Goal: Task Accomplishment & Management: Complete application form

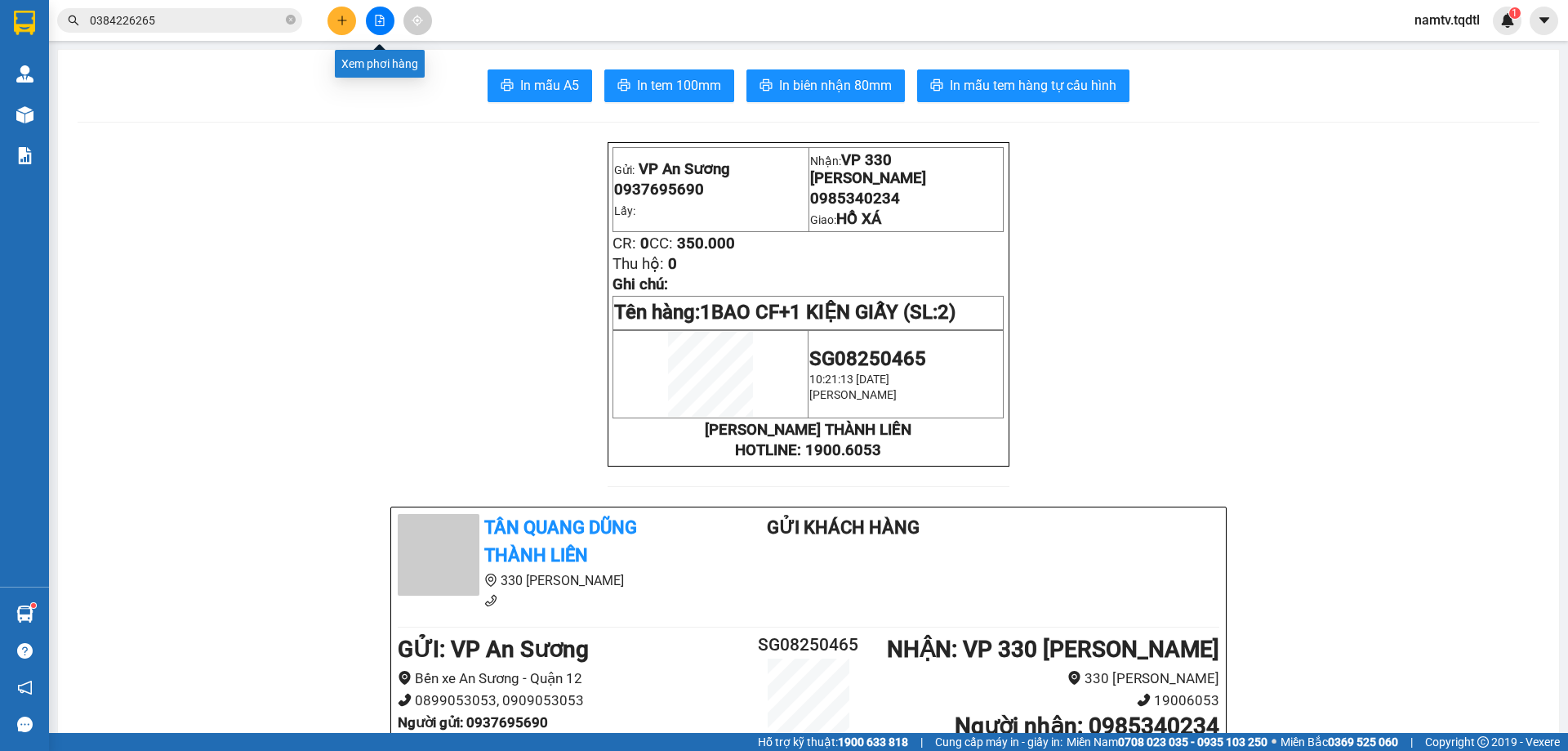
click at [388, 28] on button at bounding box center [380, 21] width 29 height 29
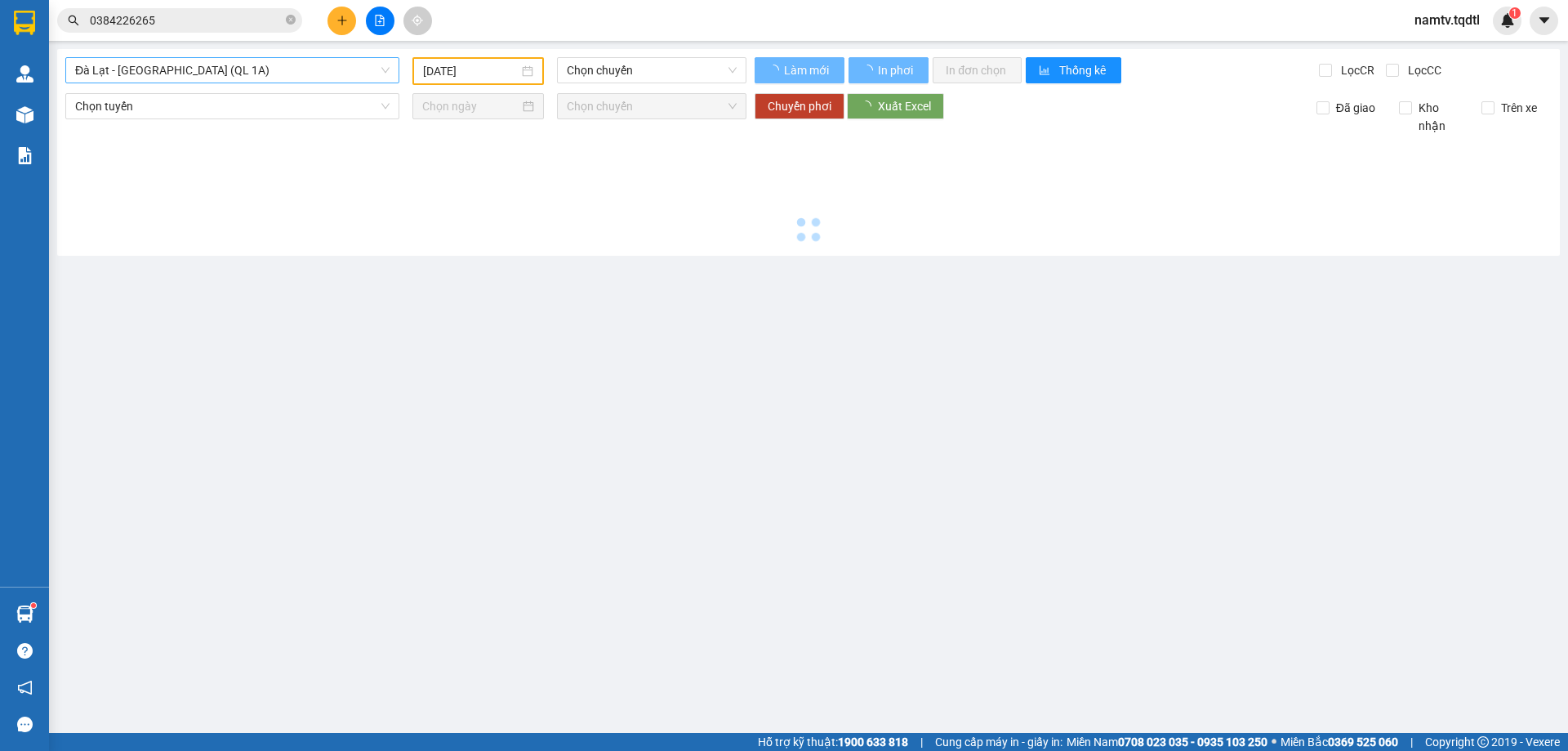
type input "[DATE]"
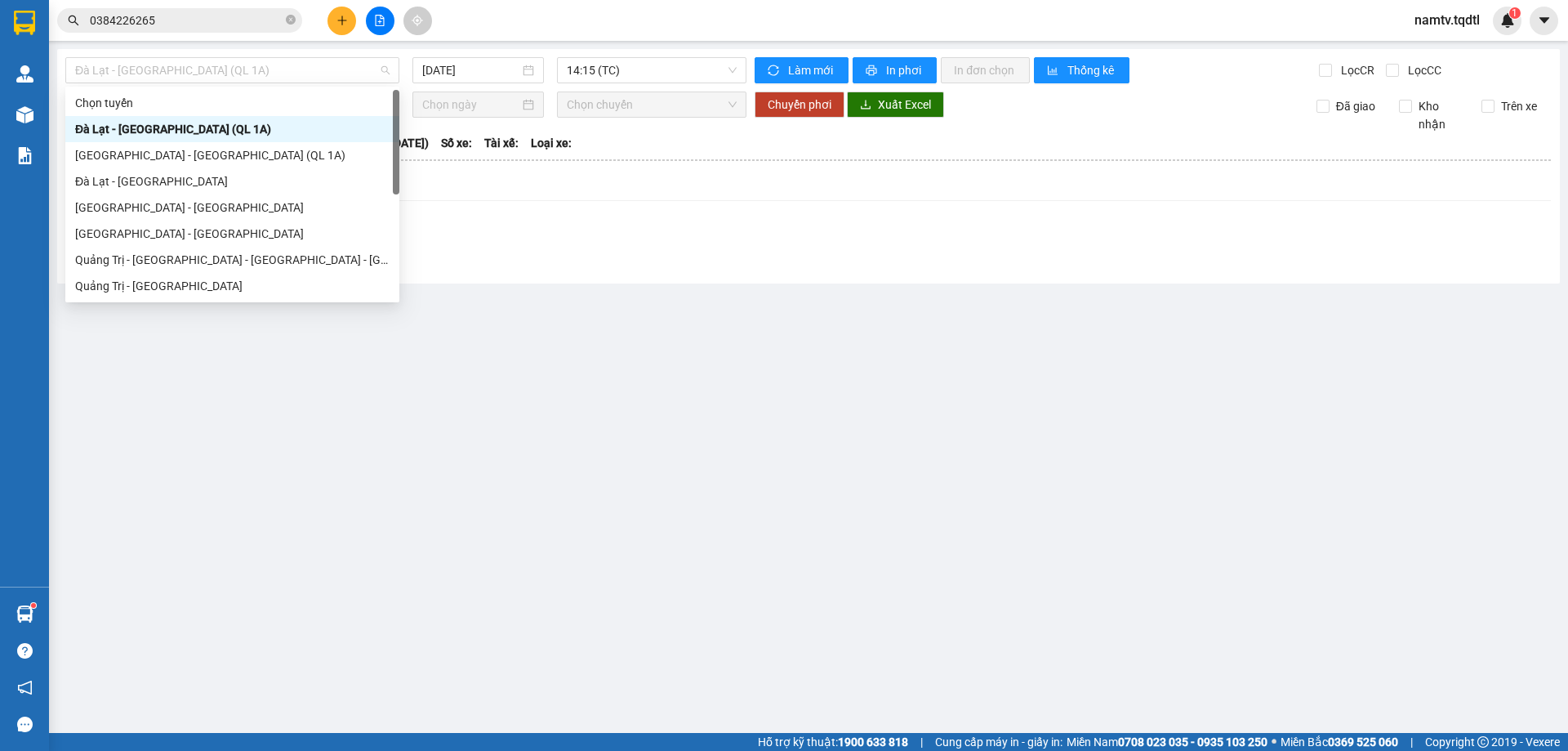
drag, startPoint x: 238, startPoint y: 67, endPoint x: 213, endPoint y: 124, distance: 62.2
click at [237, 68] on span "Đà Lạt - [GEOGRAPHIC_DATA] (QL 1A)" at bounding box center [232, 70] width 314 height 25
click at [192, 234] on div "[GEOGRAPHIC_DATA] - [GEOGRAPHIC_DATA]" at bounding box center [232, 234] width 314 height 18
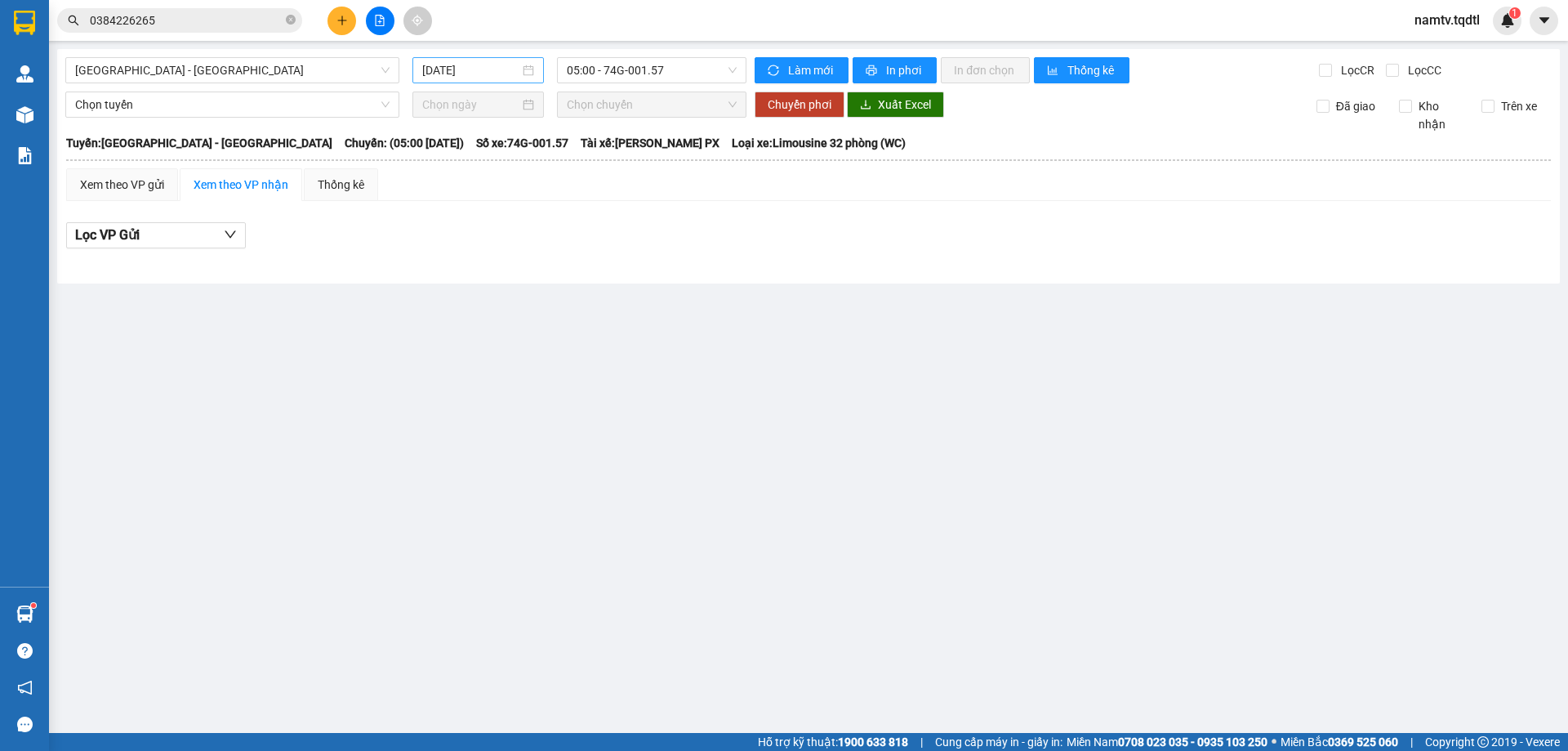
click at [472, 80] on div "[DATE]" at bounding box center [478, 70] width 131 height 26
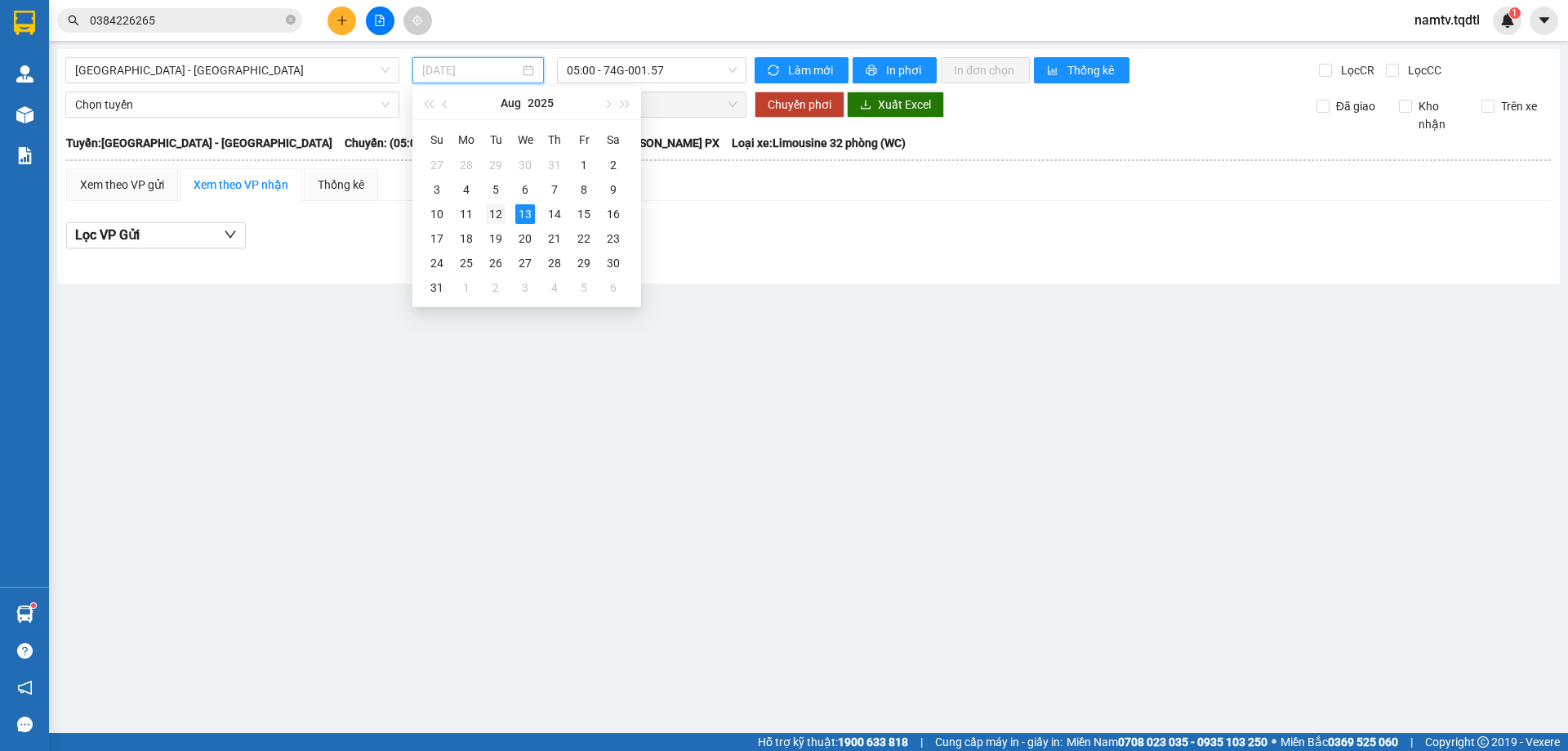
click at [504, 215] on div "12" at bounding box center [496, 215] width 20 height 20
type input "[DATE]"
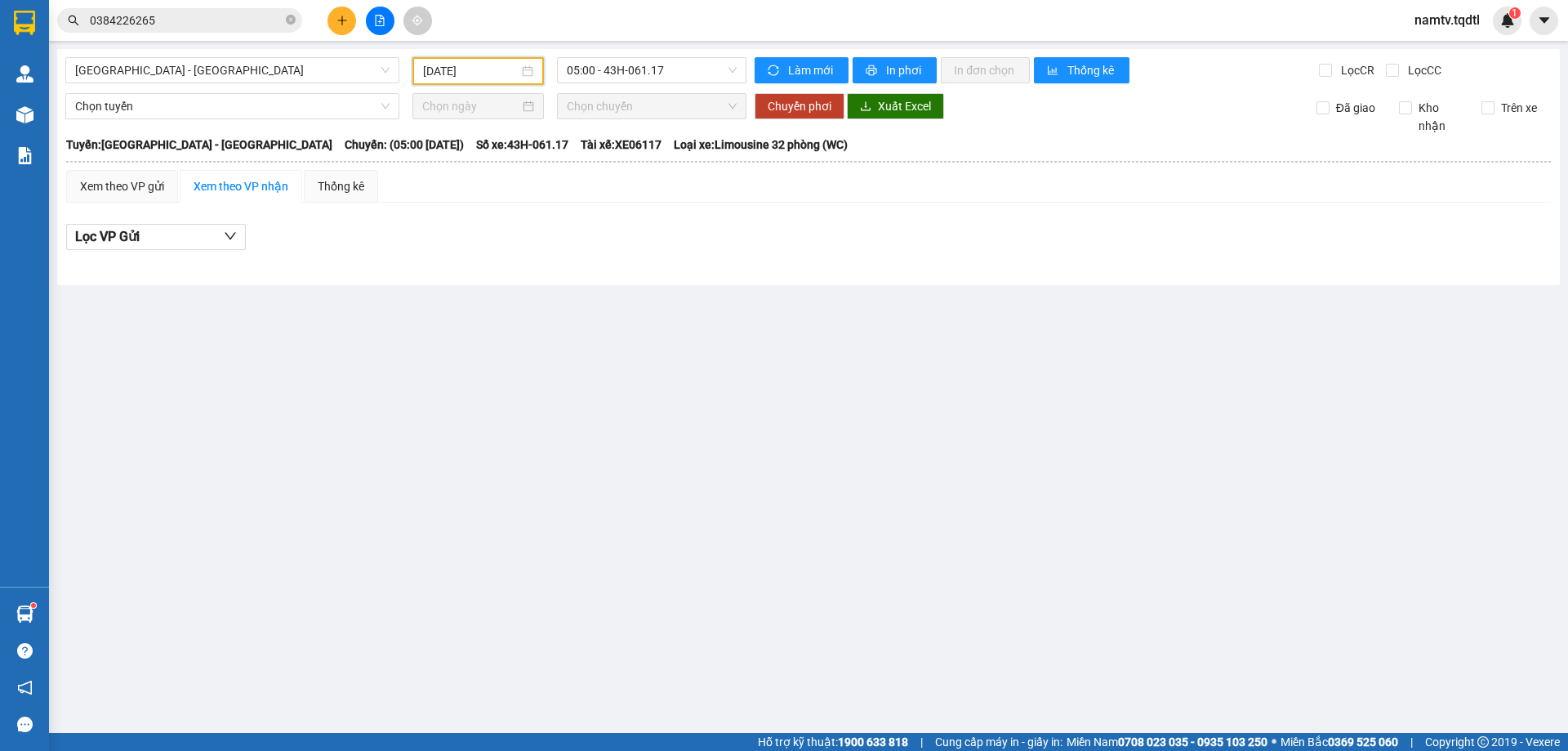
drag, startPoint x: 256, startPoint y: 70, endPoint x: 241, endPoint y: 123, distance: 55.1
click at [255, 75] on span "[GEOGRAPHIC_DATA] - [GEOGRAPHIC_DATA]" at bounding box center [232, 70] width 314 height 25
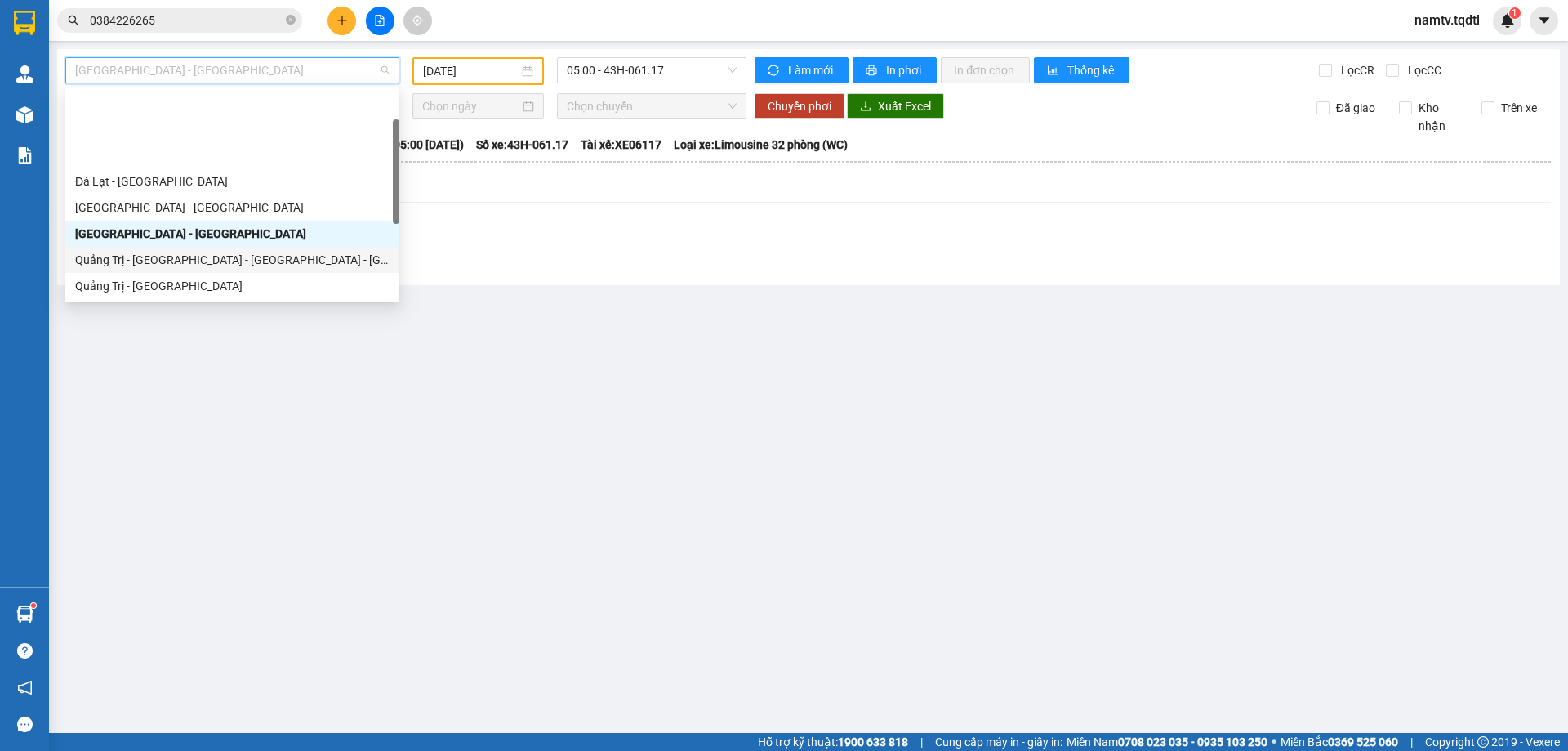
scroll to position [82, 0]
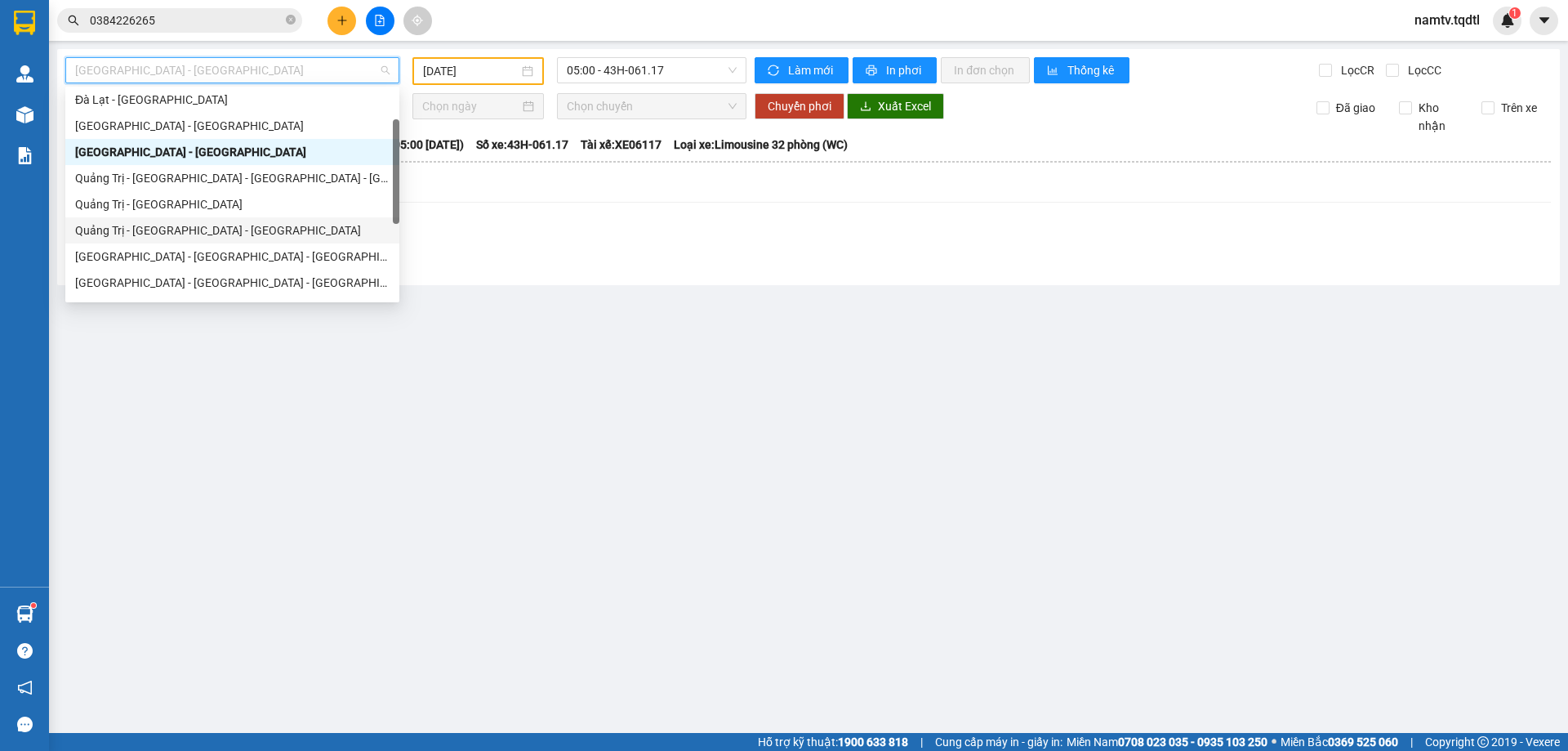
click at [242, 235] on div "Quảng Trị - [GEOGRAPHIC_DATA] - [GEOGRAPHIC_DATA]" at bounding box center [232, 230] width 314 height 18
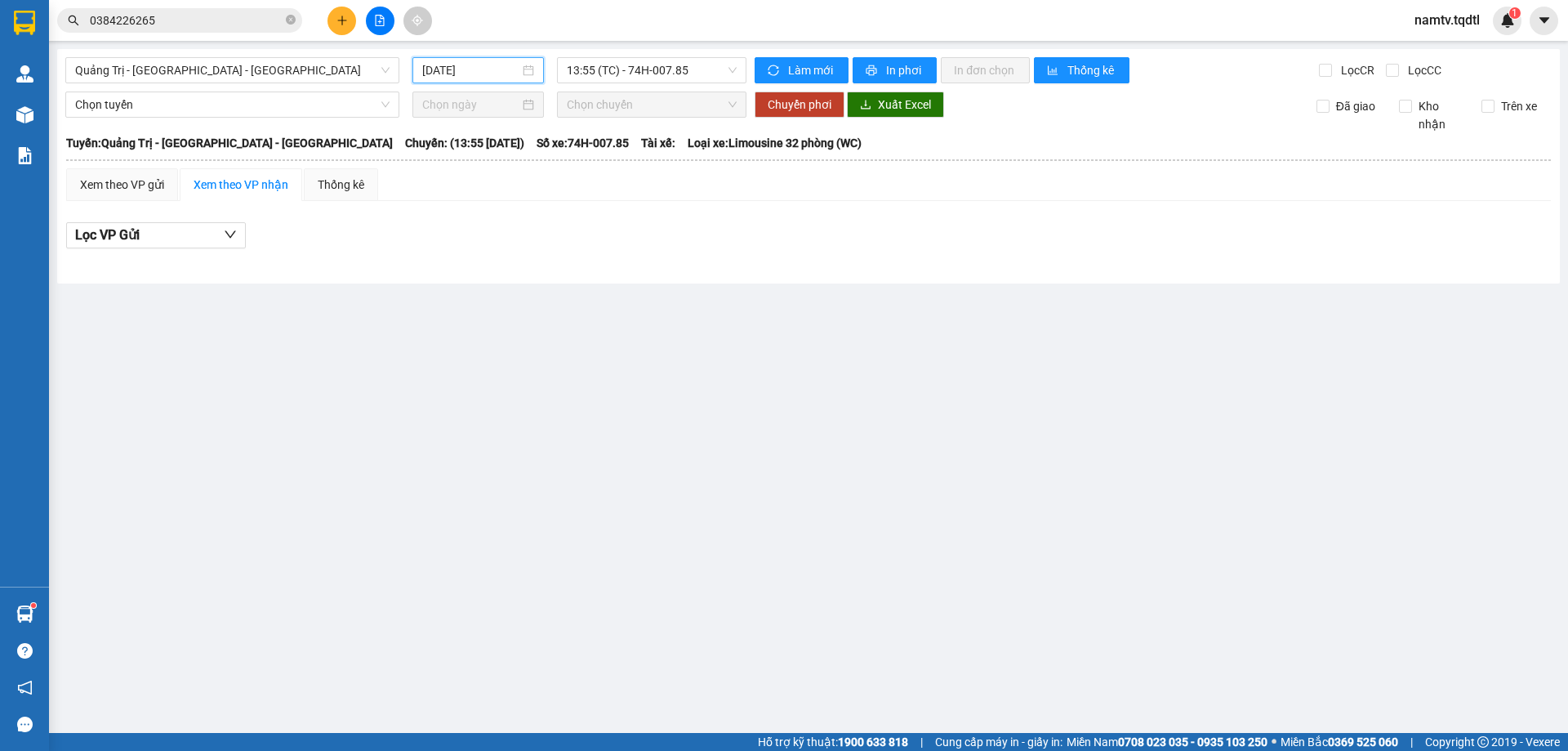
drag, startPoint x: 434, startPoint y: 65, endPoint x: 451, endPoint y: 128, distance: 65.3
click at [434, 68] on input "[DATE]" at bounding box center [471, 70] width 97 height 18
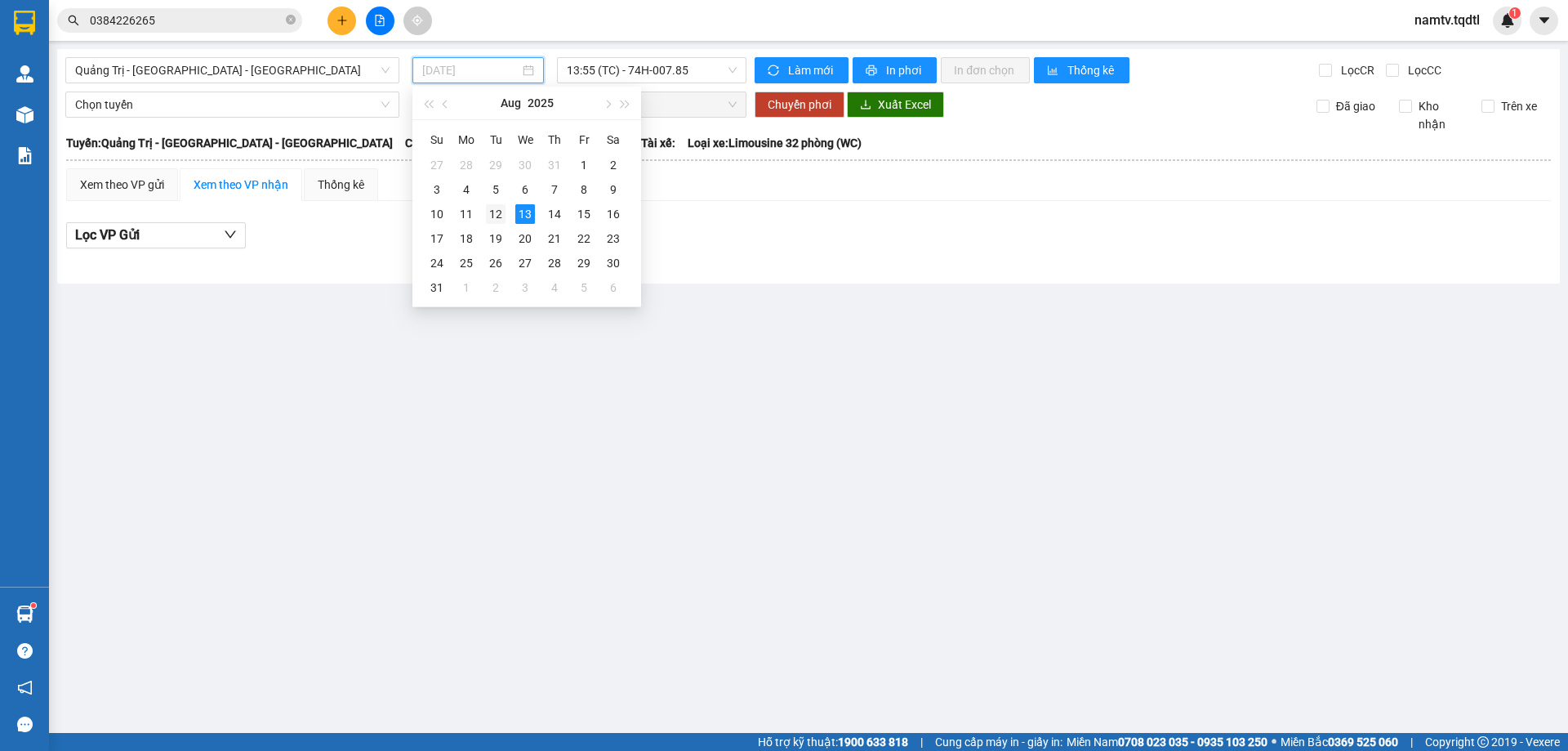
click at [506, 210] on td "12" at bounding box center [496, 215] width 30 height 25
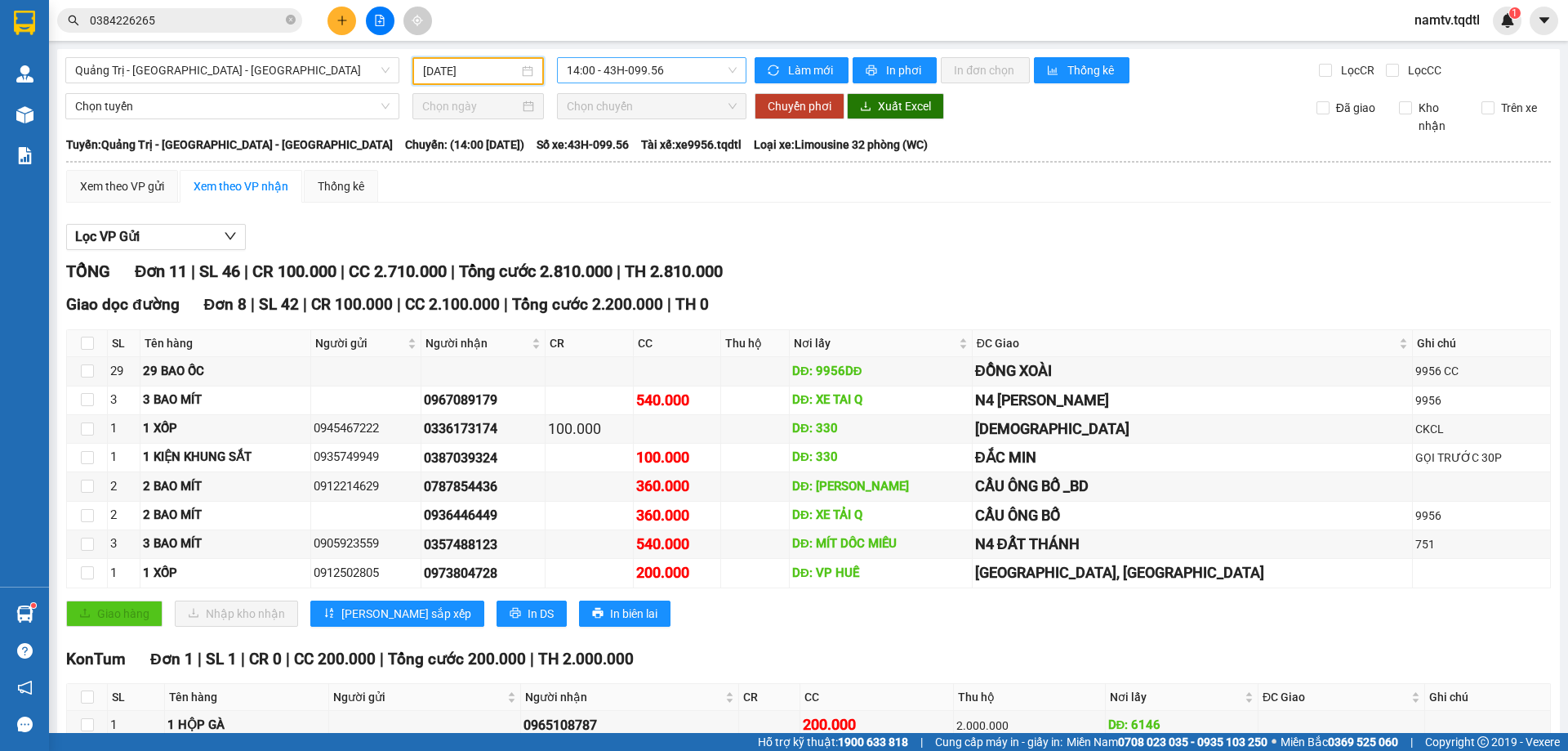
click at [693, 70] on span "14:00 - 43H-099.56" at bounding box center [652, 70] width 170 height 25
click at [657, 158] on div "14:02 (TC) - 74H-007.38" at bounding box center [626, 155] width 127 height 18
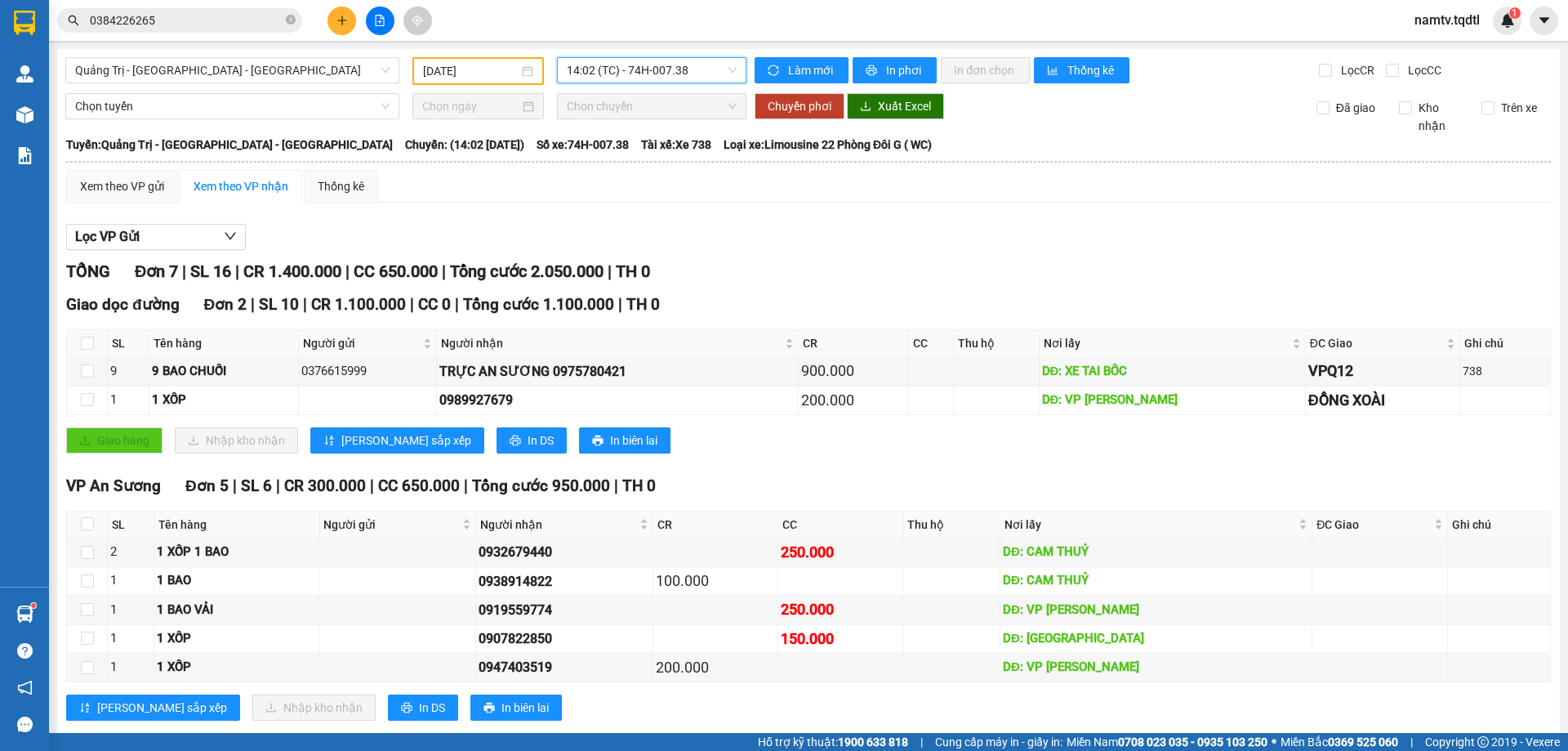
click at [520, 87] on div "[GEOGRAPHIC_DATA] - [GEOGRAPHIC_DATA] - [GEOGRAPHIC_DATA] [DATE] 14:02 14:02 (T…" at bounding box center [808, 404] width 1503 height 710
click at [518, 86] on div "[GEOGRAPHIC_DATA] - [GEOGRAPHIC_DATA] - [GEOGRAPHIC_DATA] [DATE] 14:02 (TC) - 7…" at bounding box center [808, 404] width 1503 height 710
click at [502, 73] on input "[DATE]" at bounding box center [471, 71] width 96 height 18
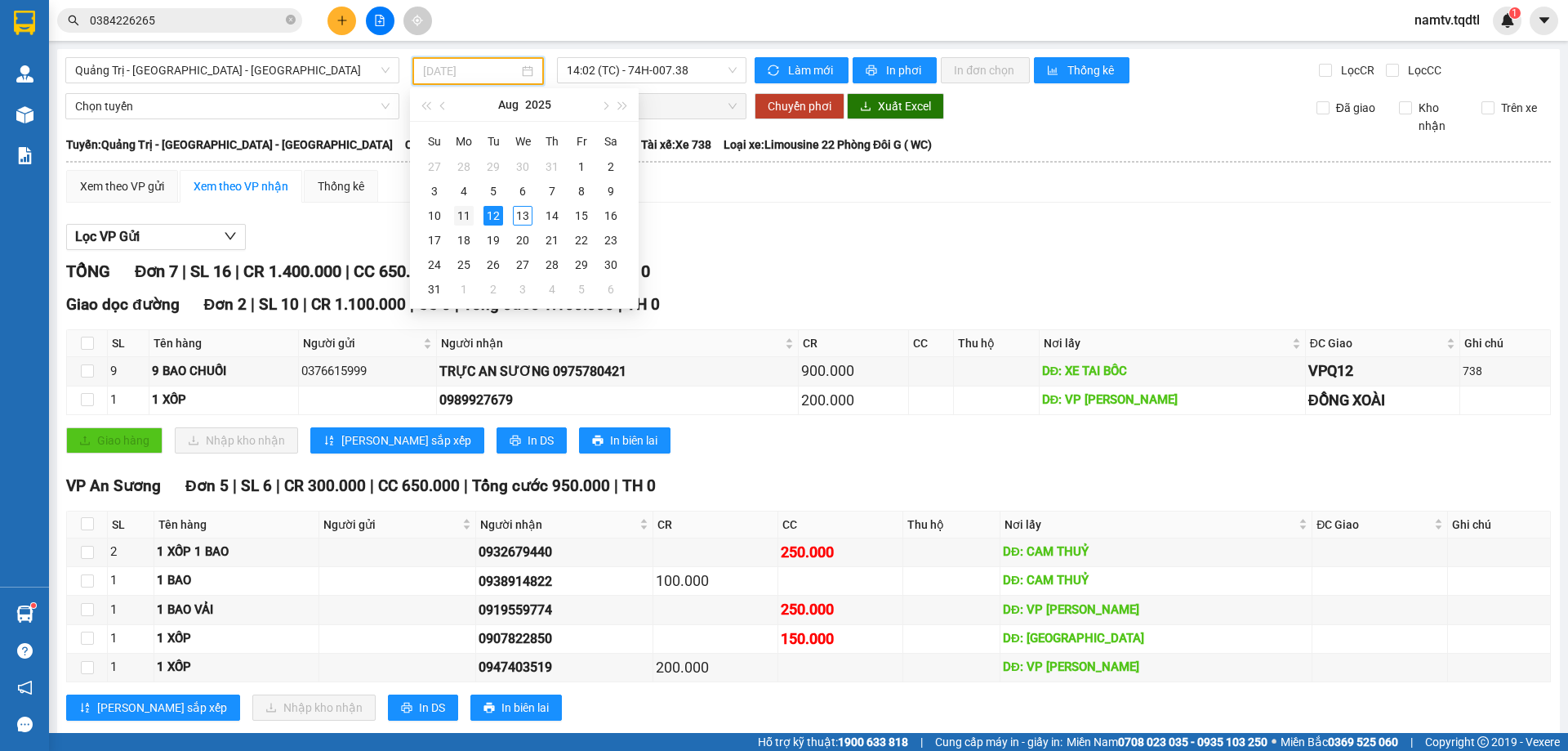
click at [463, 218] on div "11" at bounding box center [464, 216] width 20 height 20
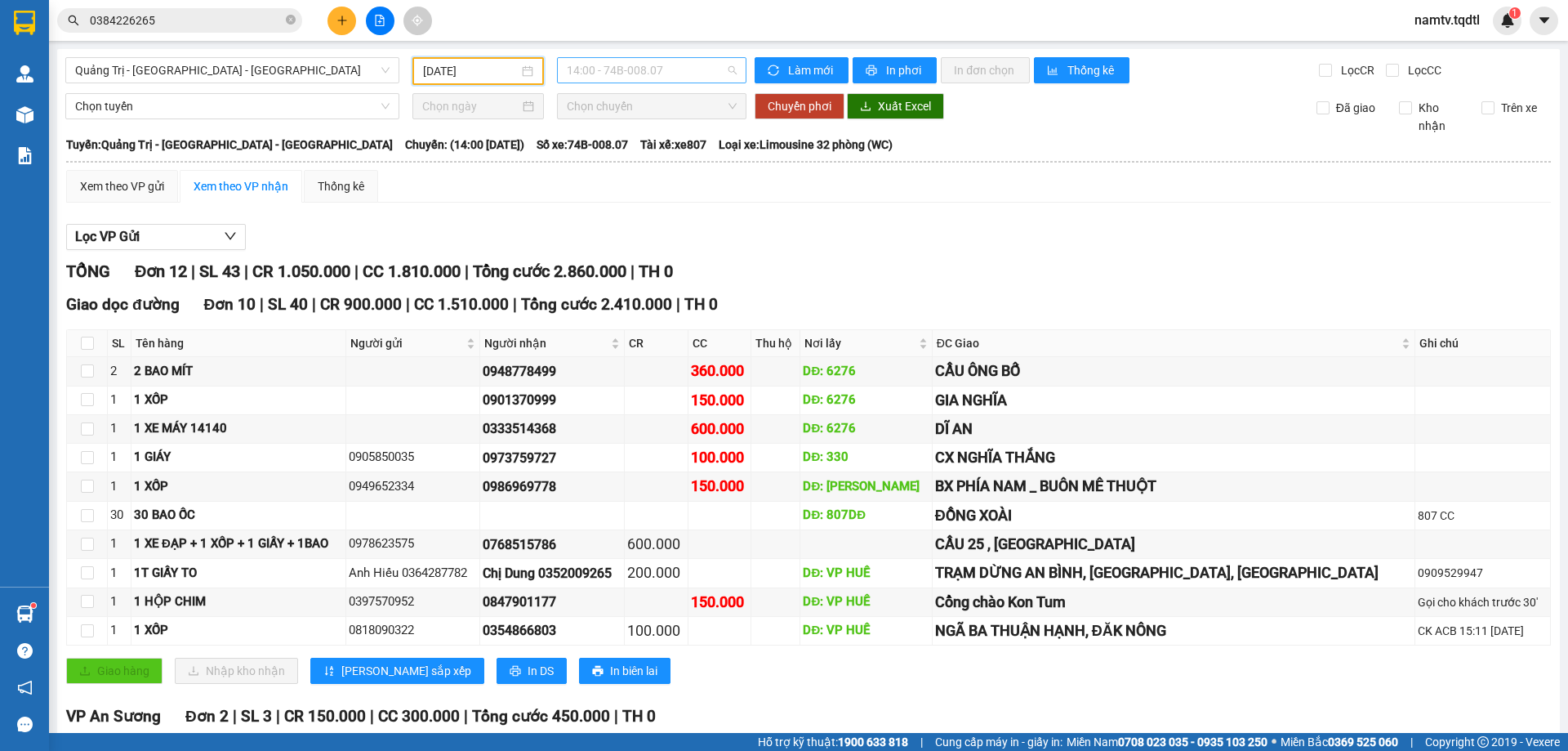
click at [622, 70] on span "14:00 - 74B-008.07" at bounding box center [652, 70] width 170 height 25
click at [622, 149] on div "14:02 (TC) - 74G-002.24" at bounding box center [626, 155] width 127 height 18
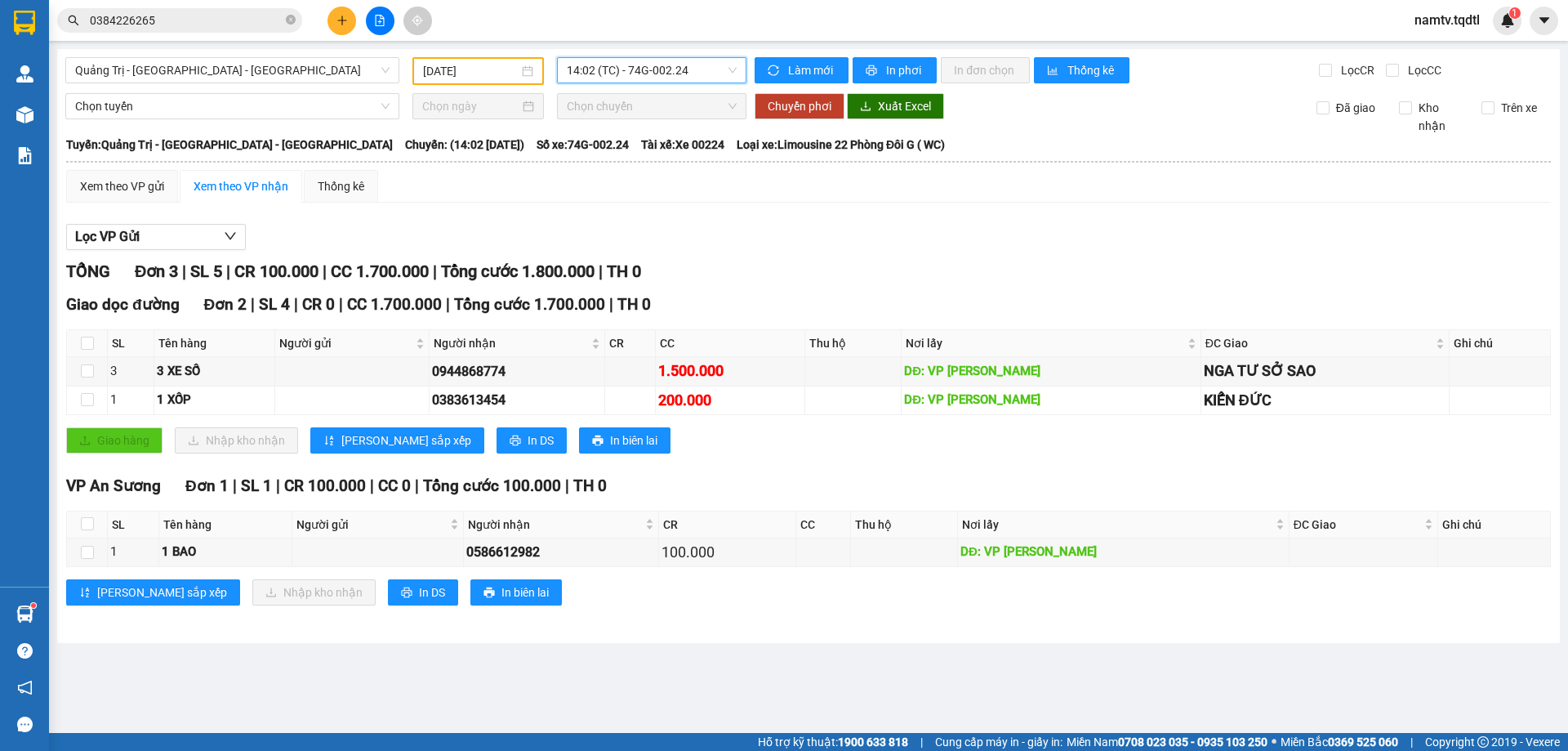
click at [445, 66] on input "[DATE]" at bounding box center [471, 71] width 96 height 18
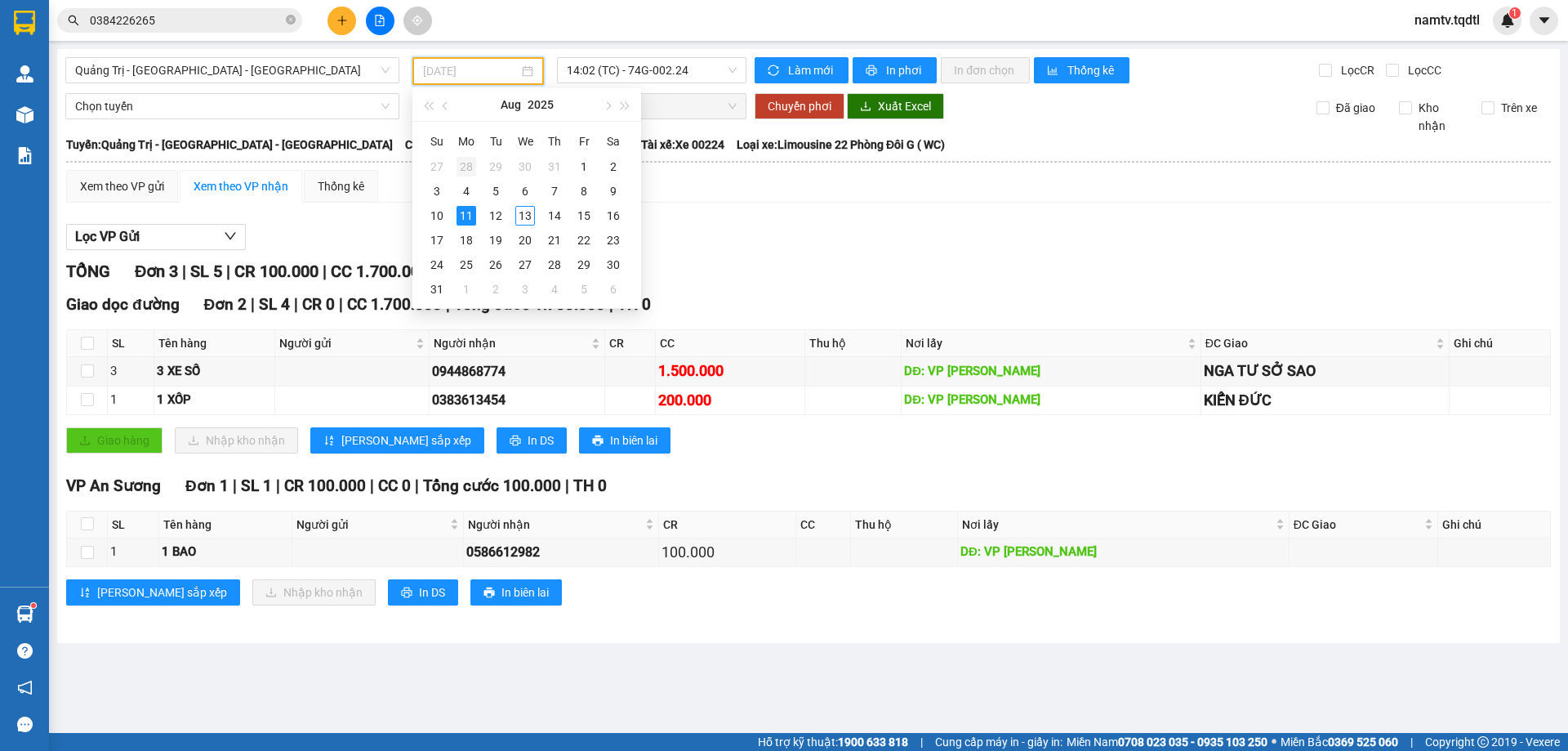
click at [466, 164] on div "28" at bounding box center [467, 167] width 20 height 20
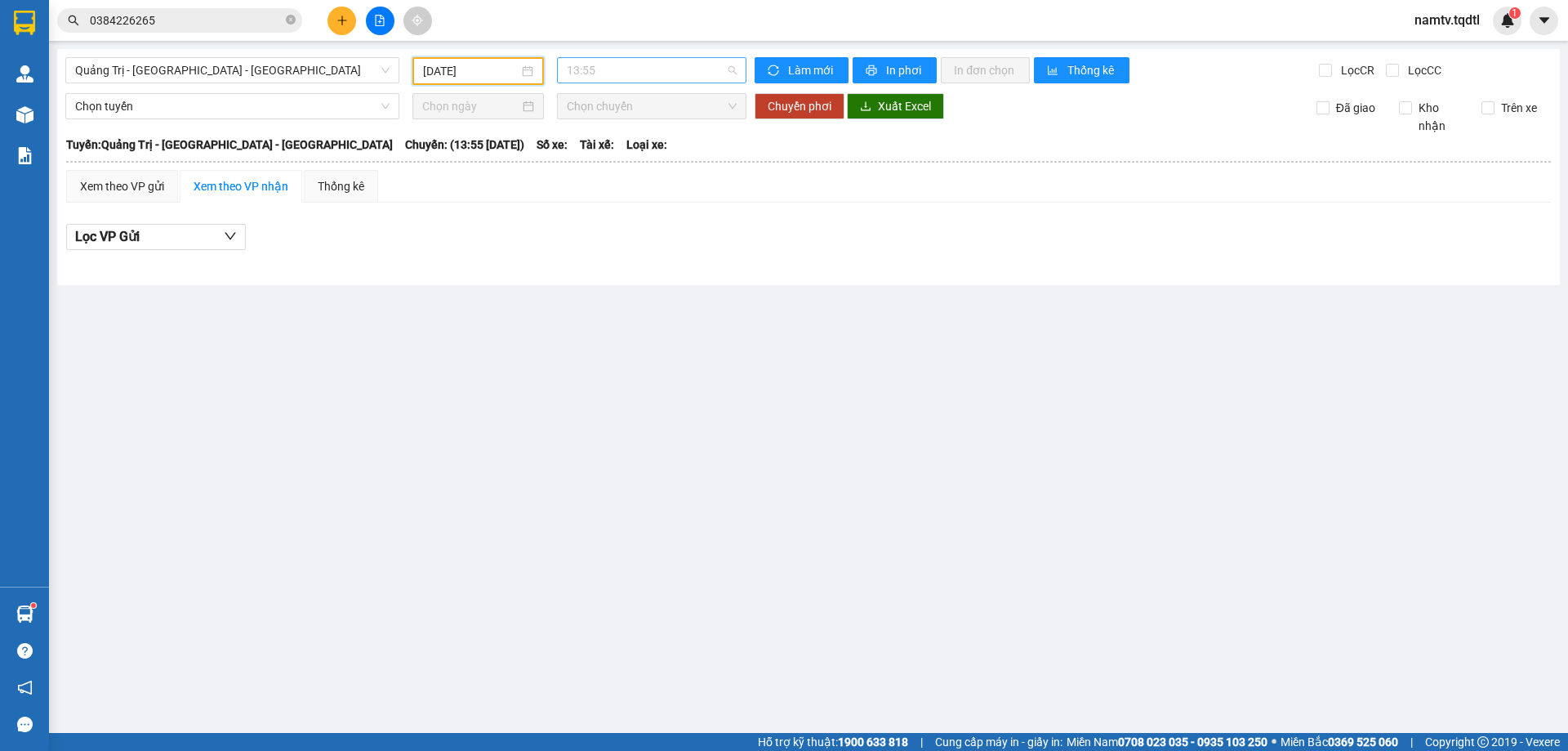
click at [591, 64] on span "13:55" at bounding box center [652, 70] width 170 height 25
drag, startPoint x: 468, startPoint y: 66, endPoint x: 475, endPoint y: 62, distance: 8.1
click at [474, 64] on input "[DATE]" at bounding box center [471, 71] width 96 height 18
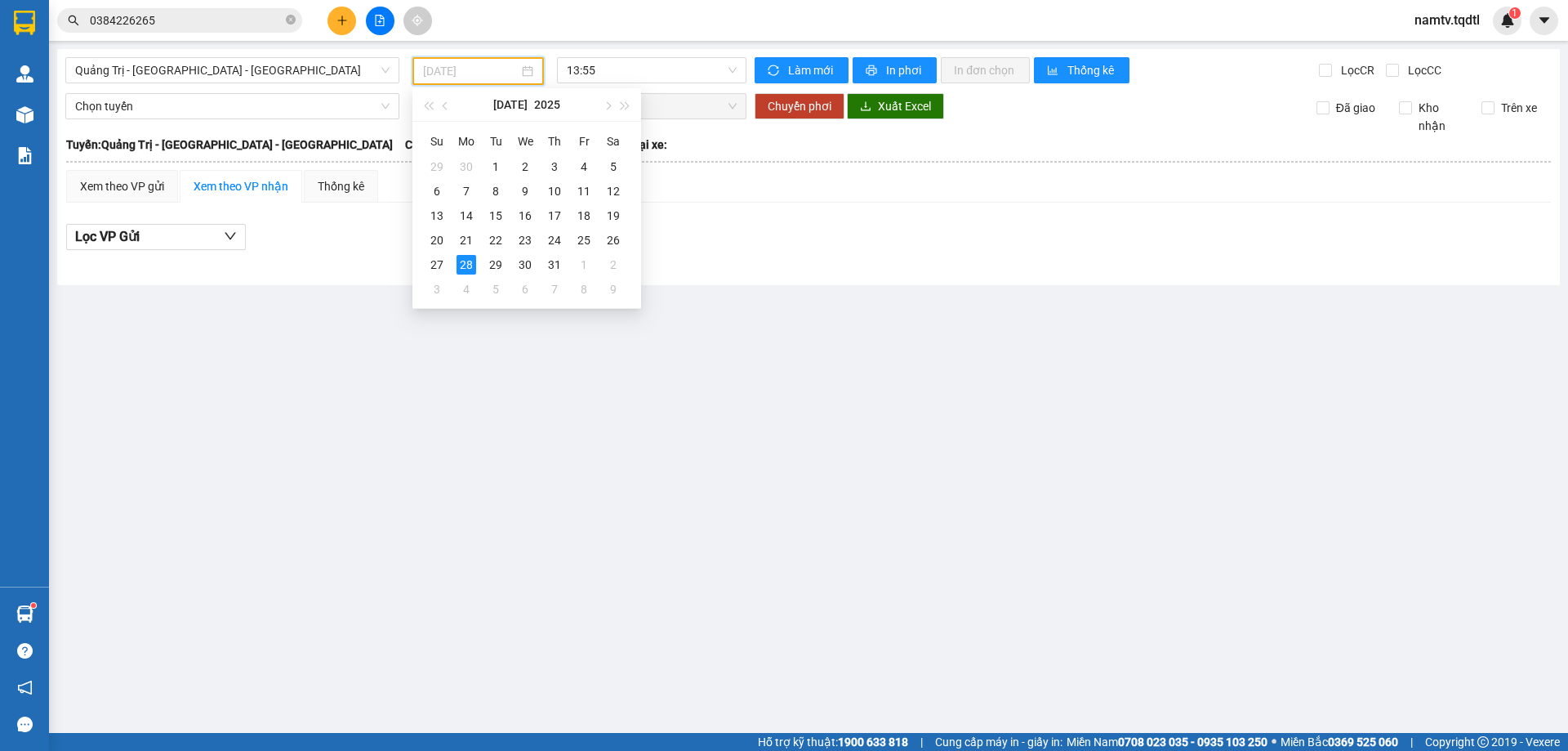
click at [452, 271] on td "28" at bounding box center [467, 265] width 30 height 25
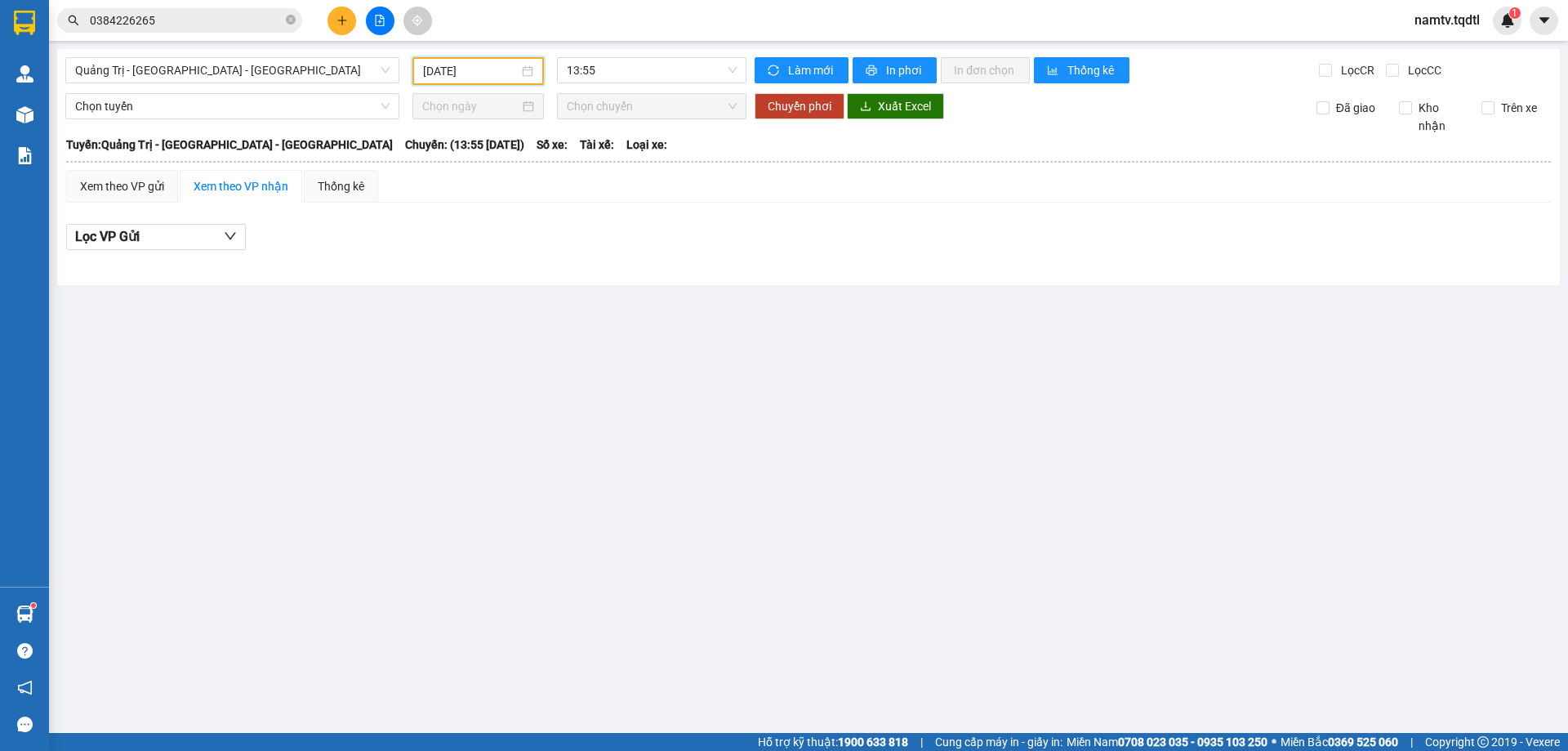
drag, startPoint x: 436, startPoint y: 262, endPoint x: 434, endPoint y: 197, distance: 65.0
click at [436, 258] on div "Lọc VP Gửi" at bounding box center [808, 241] width 1485 height 52
drag, startPoint x: 473, startPoint y: 91, endPoint x: 478, endPoint y: 82, distance: 10.3
click at [478, 82] on div "[GEOGRAPHIC_DATA] - [GEOGRAPHIC_DATA] - [GEOGRAPHIC_DATA] [DATE] 13:55 Làm mới …" at bounding box center [808, 167] width 1503 height 236
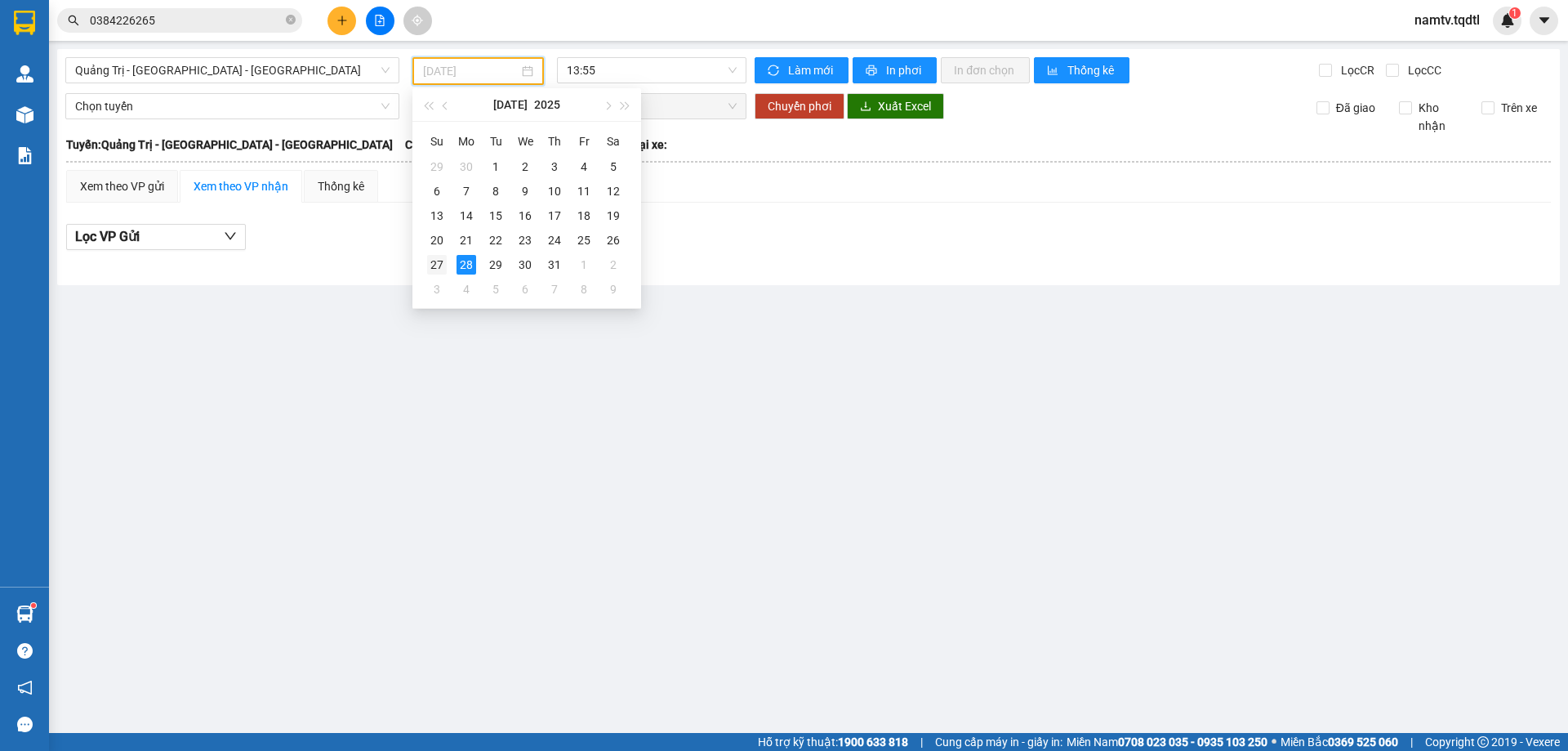
click at [442, 258] on div "27" at bounding box center [437, 265] width 20 height 20
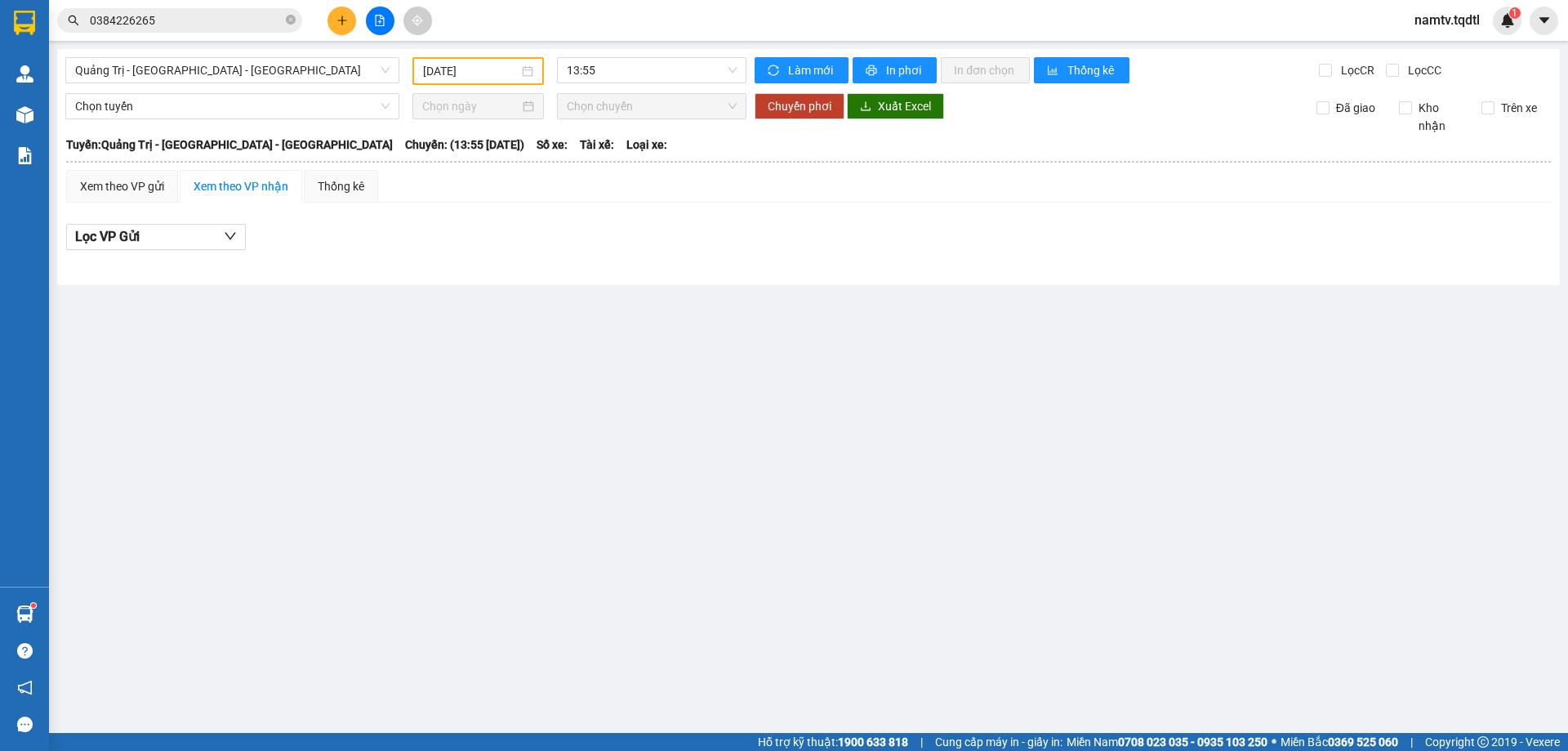
click at [523, 69] on div "[DATE]" at bounding box center [478, 71] width 111 height 18
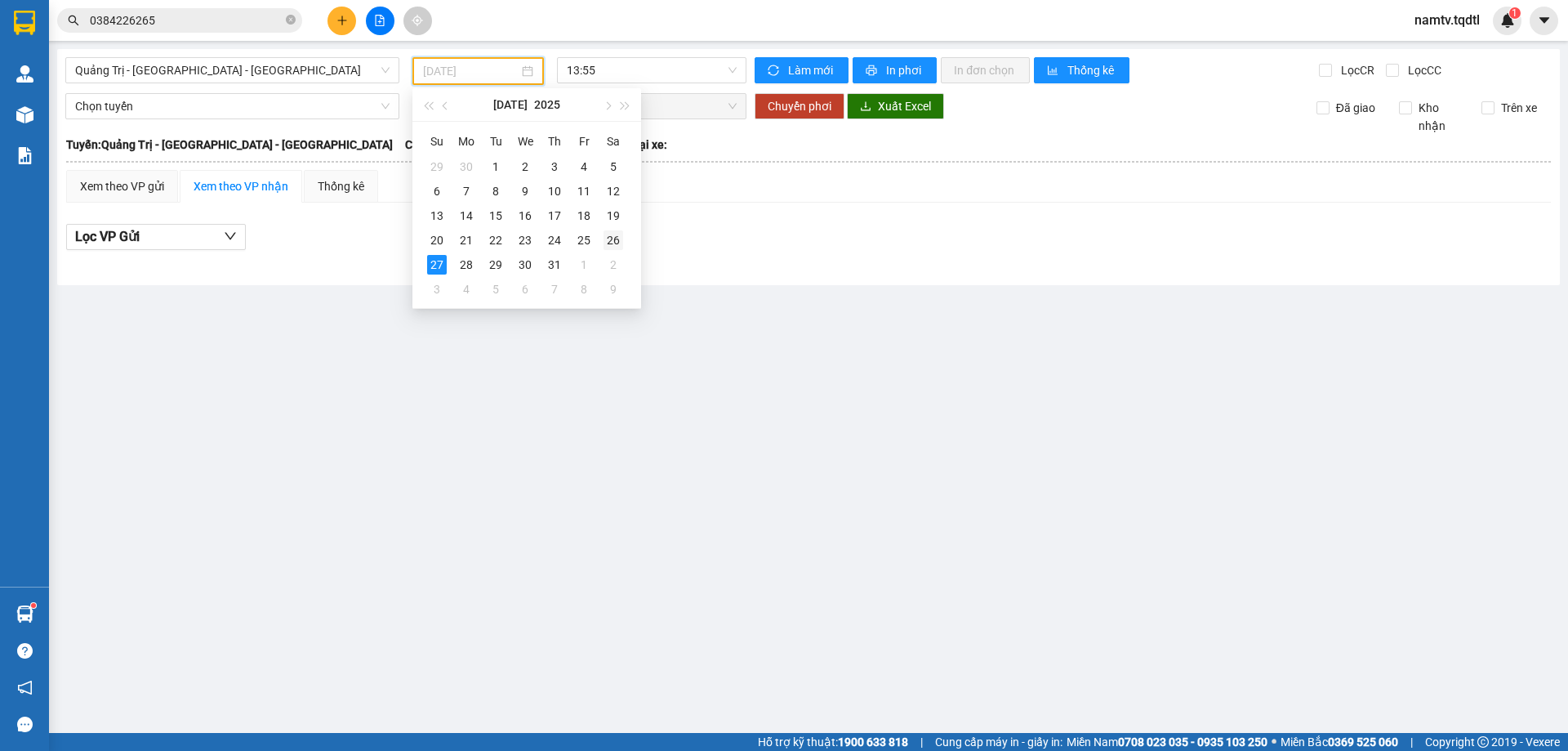
click at [610, 231] on div "26" at bounding box center [614, 240] width 20 height 20
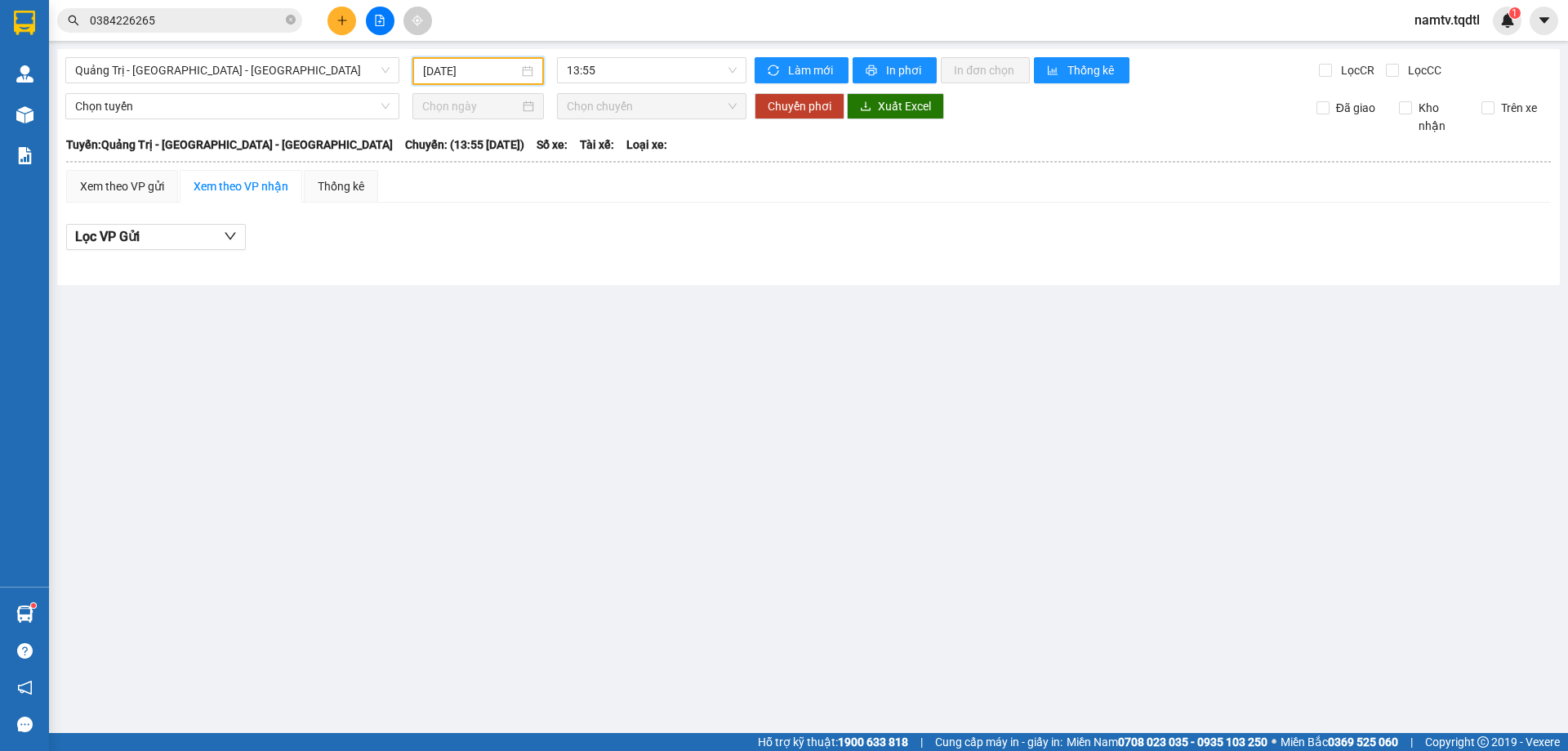
click at [637, 83] on div "13:55" at bounding box center [652, 71] width 203 height 28
click at [634, 77] on span "13:55" at bounding box center [652, 70] width 170 height 25
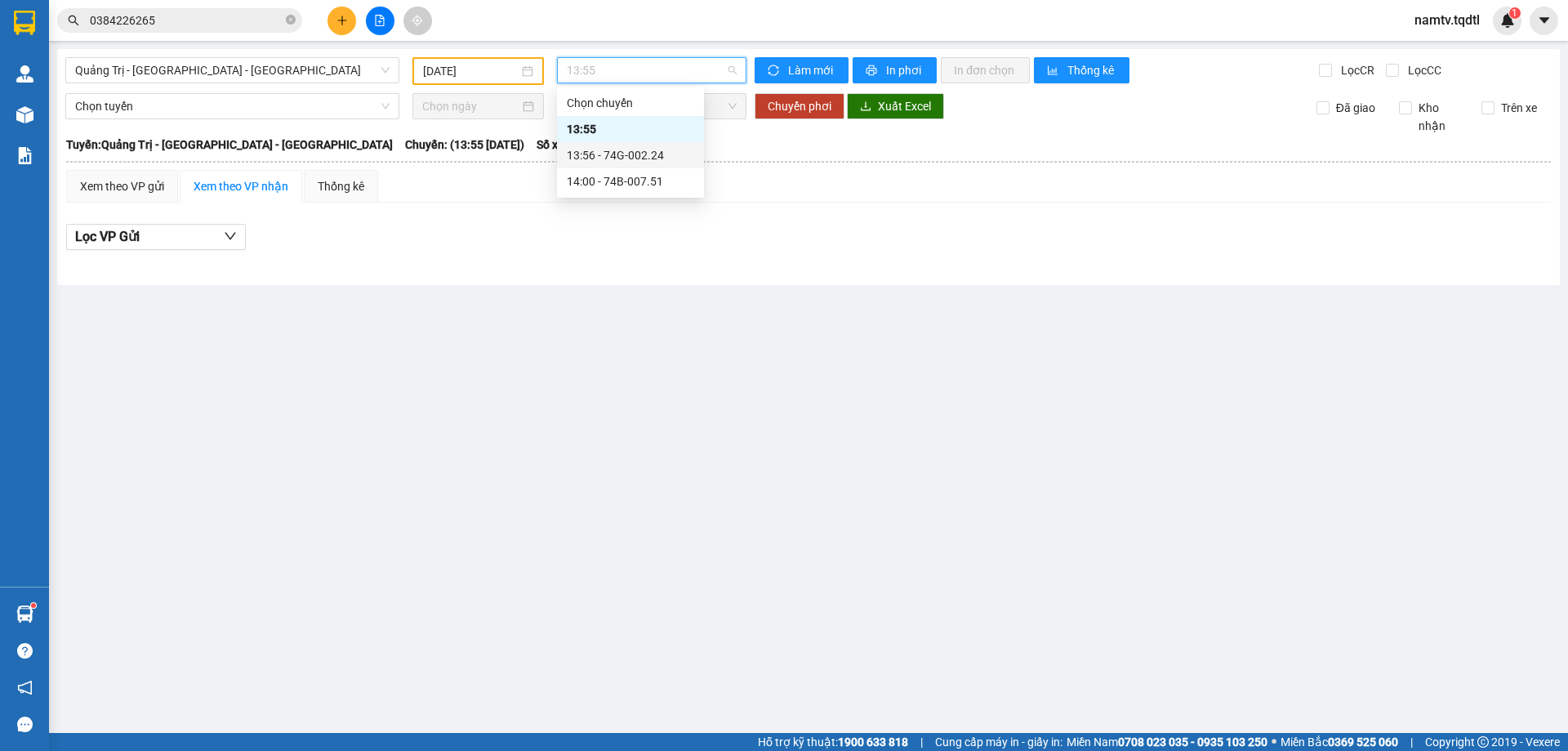
click at [651, 154] on div "13:56 - 74G-002.24" at bounding box center [630, 155] width 127 height 18
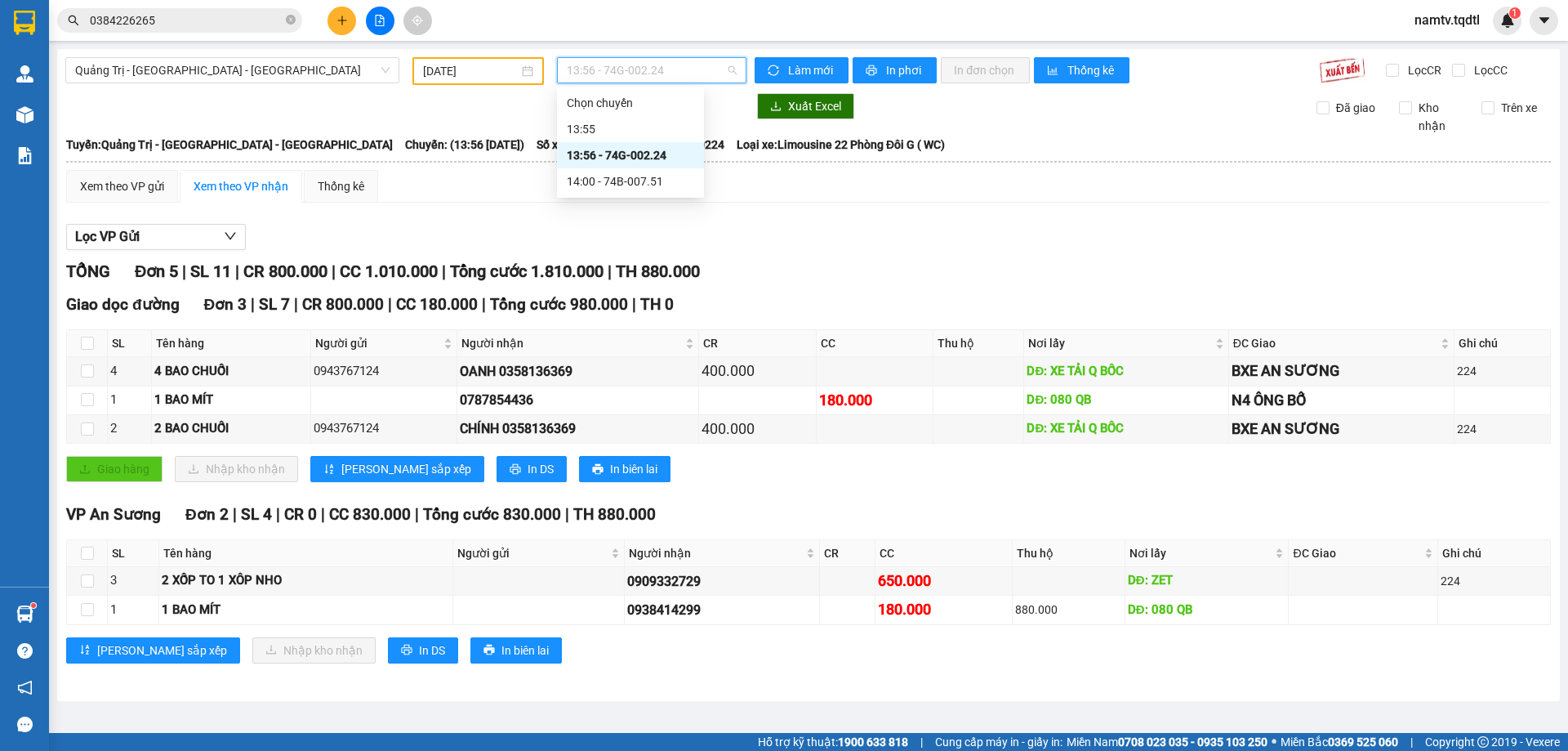
click at [680, 63] on span "13:56 - 74G-002.24" at bounding box center [652, 70] width 170 height 25
click at [605, 180] on div "14:00 - 74B-007.51" at bounding box center [630, 182] width 127 height 18
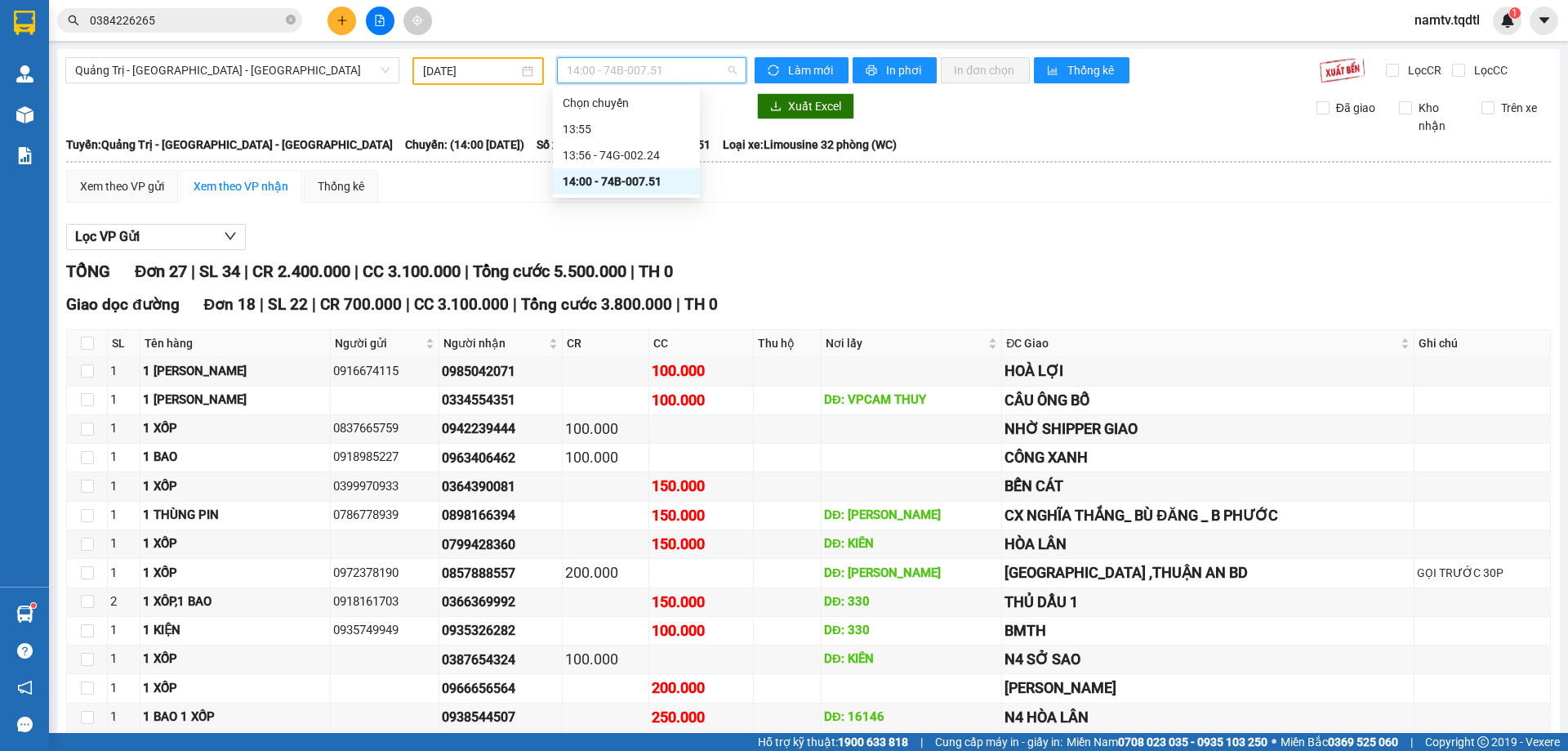
click at [619, 59] on span "14:00 - 74B-007.51" at bounding box center [652, 70] width 170 height 25
click at [481, 64] on input "[DATE]" at bounding box center [471, 71] width 96 height 18
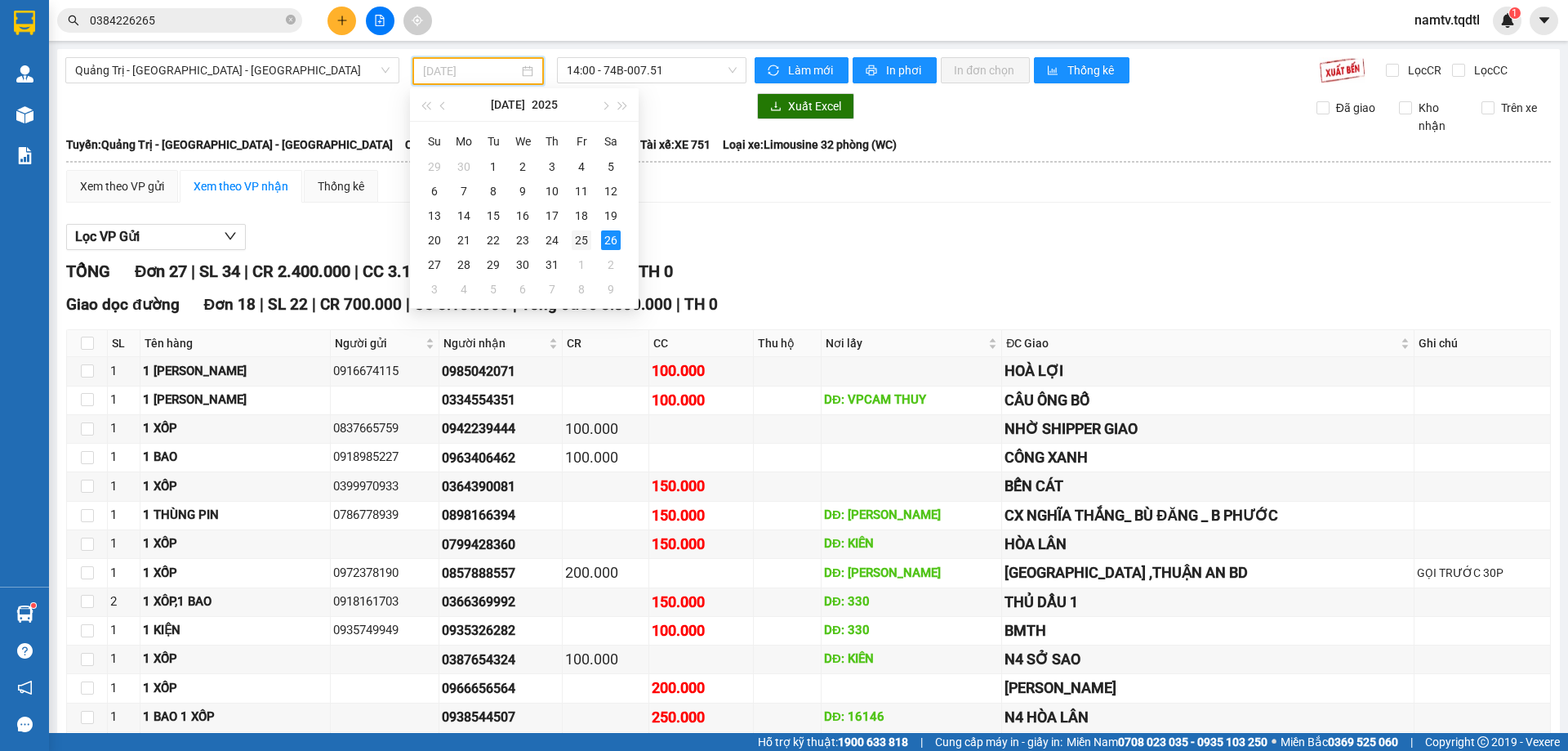
click at [581, 235] on div "25" at bounding box center [582, 240] width 20 height 20
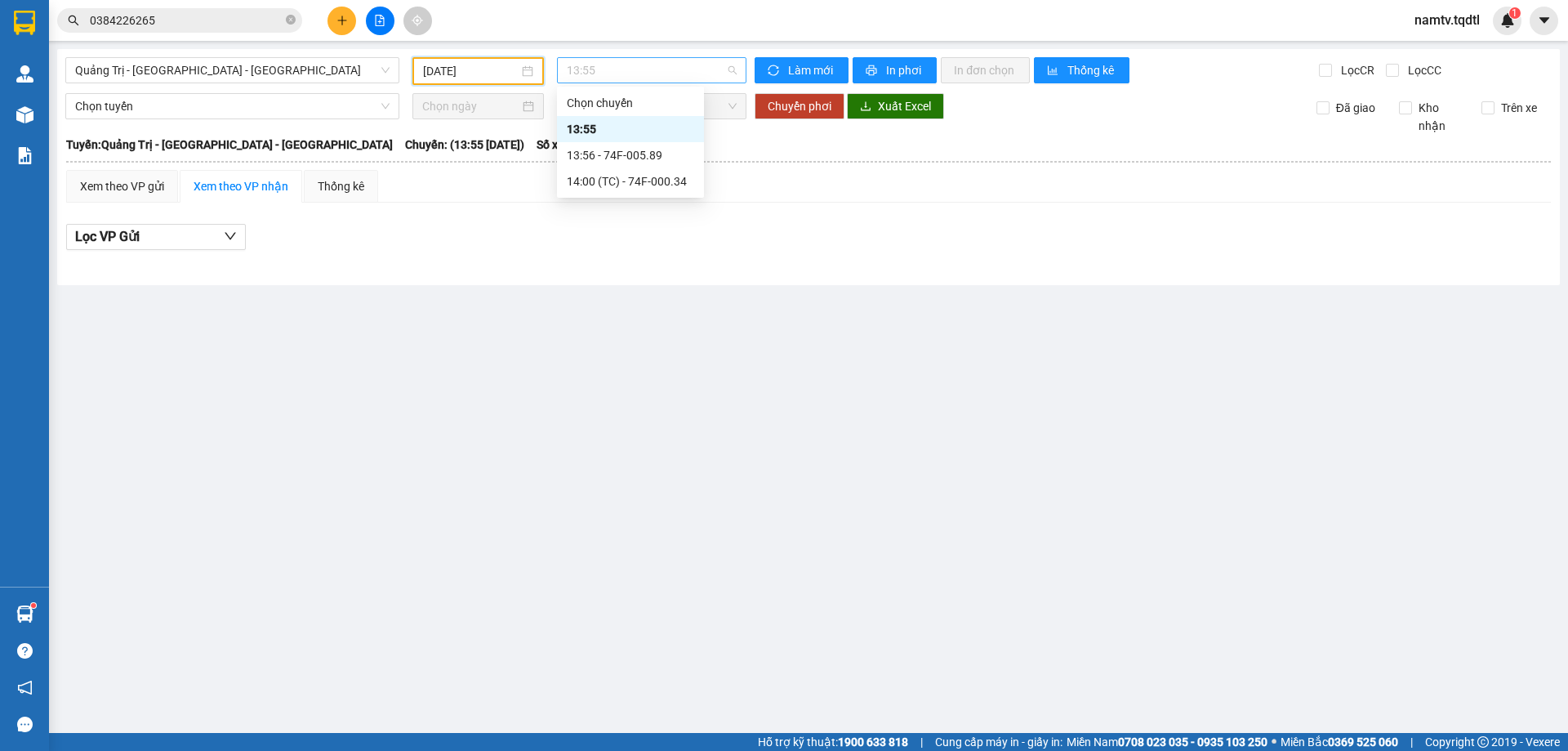
click at [664, 64] on span "13:55" at bounding box center [652, 70] width 170 height 25
click at [639, 168] on div "14:00 (TC) - 74F-000.34" at bounding box center [630, 182] width 147 height 26
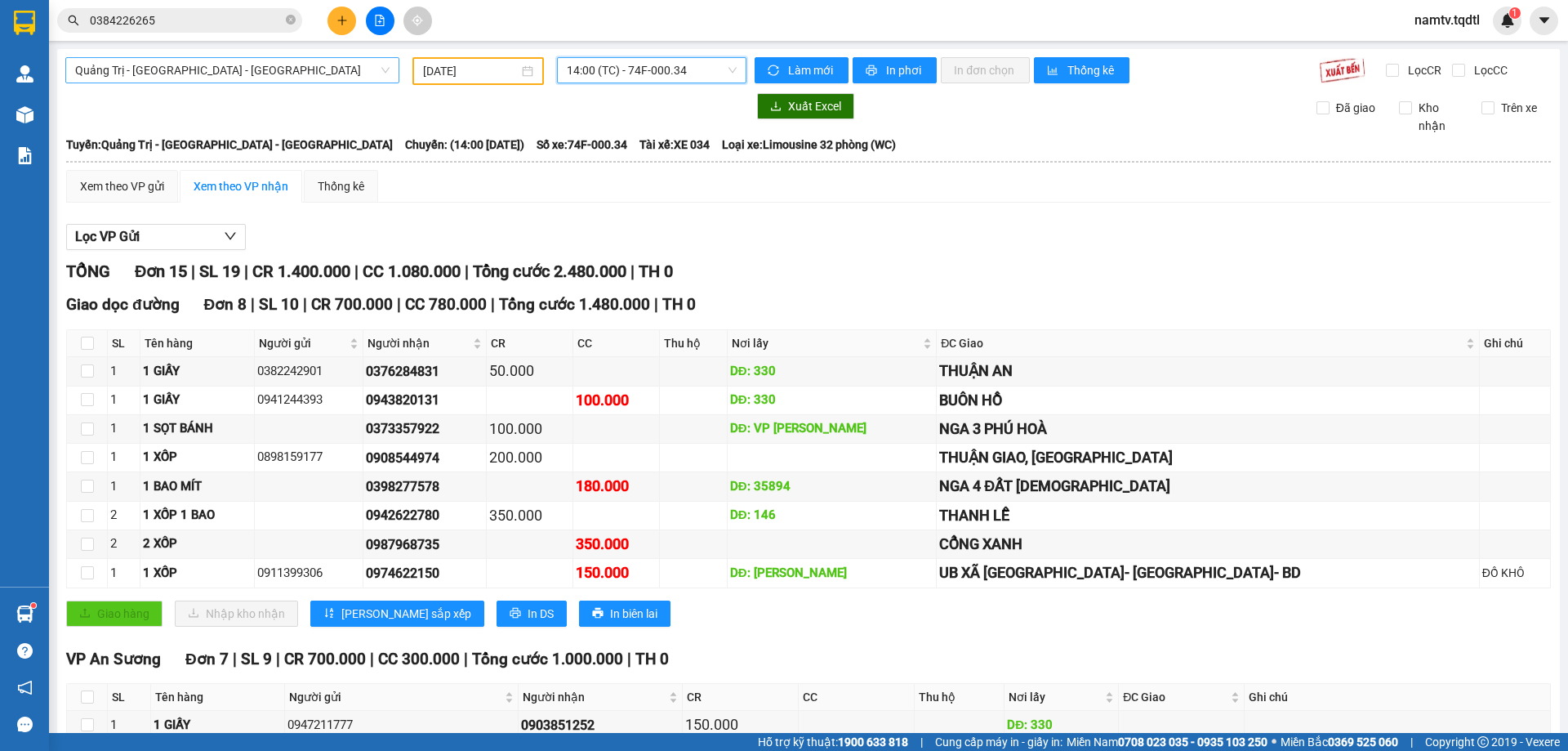
click at [326, 72] on span "Quảng Trị - [GEOGRAPHIC_DATA] - [GEOGRAPHIC_DATA]" at bounding box center [232, 70] width 314 height 25
click at [530, 59] on div "[DATE]" at bounding box center [478, 71] width 131 height 28
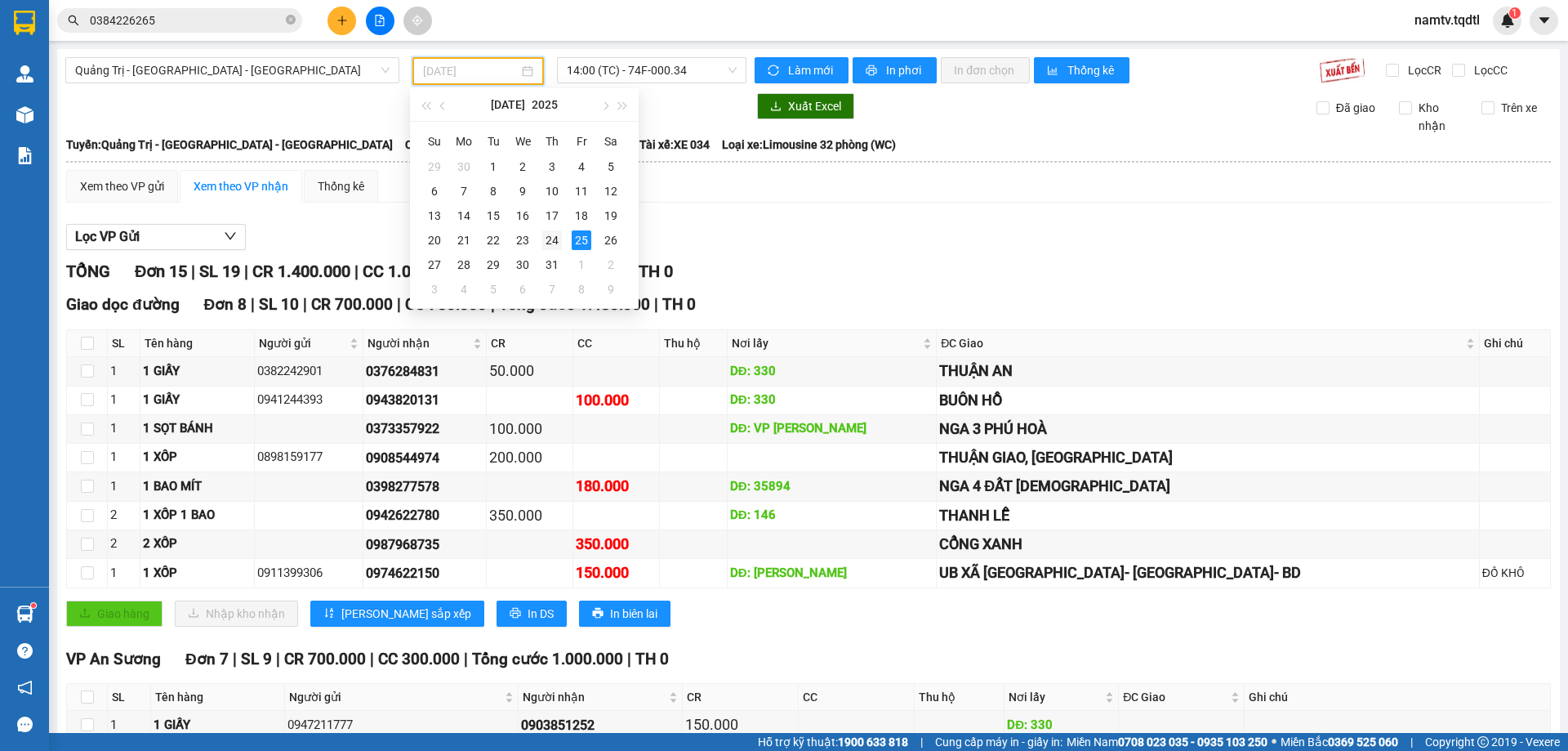
click at [553, 236] on div "24" at bounding box center [553, 240] width 20 height 20
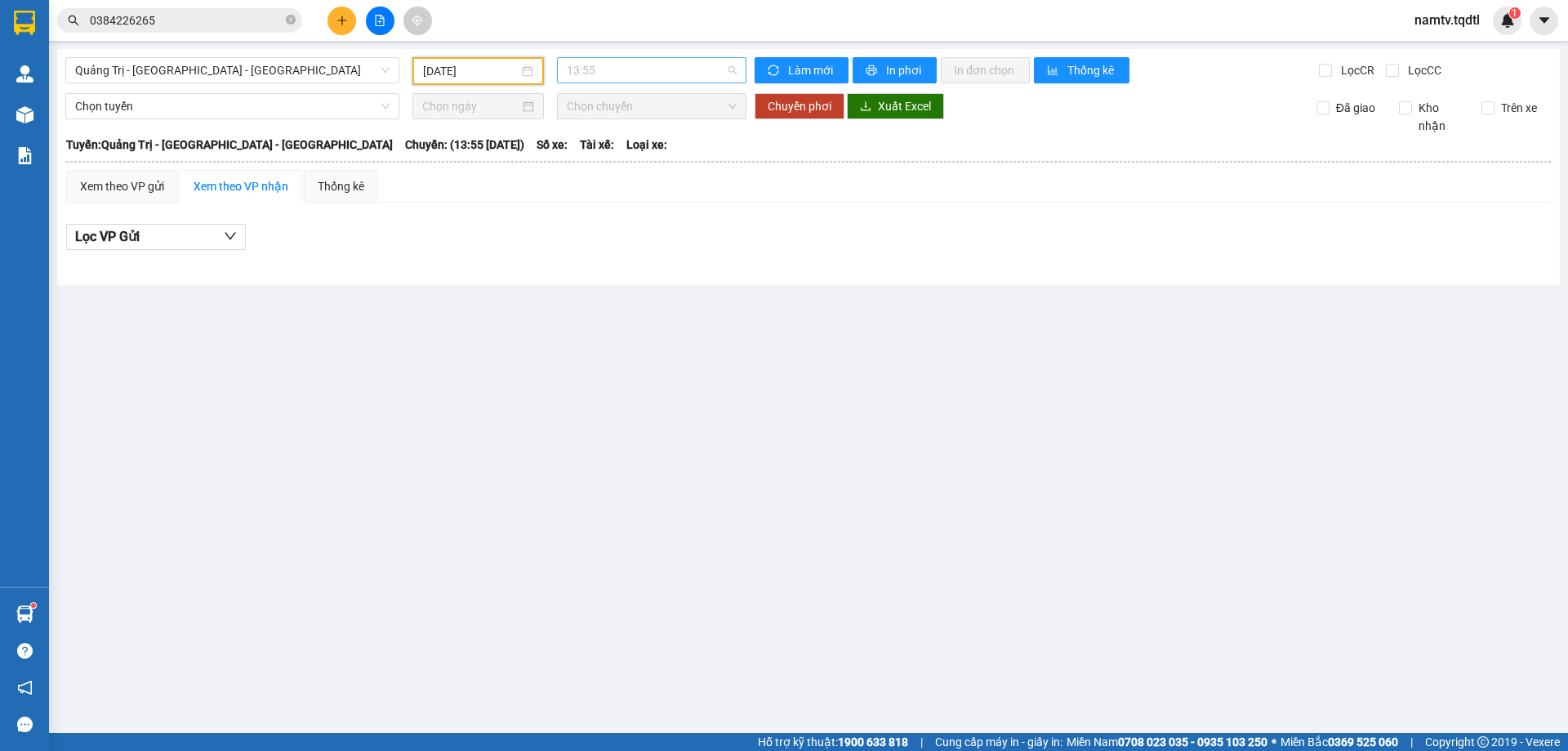
click at [690, 75] on span "13:55" at bounding box center [652, 70] width 170 height 25
click at [599, 147] on div "13:56 - 74H-007.38" at bounding box center [630, 155] width 127 height 18
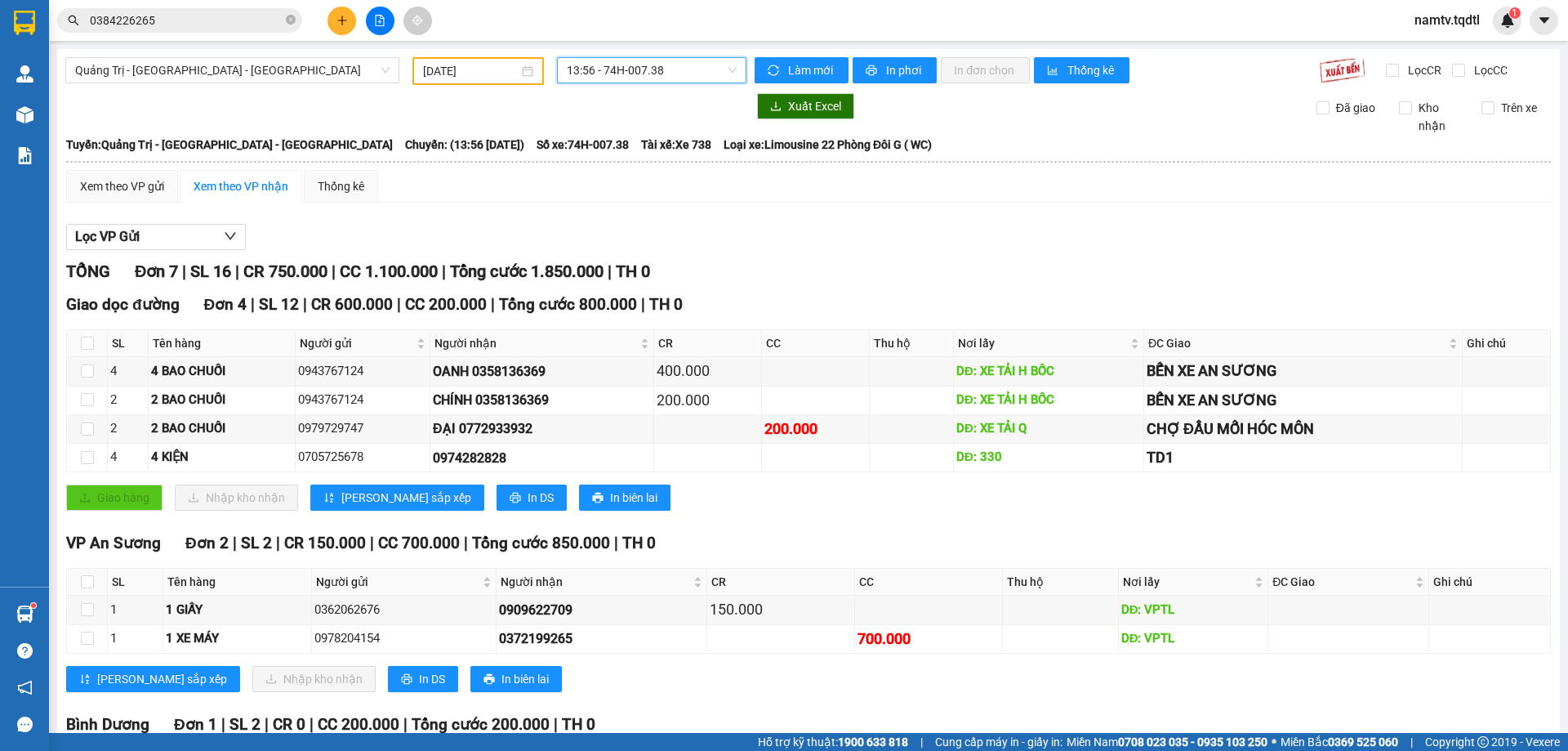
click at [483, 57] on div "[GEOGRAPHIC_DATA] - [GEOGRAPHIC_DATA] - [GEOGRAPHIC_DATA] [DATE] 13:56 13:56 - …" at bounding box center [808, 465] width 1503 height 833
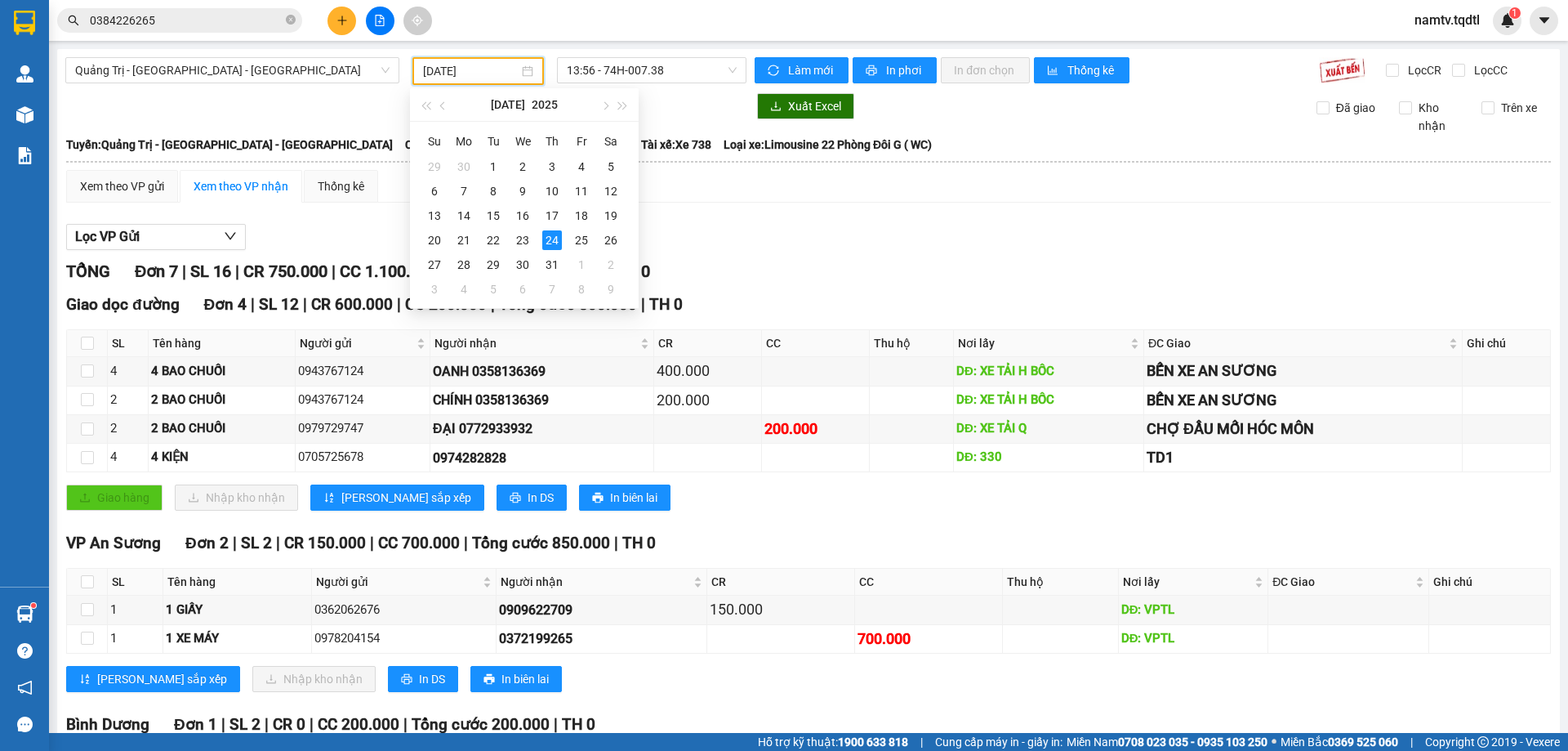
drag, startPoint x: 487, startPoint y: 73, endPoint x: 490, endPoint y: 83, distance: 10.4
click at [488, 74] on input "[DATE]" at bounding box center [471, 71] width 96 height 18
click at [518, 239] on div "23" at bounding box center [523, 240] width 20 height 20
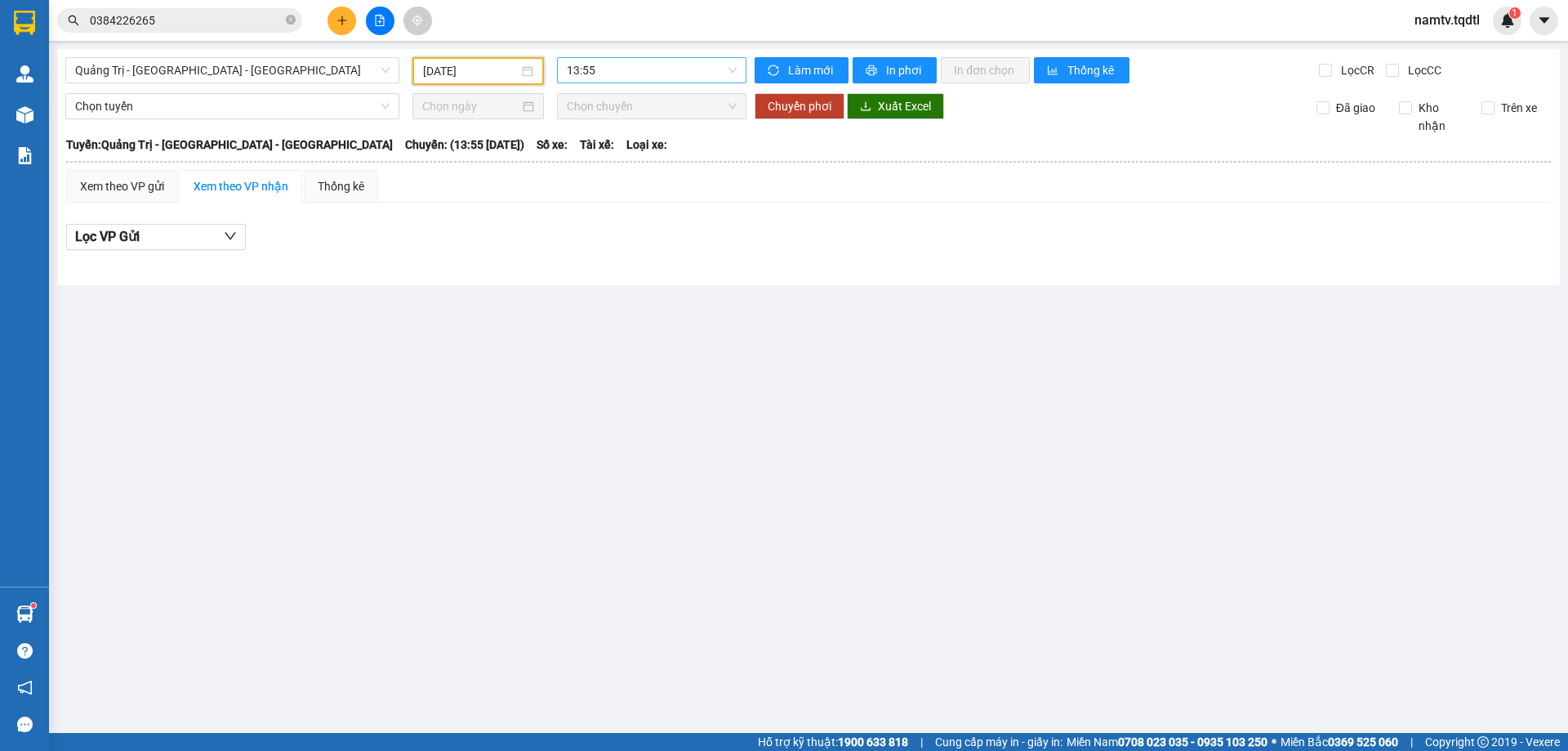
click at [664, 77] on span "13:55" at bounding box center [652, 70] width 170 height 25
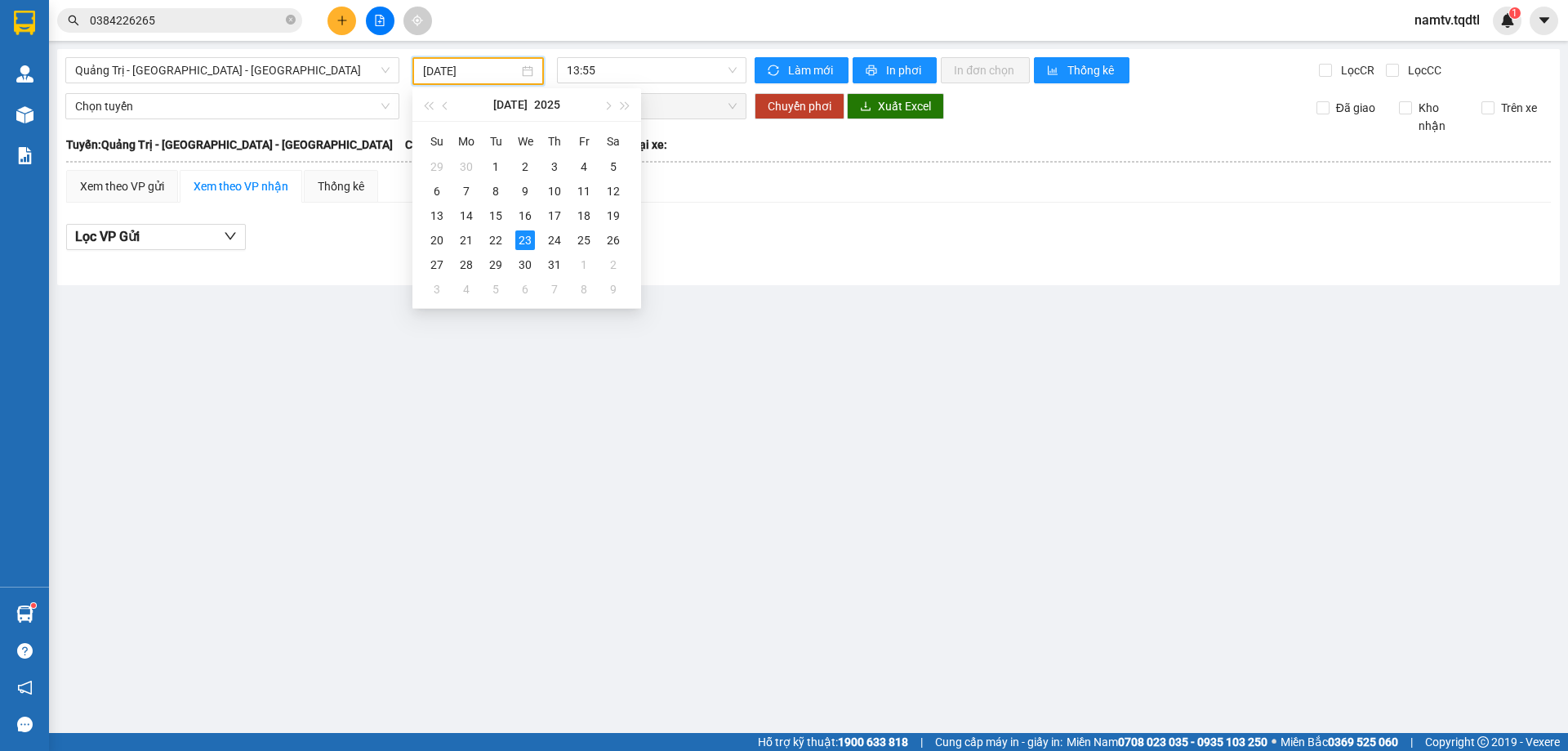
drag, startPoint x: 492, startPoint y: 75, endPoint x: 499, endPoint y: 129, distance: 54.5
click at [492, 75] on input "[DATE]" at bounding box center [471, 71] width 96 height 18
click at [500, 234] on div "22" at bounding box center [496, 240] width 20 height 20
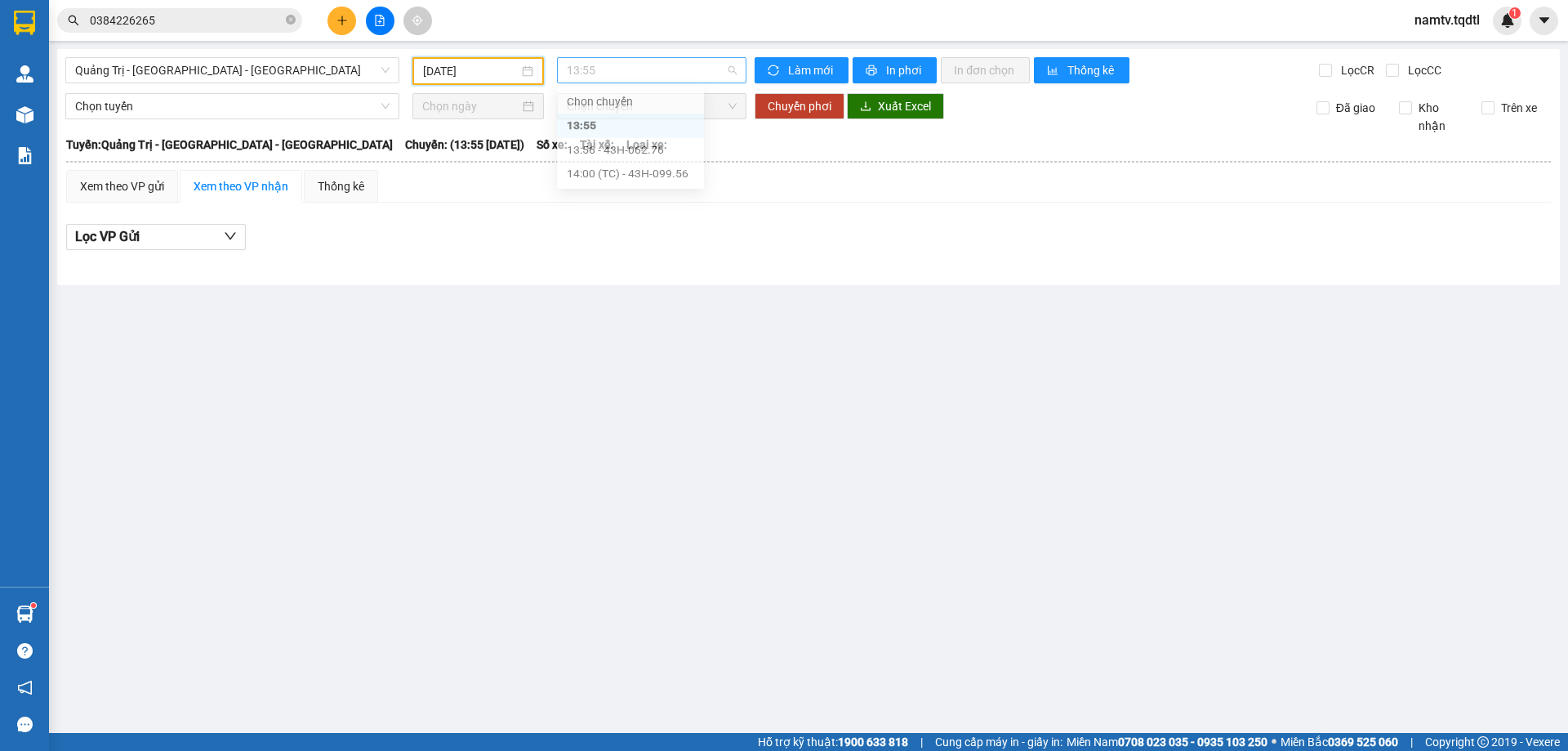
click at [648, 69] on span "13:55" at bounding box center [652, 70] width 170 height 25
click at [508, 78] on input "[DATE]" at bounding box center [471, 71] width 96 height 18
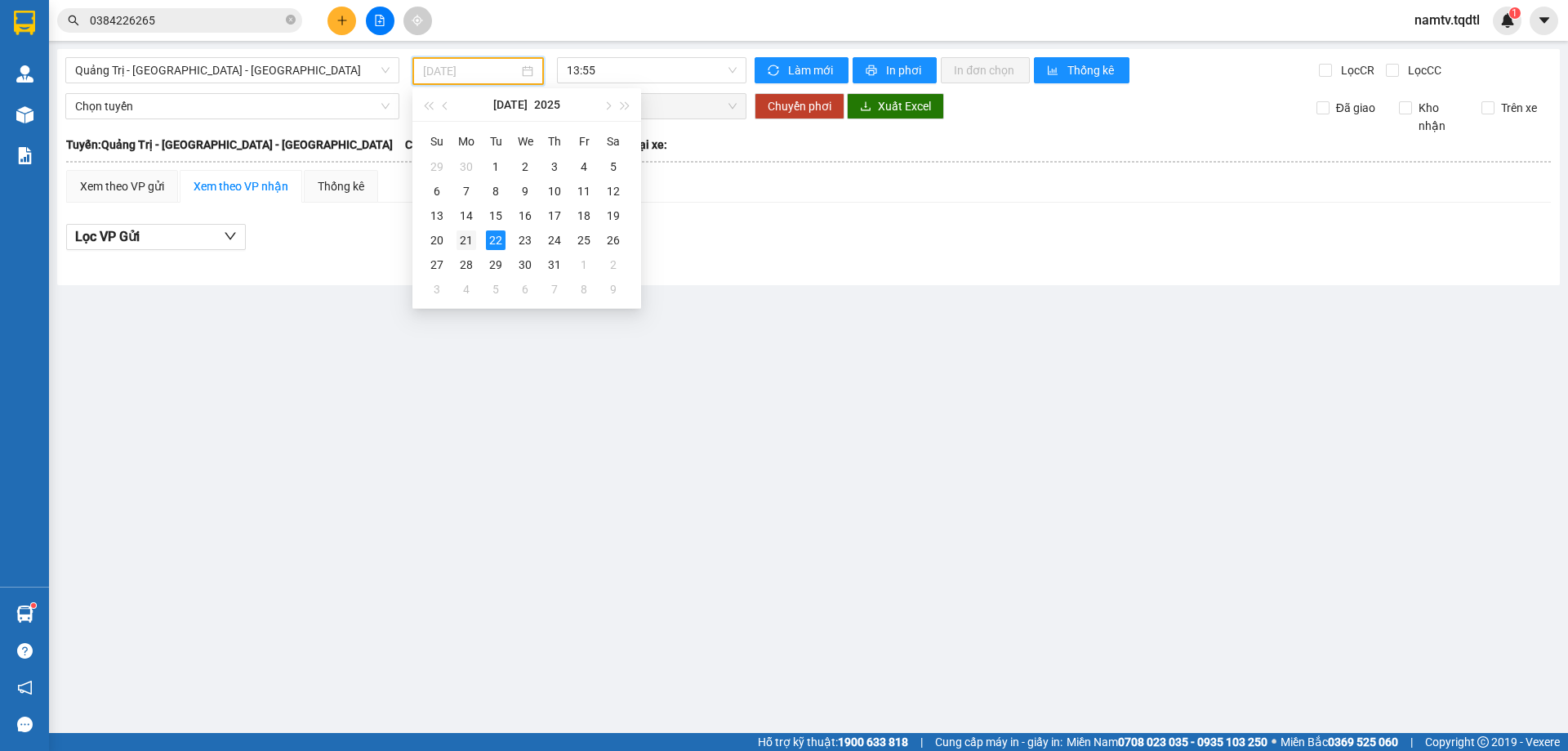
click at [478, 241] on td "21" at bounding box center [467, 240] width 30 height 25
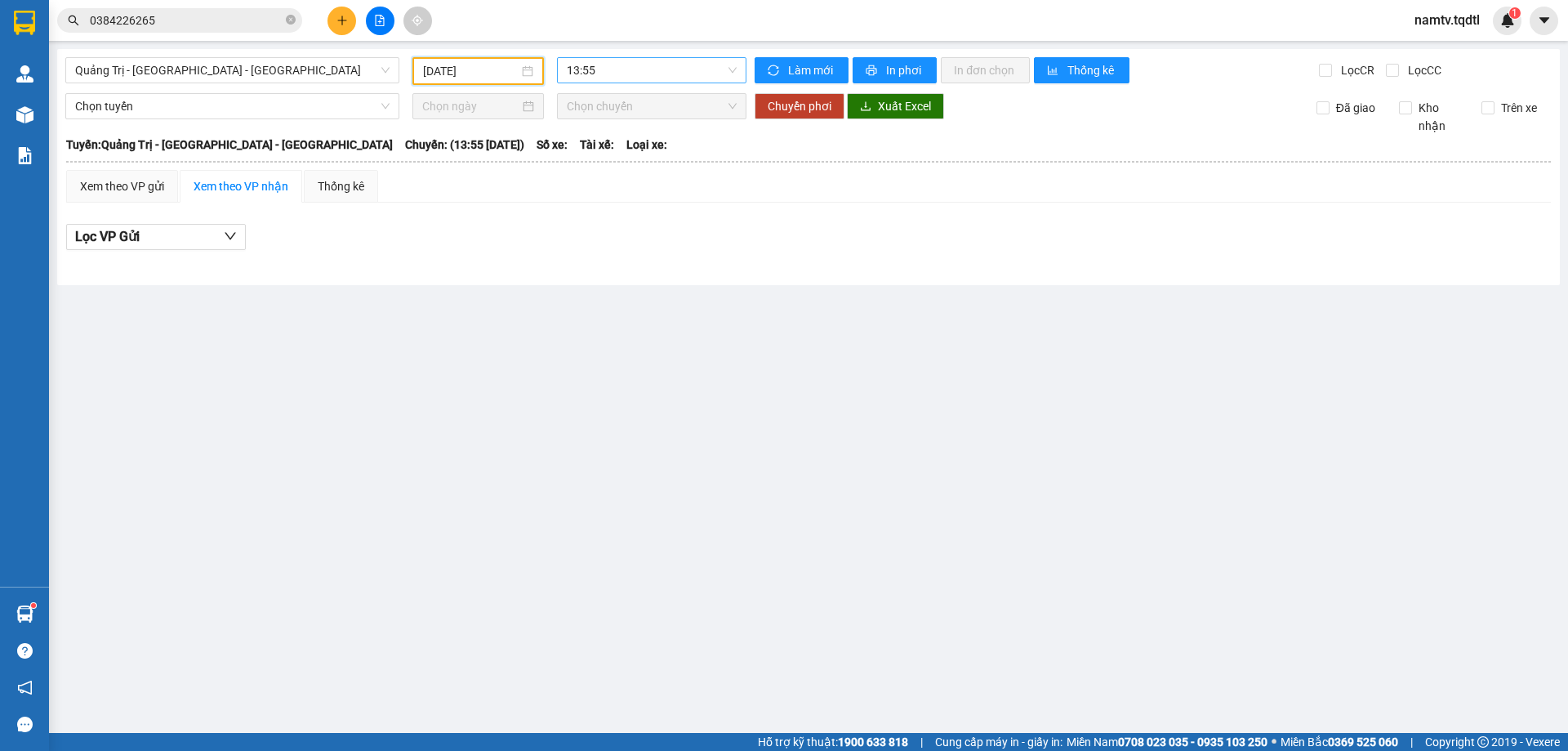
click at [645, 77] on span "13:55" at bounding box center [652, 70] width 170 height 25
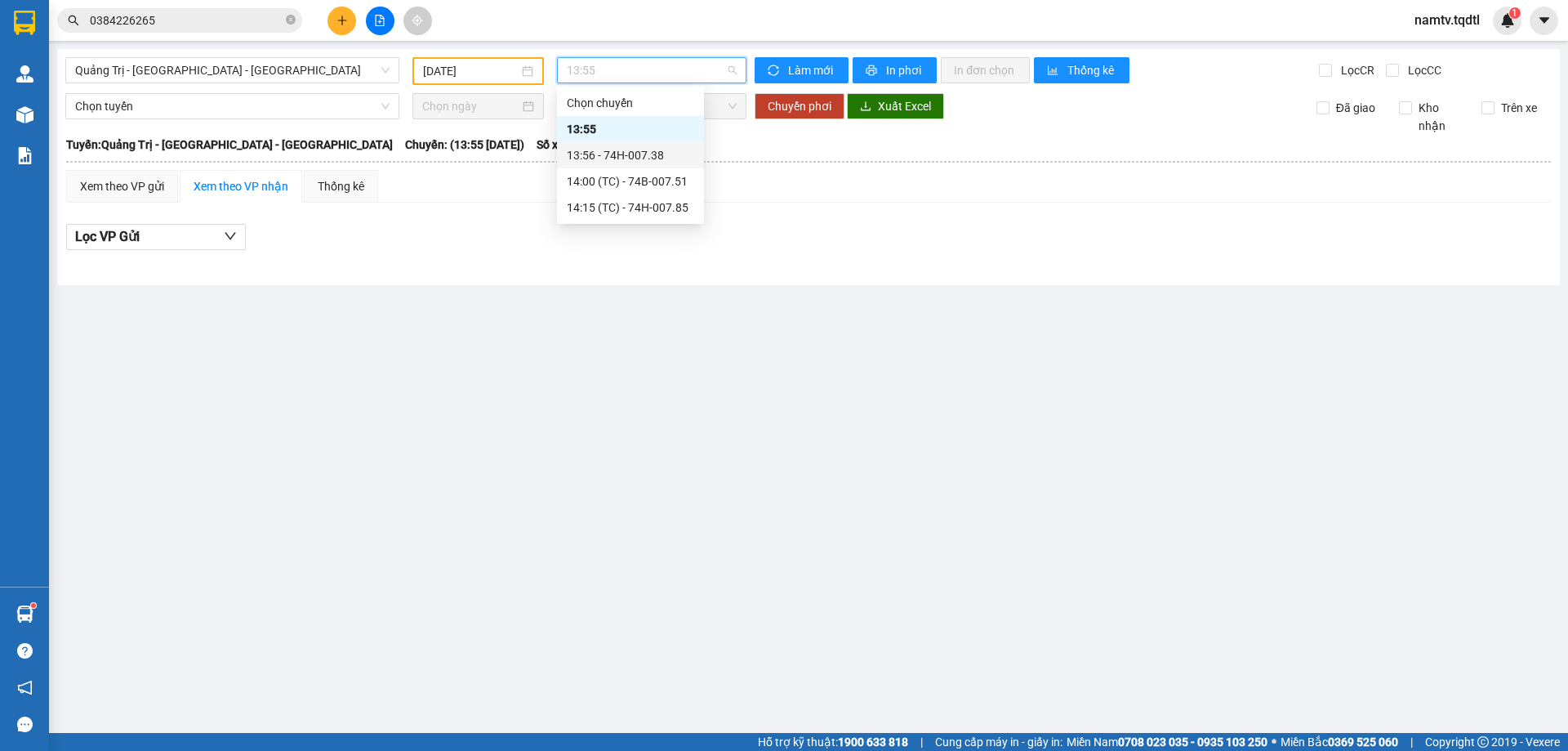
click at [629, 157] on div "13:56 - 74H-007.38" at bounding box center [630, 155] width 127 height 18
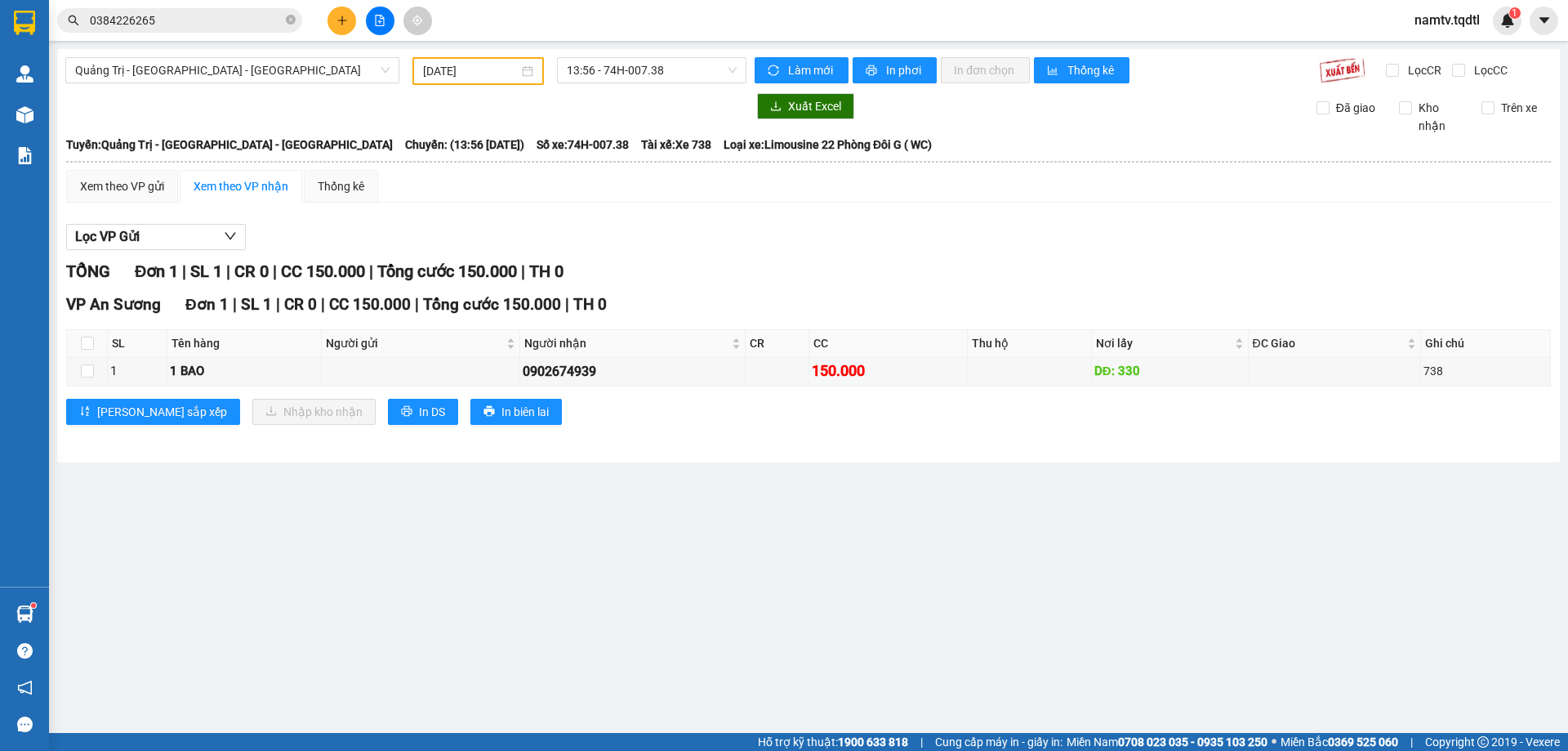
click at [479, 86] on div "[GEOGRAPHIC_DATA] - [GEOGRAPHIC_DATA] - [GEOGRAPHIC_DATA] [DATE] 13:56 - 74H-00…" at bounding box center [808, 255] width 1503 height 413
click at [486, 80] on div "[DATE]" at bounding box center [478, 71] width 131 height 28
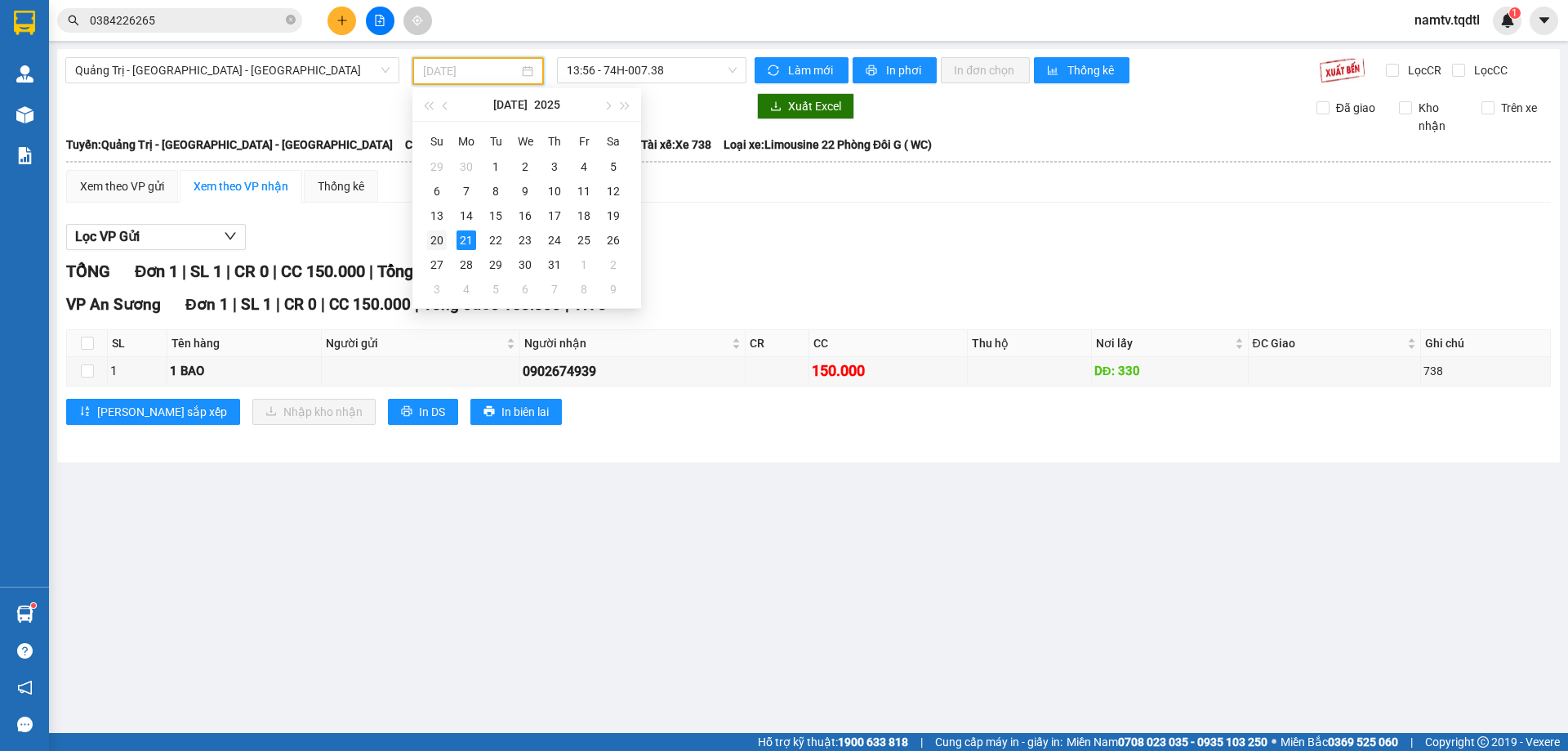
click at [439, 234] on div "20" at bounding box center [437, 240] width 20 height 20
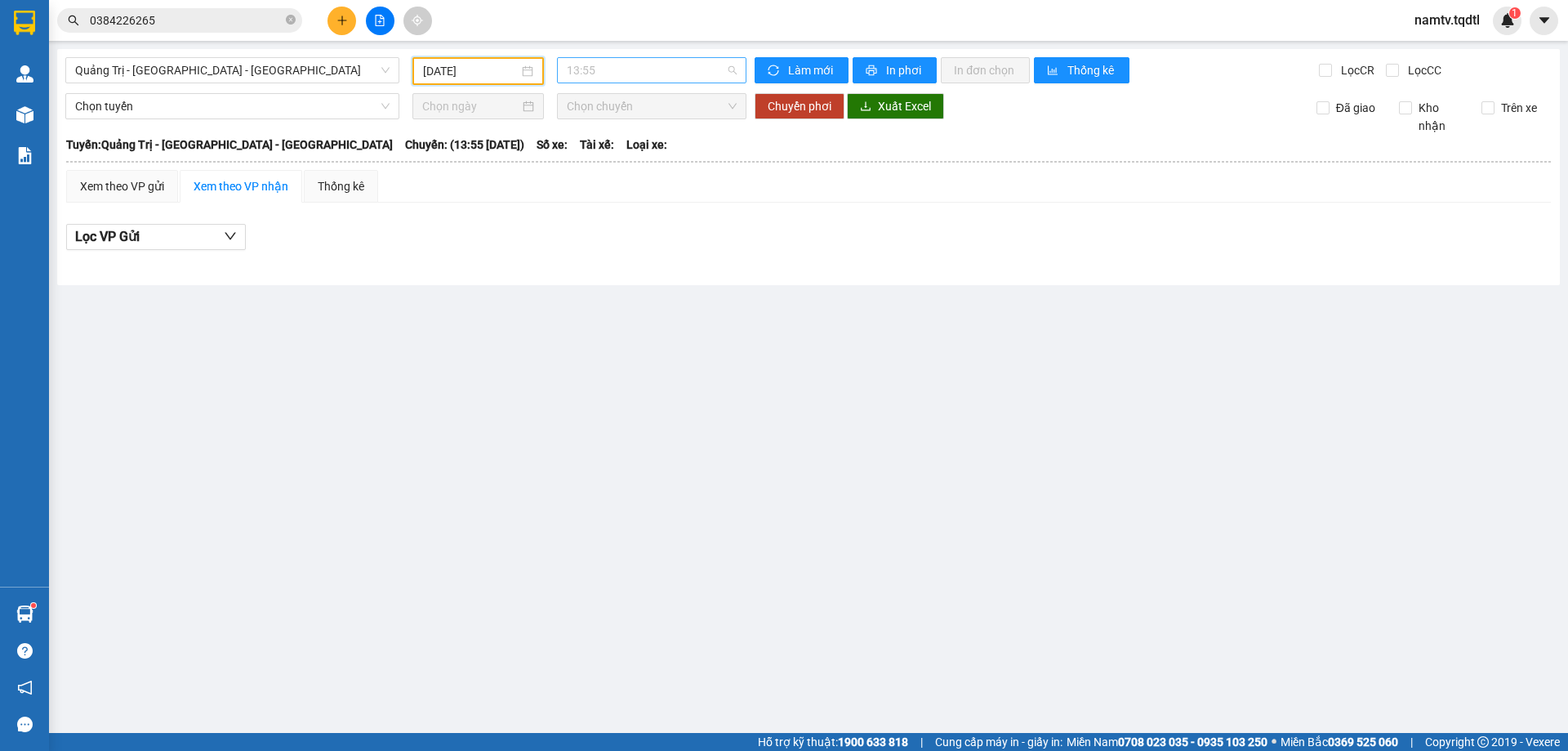
click at [663, 68] on span "13:55" at bounding box center [652, 70] width 170 height 25
click at [659, 150] on div "13:56 - 74G-002.24" at bounding box center [630, 155] width 127 height 18
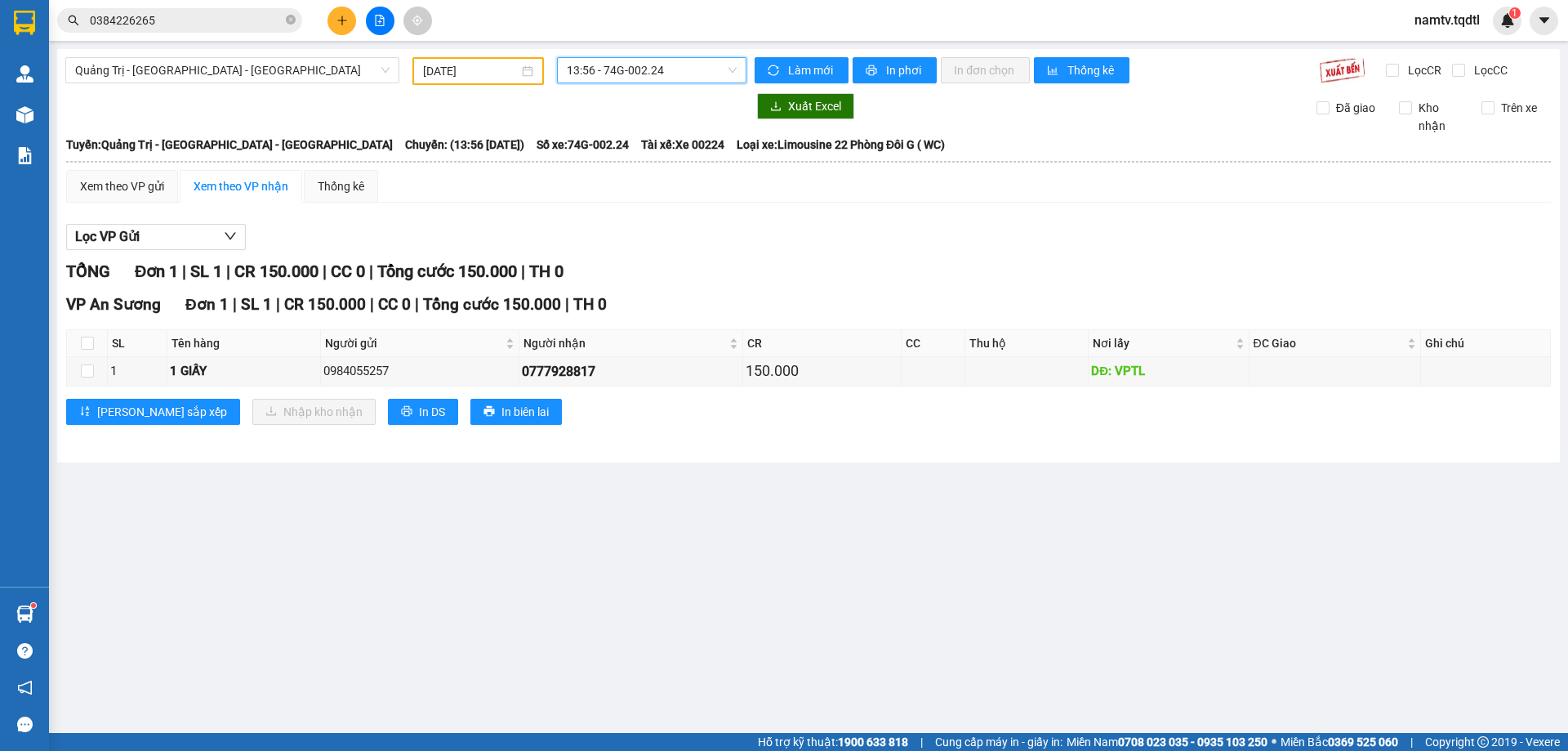
click at [519, 74] on input "[DATE]" at bounding box center [471, 71] width 96 height 18
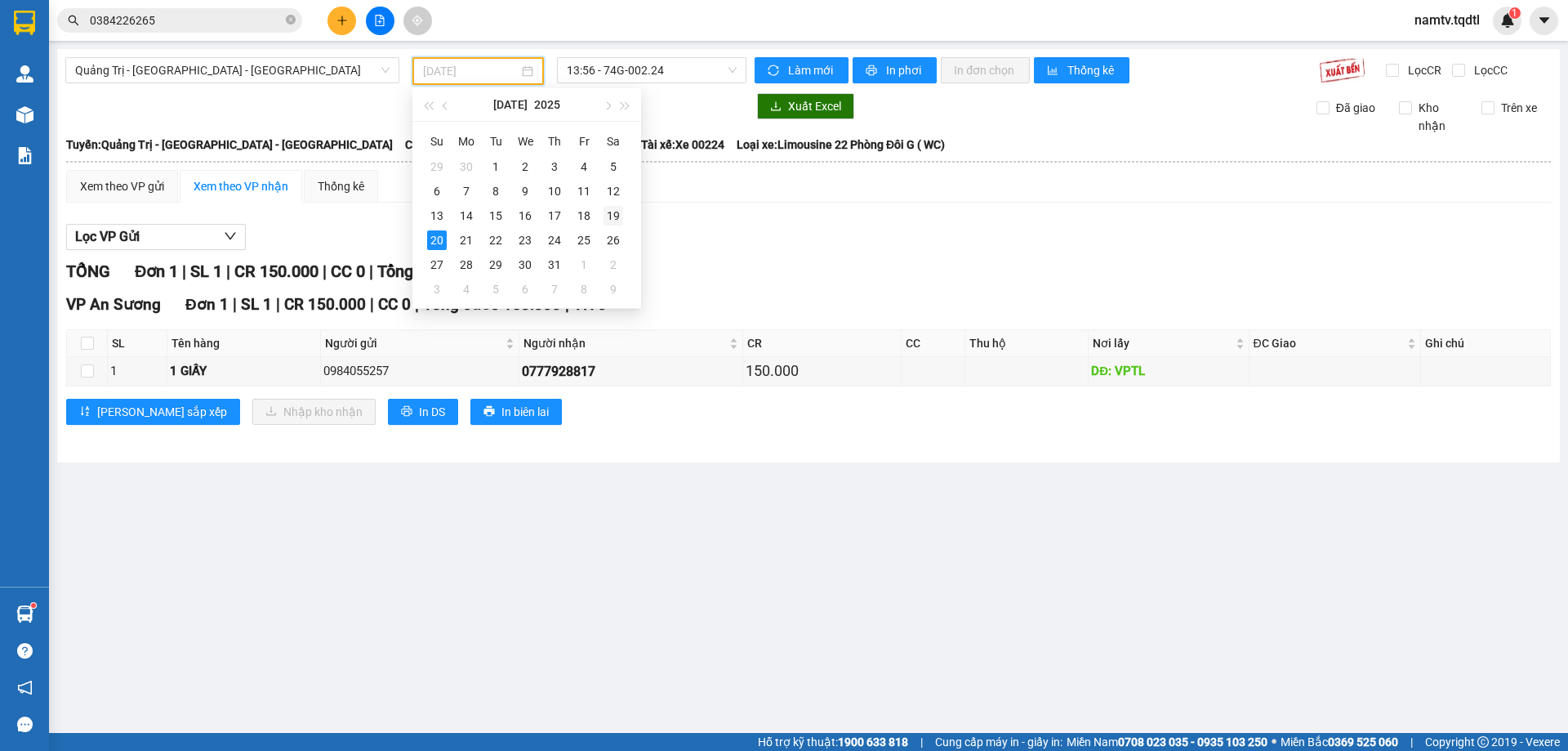
click at [616, 211] on div "19" at bounding box center [614, 216] width 20 height 20
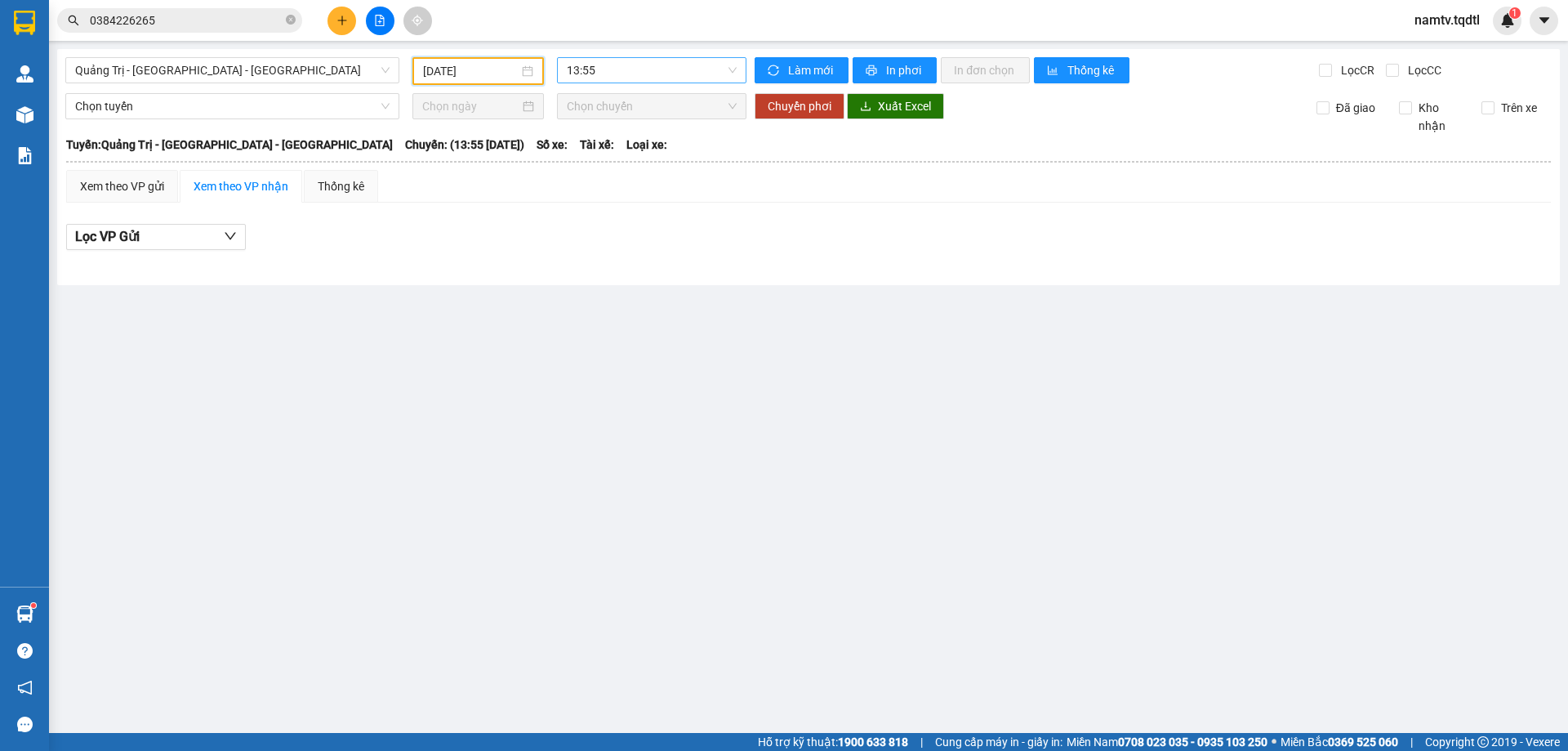
click at [702, 73] on span "13:55" at bounding box center [652, 70] width 170 height 25
click at [663, 178] on div "14:00 - 74H-007.85" at bounding box center [630, 182] width 127 height 18
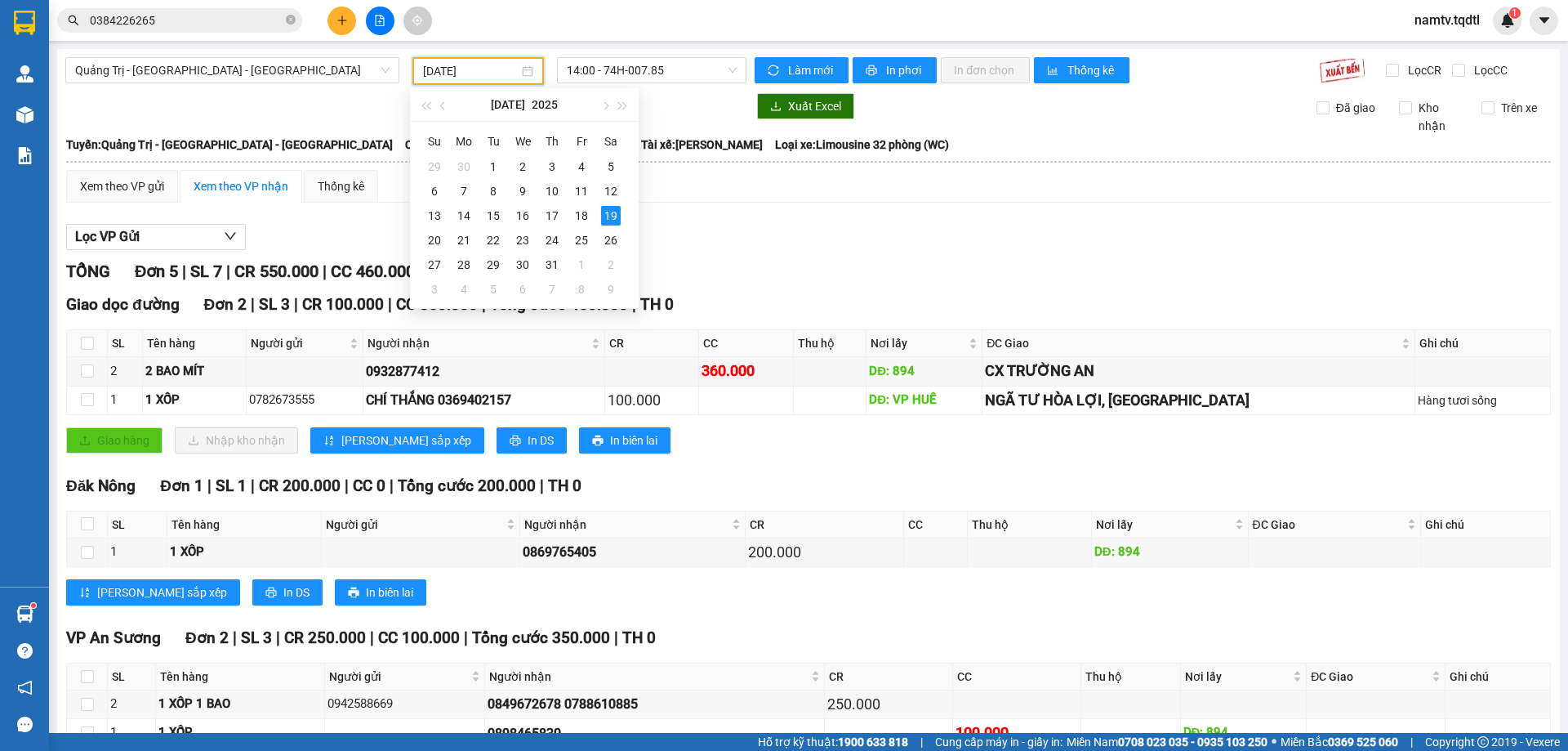
click at [487, 63] on input "[DATE]" at bounding box center [471, 71] width 96 height 18
click at [587, 211] on div "18" at bounding box center [582, 216] width 20 height 20
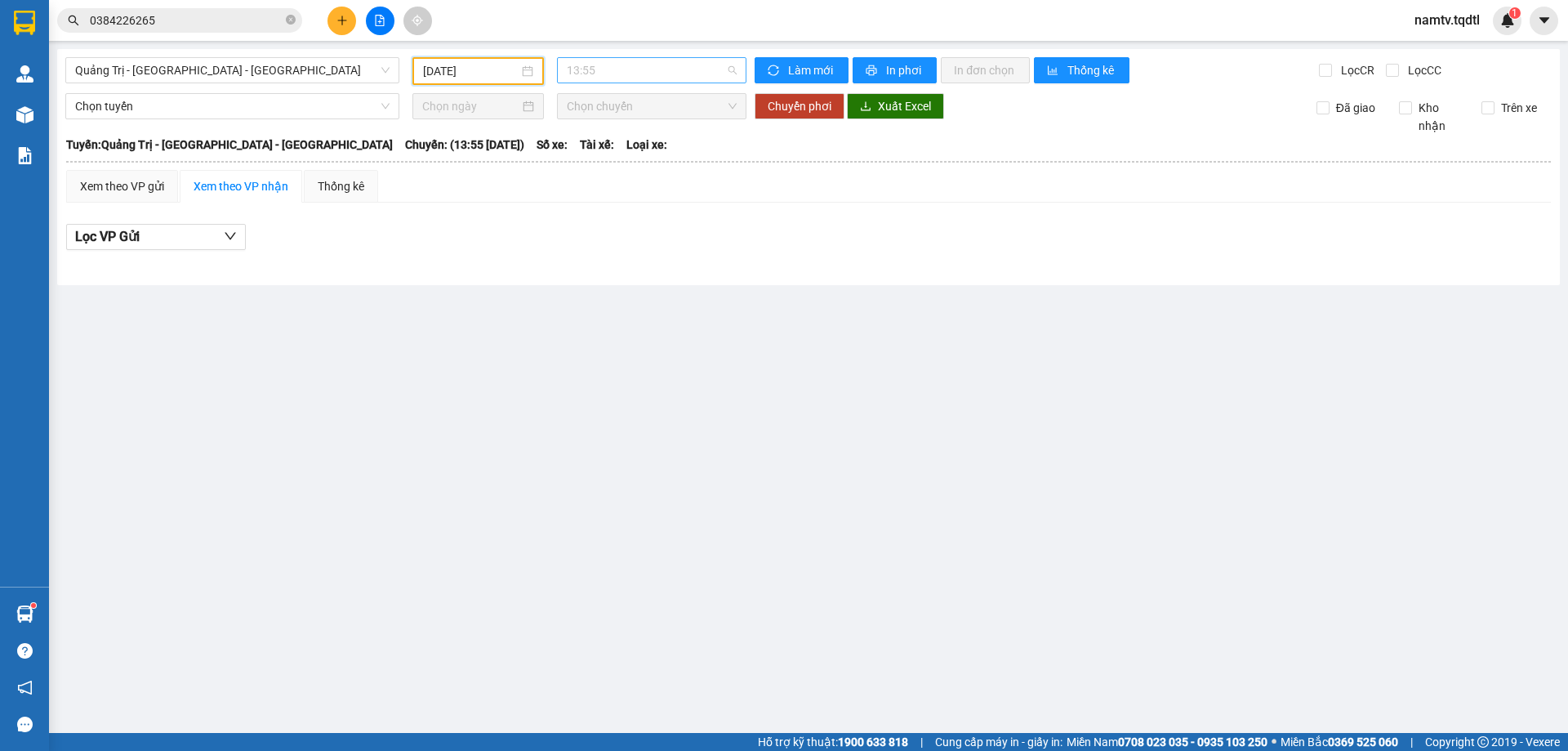
click at [693, 72] on span "13:55" at bounding box center [652, 70] width 170 height 25
click at [664, 153] on div "13:56 - 74H-007.38" at bounding box center [630, 155] width 127 height 18
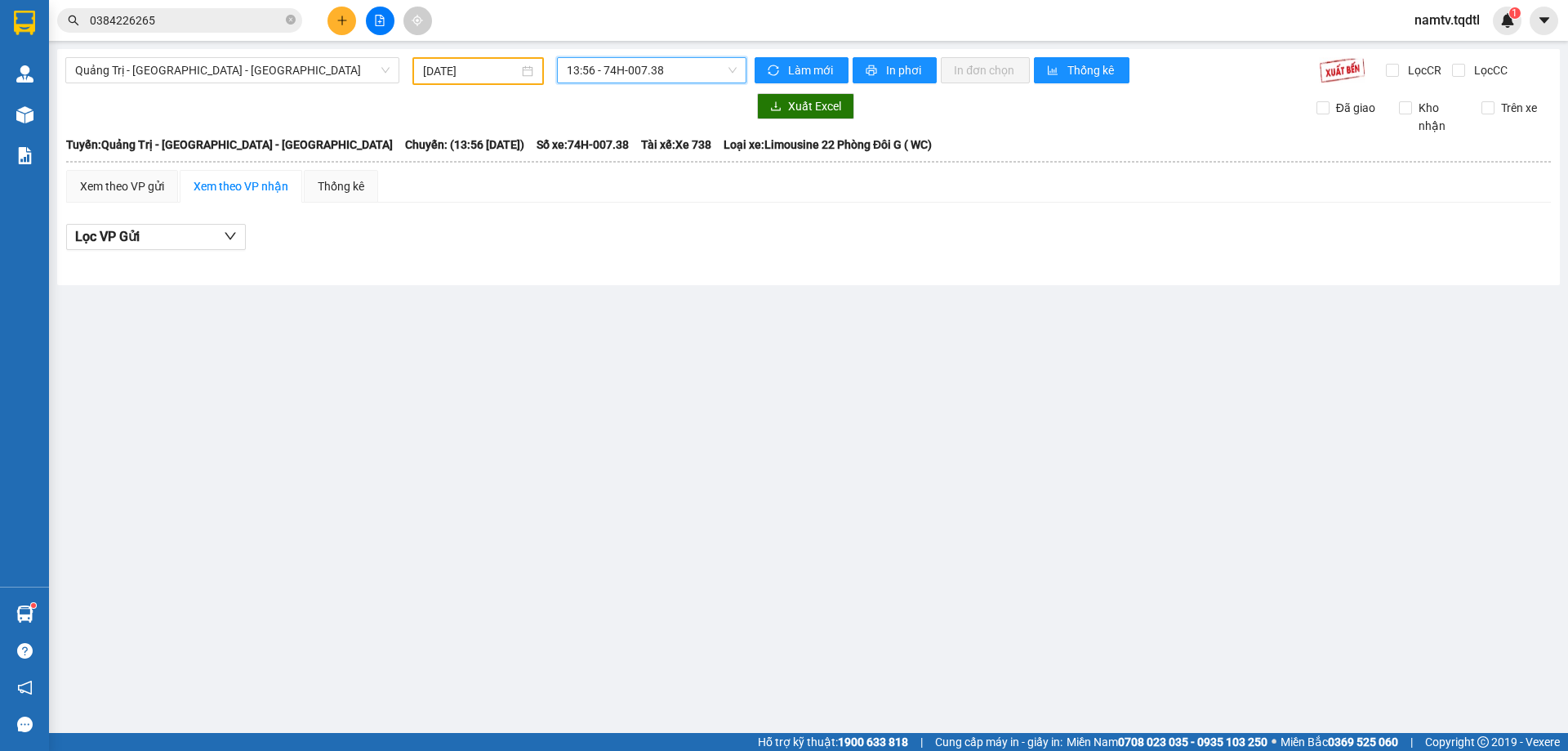
click at [492, 67] on input "[DATE]" at bounding box center [471, 71] width 96 height 18
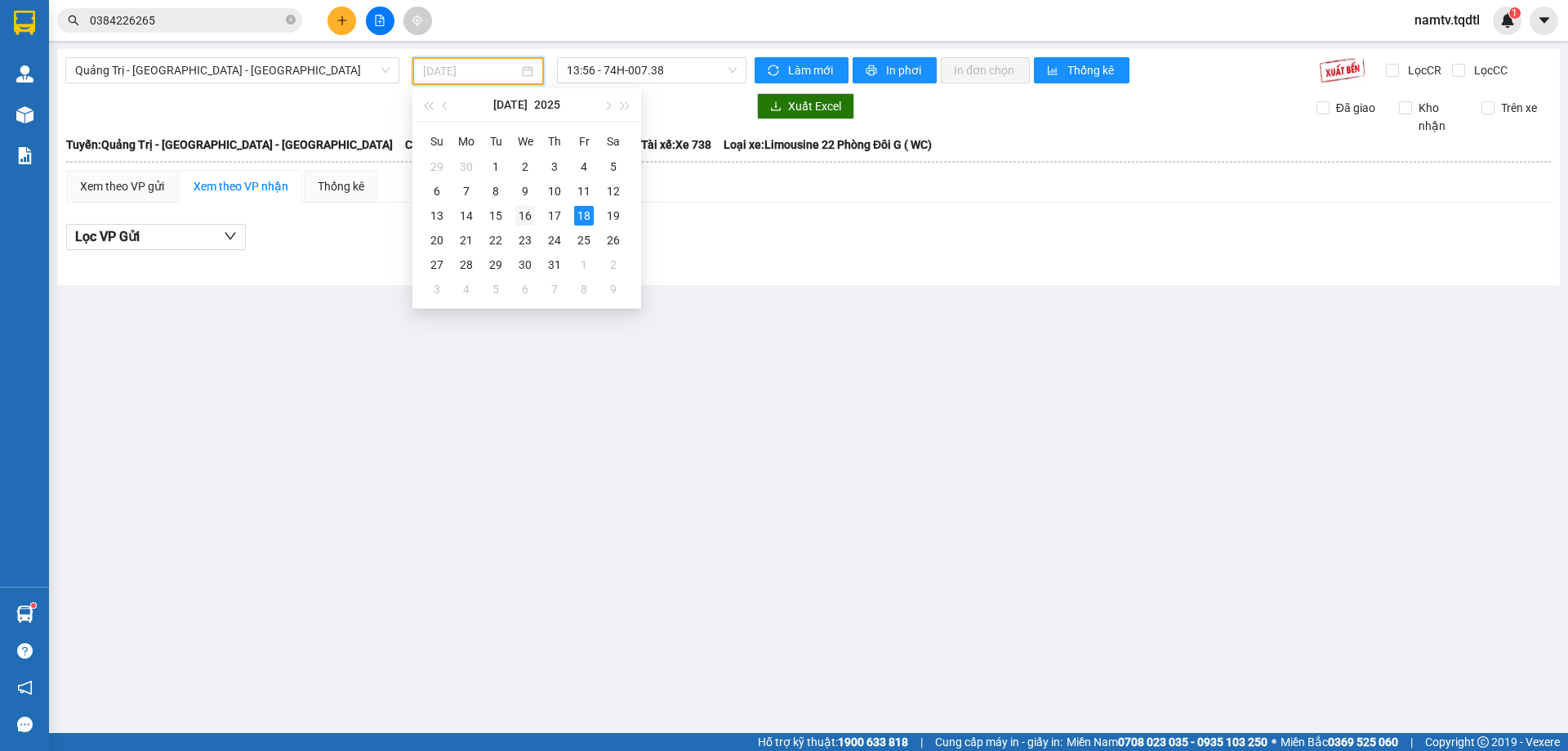
click at [525, 209] on div "16" at bounding box center [525, 216] width 20 height 20
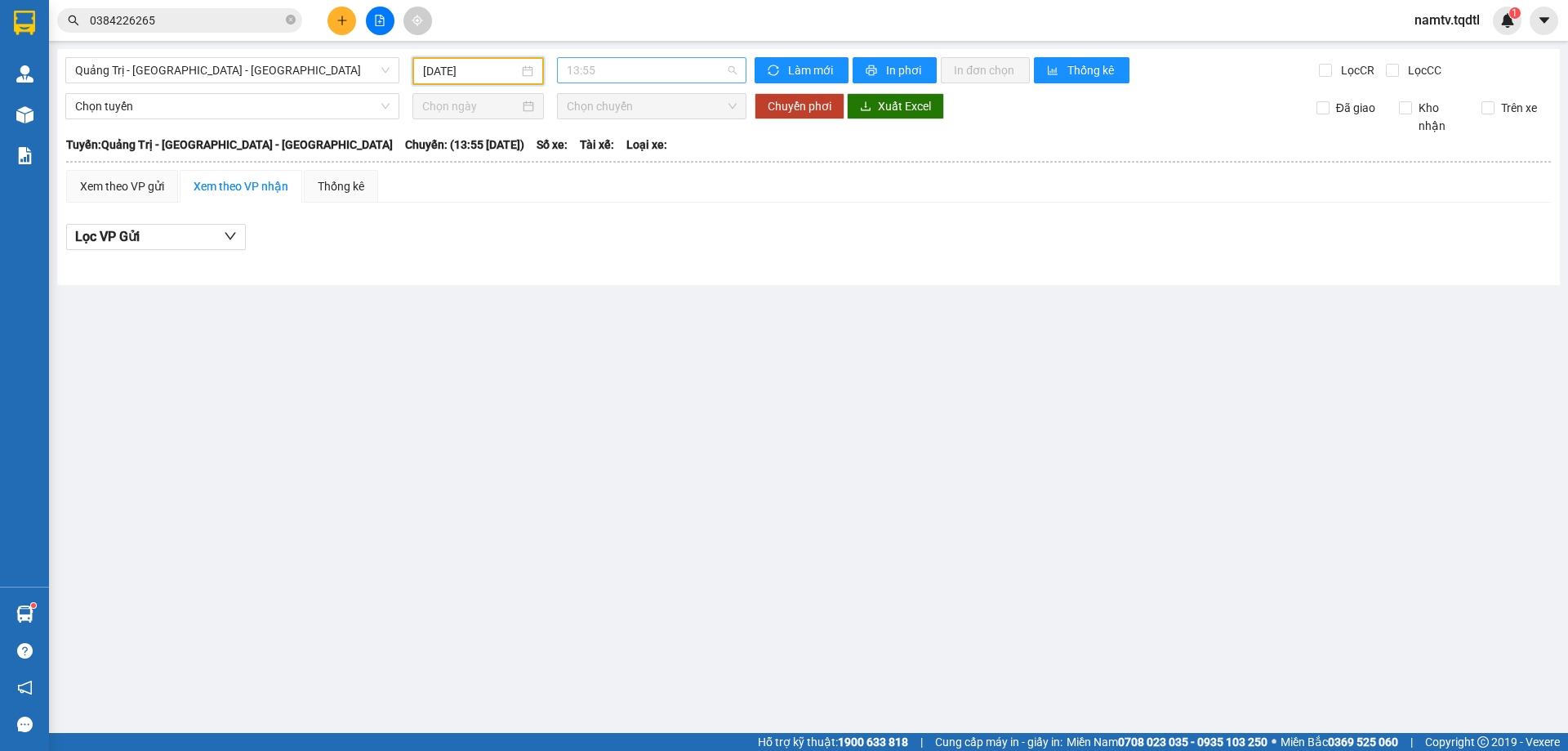
click at [690, 59] on span "13:55" at bounding box center [652, 70] width 170 height 25
click at [483, 64] on input "[DATE]" at bounding box center [471, 71] width 96 height 18
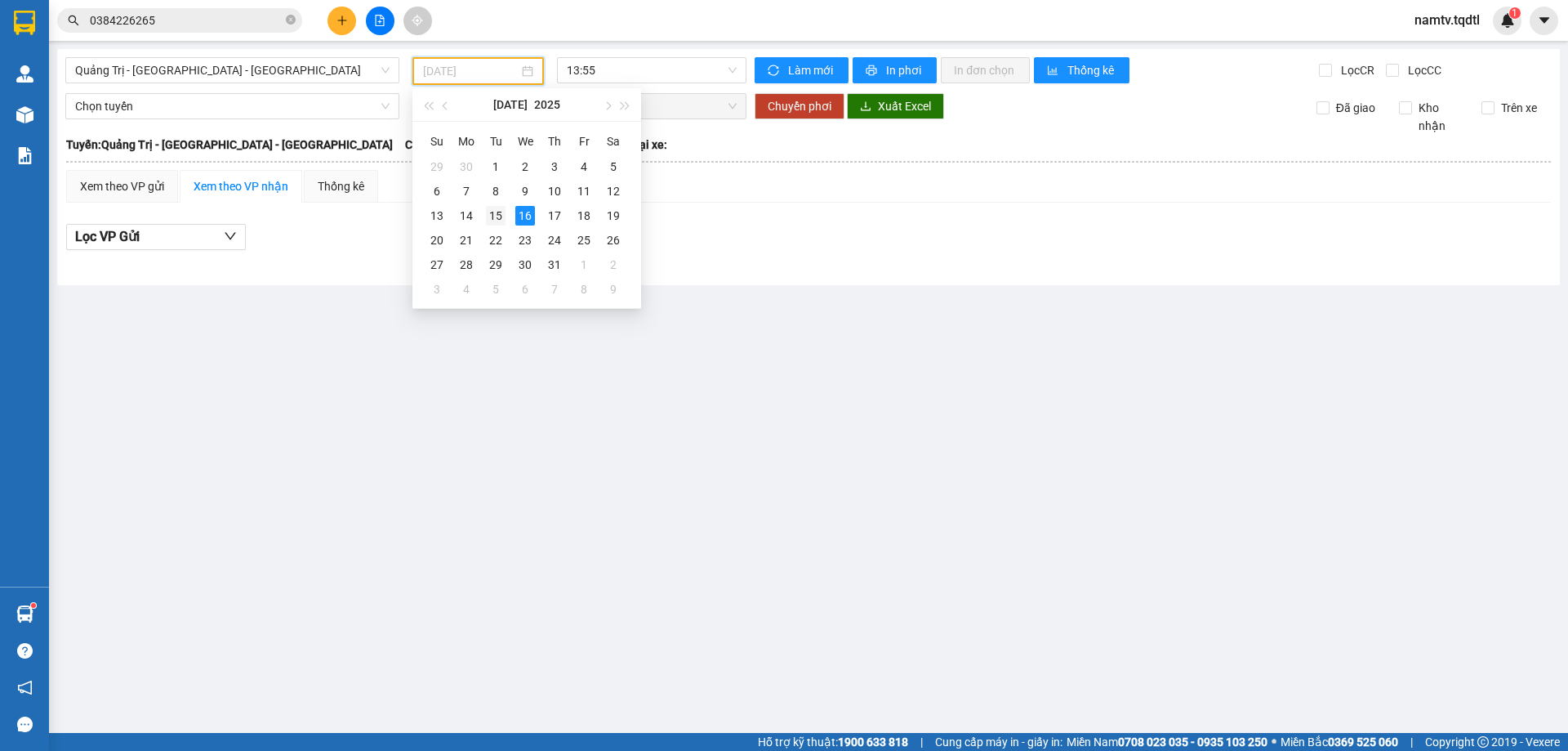
click at [484, 218] on td "15" at bounding box center [496, 216] width 30 height 25
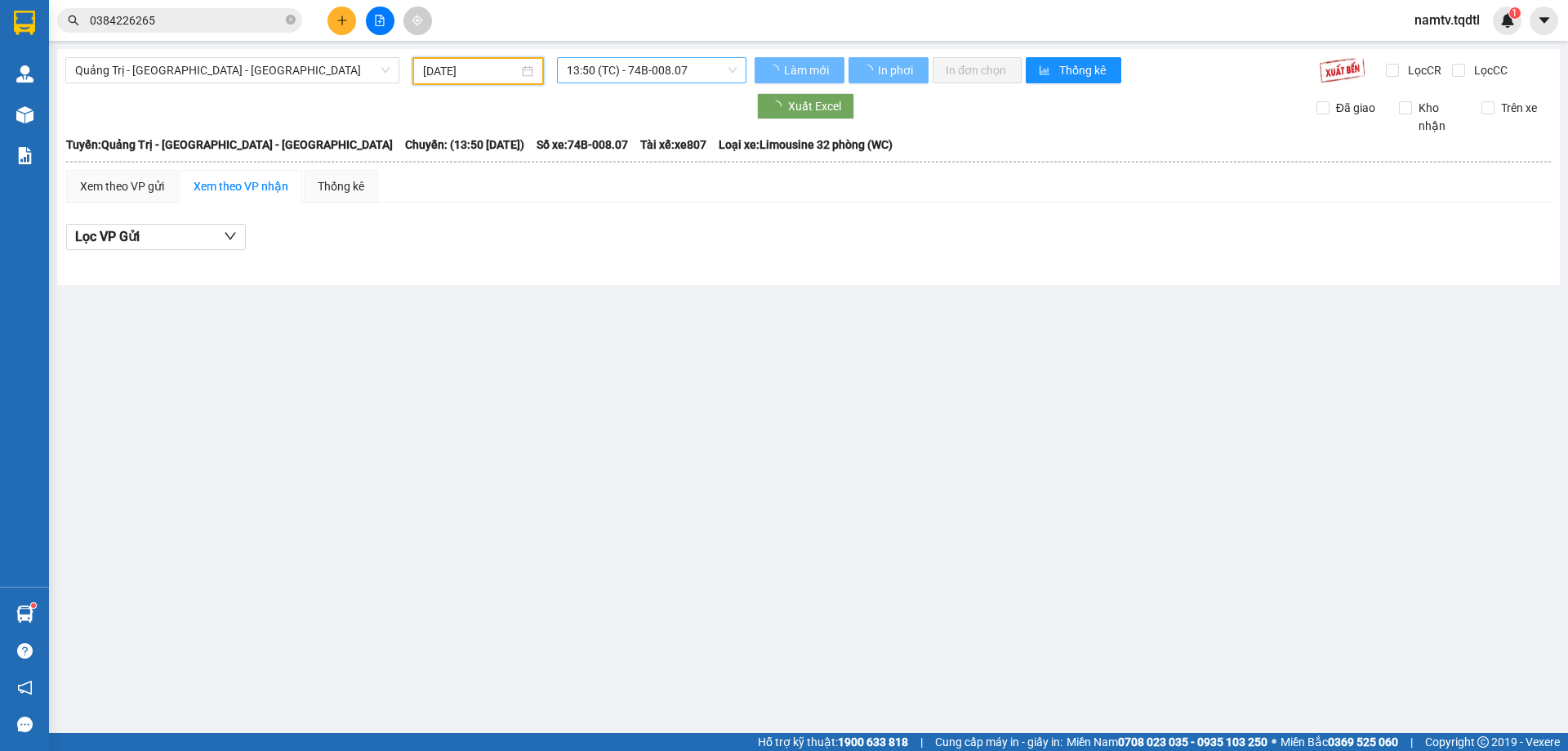
click at [633, 76] on div "[GEOGRAPHIC_DATA] - [GEOGRAPHIC_DATA] - [GEOGRAPHIC_DATA] [DATE] 13:50 (TC) - 7…" at bounding box center [808, 167] width 1503 height 236
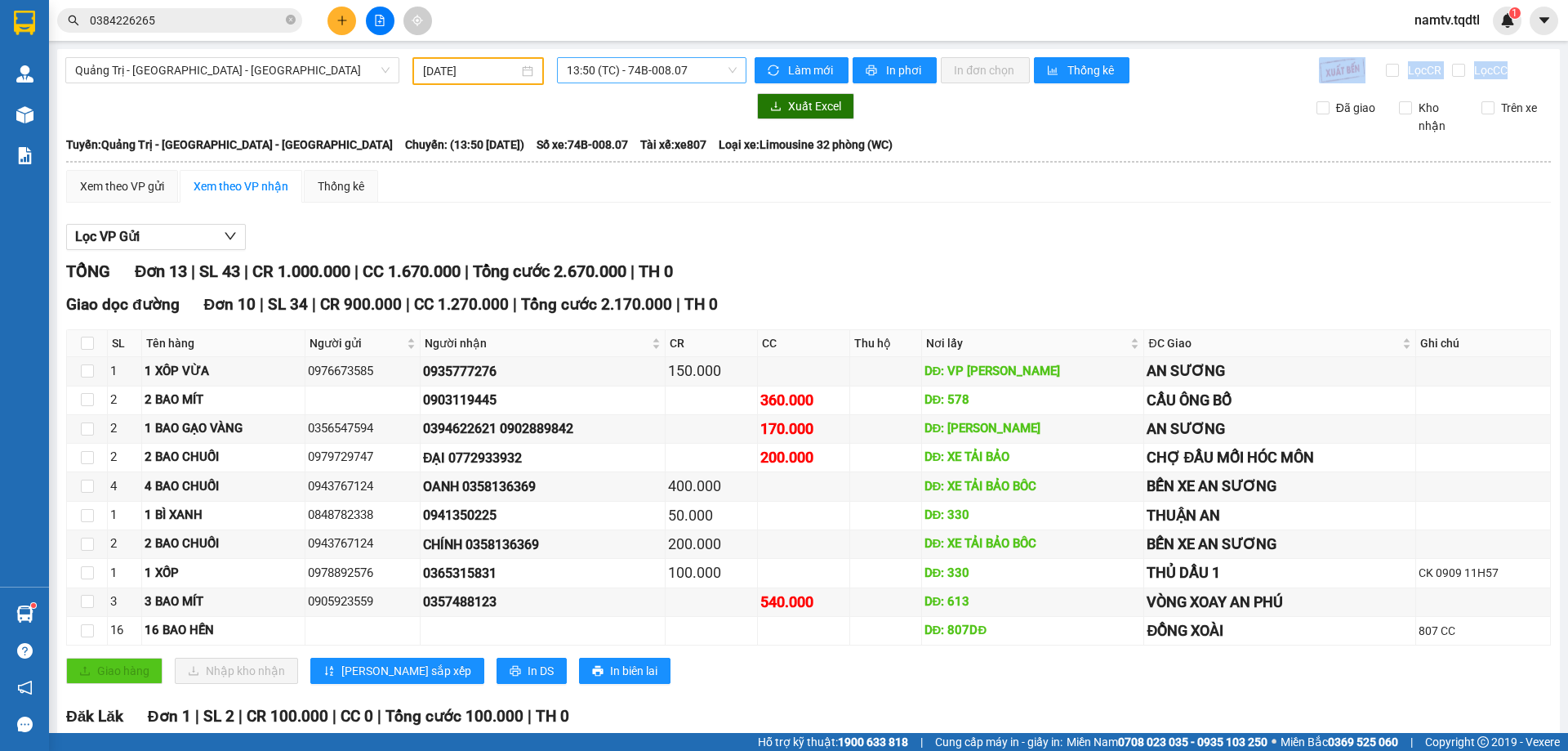
click at [644, 69] on span "13:50 (TC) - 74B-008.07" at bounding box center [652, 70] width 170 height 25
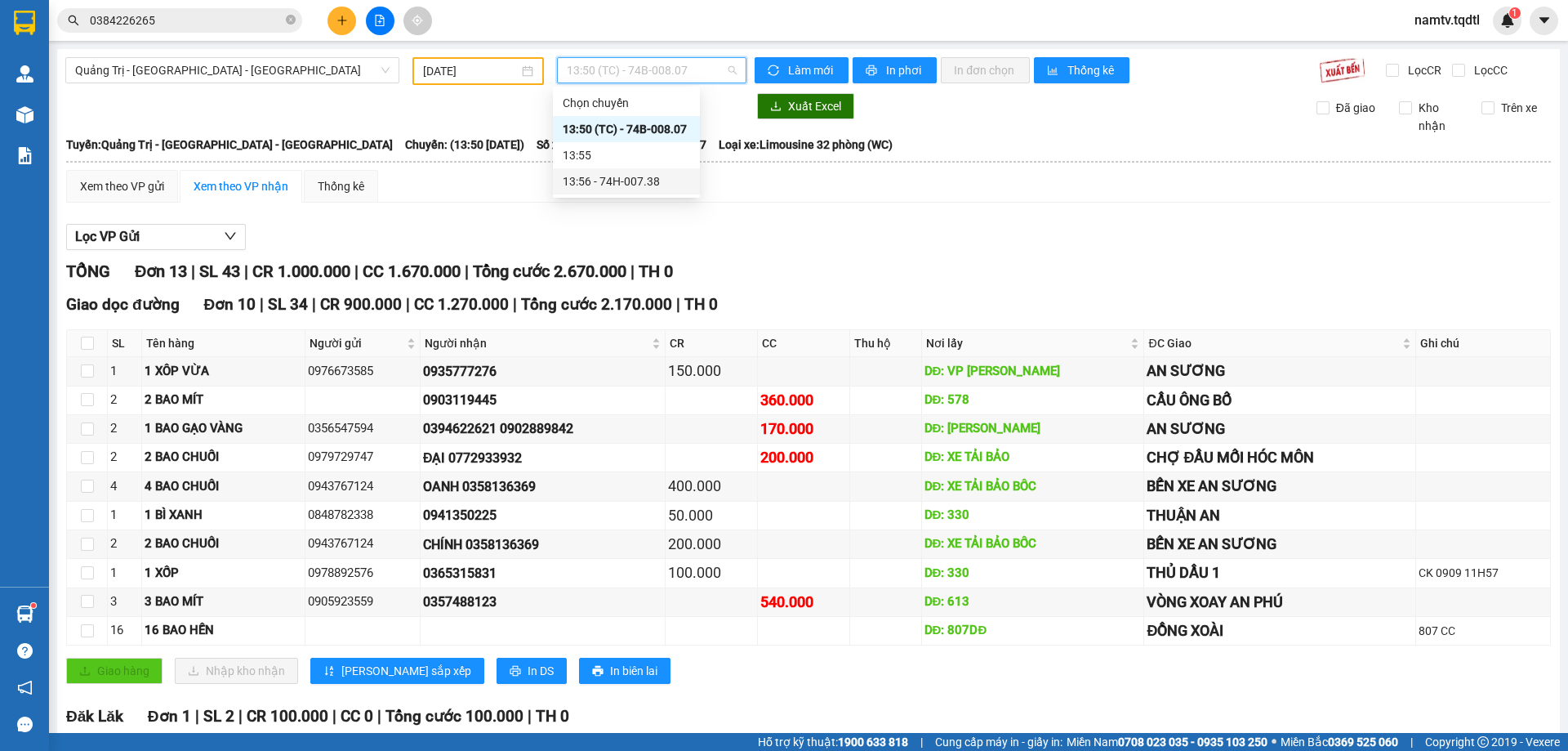
click at [619, 180] on div "13:56 - 74H-007.38" at bounding box center [626, 182] width 127 height 18
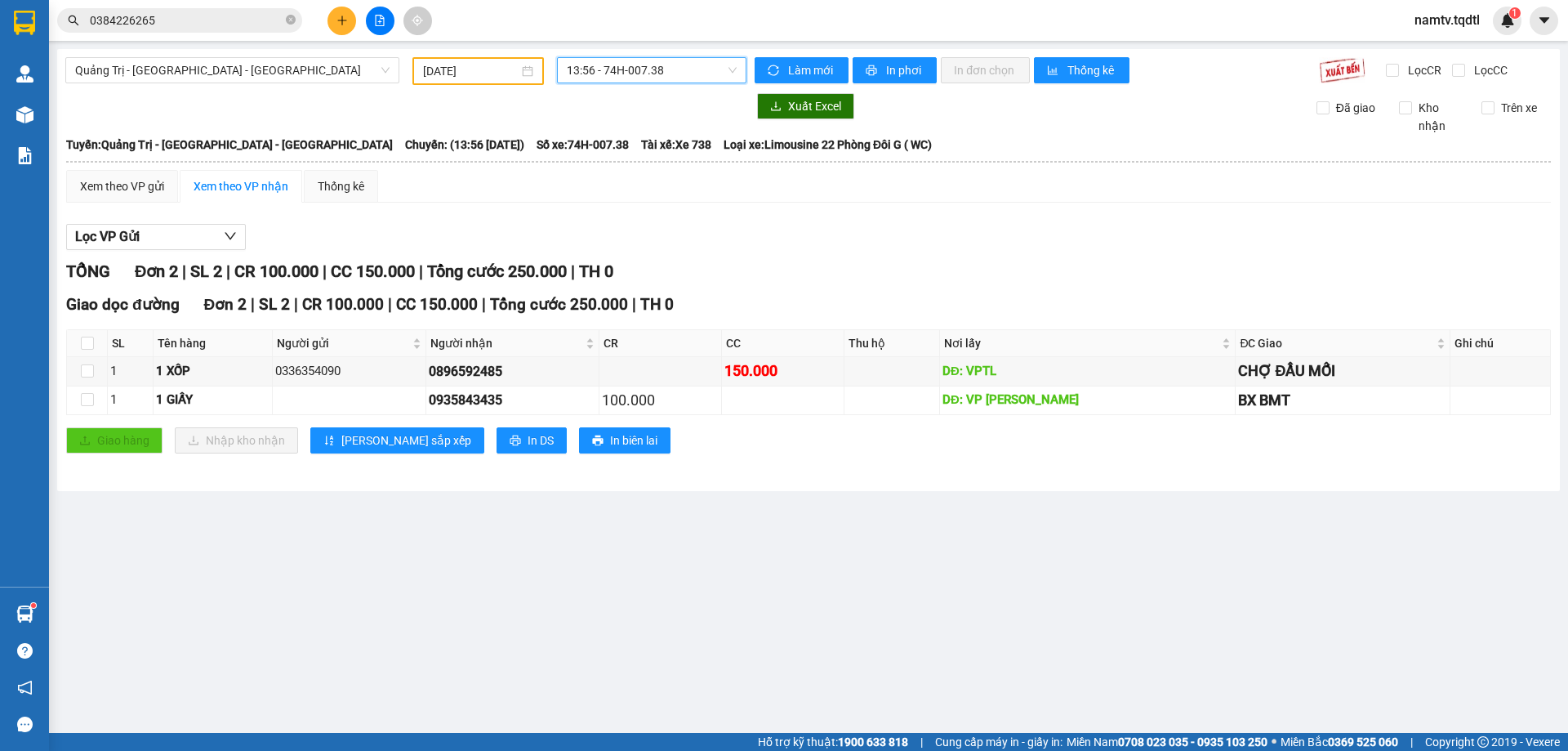
click at [475, 55] on div "[GEOGRAPHIC_DATA] - [GEOGRAPHIC_DATA] - [GEOGRAPHIC_DATA] [DATE] 13:56 13:56 - …" at bounding box center [808, 270] width 1503 height 442
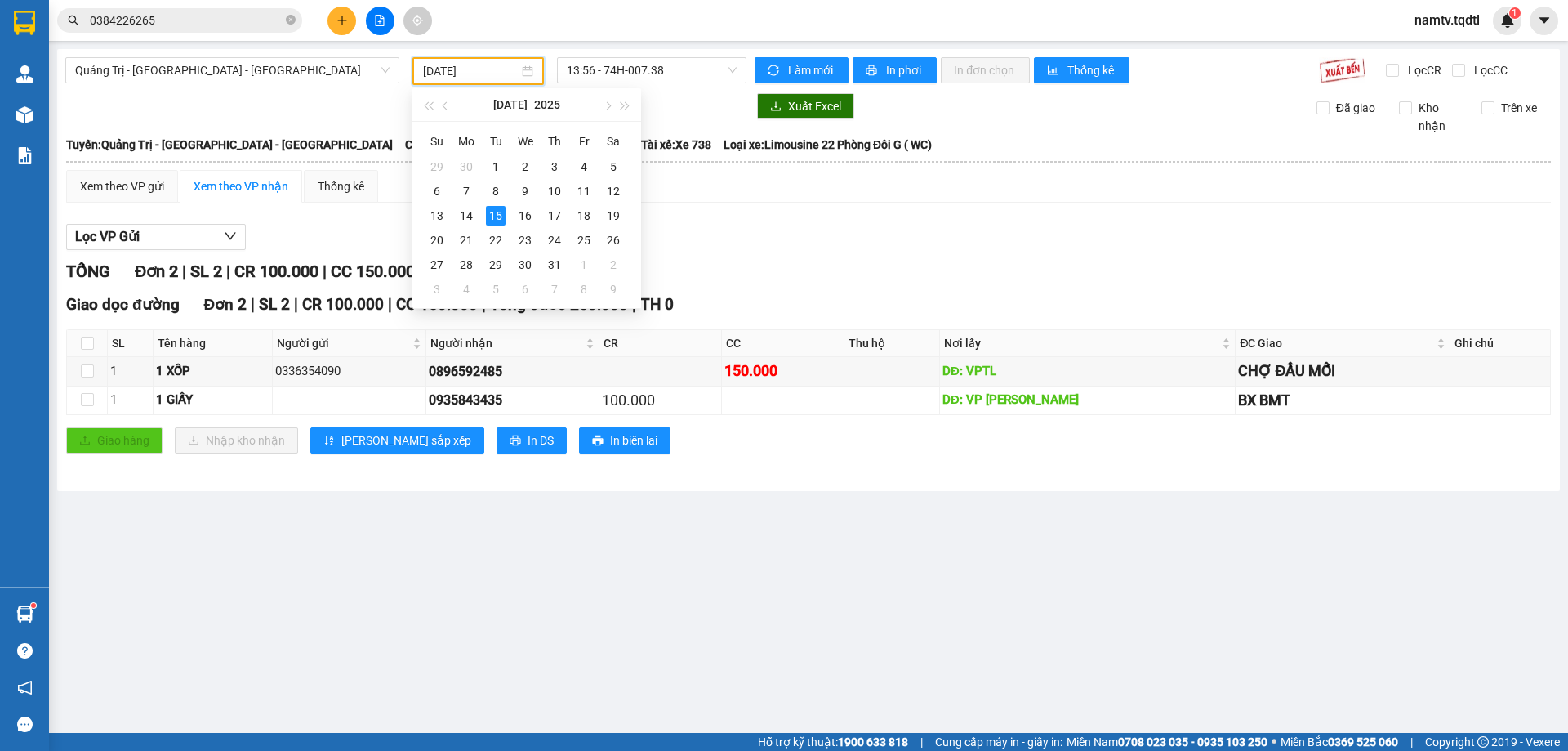
drag, startPoint x: 477, startPoint y: 66, endPoint x: 492, endPoint y: 120, distance: 56.0
click at [477, 67] on input "[DATE]" at bounding box center [471, 71] width 96 height 18
click at [473, 218] on div "14" at bounding box center [467, 216] width 20 height 20
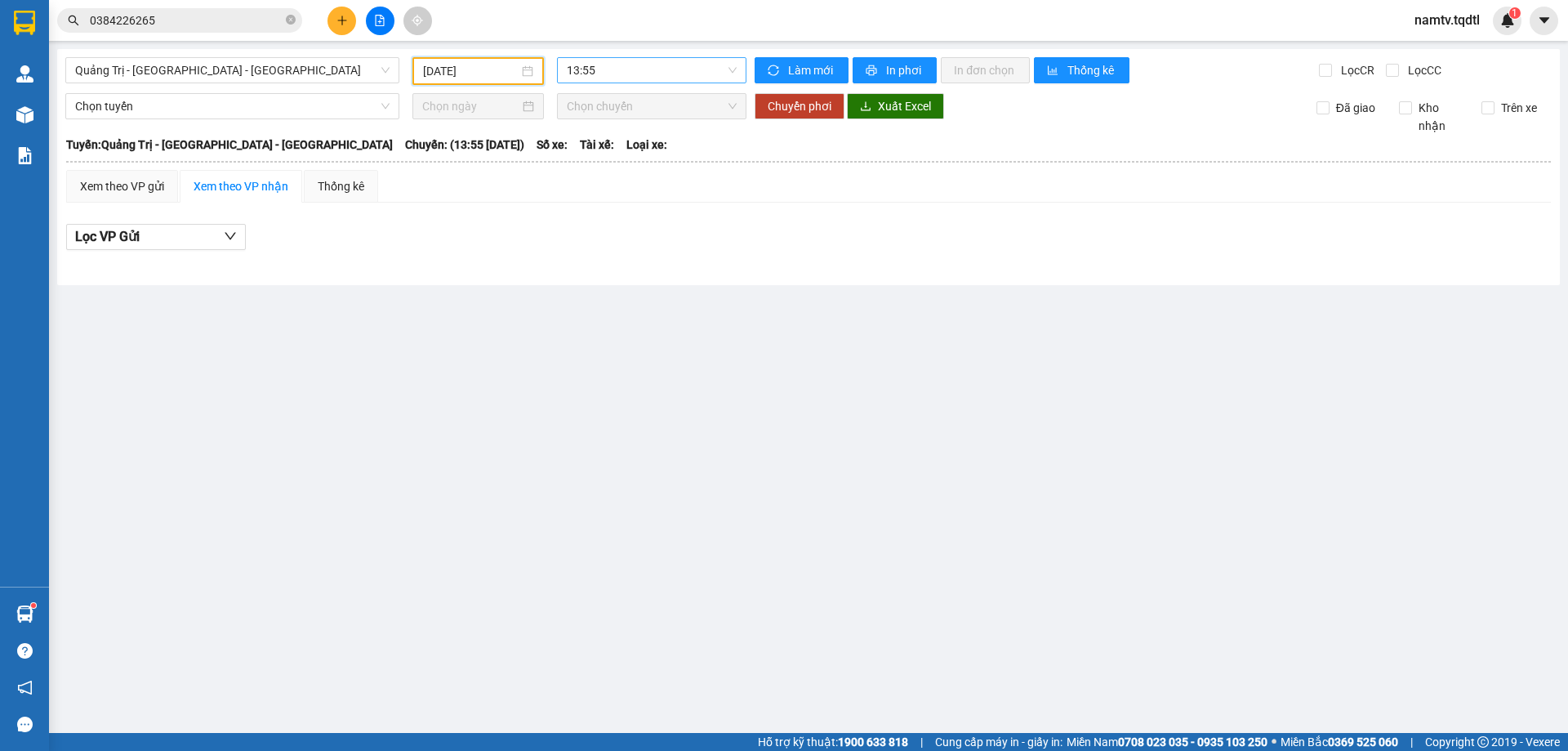
click at [680, 78] on span "13:55" at bounding box center [652, 70] width 170 height 25
click at [456, 70] on input "[DATE]" at bounding box center [471, 71] width 96 height 18
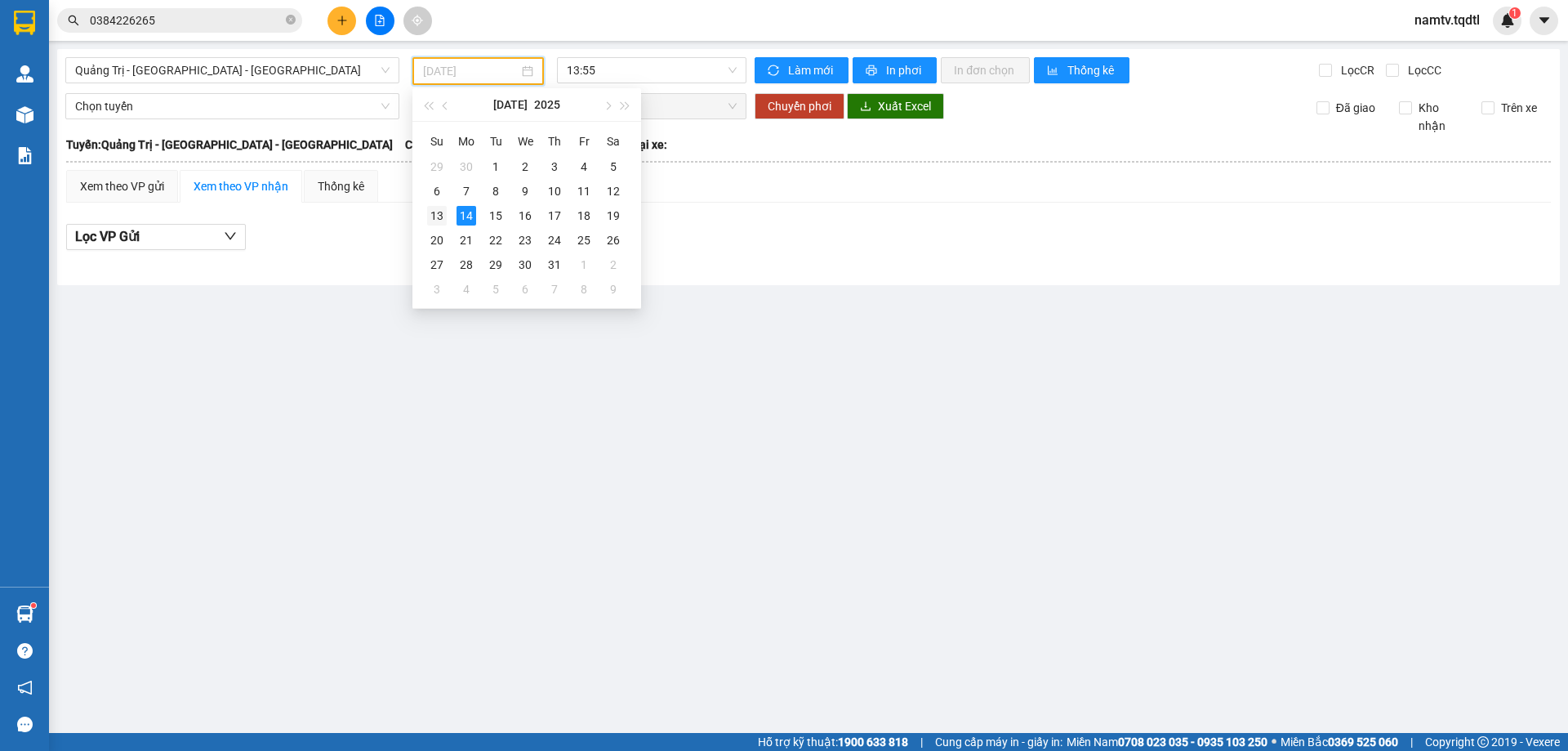
click at [442, 211] on div "13" at bounding box center [437, 216] width 20 height 20
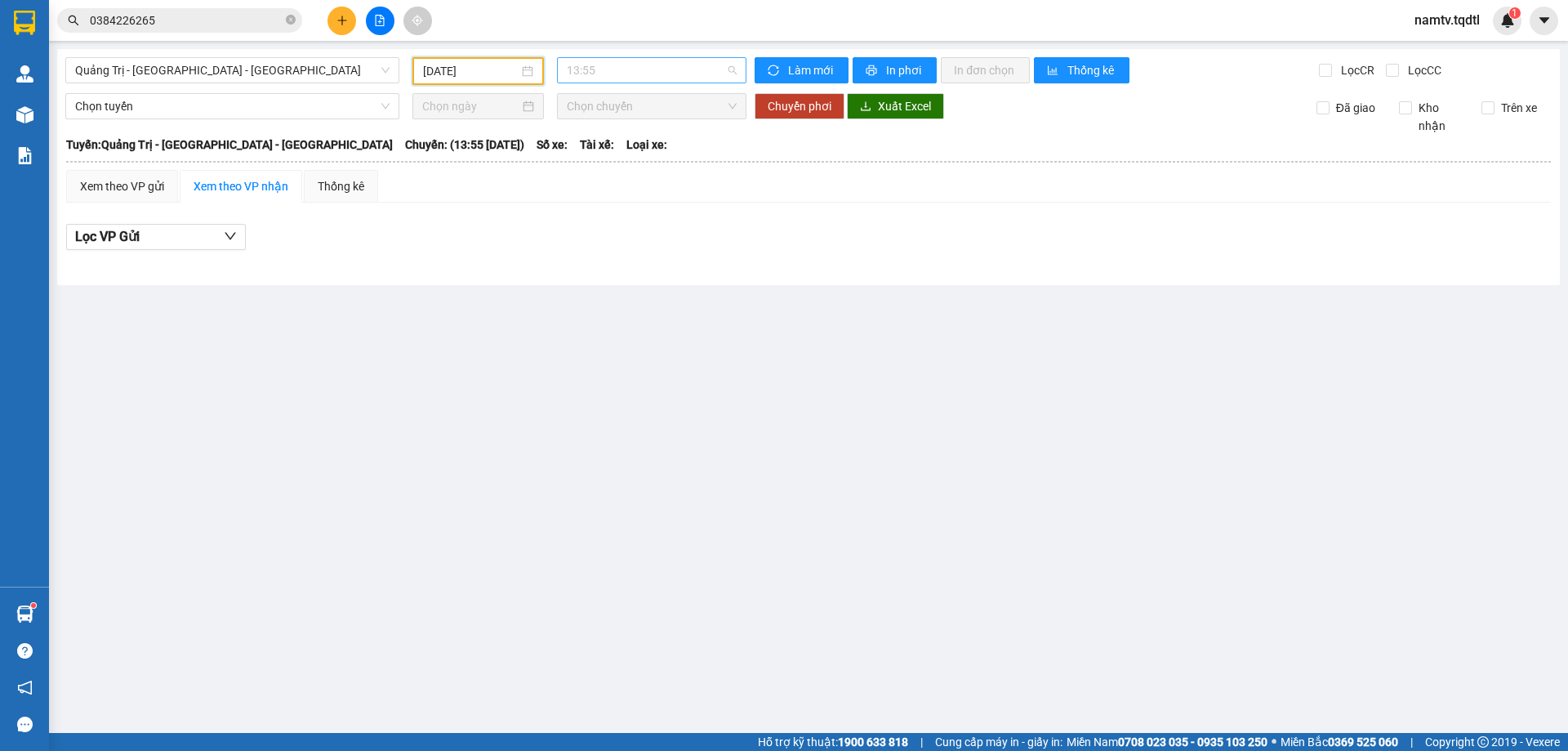
click at [637, 74] on span "13:55" at bounding box center [652, 70] width 170 height 25
drag, startPoint x: 401, startPoint y: 63, endPoint x: 427, endPoint y: 64, distance: 26.0
click at [412, 64] on div "Quảng Trị - [GEOGRAPHIC_DATA] - [GEOGRAPHIC_DATA] [DATE] 13:55" at bounding box center [406, 71] width 695 height 28
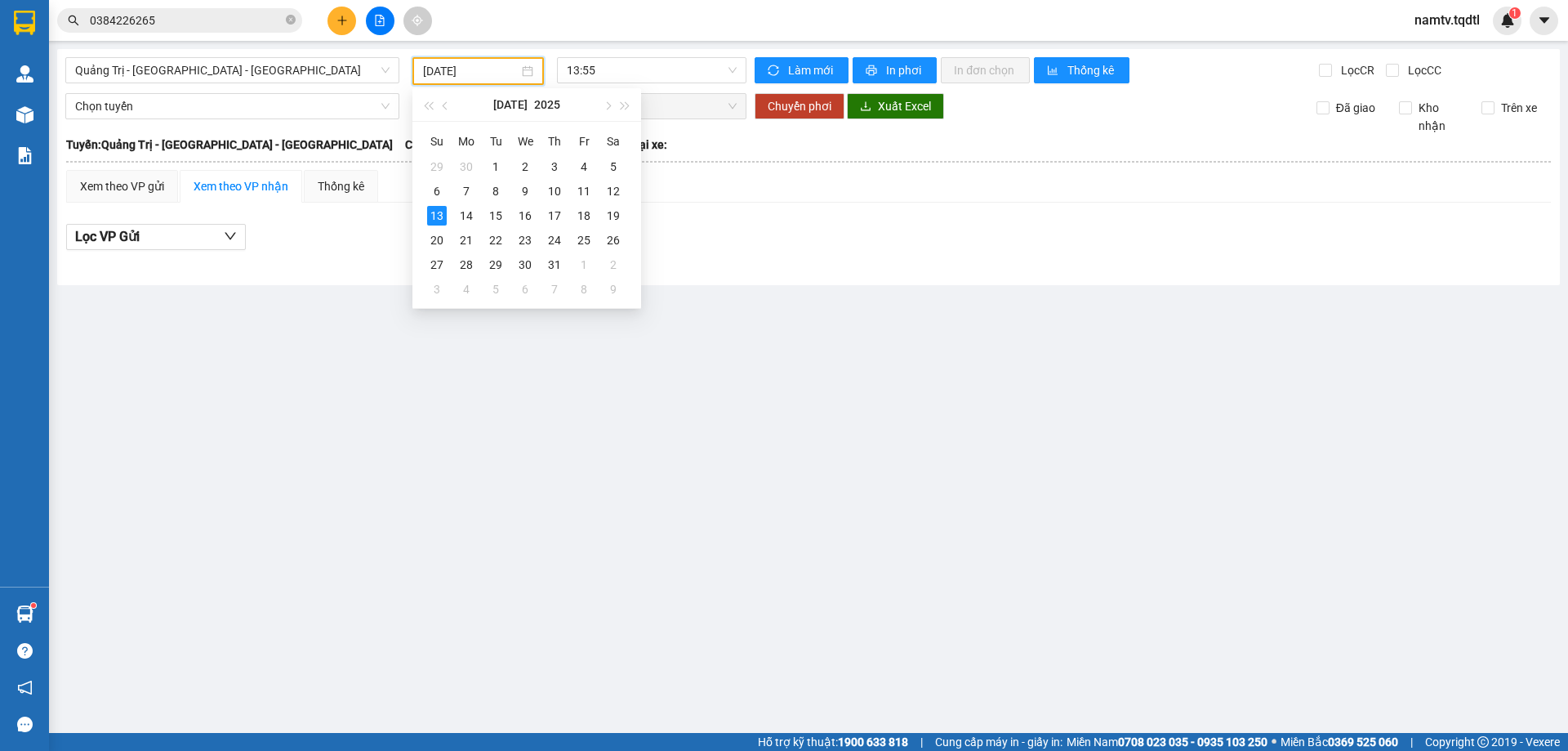
drag, startPoint x: 427, startPoint y: 64, endPoint x: 489, endPoint y: 87, distance: 66.1
click at [428, 64] on input "[DATE]" at bounding box center [471, 71] width 96 height 18
click at [615, 187] on div "12" at bounding box center [614, 191] width 20 height 20
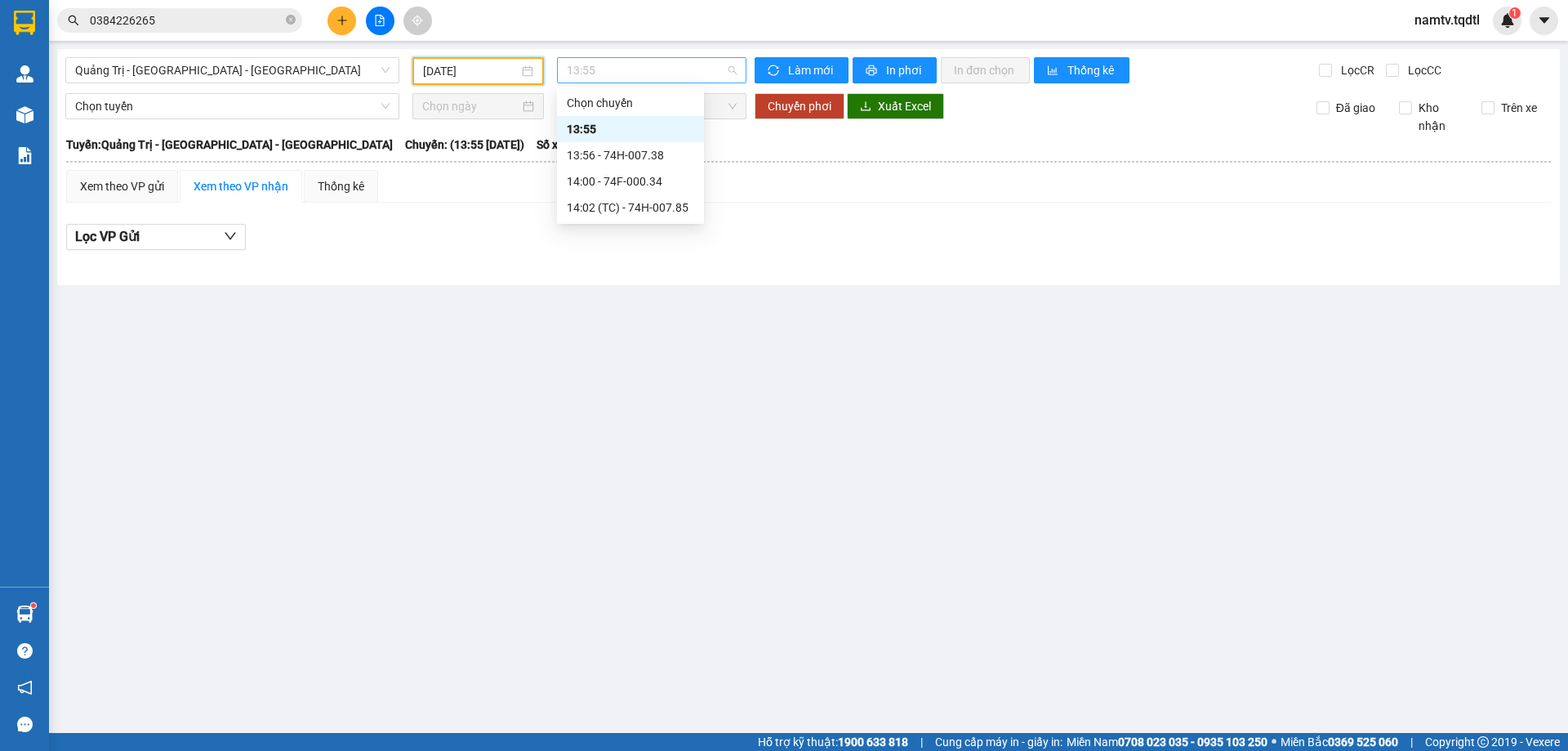
click at [676, 76] on span "13:55" at bounding box center [652, 70] width 170 height 25
click at [644, 158] on div "13:56 - 74H-007.38" at bounding box center [630, 155] width 127 height 18
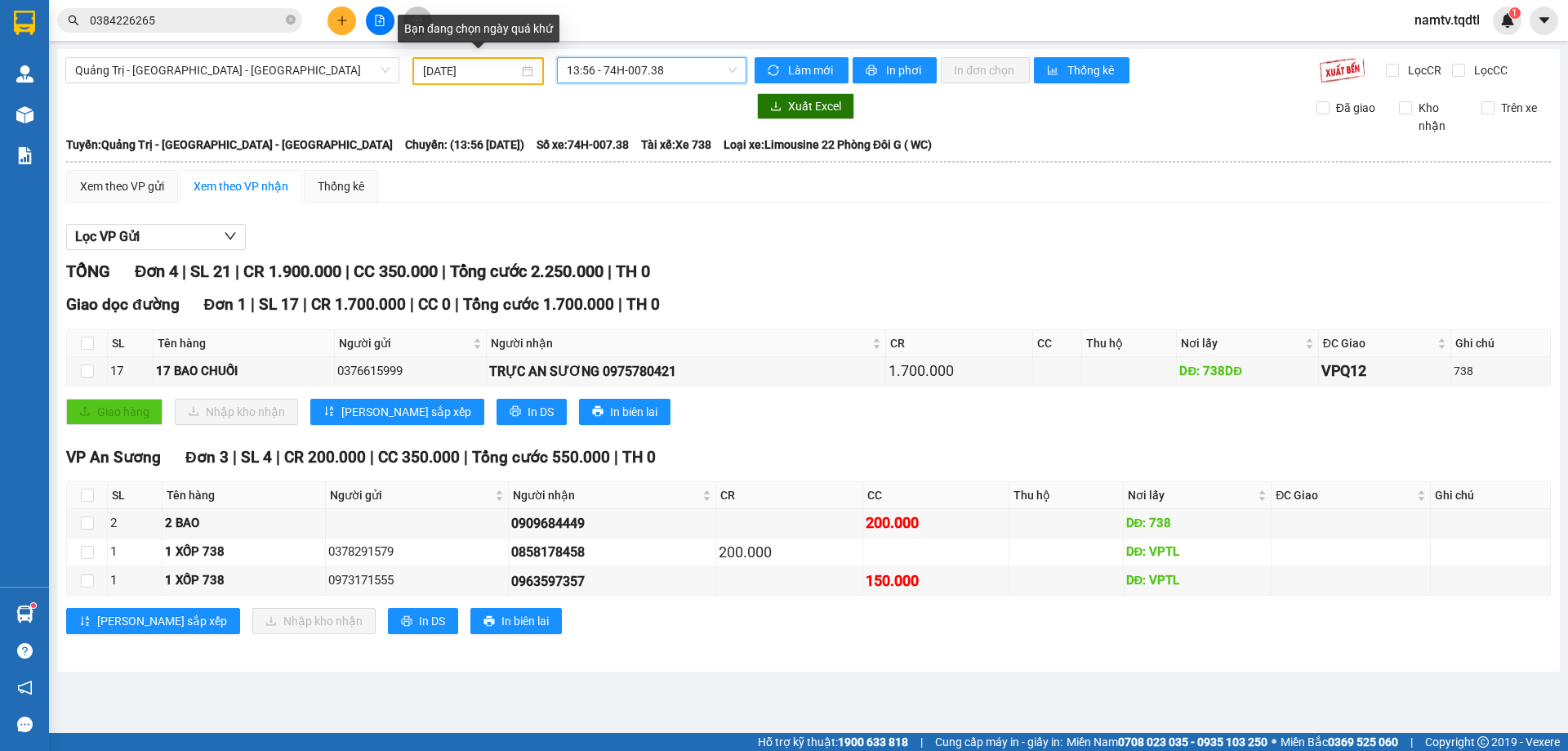
click at [447, 65] on input "[DATE]" at bounding box center [471, 71] width 96 height 18
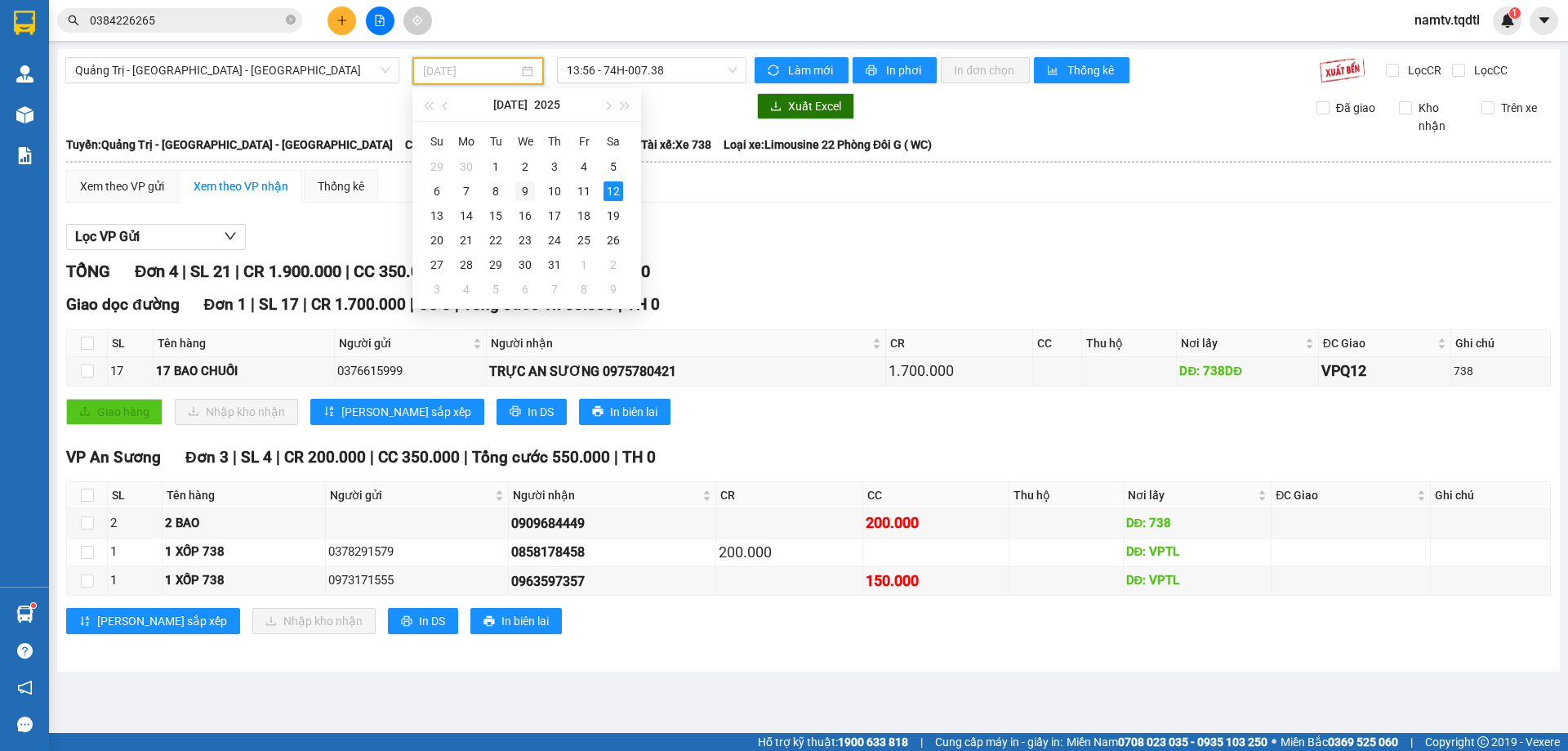
click at [528, 189] on div "9" at bounding box center [525, 191] width 20 height 20
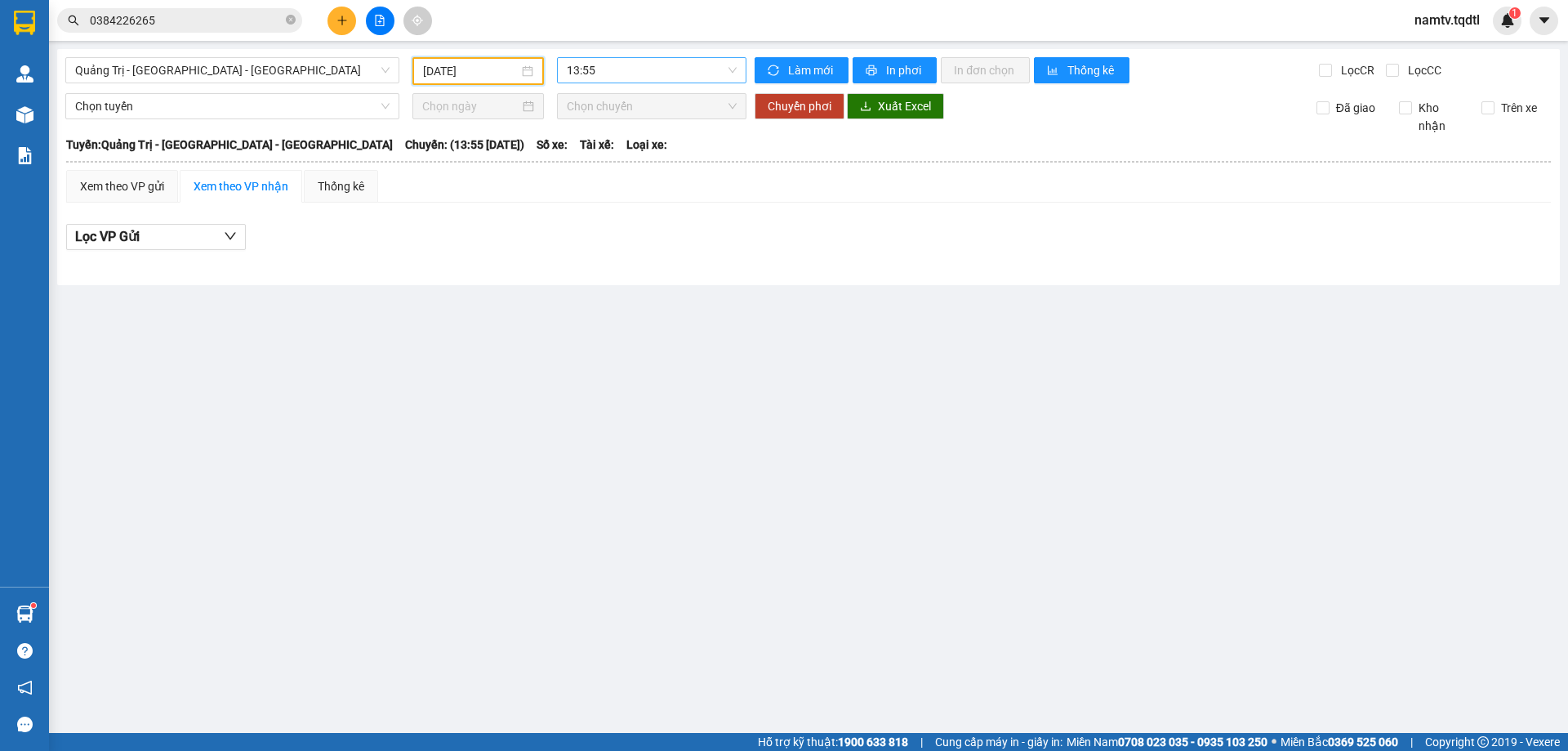
click at [644, 80] on span "13:55" at bounding box center [652, 70] width 170 height 25
click at [623, 161] on div "13:56 - 74H-007.38" at bounding box center [630, 155] width 127 height 18
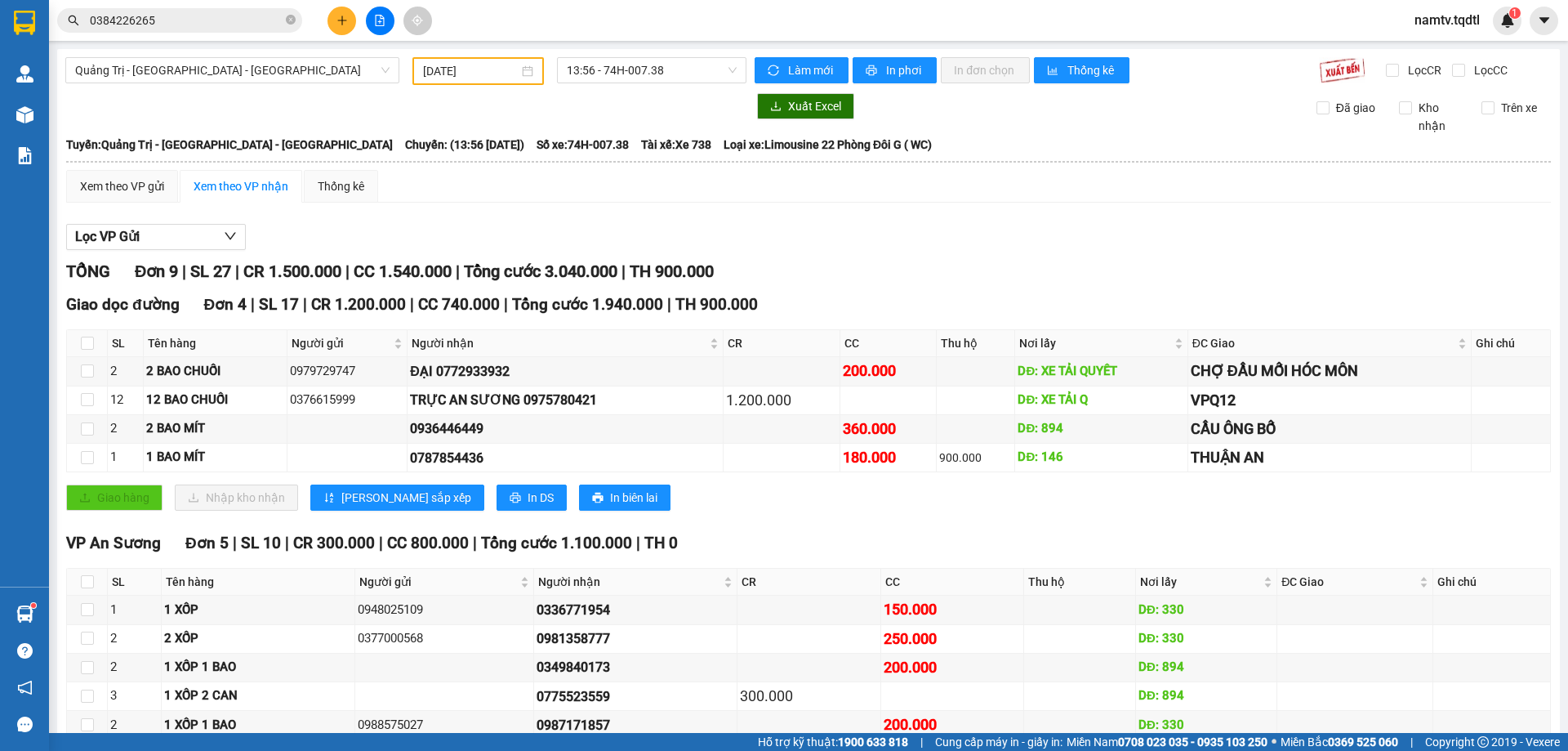
click at [465, 61] on div "[DATE]" at bounding box center [478, 71] width 131 height 28
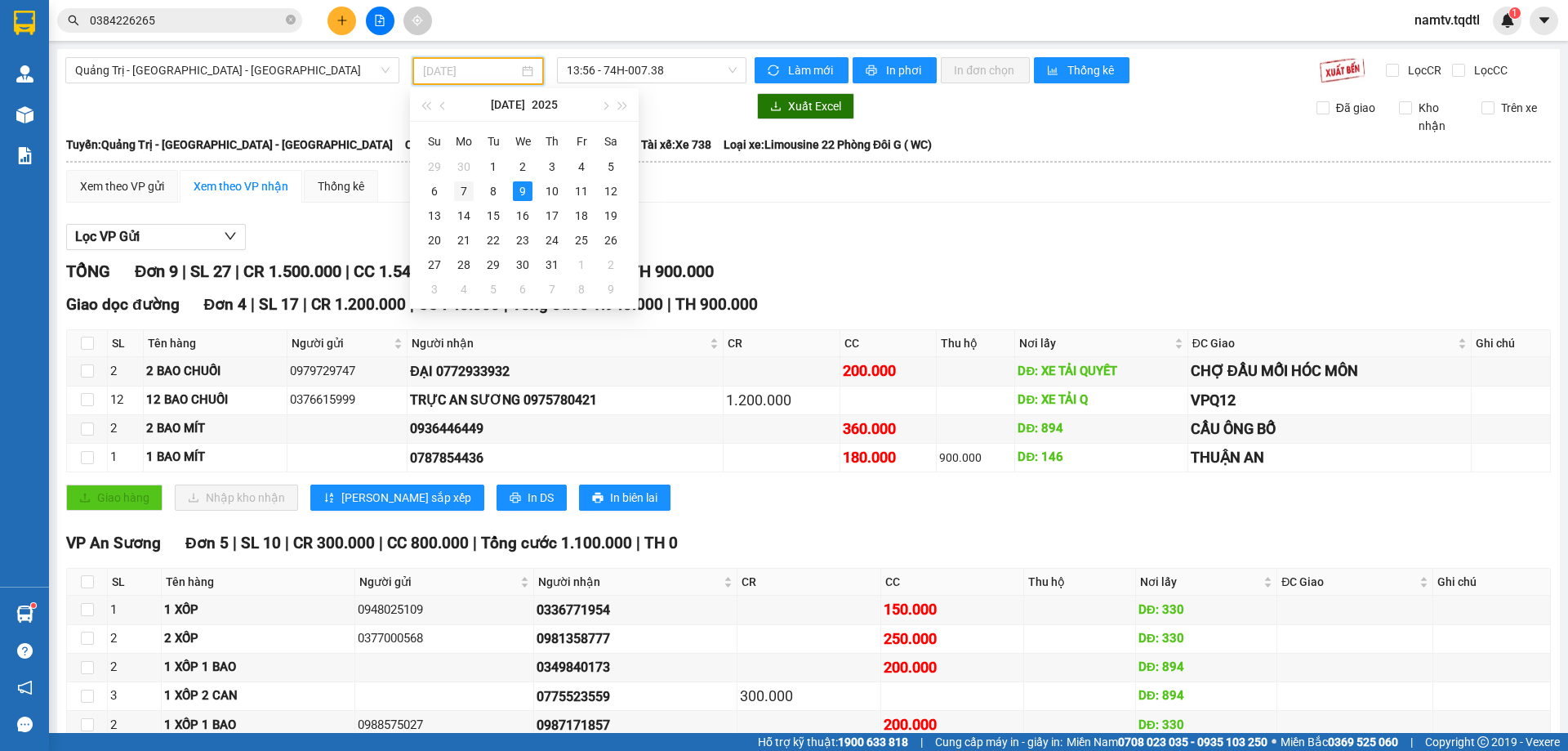
click at [474, 190] on td "7" at bounding box center [464, 191] width 30 height 25
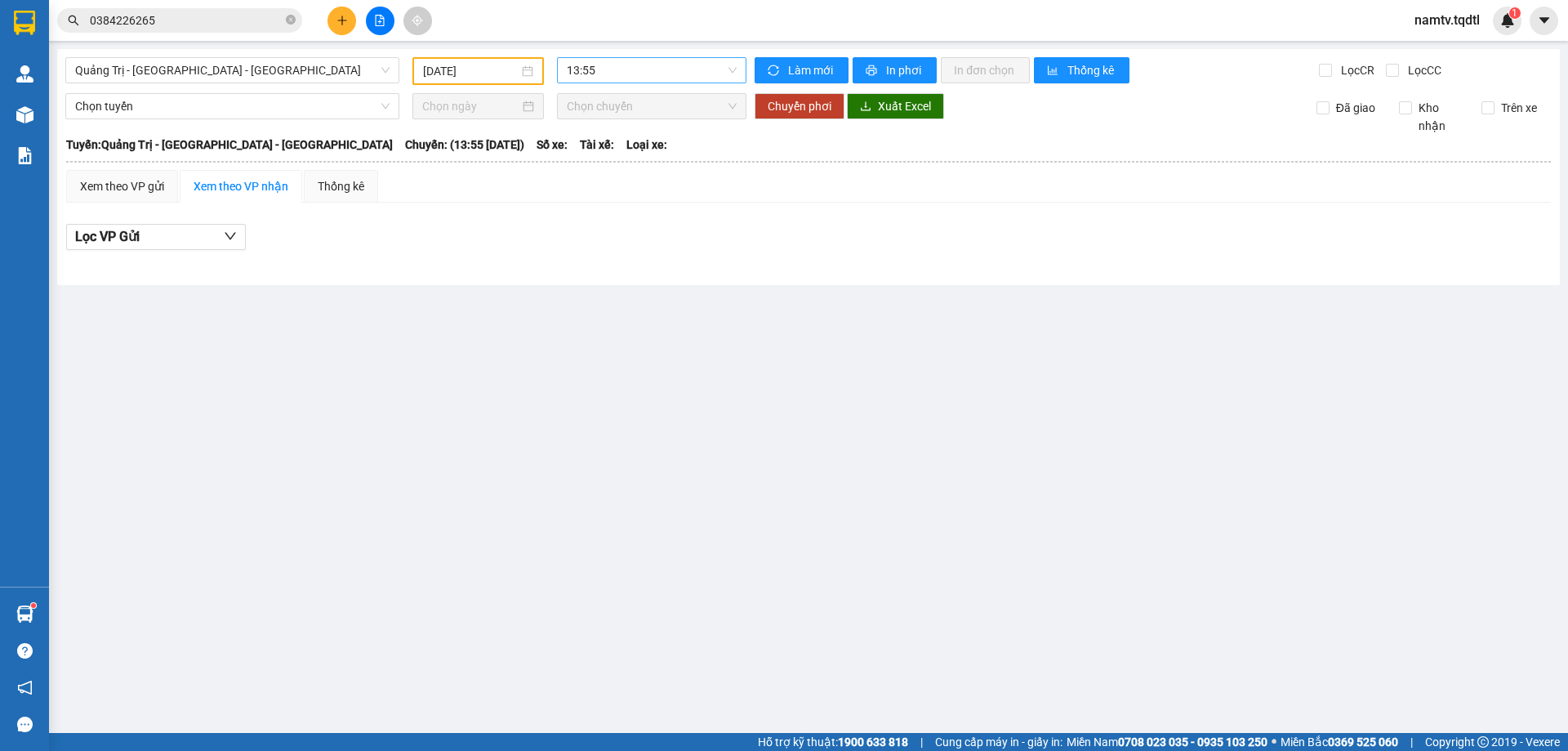
drag, startPoint x: 622, startPoint y: 84, endPoint x: 638, endPoint y: 77, distance: 17.5
click at [623, 84] on div "13:55" at bounding box center [652, 71] width 203 height 28
click at [643, 75] on span "13:55" at bounding box center [652, 70] width 170 height 25
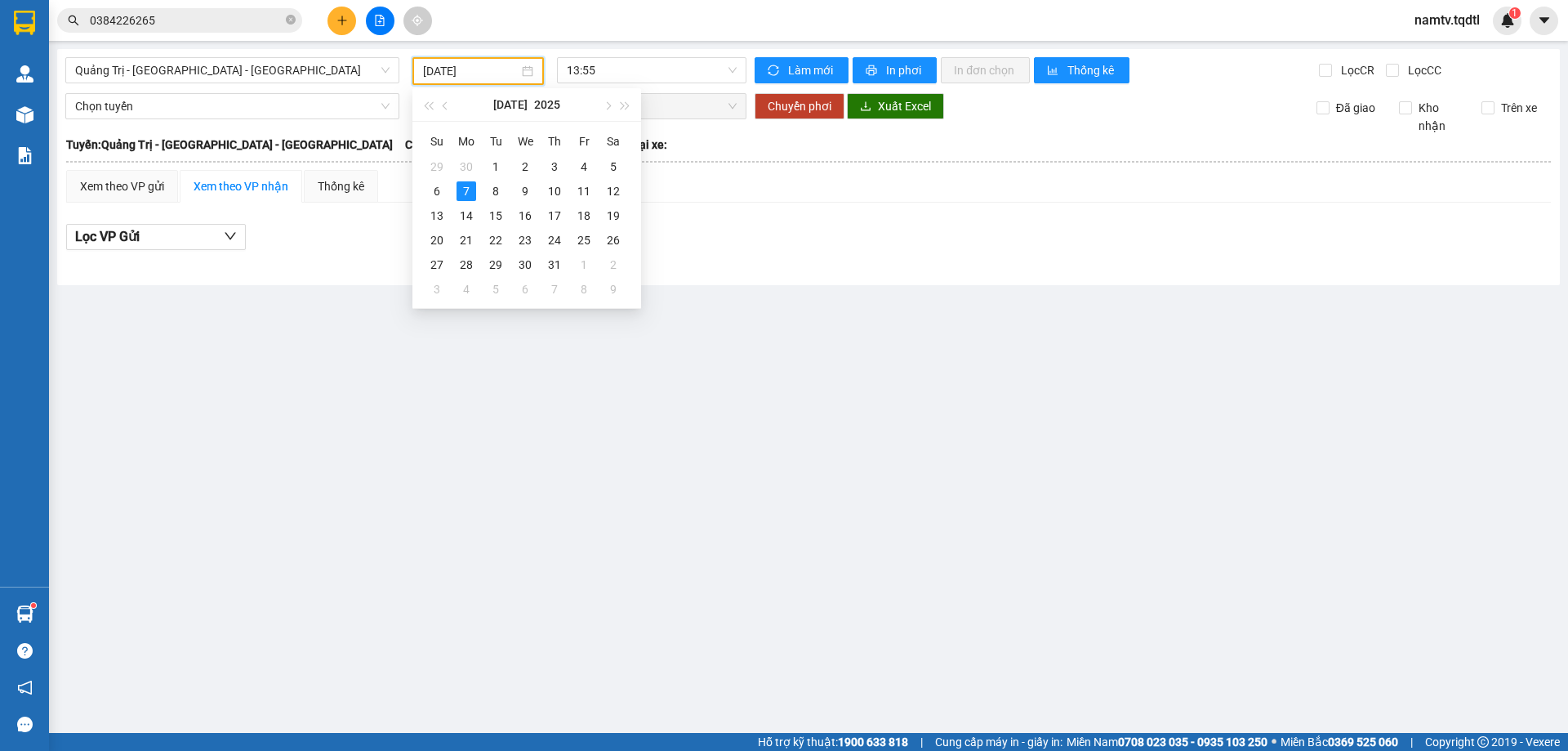
click at [507, 79] on input "[DATE]" at bounding box center [471, 71] width 96 height 18
click at [444, 188] on div "6" at bounding box center [437, 191] width 20 height 20
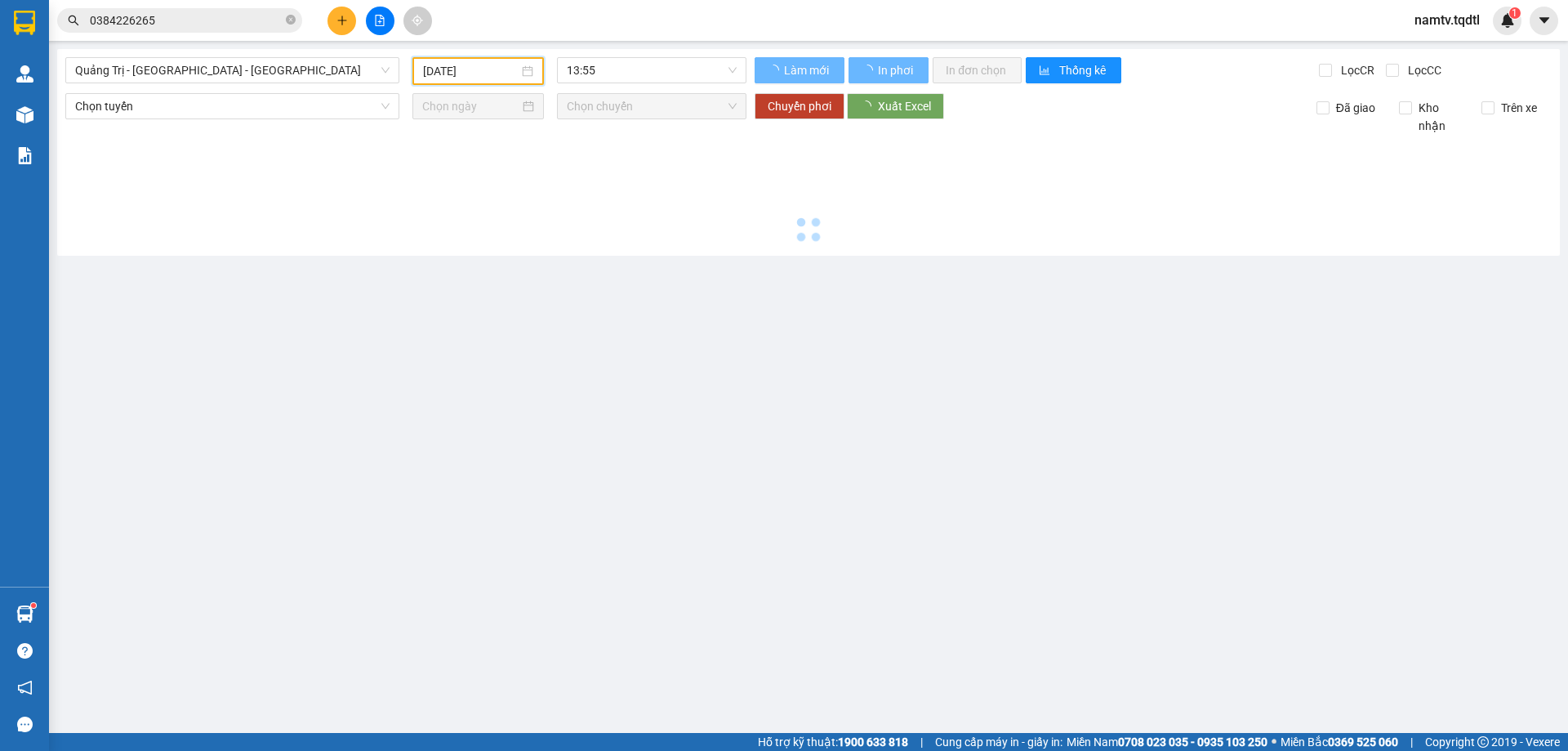
type input "[DATE]"
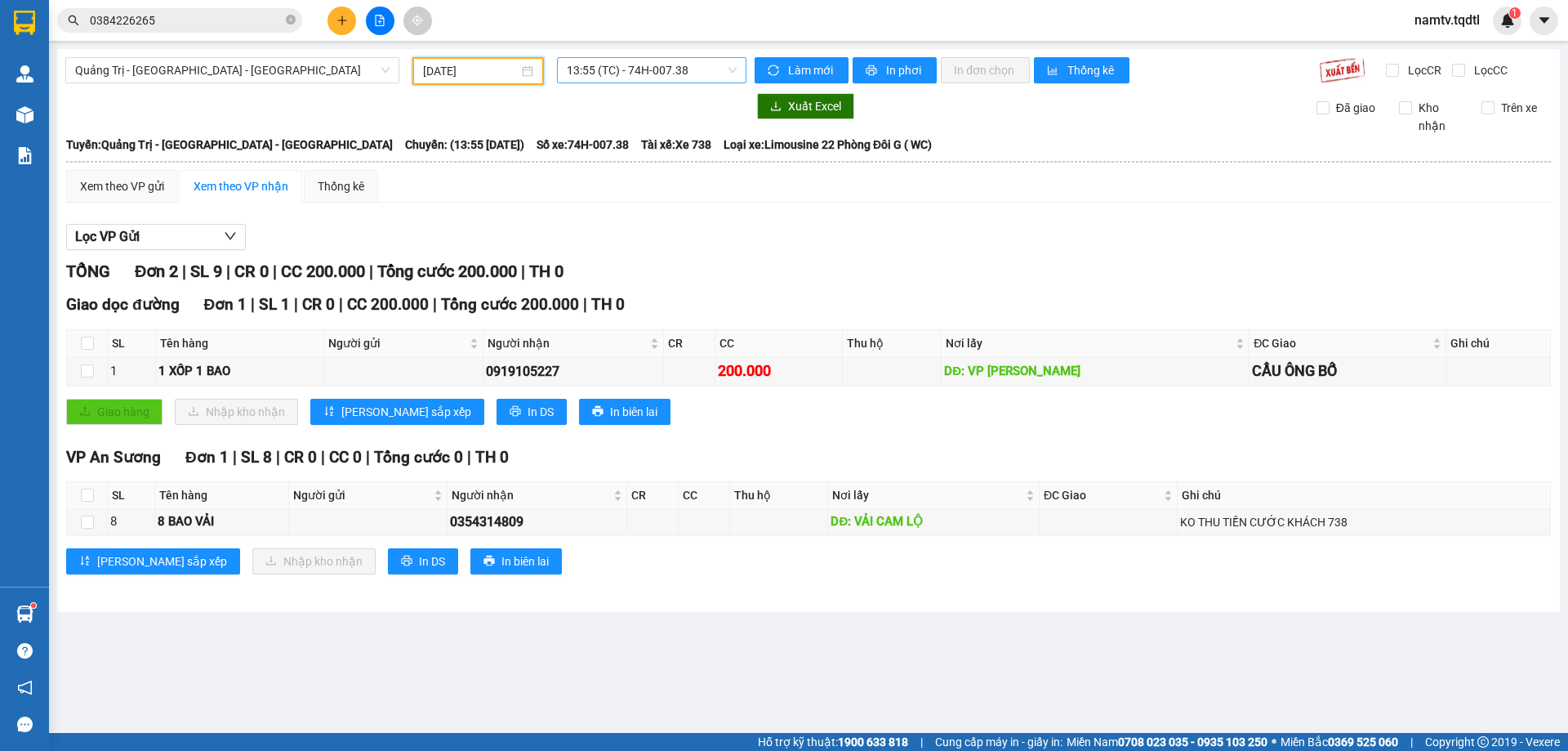
click at [638, 70] on span "13:55 (TC) - 74H-007.38" at bounding box center [652, 70] width 170 height 25
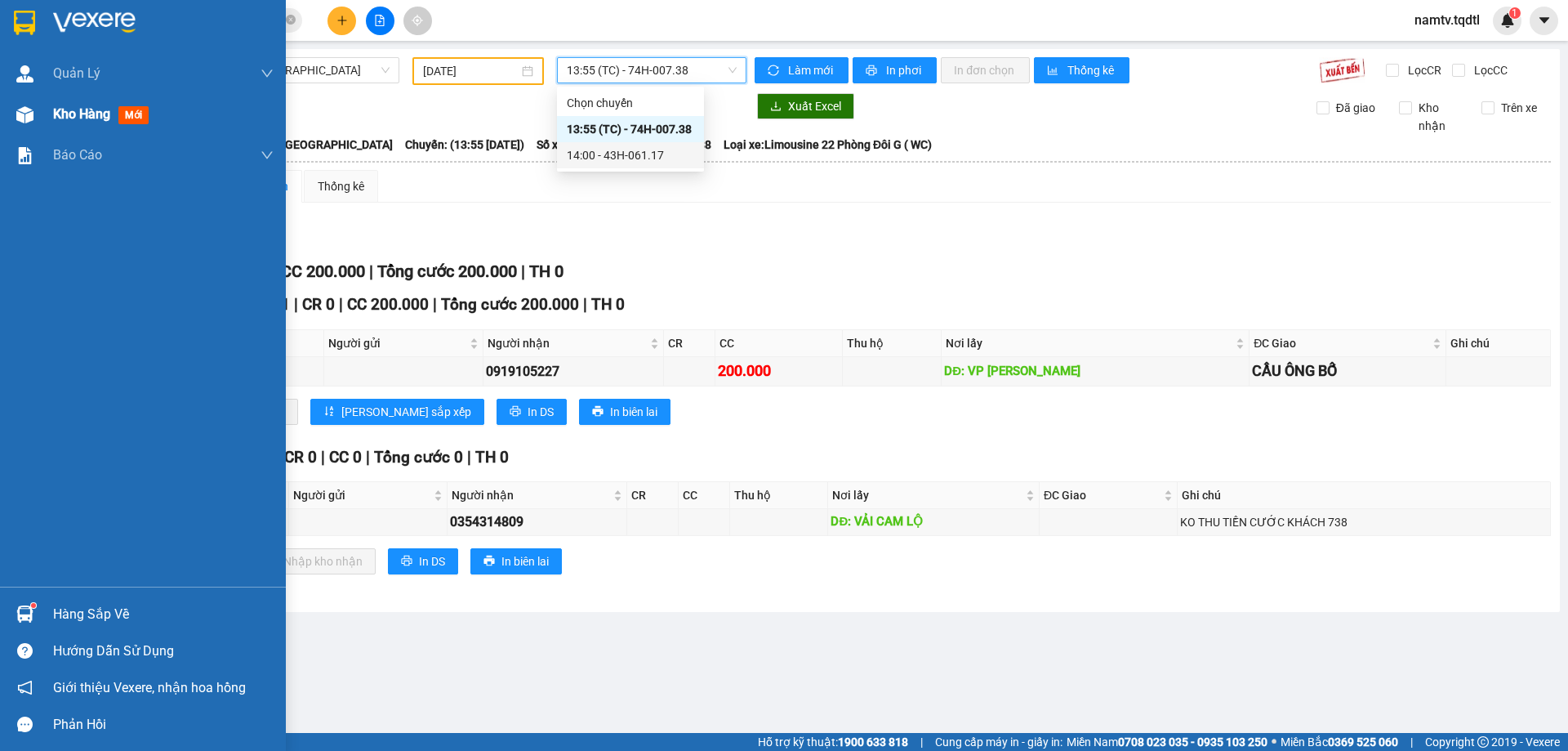
click at [30, 108] on img at bounding box center [25, 115] width 17 height 17
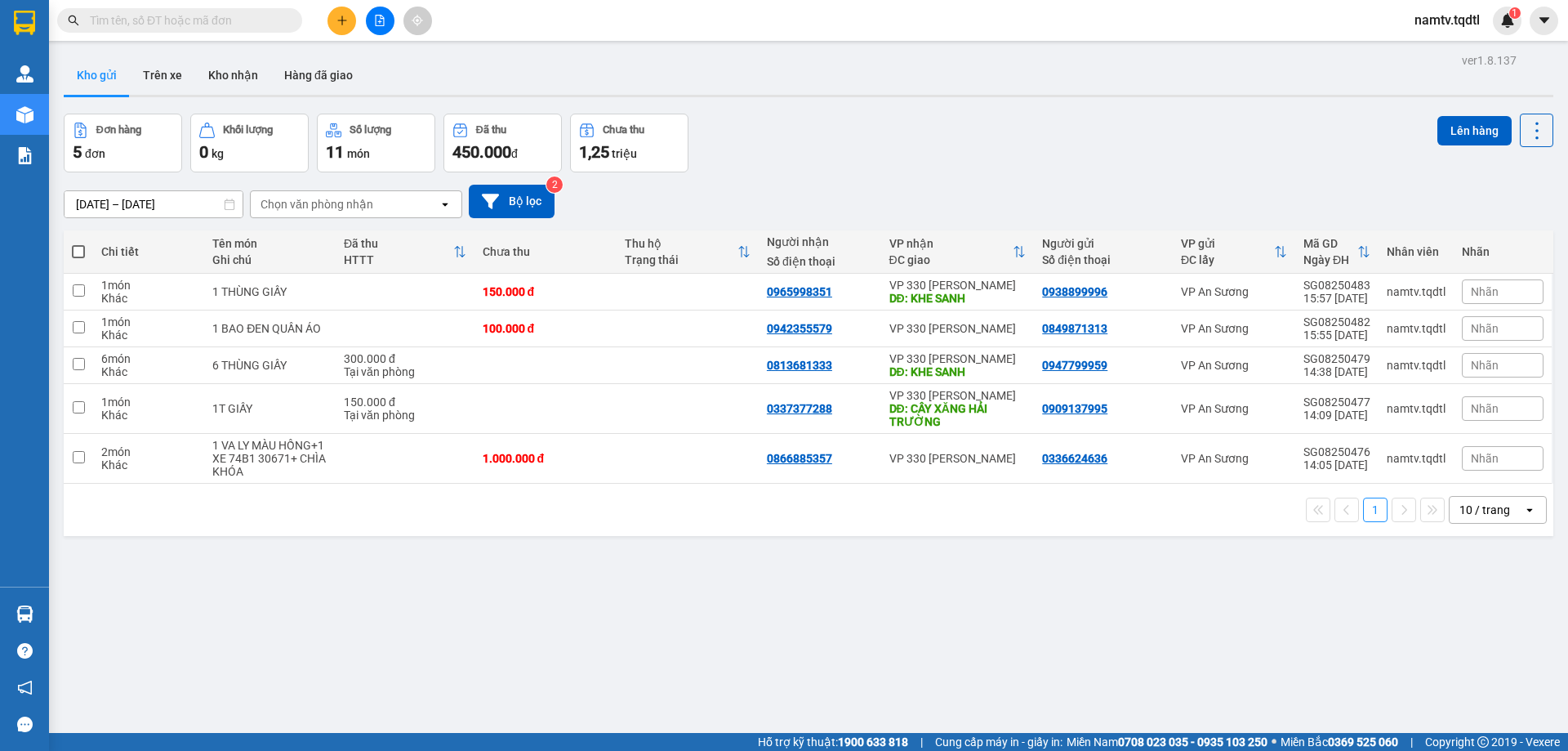
click at [1464, 511] on div "10 / trang" at bounding box center [1485, 510] width 50 height 17
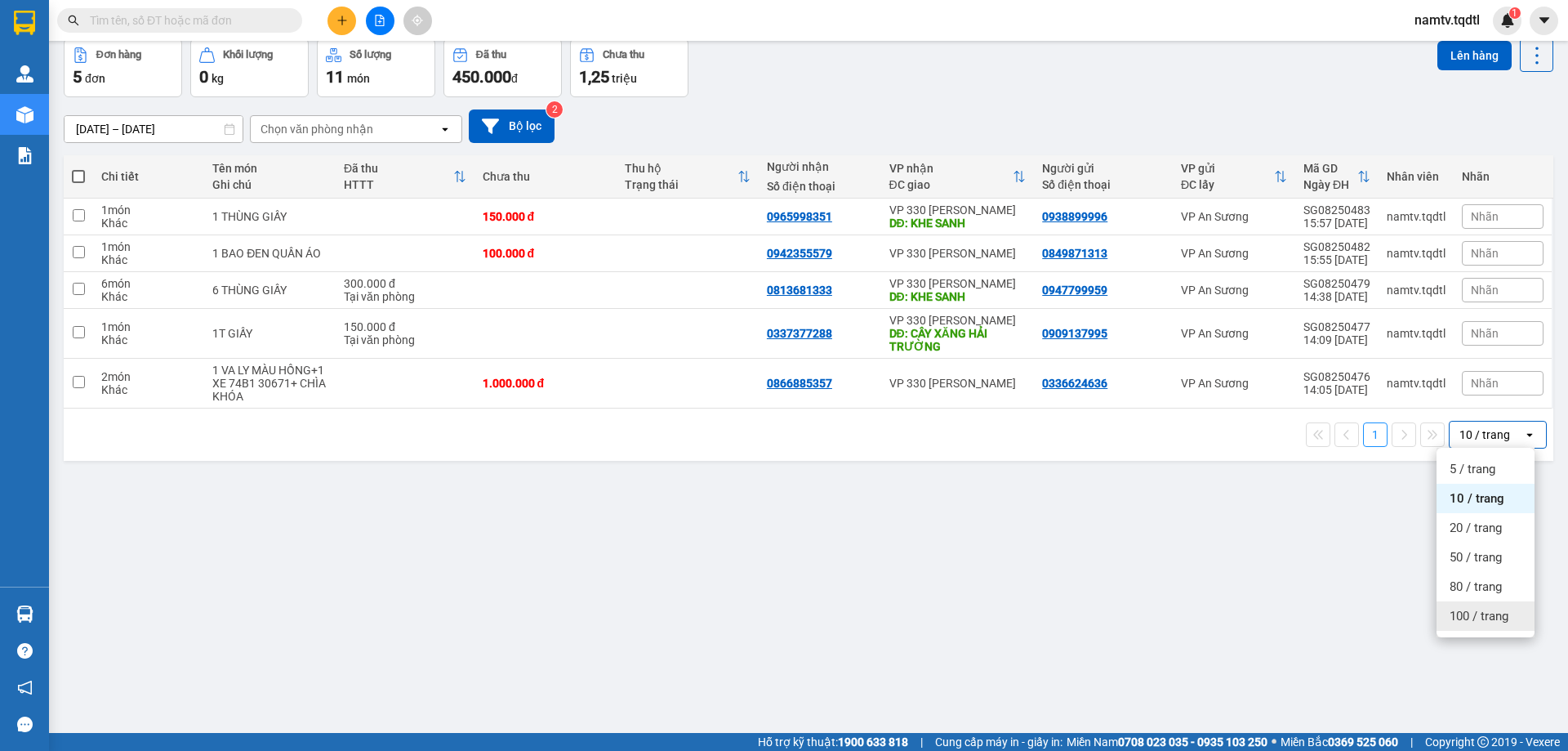
click at [1481, 607] on div "100 / trang" at bounding box center [1486, 616] width 98 height 30
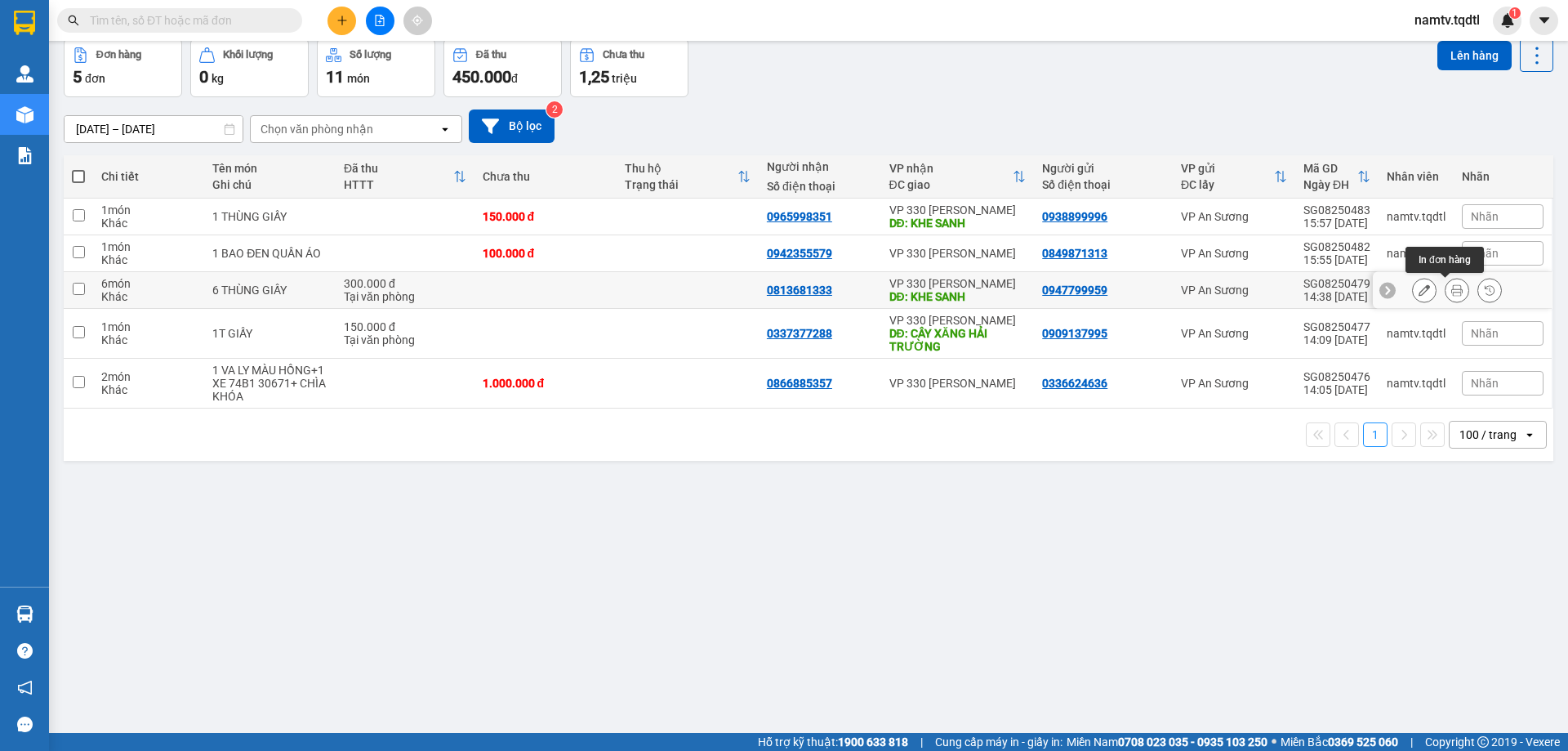
click at [1446, 288] on button at bounding box center [1457, 290] width 23 height 29
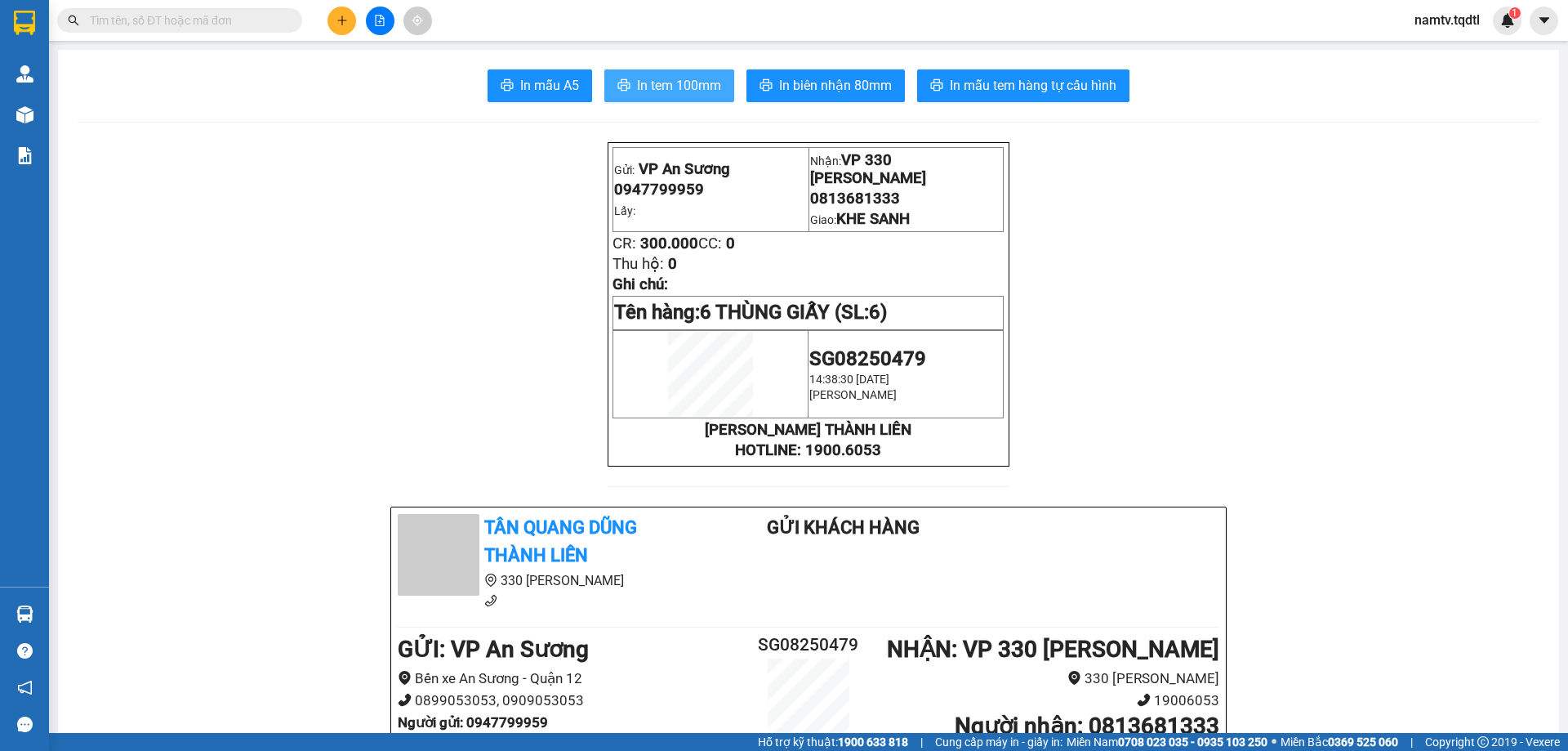
click at [704, 95] on span "In tem 100mm" at bounding box center [679, 85] width 84 height 21
click at [344, 22] on icon "plus" at bounding box center [342, 21] width 12 height 12
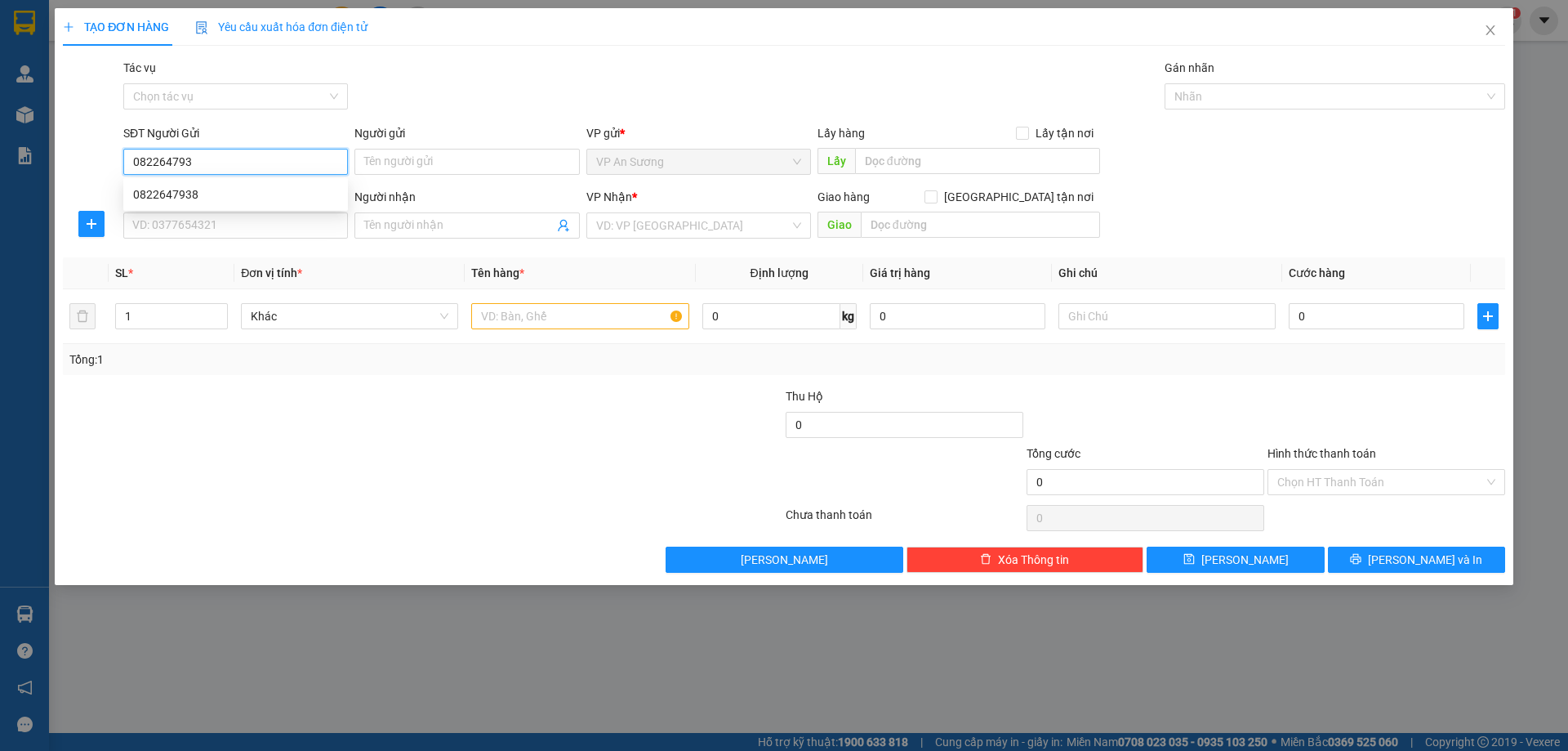
type input "0822647938"
click at [207, 187] on div "0822647938" at bounding box center [235, 195] width 205 height 18
type input "0985580289"
type input "NGÃ 3 HẢI TRƯỜNG"
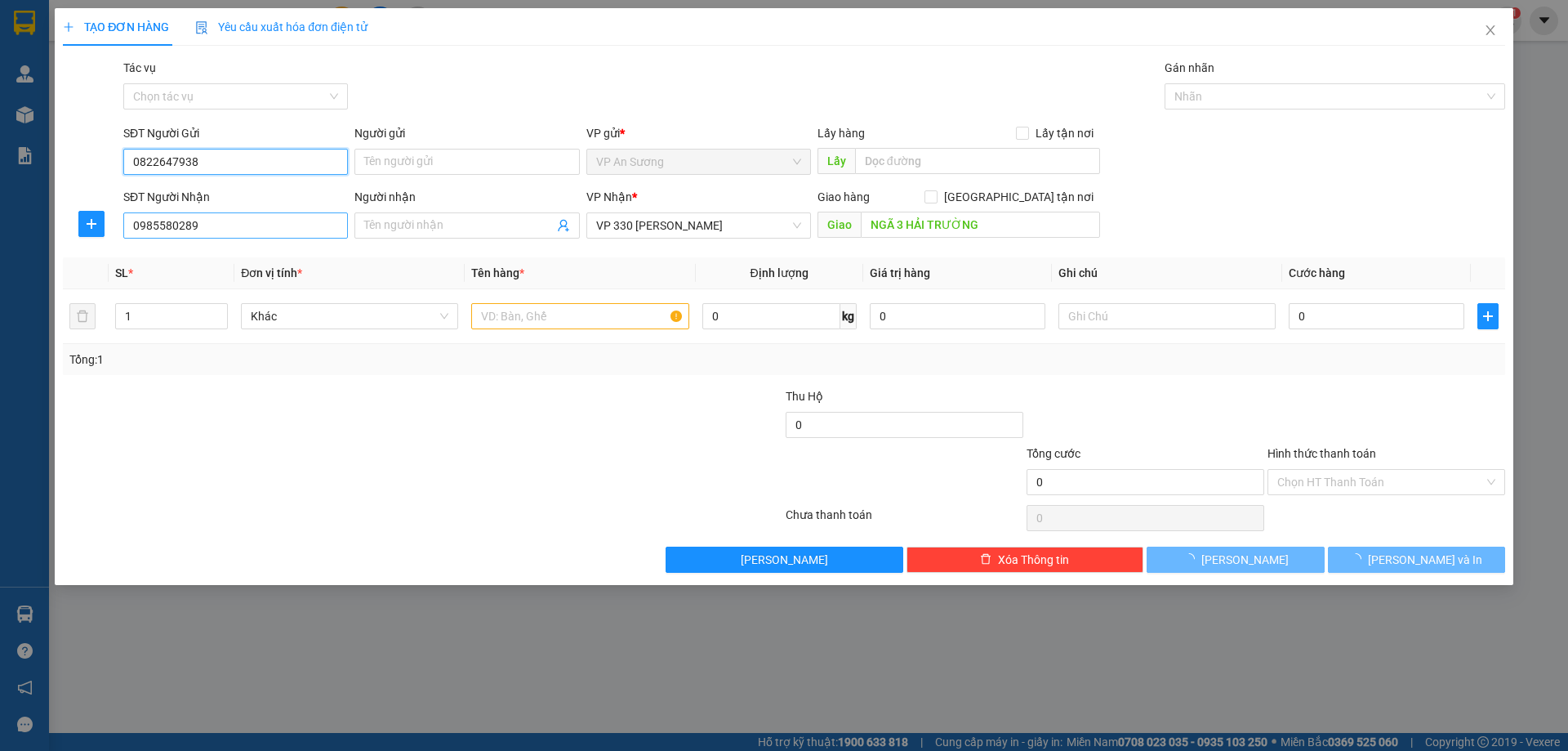
type input "150.000"
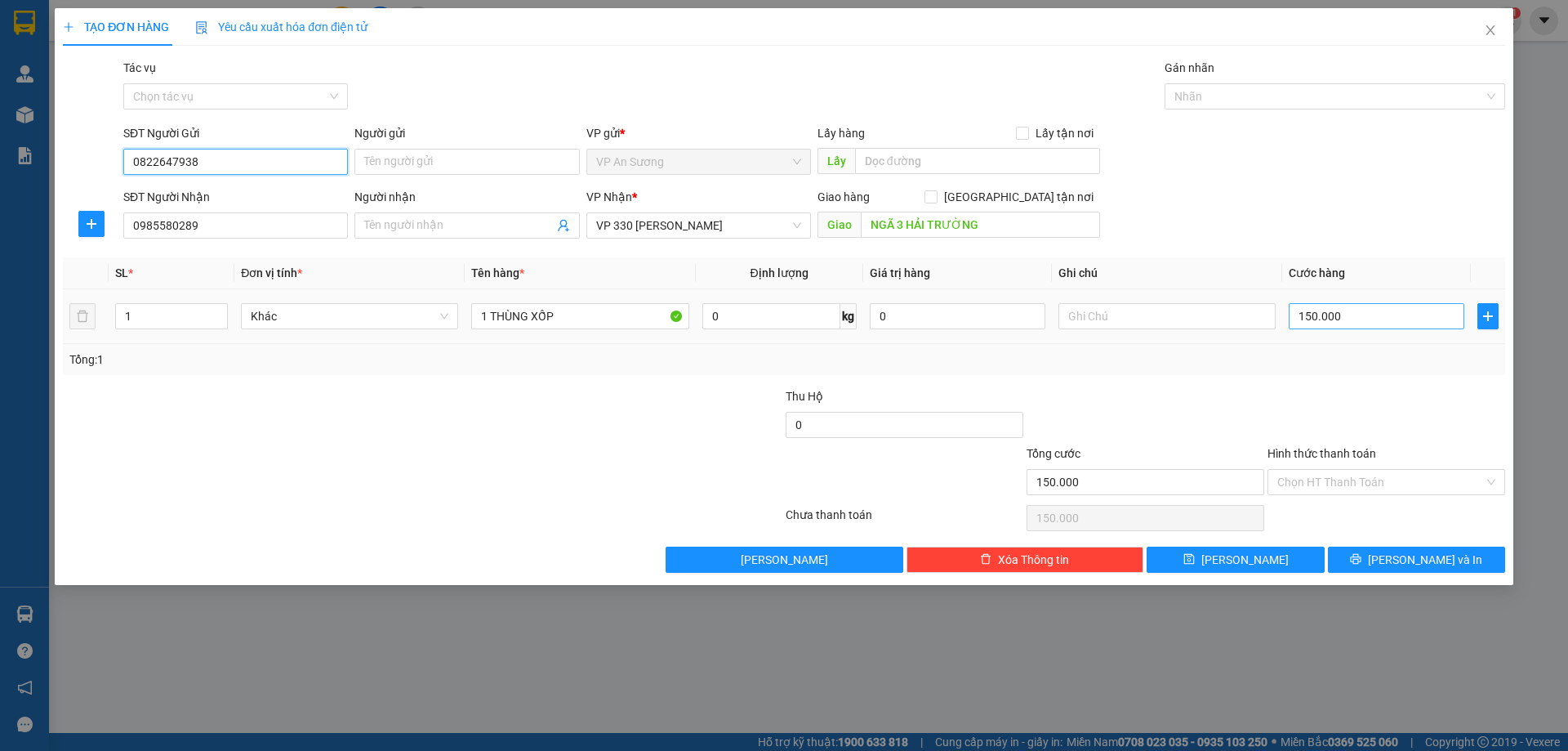
type input "0822647938"
click at [1355, 320] on input "150.000" at bounding box center [1377, 316] width 176 height 26
type input "2"
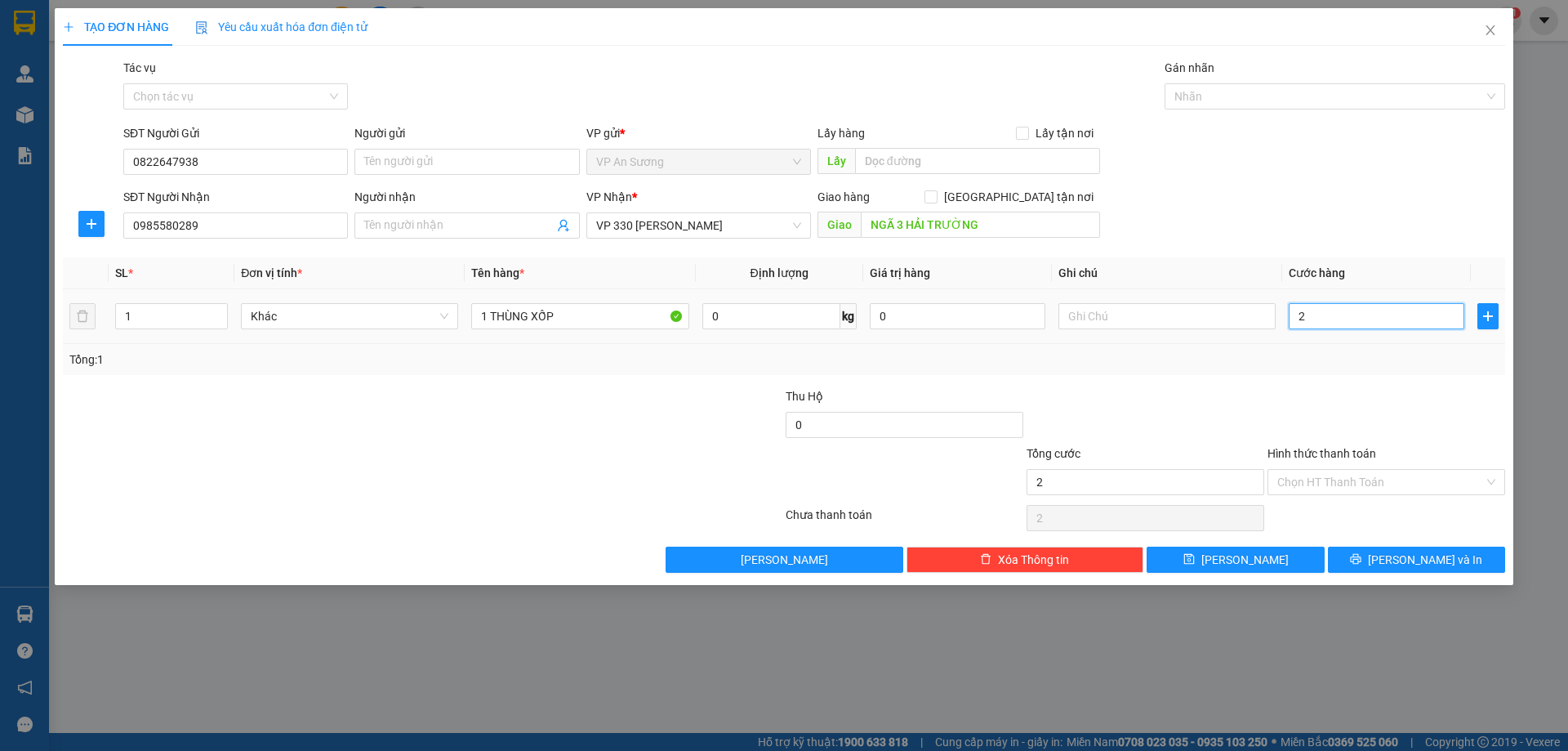
type input "20"
type input "200"
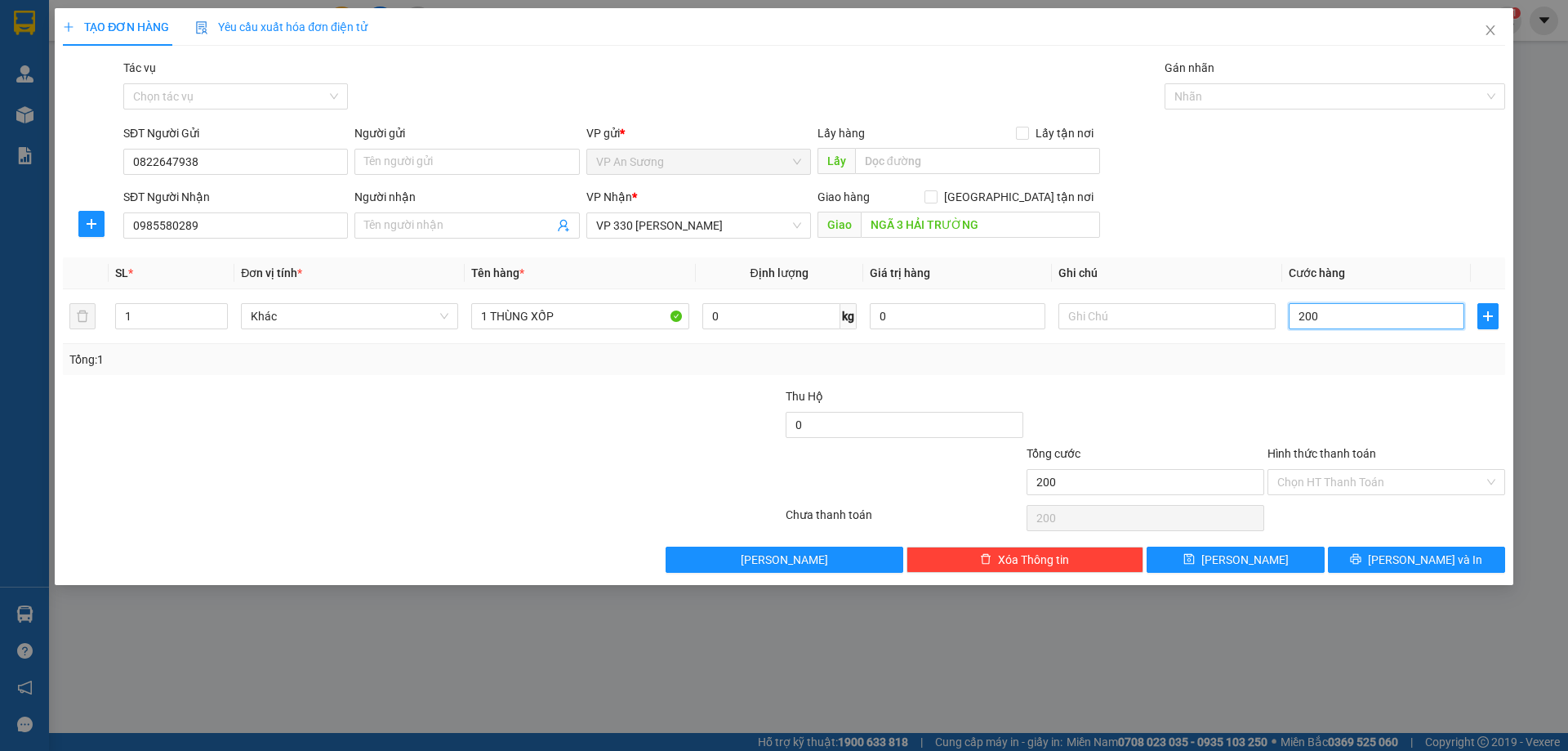
type input "200"
type input "200.000"
drag, startPoint x: 1307, startPoint y: 436, endPoint x: 1366, endPoint y: 475, distance: 70.7
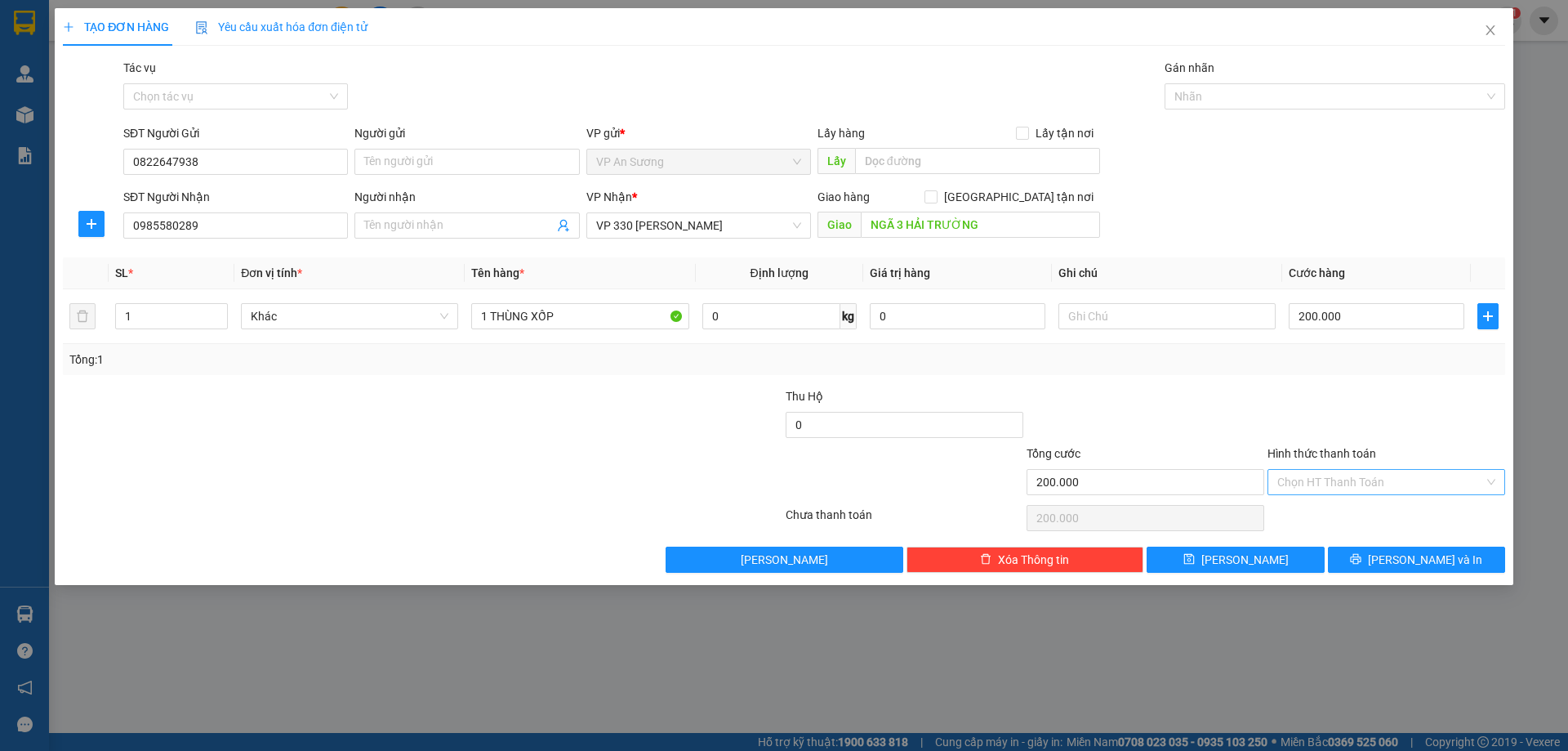
click at [1306, 437] on div at bounding box center [1387, 415] width 241 height 57
click at [1398, 546] on button "Lưu và In" at bounding box center [1416, 560] width 177 height 26
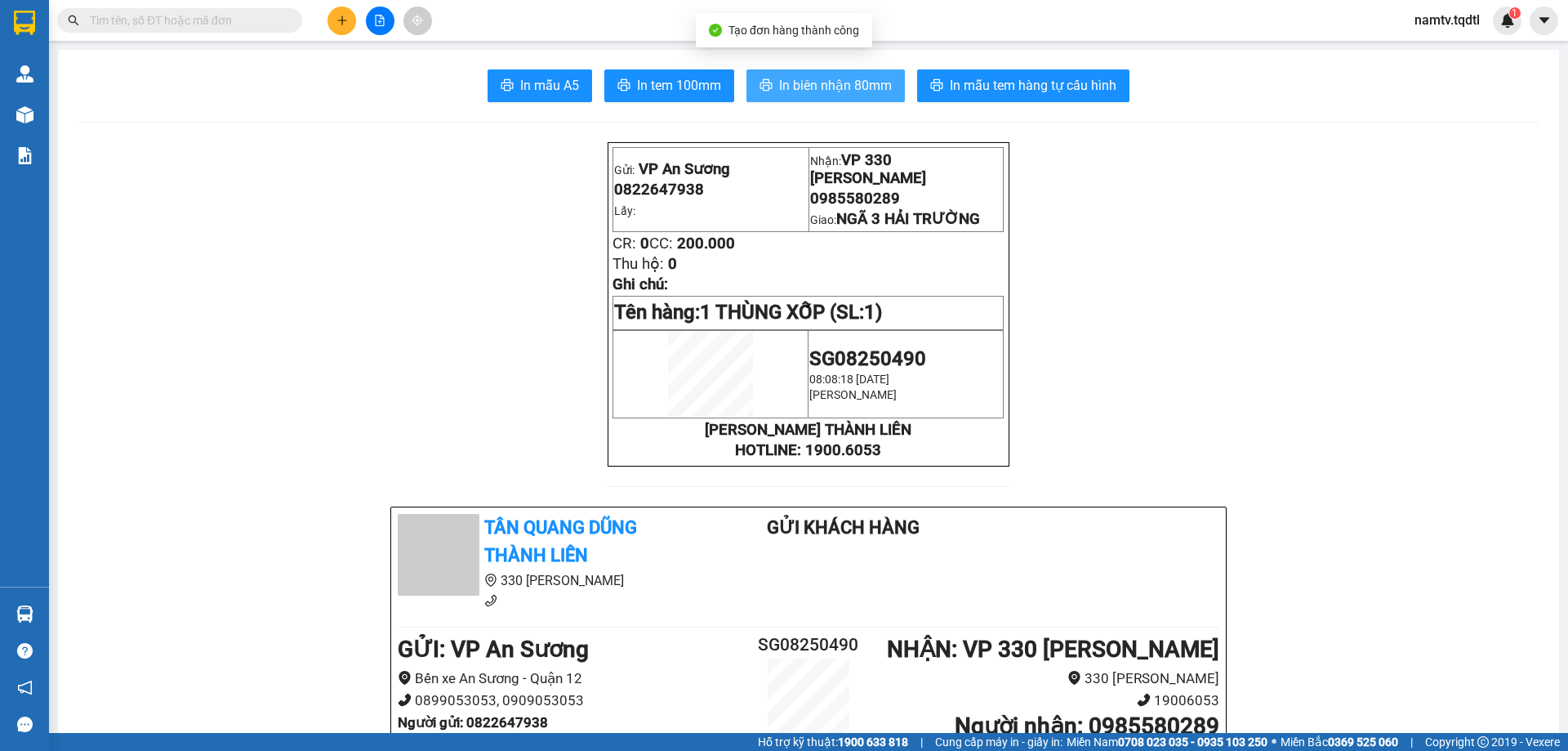
drag, startPoint x: 739, startPoint y: 88, endPoint x: 755, endPoint y: 87, distance: 16.0
click at [746, 88] on div "In mẫu A5 In tem 100mm In biên nhận 80mm In mẫu tem hàng tự cấu hình" at bounding box center [808, 86] width 1462 height 33
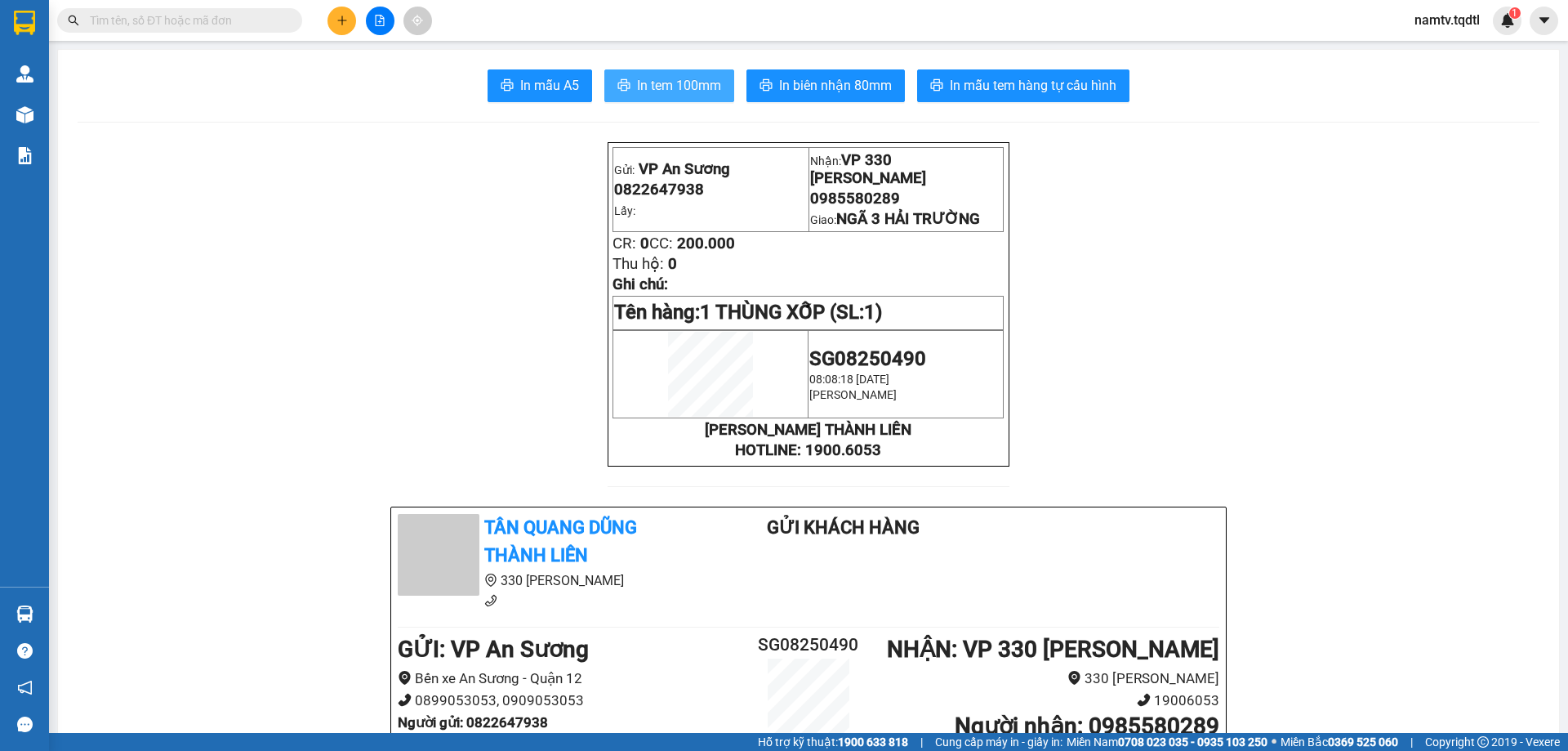
click at [690, 90] on span "In tem 100mm" at bounding box center [679, 85] width 84 height 21
click at [831, 82] on span "In biên nhận 80mm" at bounding box center [836, 85] width 113 height 21
click at [341, 23] on icon "plus" at bounding box center [342, 21] width 12 height 12
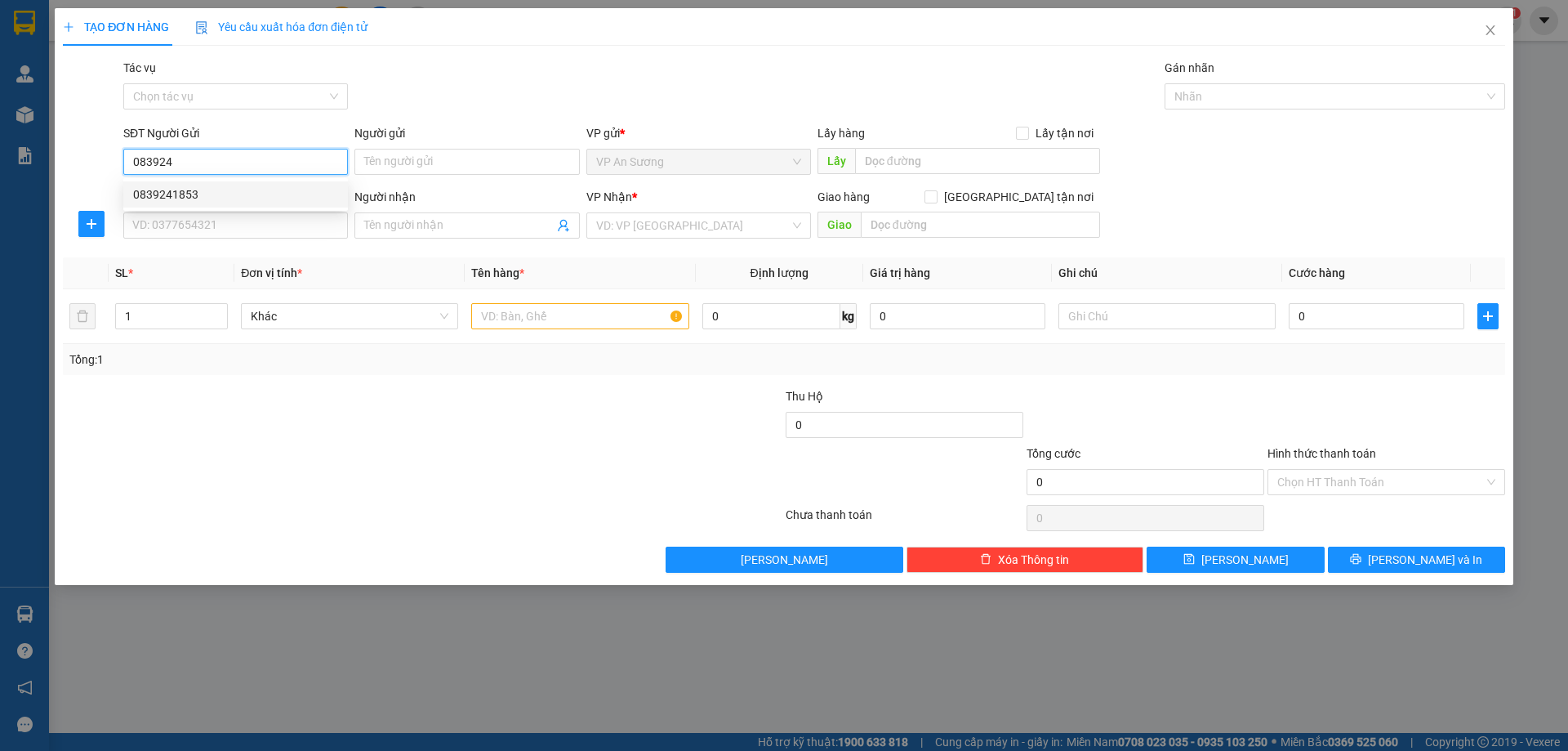
click at [289, 196] on div "0839241853" at bounding box center [235, 195] width 205 height 18
type input "0839241853"
type input "0914336225"
type input "ĐÔNG HÀ"
type input "100.000"
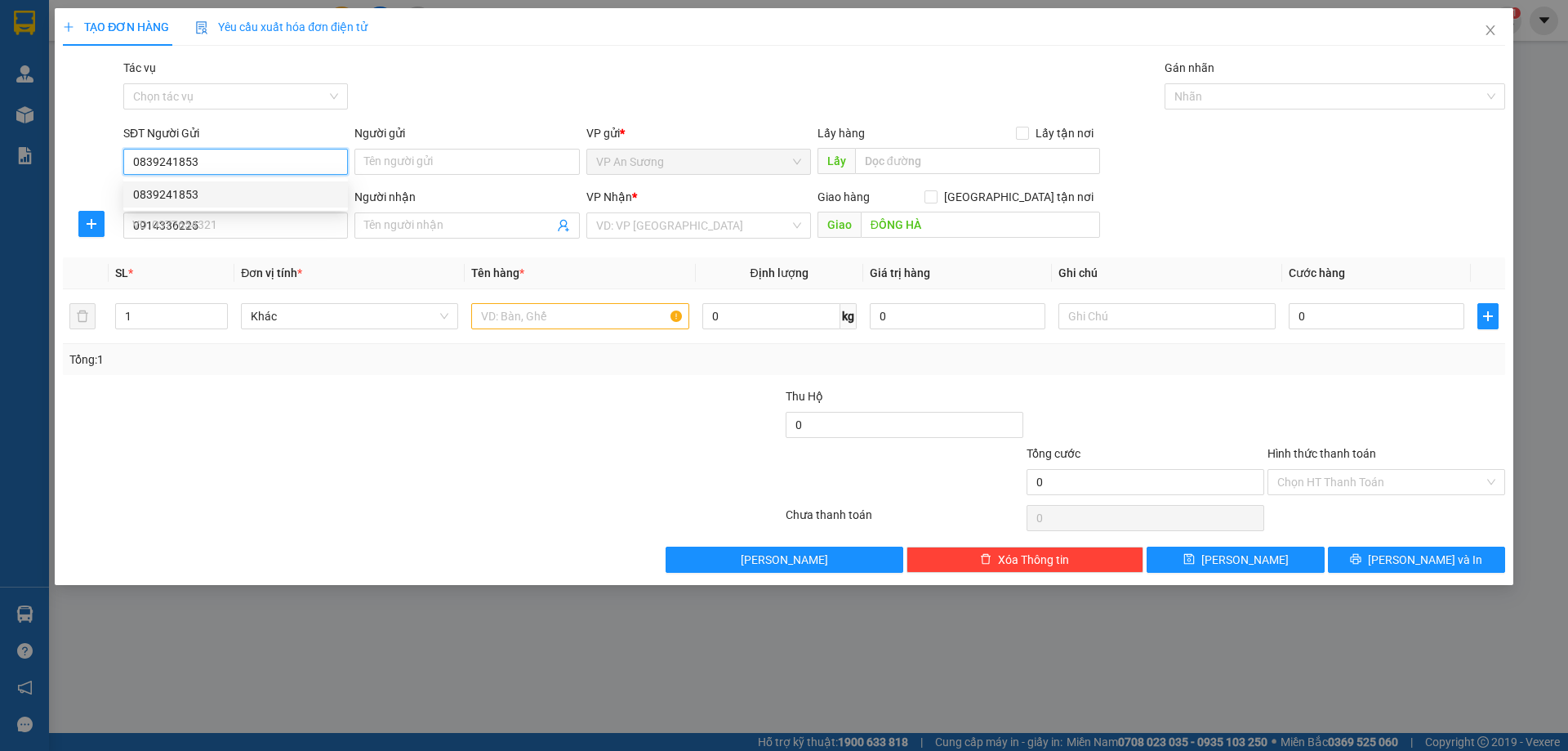
type input "100.000"
type input "0839241853"
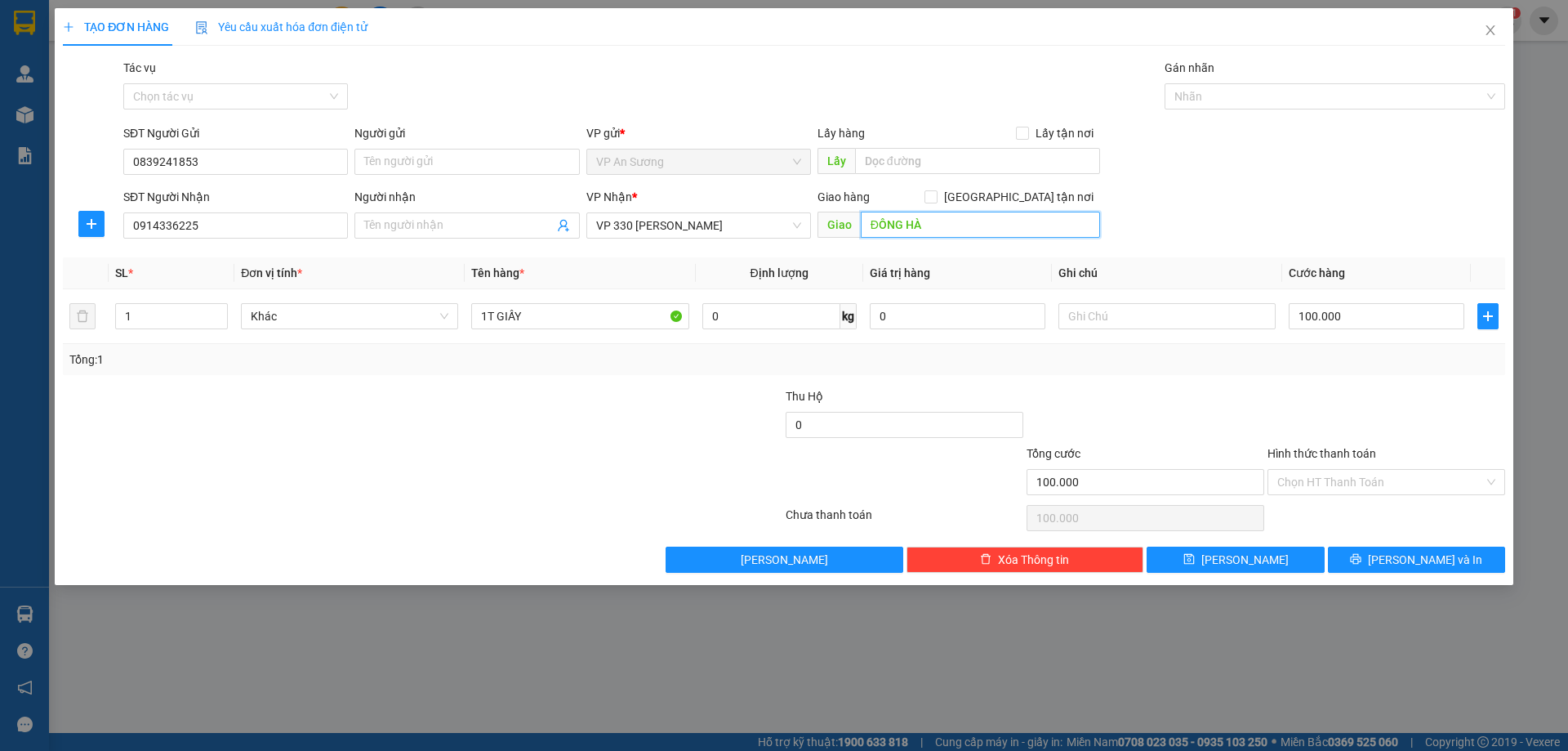
click at [977, 227] on input "ĐÔNG HÀ" at bounding box center [981, 224] width 239 height 26
click at [1439, 303] on input "100.000" at bounding box center [1377, 316] width 176 height 26
type input "1"
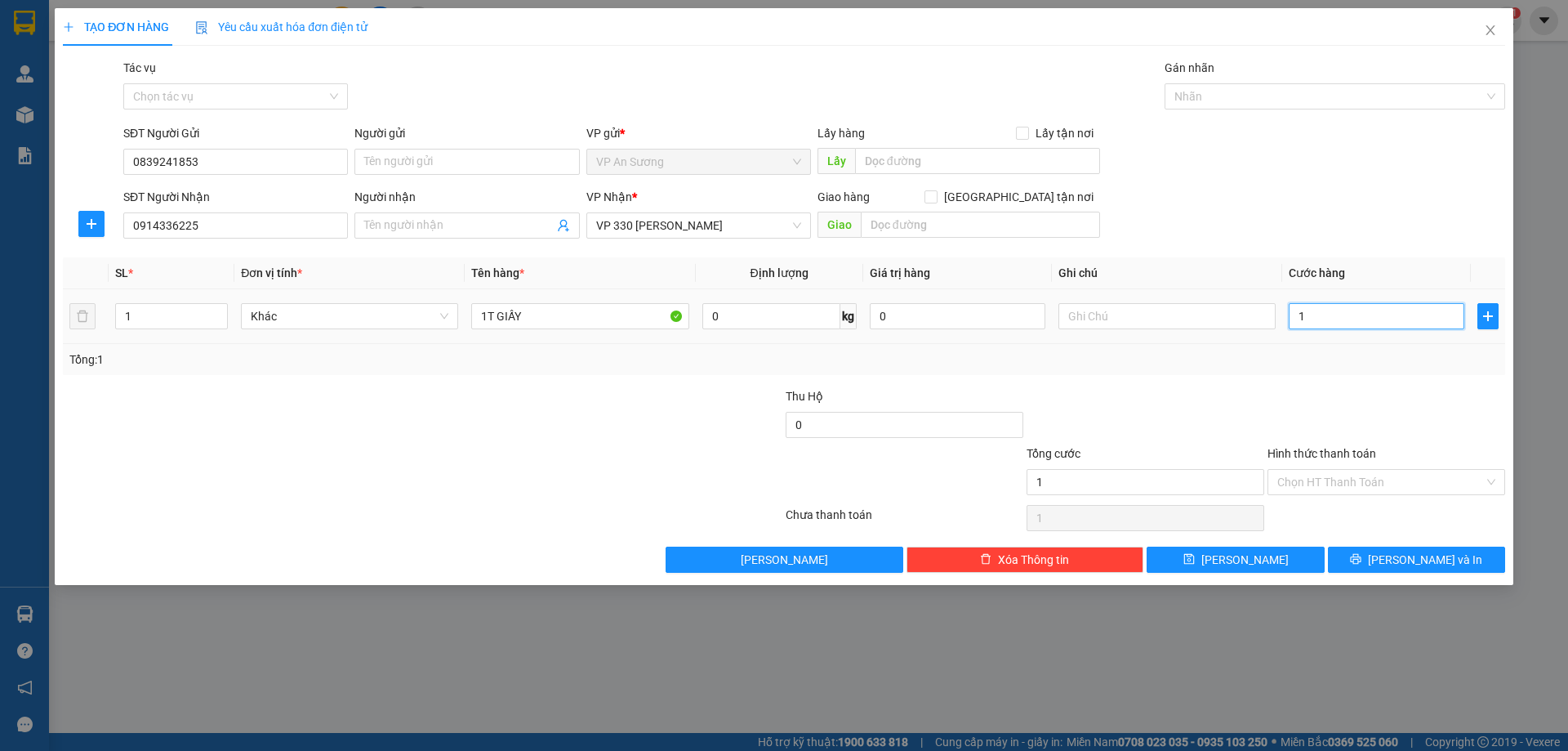
type input "15"
type input "150"
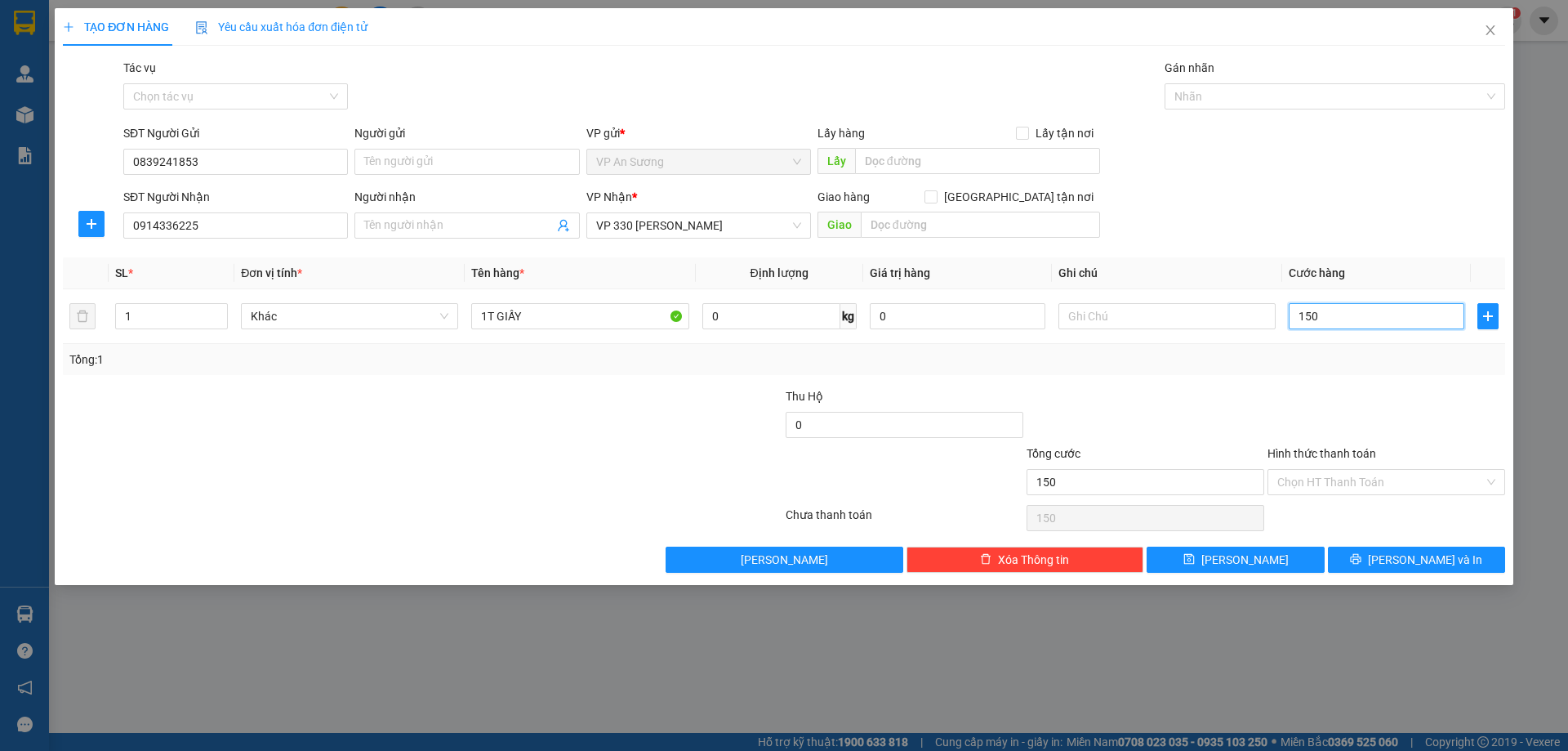
type input "150"
type input "150.000"
click at [1343, 427] on div at bounding box center [1387, 415] width 241 height 57
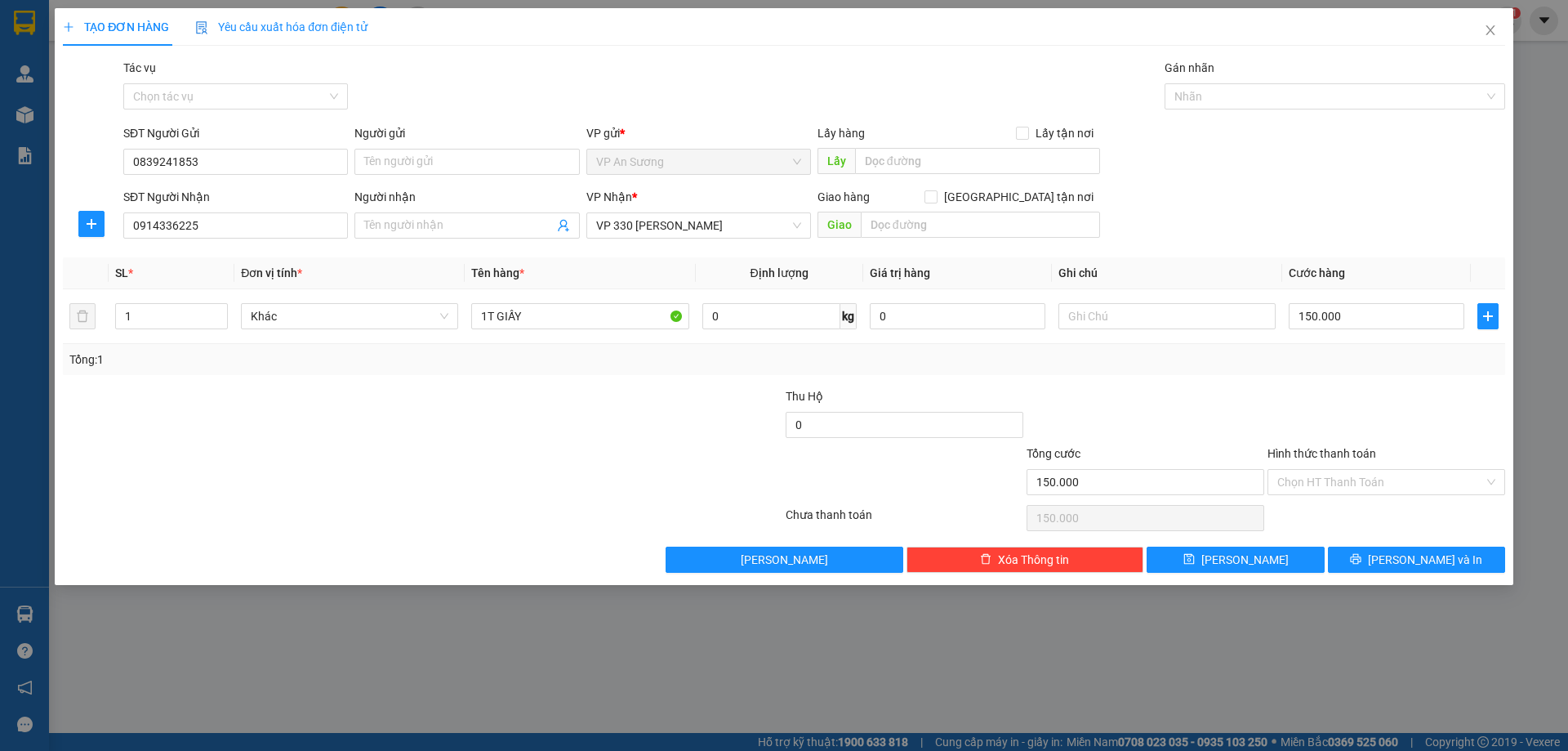
drag, startPoint x: 1372, startPoint y: 420, endPoint x: 1433, endPoint y: 516, distance: 113.7
click at [1380, 446] on form "Thu Hộ 0 Tổng cước 150.000 Hình thức thanh toán Chọn HT Thanh Toán" at bounding box center [784, 444] width 1443 height 115
click at [1143, 306] on div at bounding box center [1166, 316] width 217 height 33
click at [1143, 307] on input "text" at bounding box center [1166, 316] width 217 height 26
type input "HÀNG VỠ XE KO CHỊU TRÁCH NHIỆM"
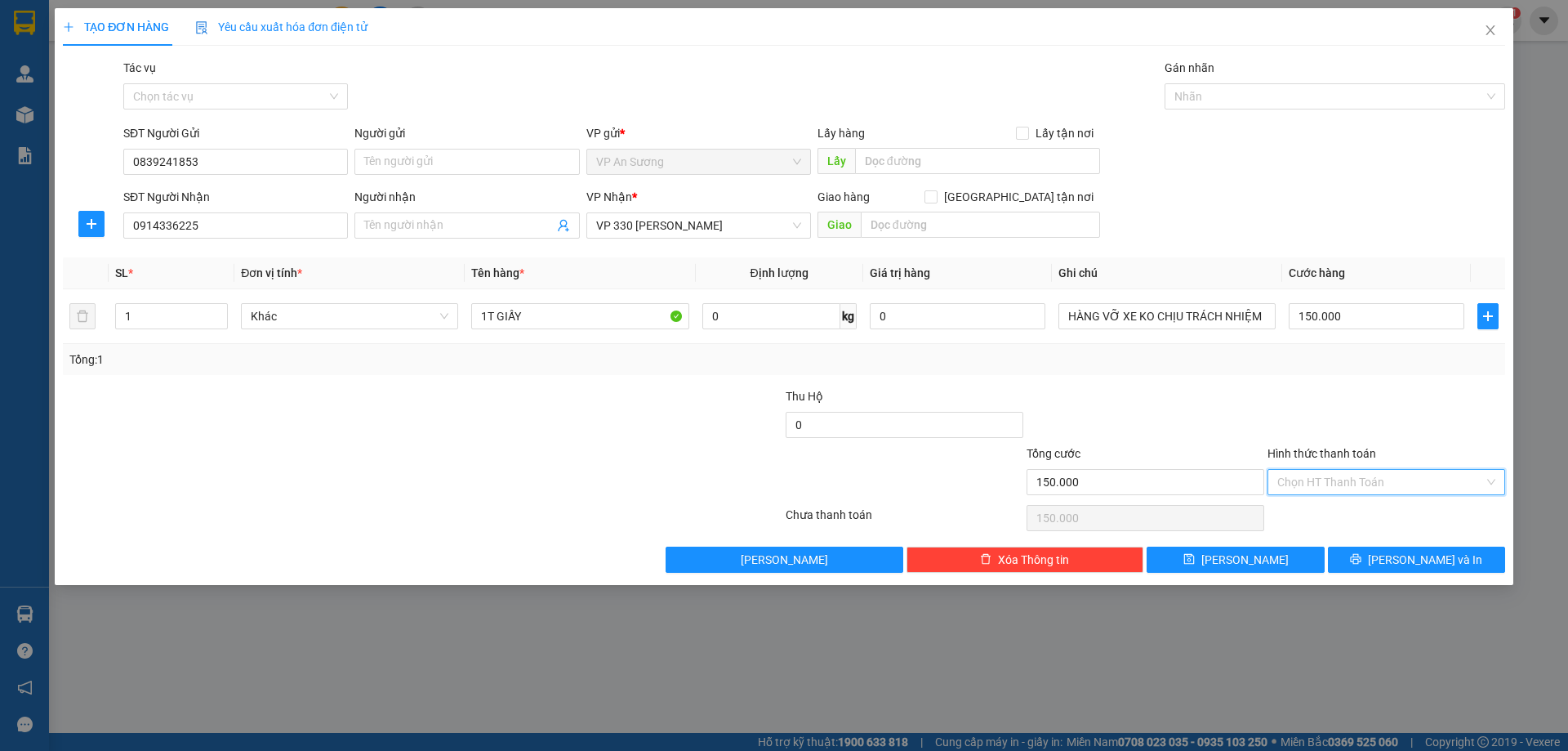
click at [1378, 481] on input "Hình thức thanh toán" at bounding box center [1381, 482] width 207 height 25
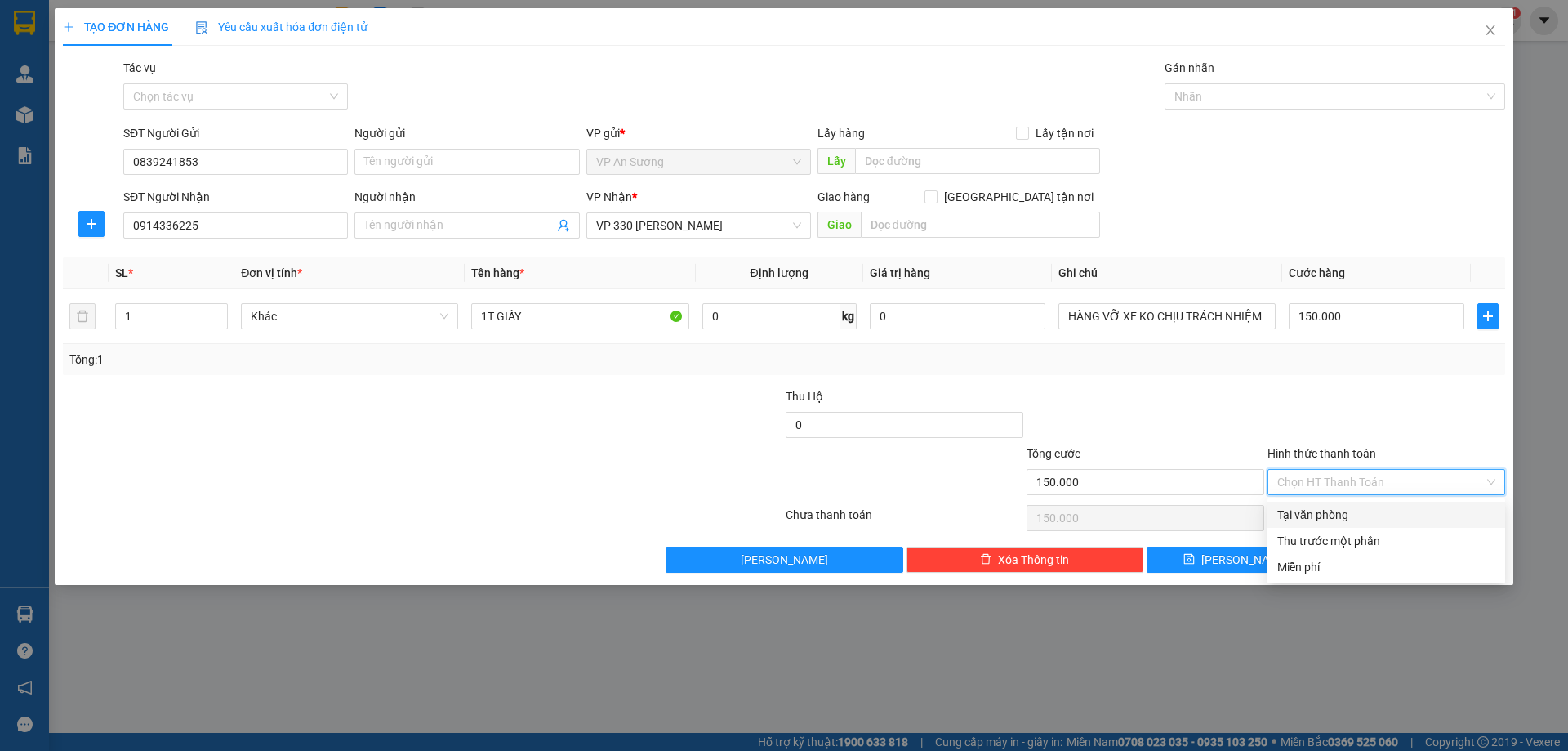
drag, startPoint x: 1362, startPoint y: 510, endPoint x: 1354, endPoint y: 501, distance: 12.0
click at [1358, 507] on div "Tại văn phòng" at bounding box center [1387, 515] width 218 height 18
type input "0"
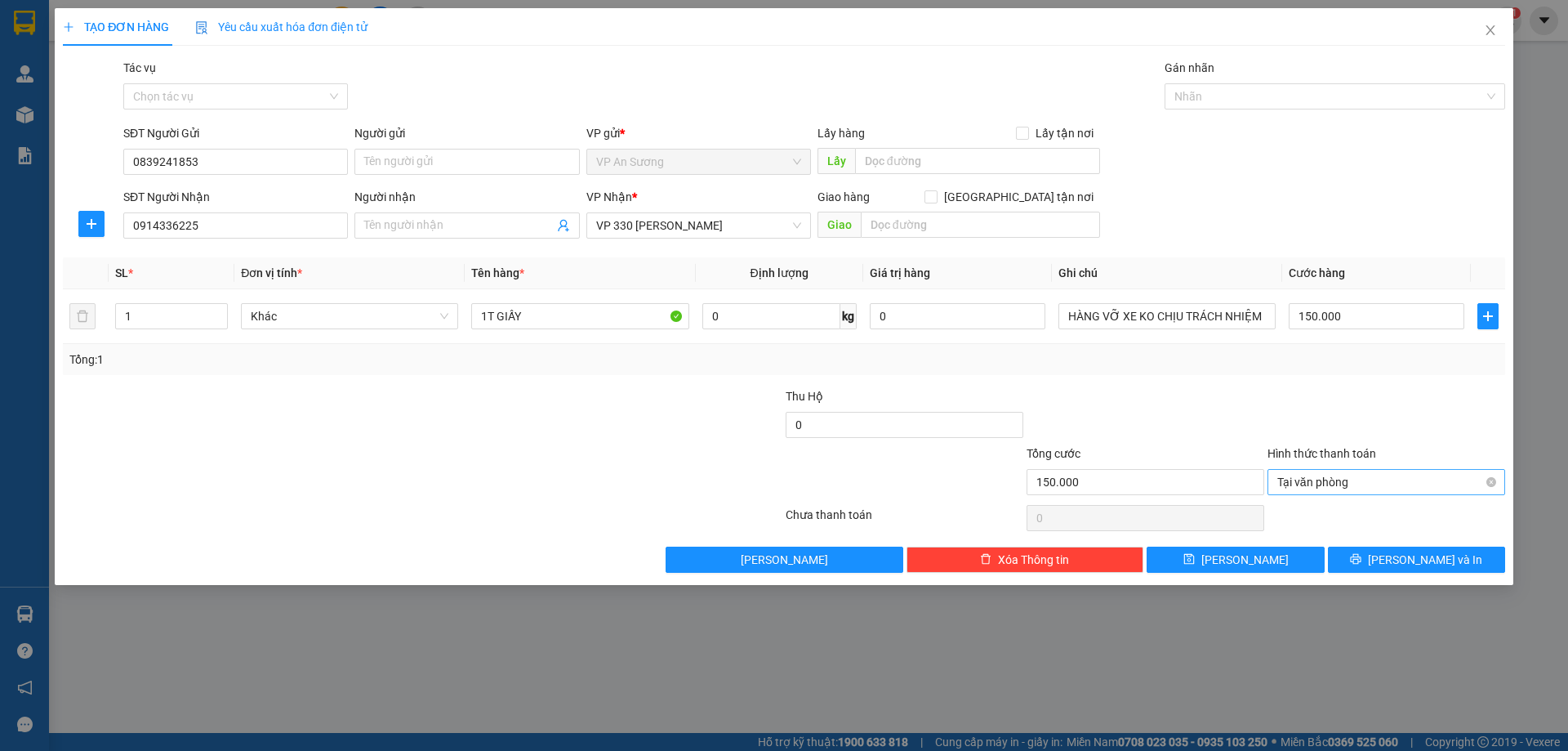
drag, startPoint x: 1359, startPoint y: 410, endPoint x: 1379, endPoint y: 494, distance: 86.3
click at [1357, 421] on div at bounding box center [1387, 415] width 241 height 57
click at [1401, 558] on button "Lưu và In" at bounding box center [1416, 560] width 177 height 26
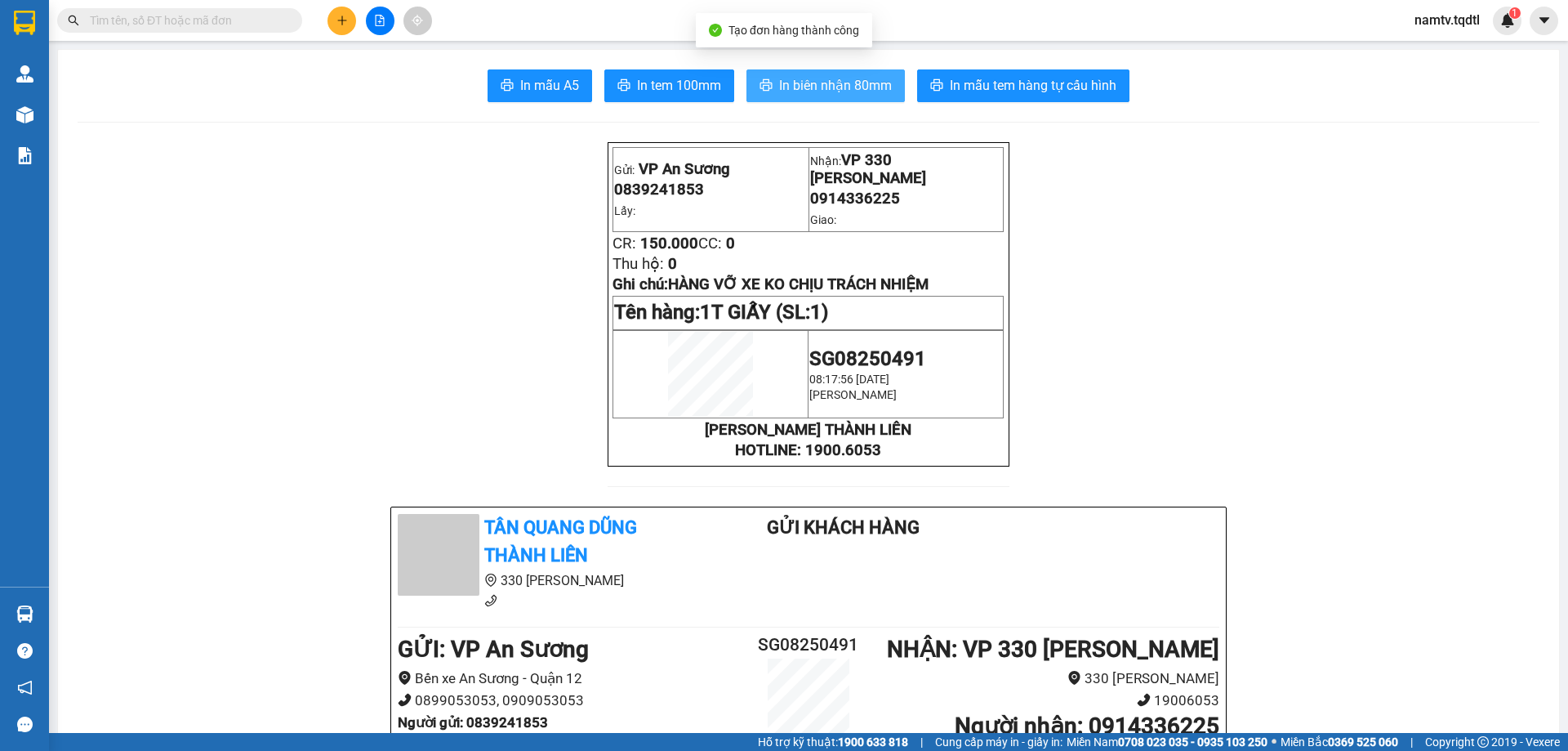
drag, startPoint x: 803, startPoint y: 66, endPoint x: 799, endPoint y: 74, distance: 8.9
drag, startPoint x: 799, startPoint y: 74, endPoint x: 791, endPoint y: 83, distance: 12.0
click at [799, 76] on button "In biên nhận 80mm" at bounding box center [826, 86] width 158 height 33
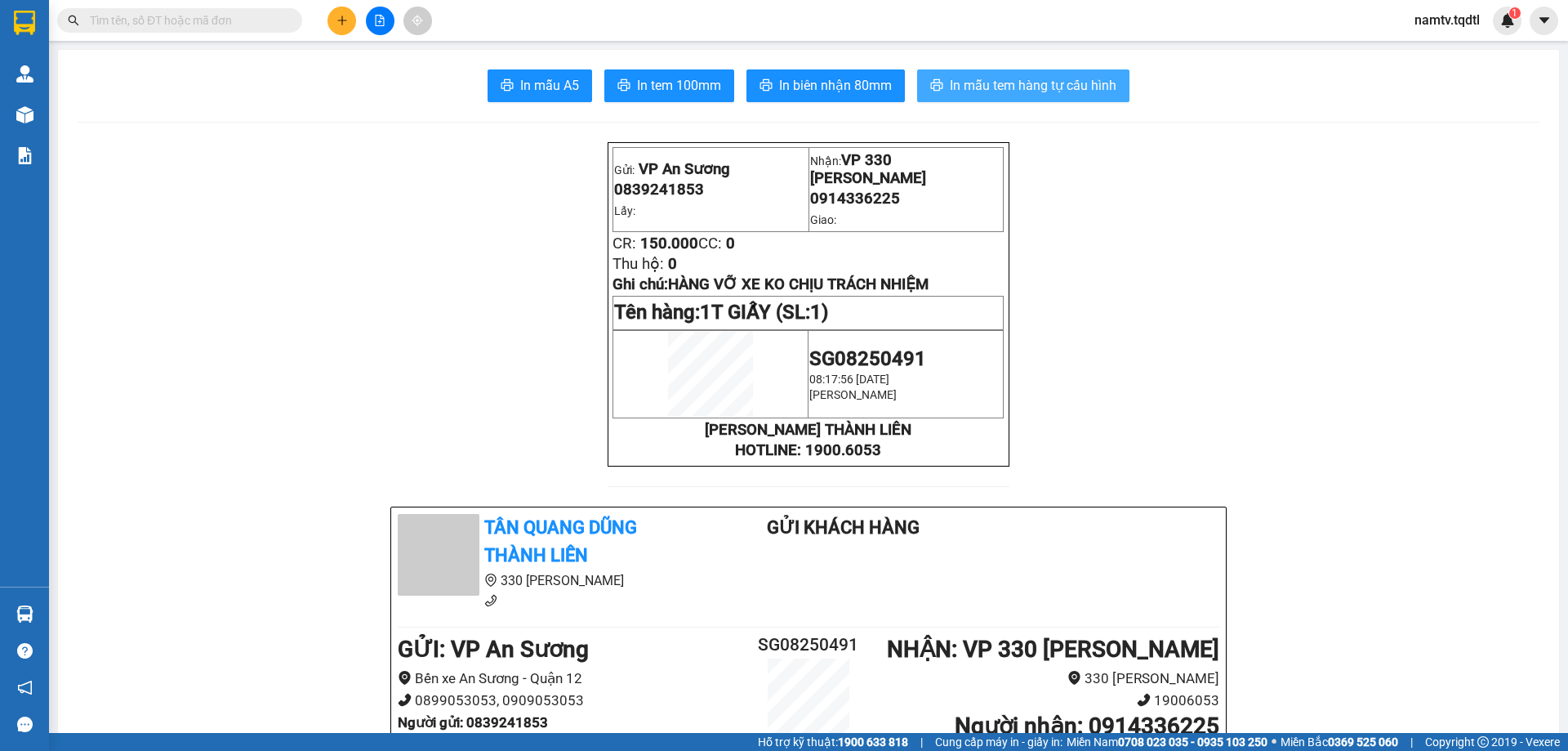
click at [992, 72] on button "In mẫu tem hàng tự cấu hình" at bounding box center [1023, 86] width 212 height 33
click at [344, 20] on icon "plus" at bounding box center [342, 21] width 12 height 12
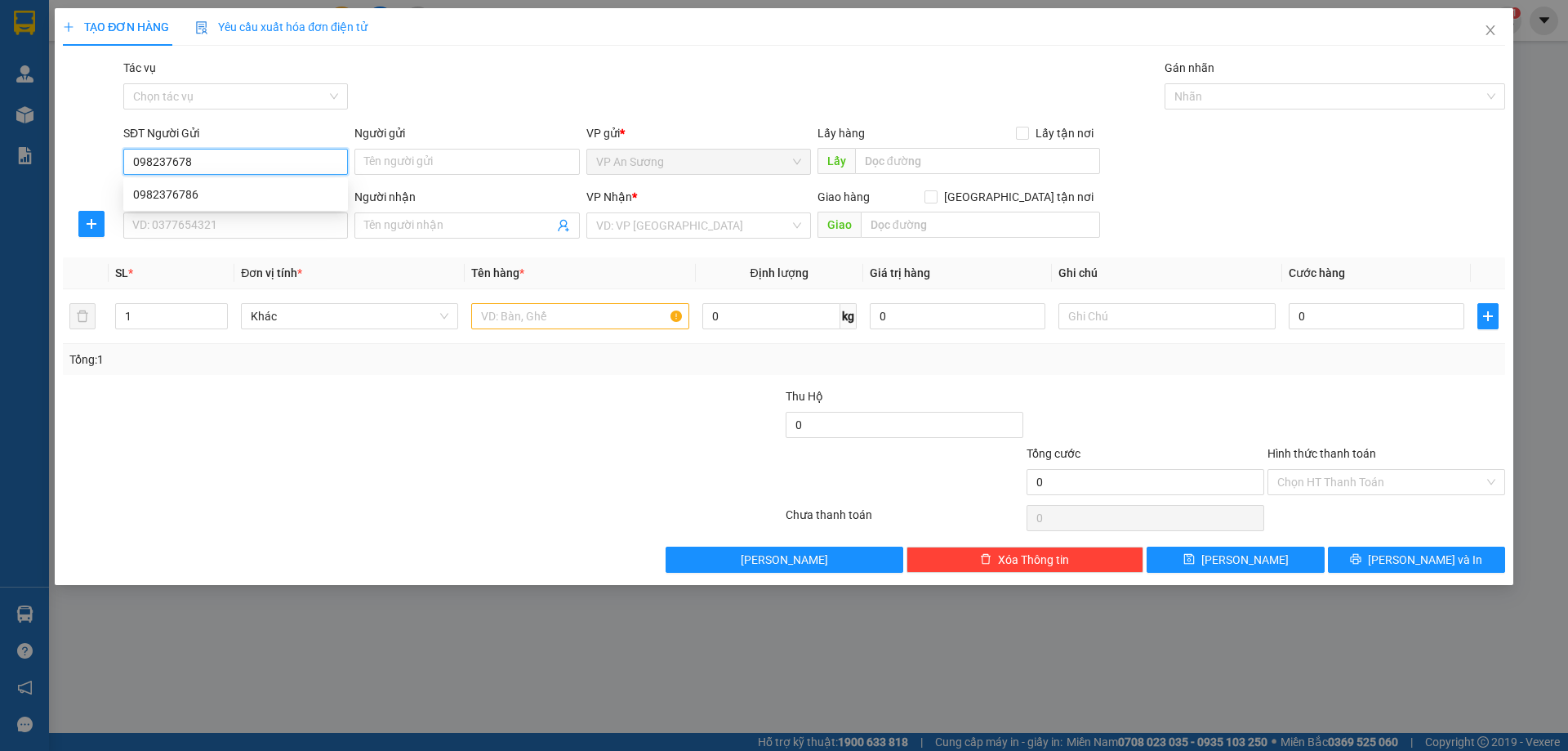
type input "0982376786"
click at [158, 193] on div "0982376786" at bounding box center [235, 195] width 205 height 18
type input "0388624915"
type input "CẦU TRẮNG"
type input "150.000"
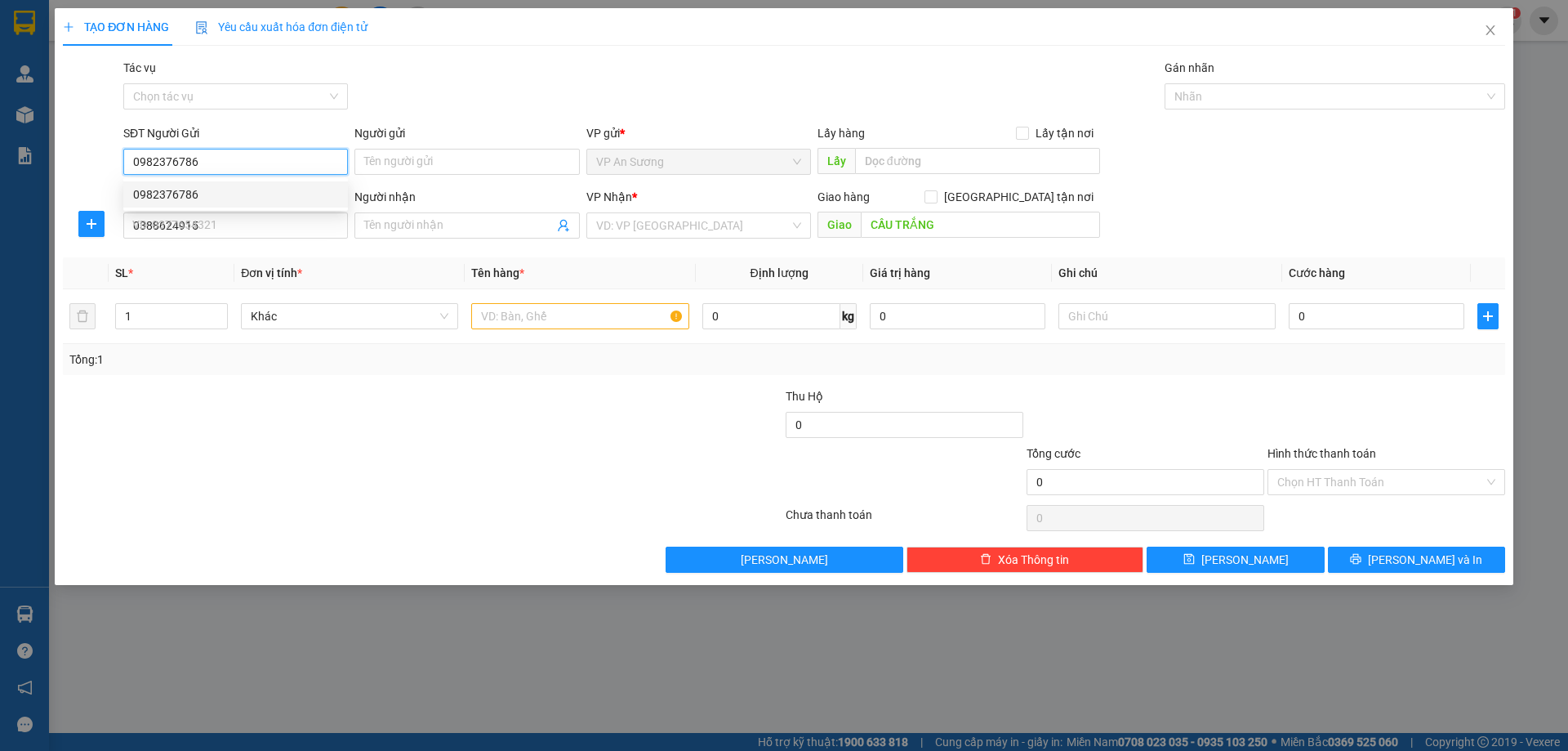
type input "150.000"
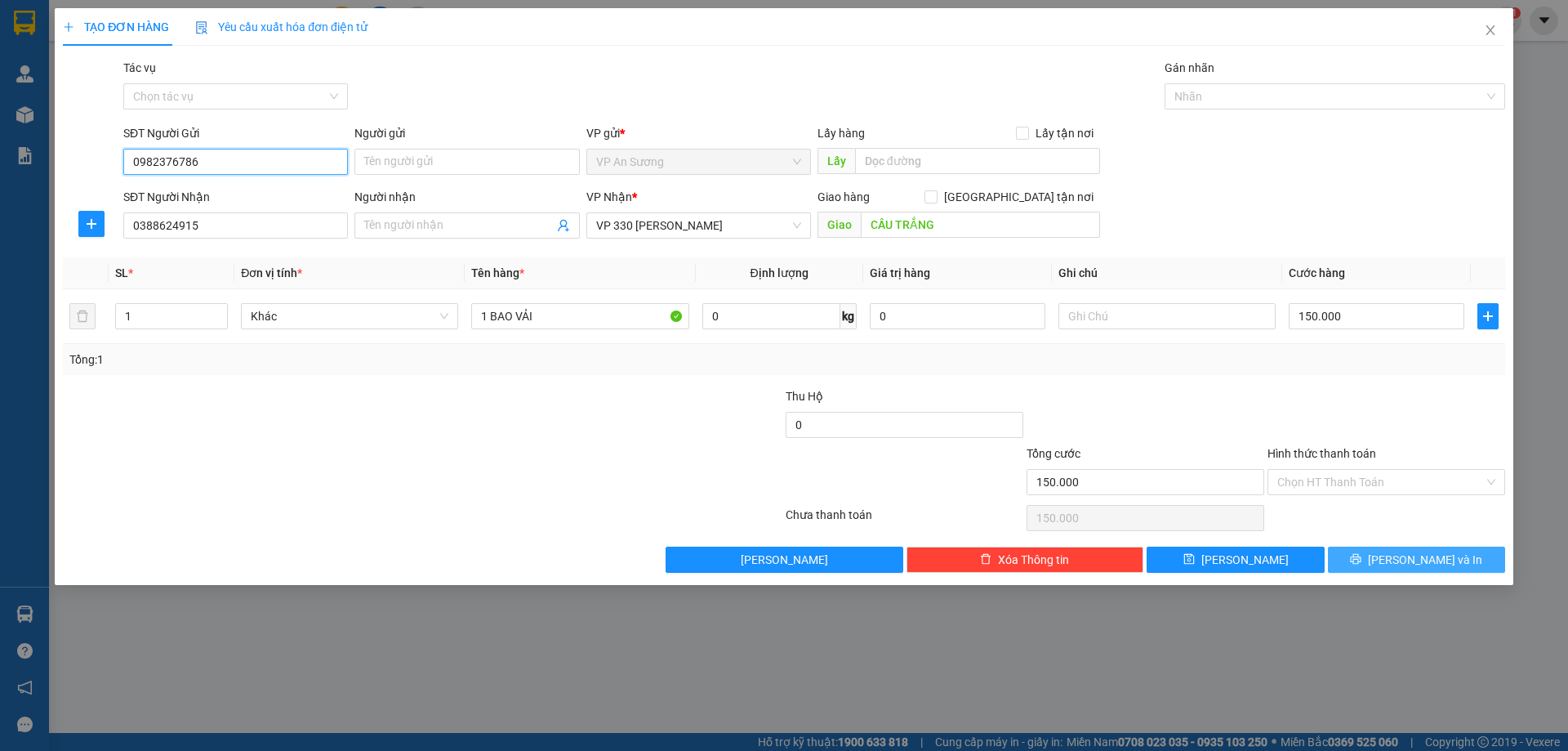
type input "0982376786"
click at [1408, 555] on span "Lưu và In" at bounding box center [1425, 560] width 115 height 18
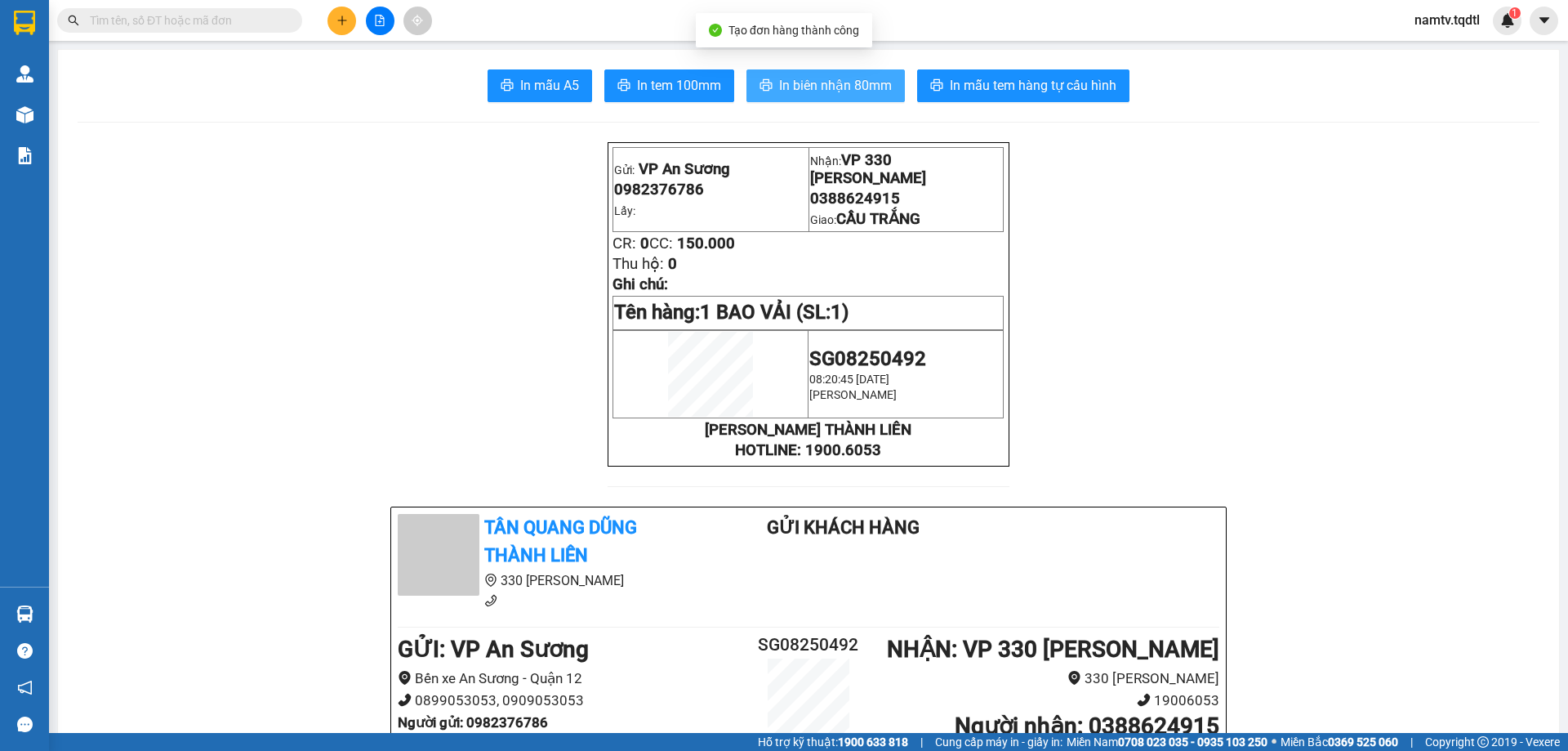
click at [822, 79] on span "In biên nhận 80mm" at bounding box center [836, 85] width 113 height 21
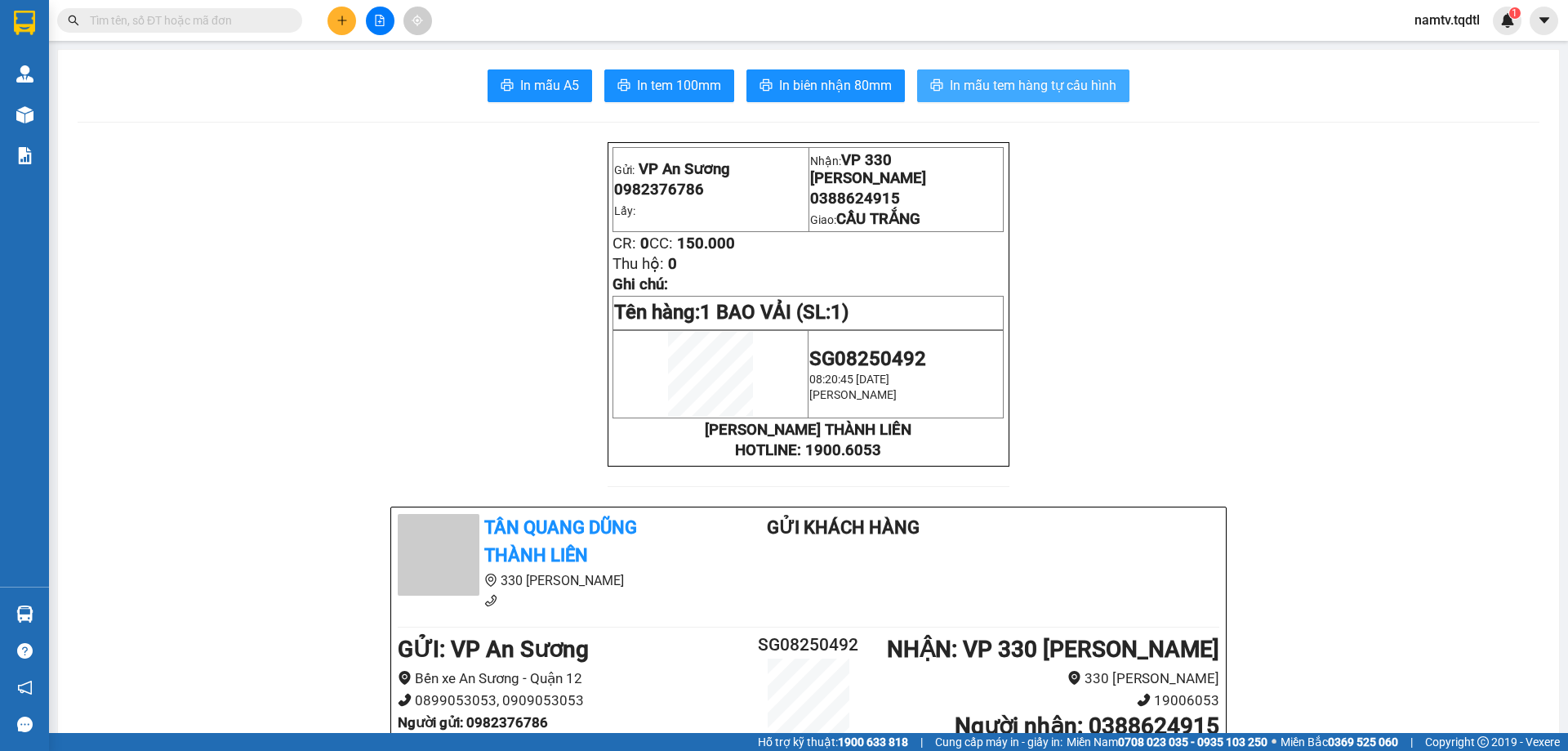
click at [994, 86] on span "In mẫu tem hàng tự cấu hình" at bounding box center [1034, 85] width 167 height 21
click at [251, 18] on input "text" at bounding box center [186, 21] width 193 height 18
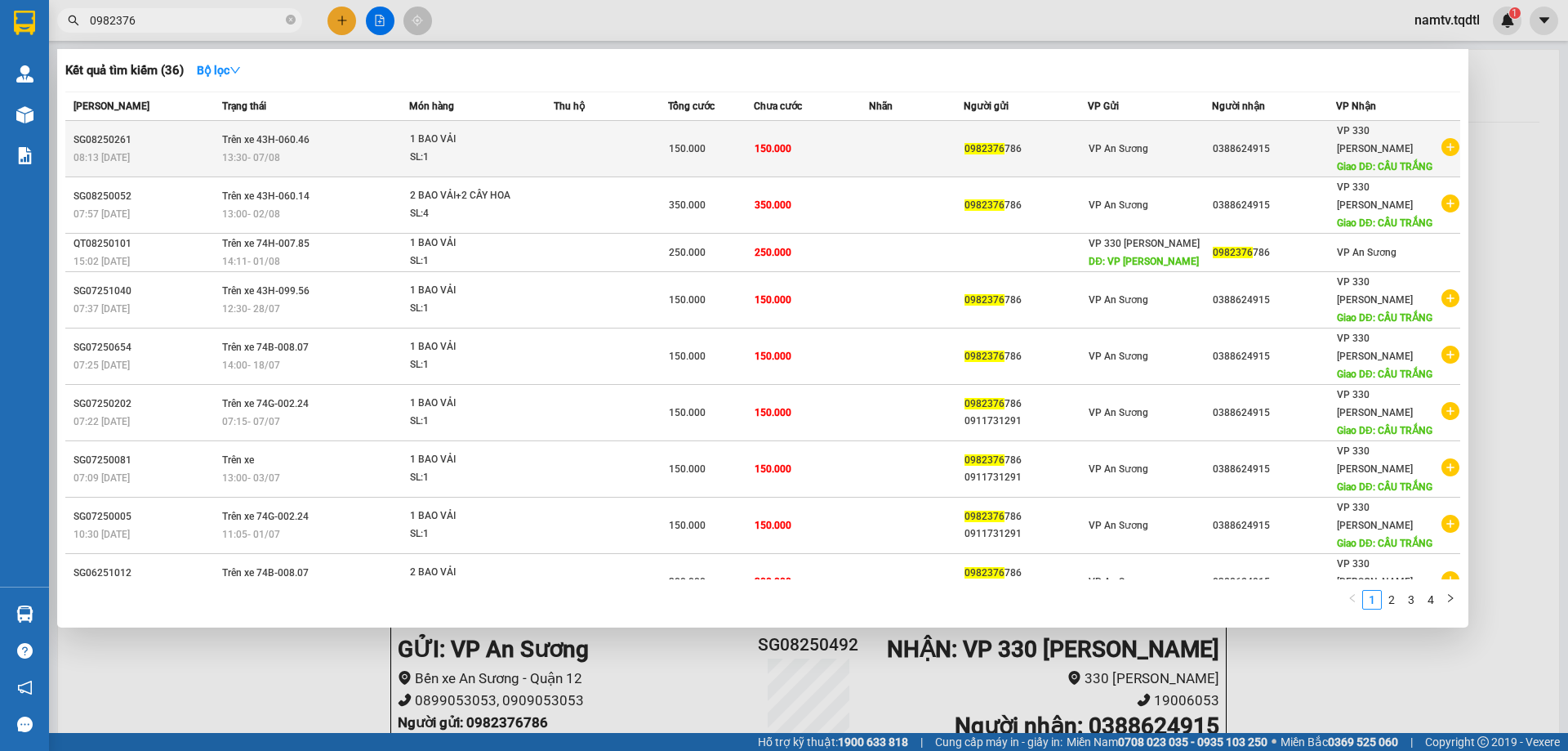
type input "0982376"
click at [344, 149] on div "13:30 - 07/08" at bounding box center [315, 158] width 186 height 18
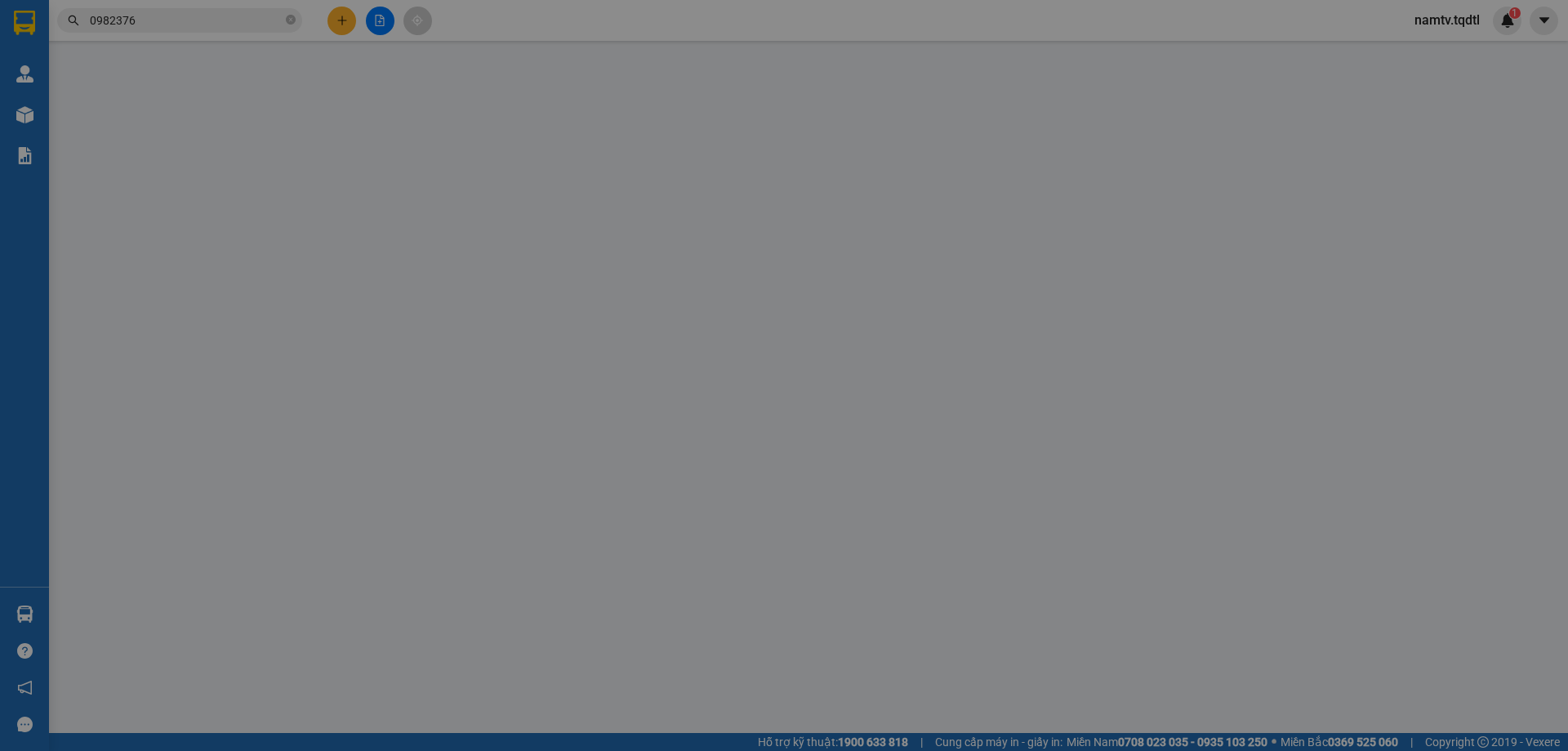
type input "0982376786"
type input "0388624915"
type input "CẦU TRẮNG"
type input "150.000"
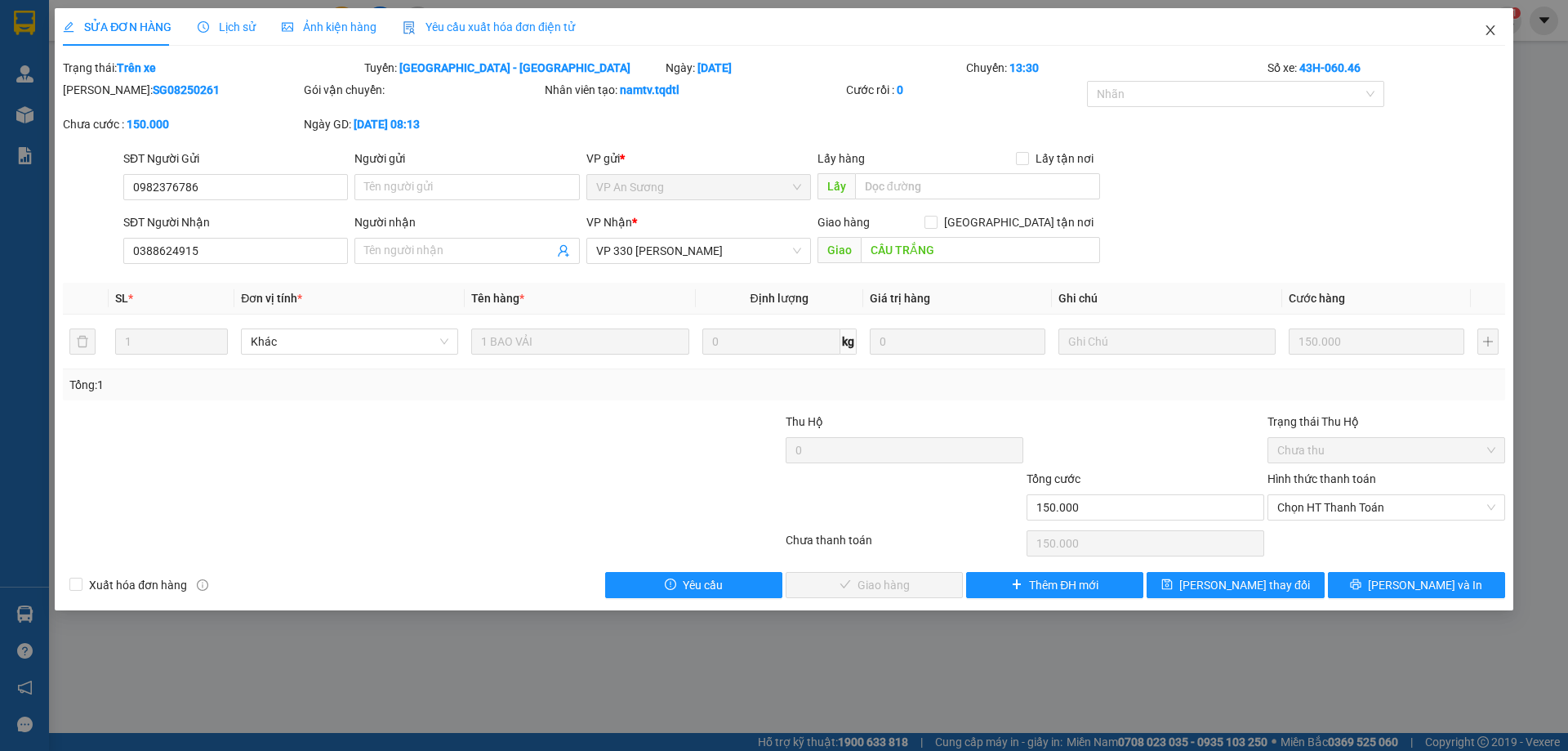
click at [1494, 27] on icon "close" at bounding box center [1490, 31] width 9 height 10
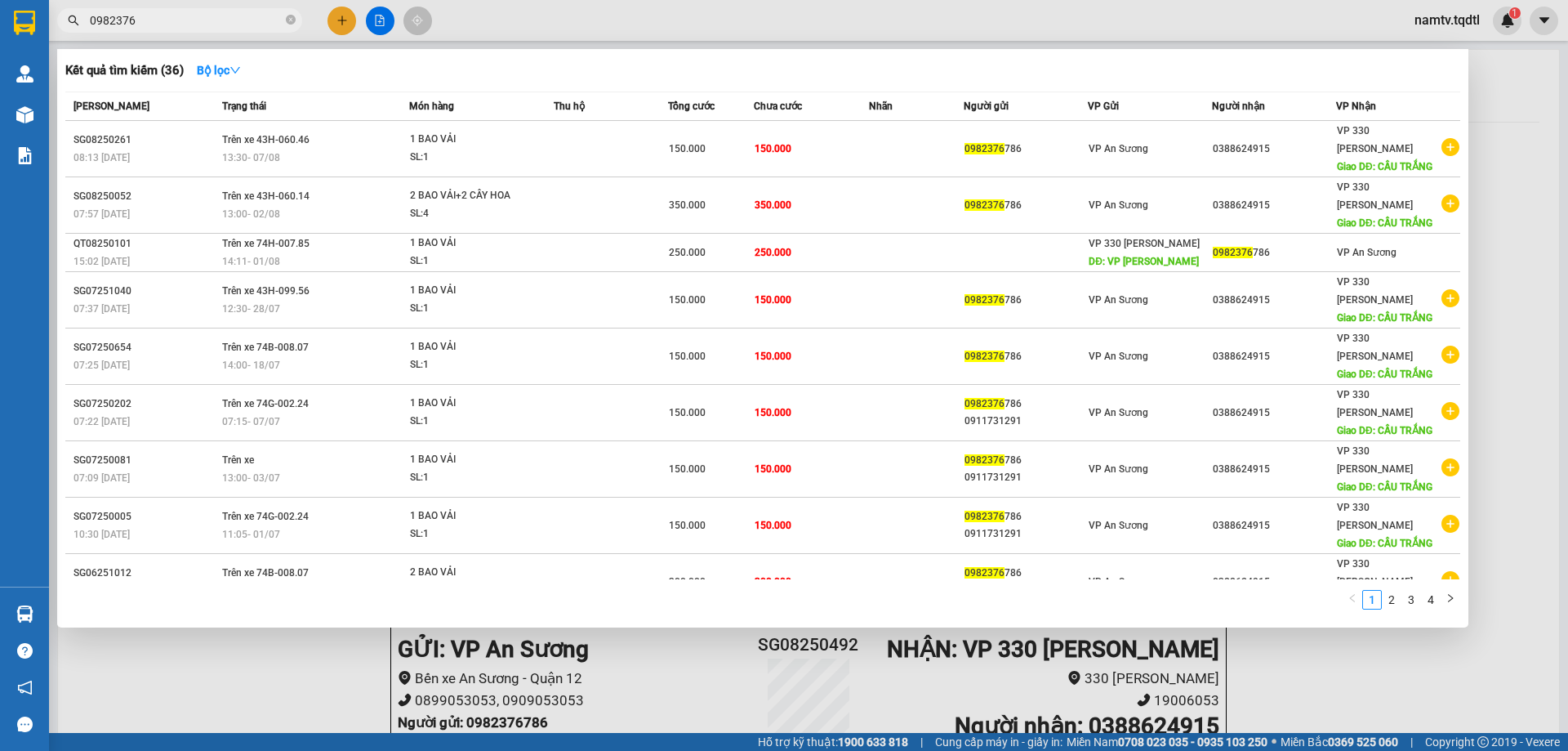
click at [140, 17] on input "0982376" at bounding box center [186, 21] width 193 height 18
click at [177, 18] on input "0982376" at bounding box center [186, 21] width 193 height 18
type input "0"
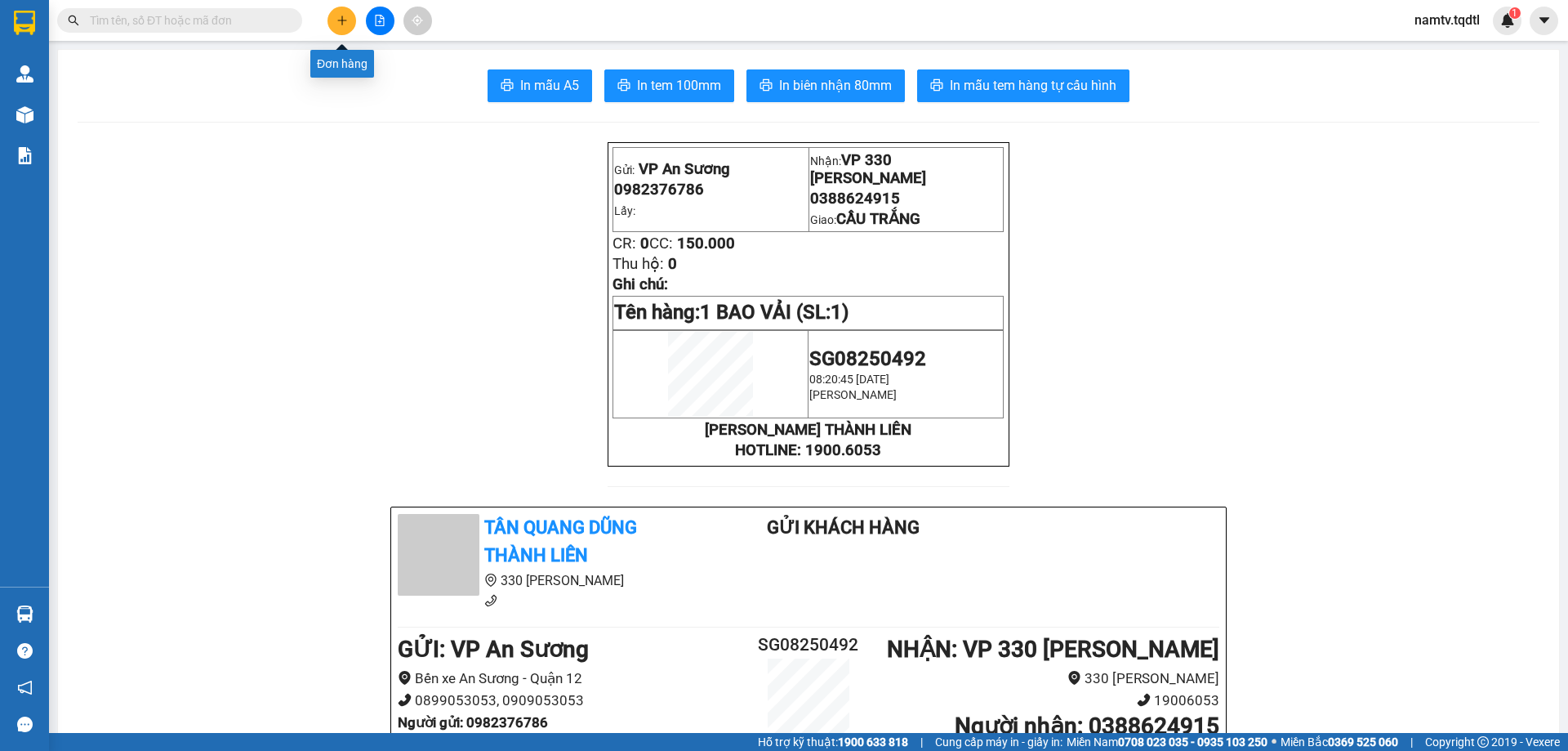
click at [344, 12] on button at bounding box center [341, 21] width 29 height 29
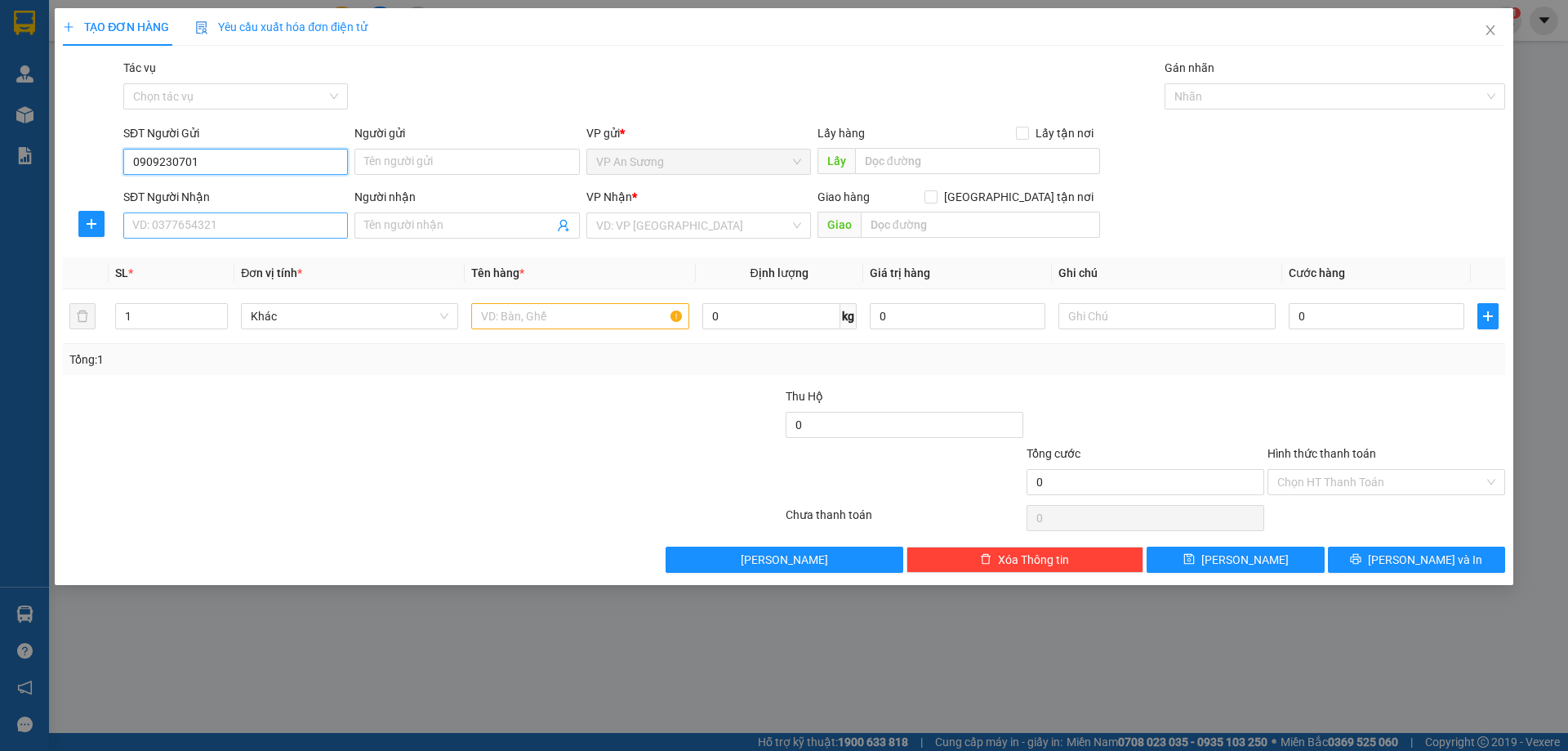
type input "0909230701"
click at [202, 217] on input "SĐT Người Nhận" at bounding box center [236, 225] width 224 height 26
type input "0986445476"
drag, startPoint x: 642, startPoint y: 220, endPoint x: 636, endPoint y: 252, distance: 32.6
click at [643, 220] on input "search" at bounding box center [693, 225] width 194 height 25
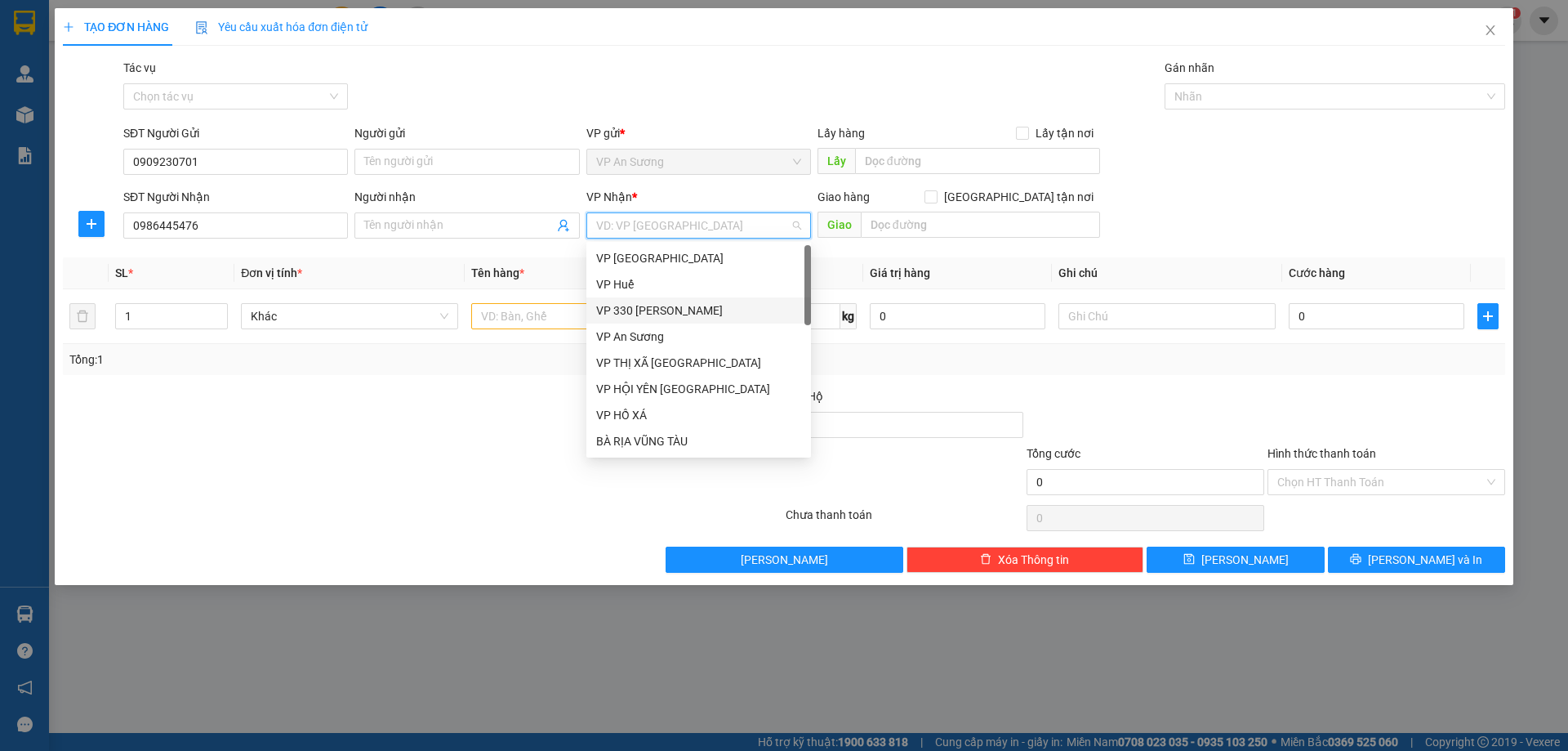
drag, startPoint x: 630, startPoint y: 309, endPoint x: 740, endPoint y: 240, distance: 129.8
click at [642, 299] on div "VP 330 [PERSON_NAME]" at bounding box center [699, 310] width 224 height 26
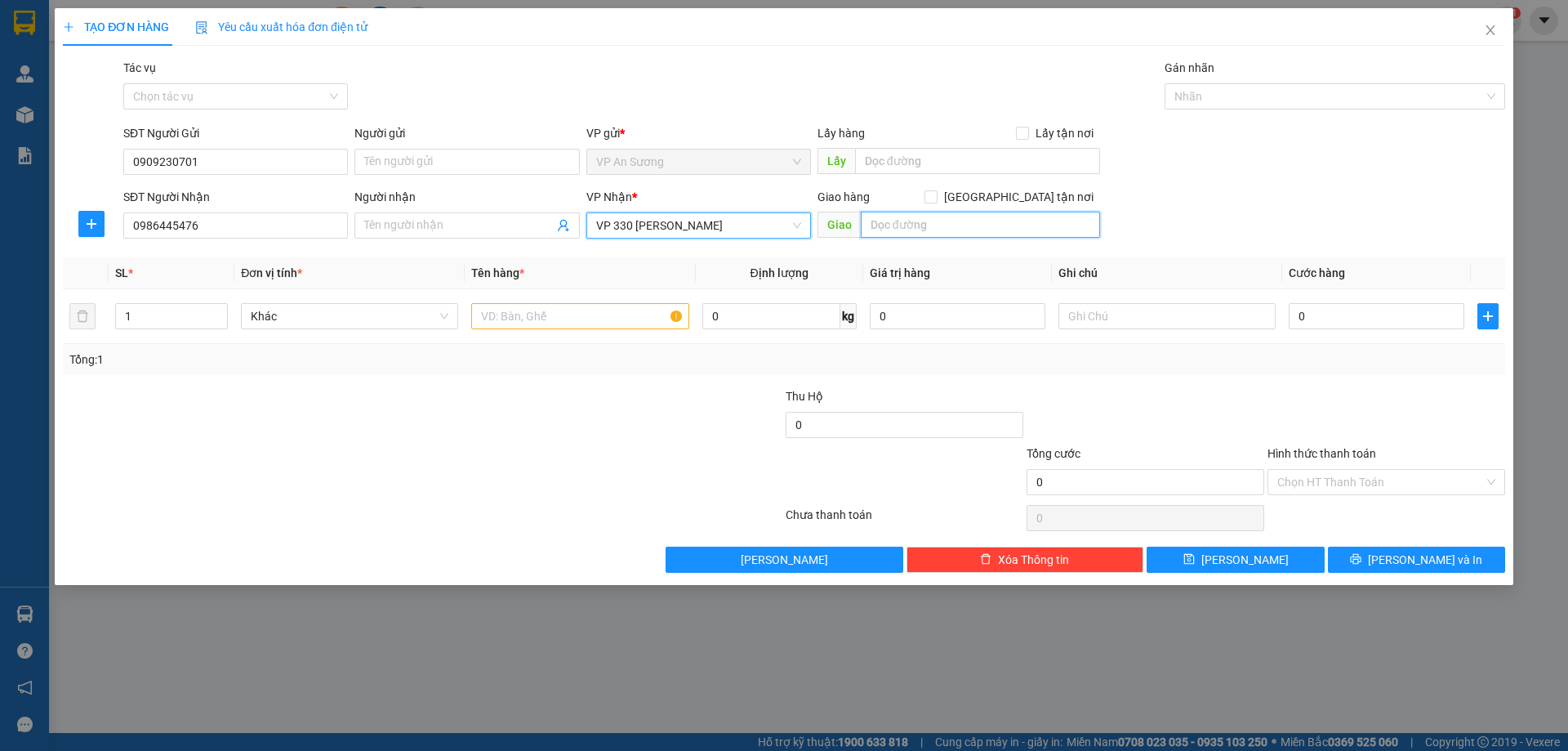
click at [906, 219] on input "text" at bounding box center [981, 224] width 239 height 26
type input "CAM LỘ"
drag, startPoint x: 579, startPoint y: 295, endPoint x: 579, endPoint y: 314, distance: 19.0
click at [579, 299] on td at bounding box center [579, 317] width 230 height 54
click at [579, 315] on input "text" at bounding box center [579, 316] width 217 height 26
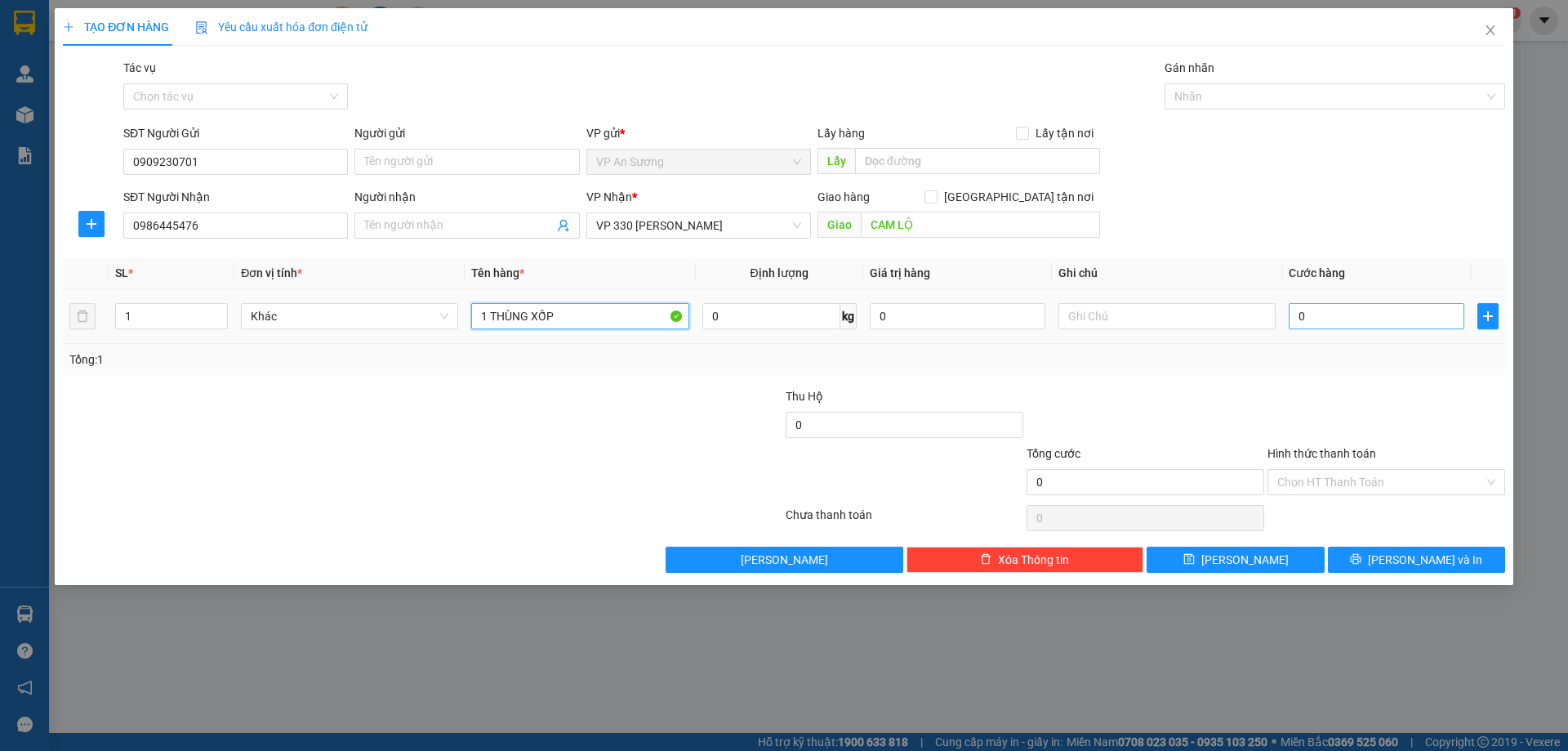
type input "1 THÙNG XỐP"
click at [1383, 318] on input "0" at bounding box center [1377, 316] width 176 height 26
type input "1"
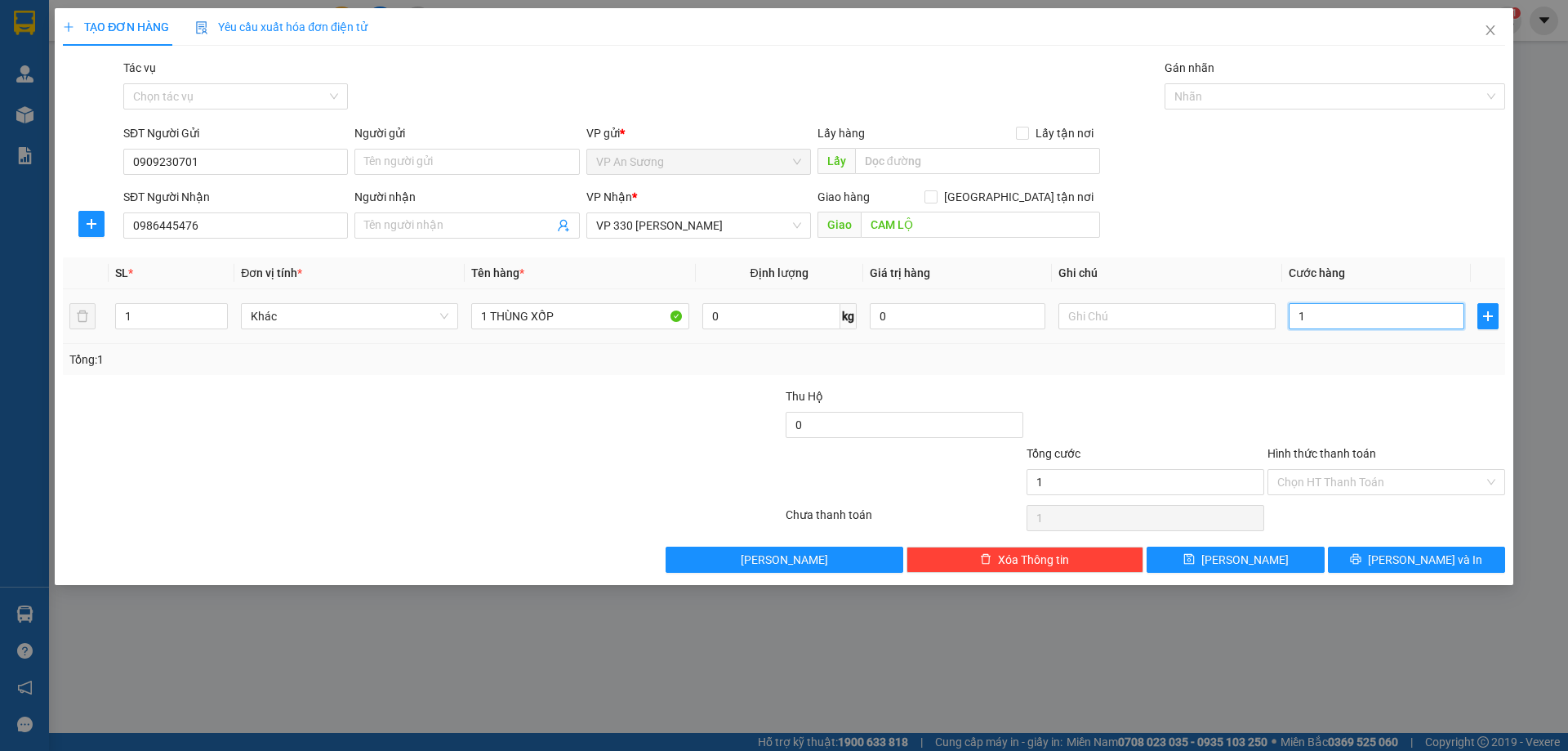
type input "10"
type input "100"
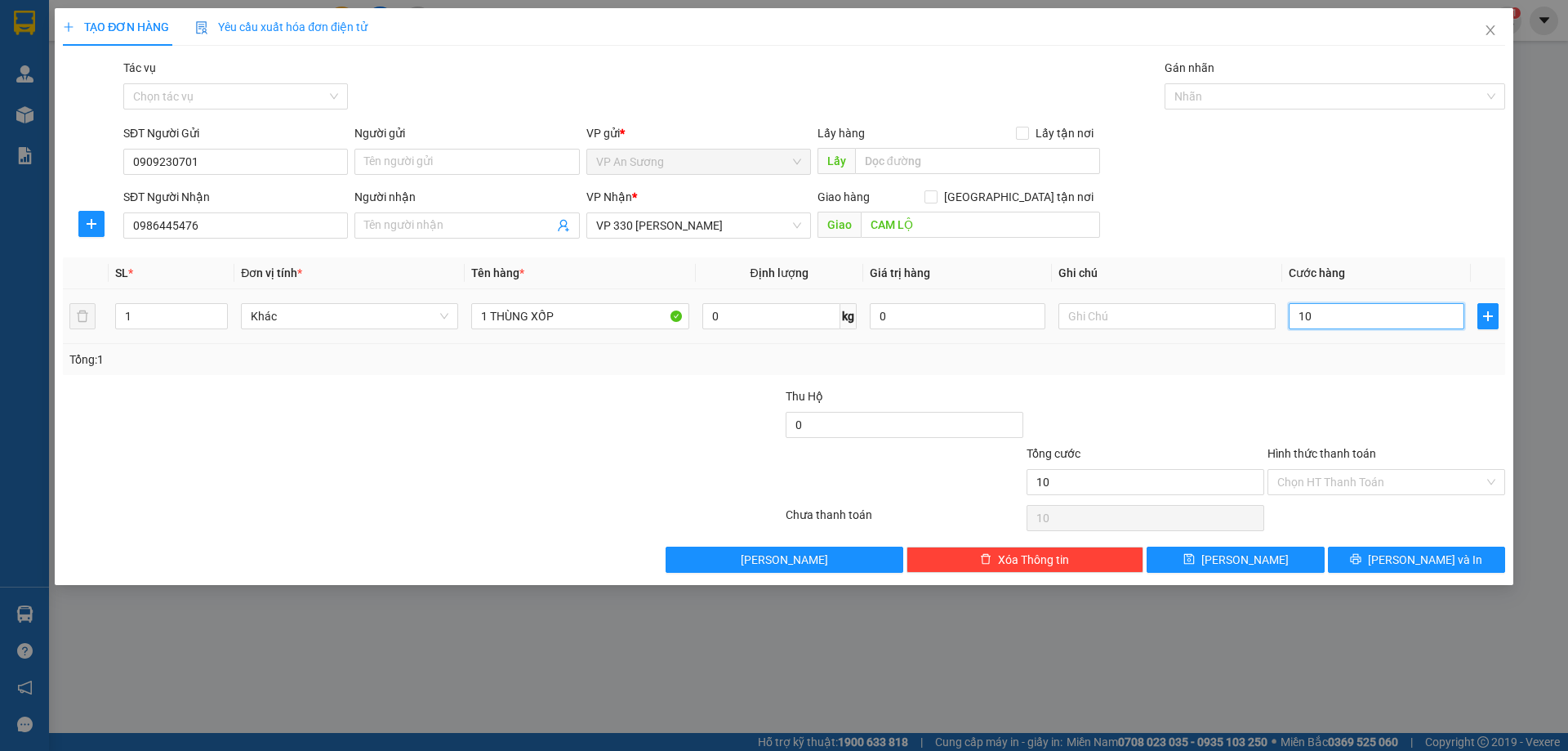
type input "100"
type input "1.000"
type input "100"
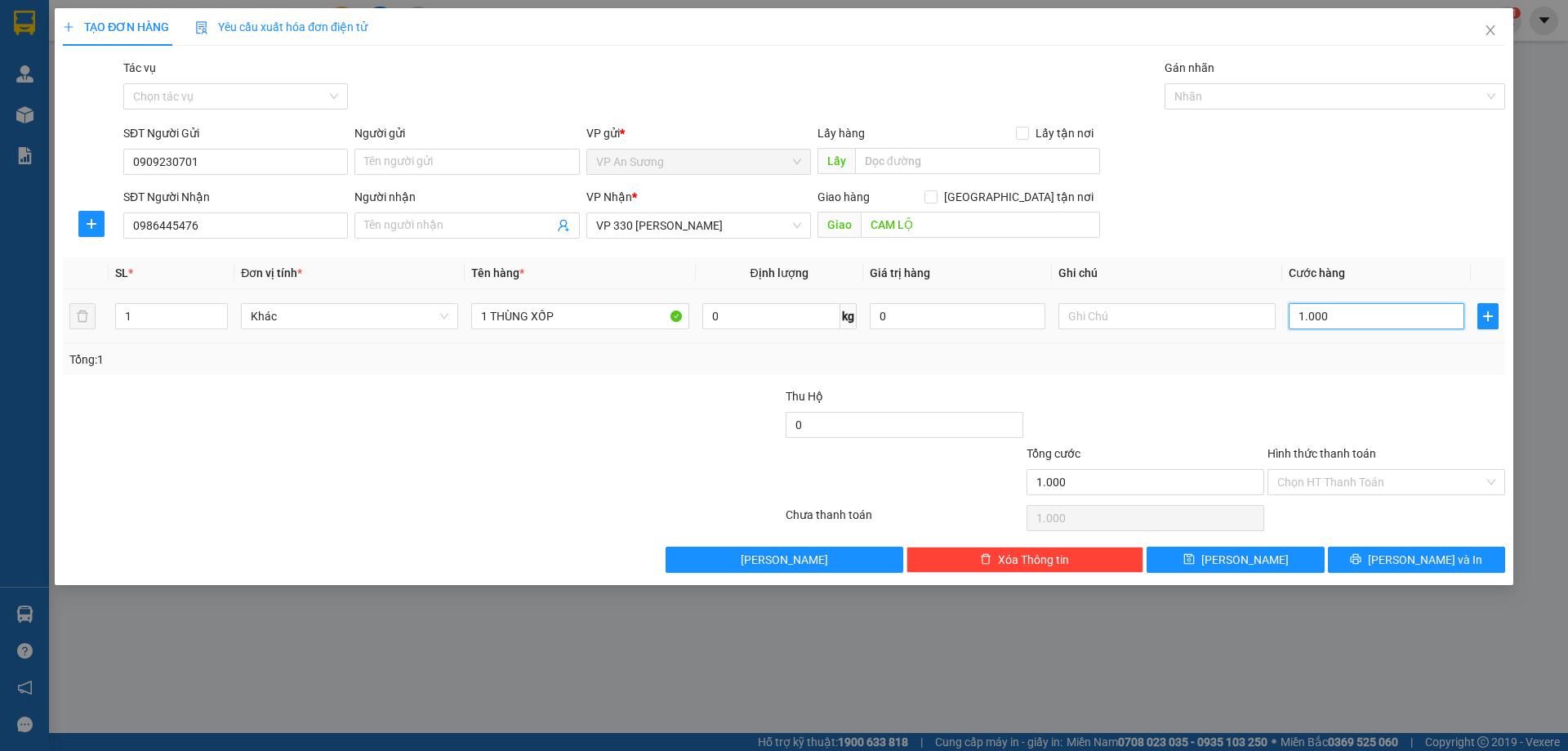
type input "100"
type input "10"
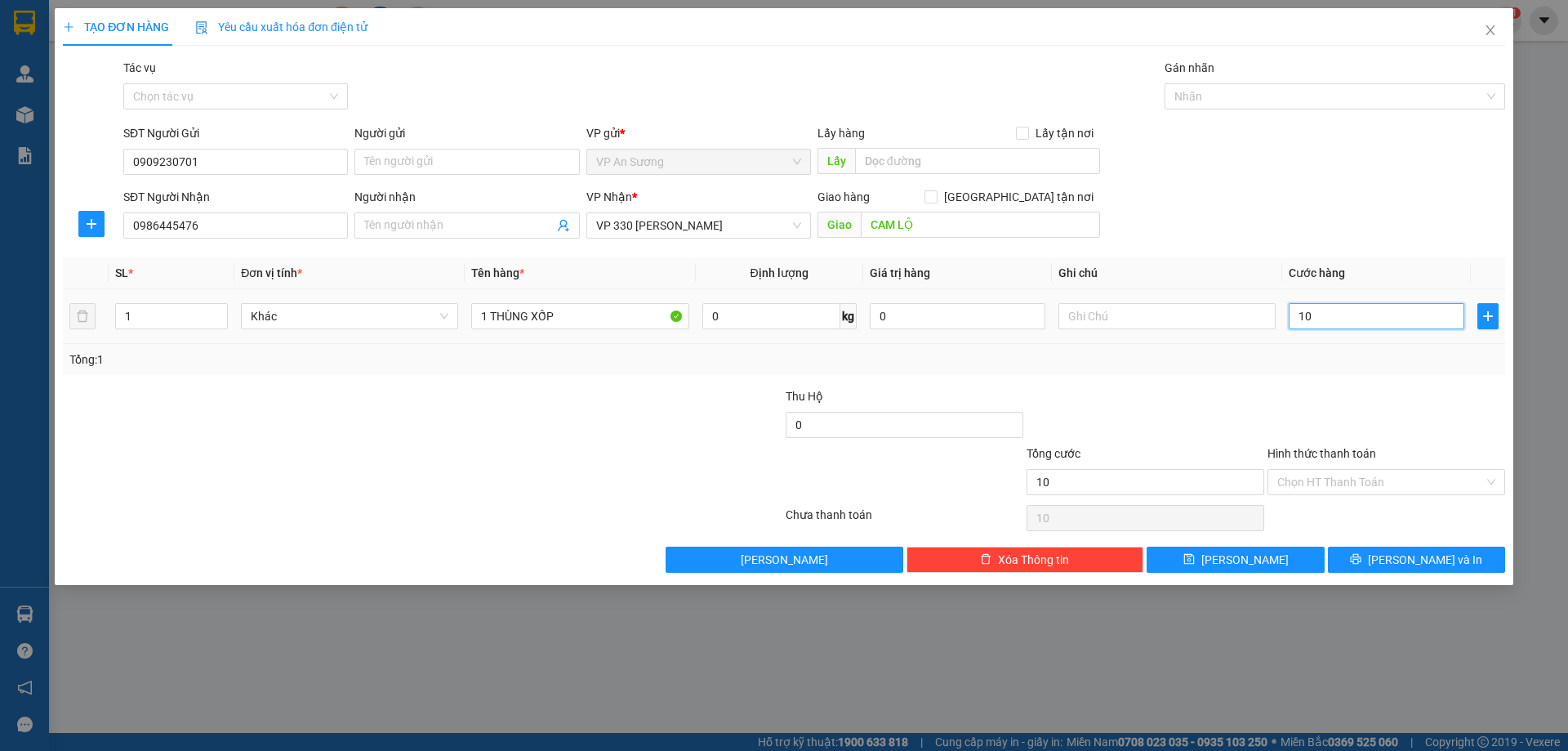
type input "1"
type input "15"
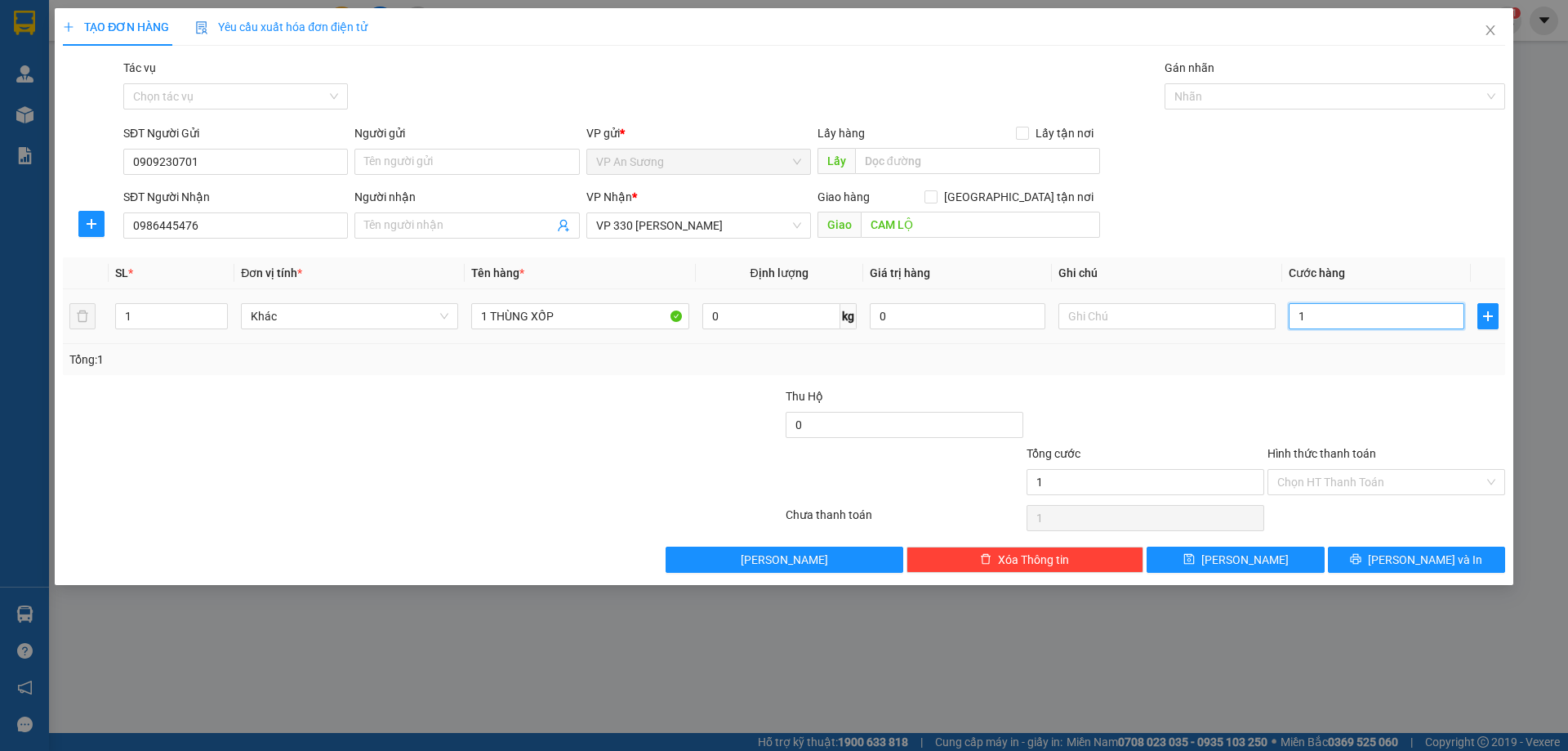
type input "15"
type input "150"
type input "150.000"
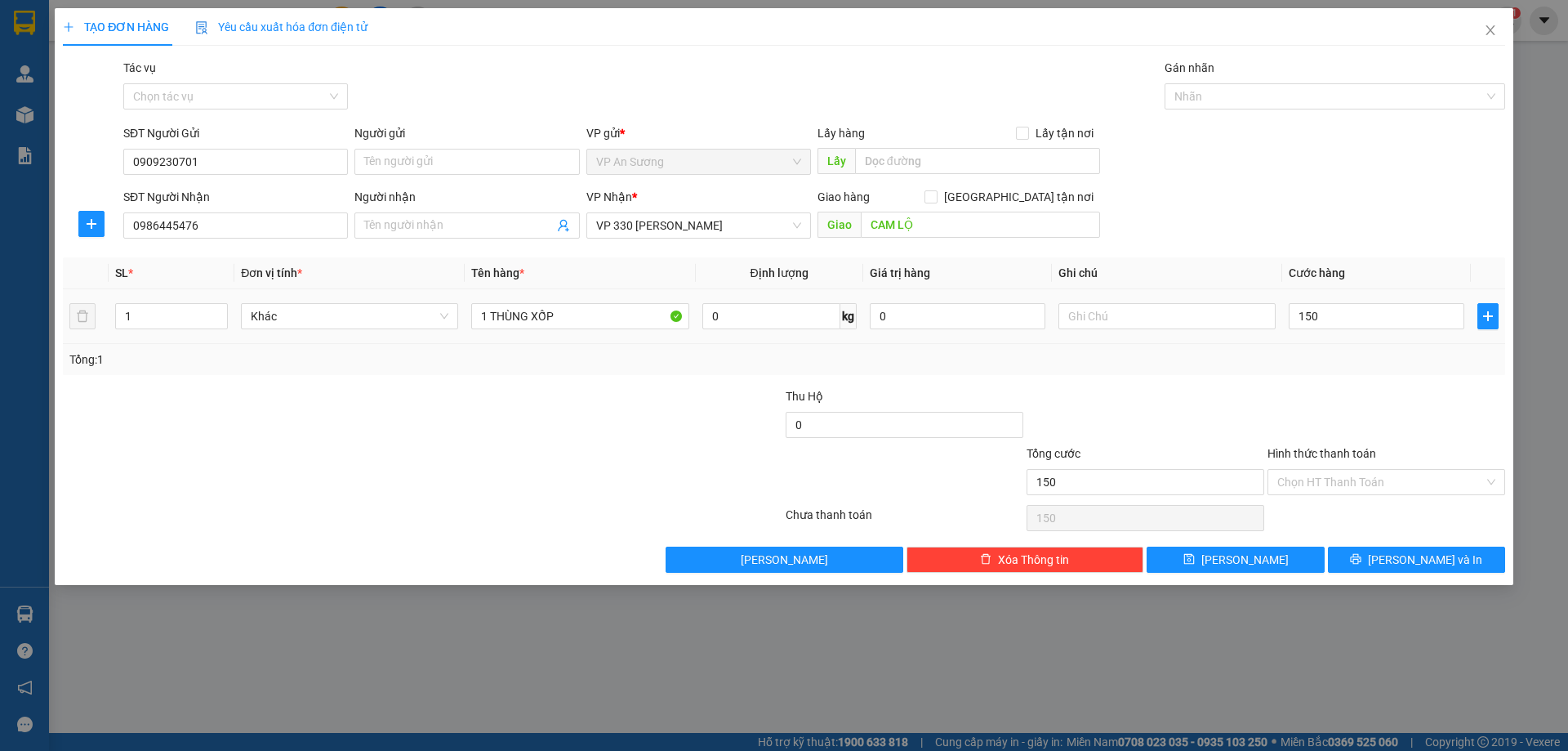
type input "150.000"
click at [1344, 365] on div "Tổng: 1" at bounding box center [784, 360] width 1429 height 18
click at [1362, 564] on icon "printer" at bounding box center [1356, 559] width 11 height 11
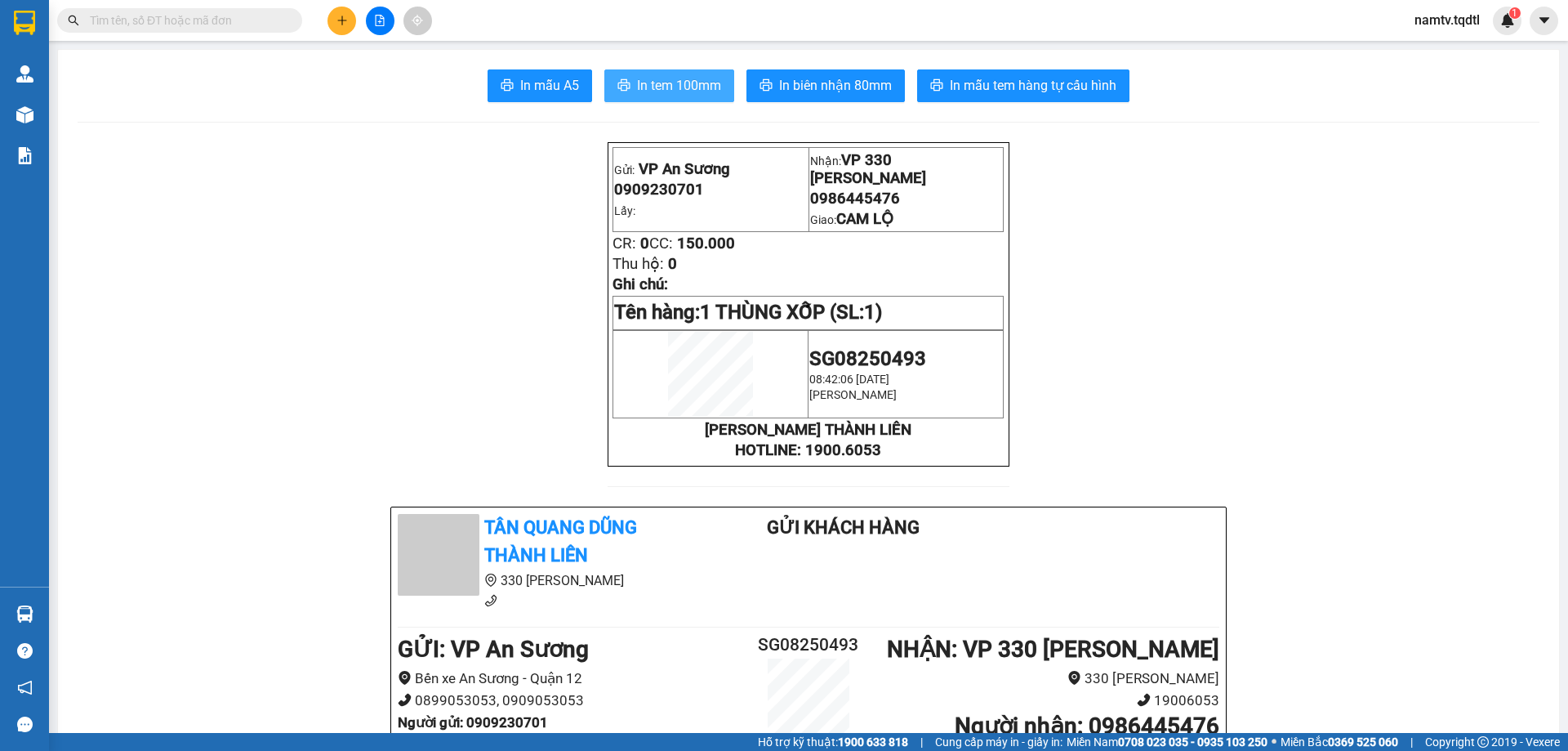
click at [670, 75] on button "In tem 100mm" at bounding box center [669, 86] width 129 height 33
click at [340, 28] on button at bounding box center [341, 21] width 29 height 29
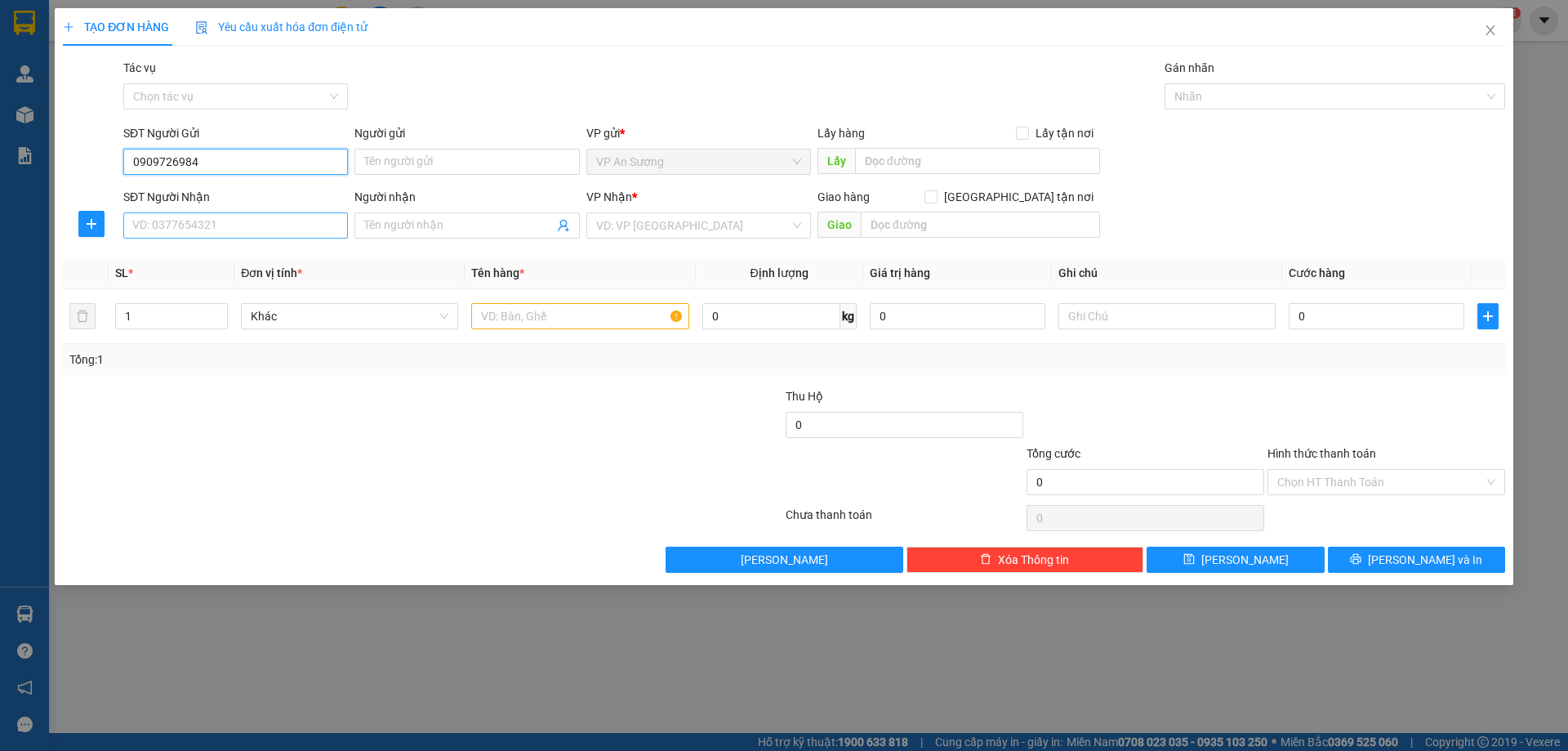
type input "0909726984"
click at [201, 234] on input "SĐT Người Nhận" at bounding box center [236, 225] width 224 height 26
type input "0356967181"
click at [744, 233] on input "search" at bounding box center [693, 225] width 194 height 25
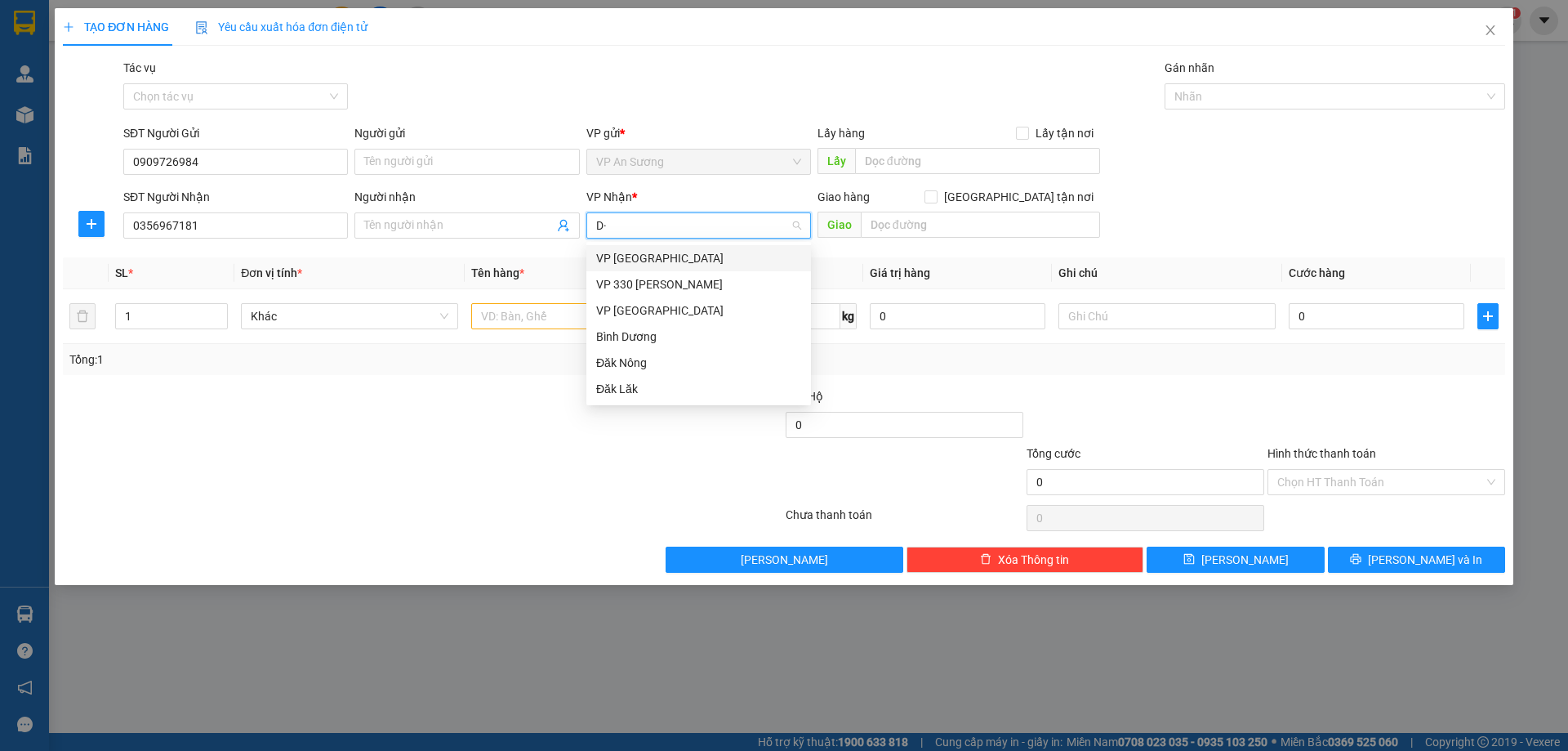
type input "D"
type input "ĐAK"
click at [639, 267] on div "Đăk Nông" at bounding box center [699, 258] width 205 height 18
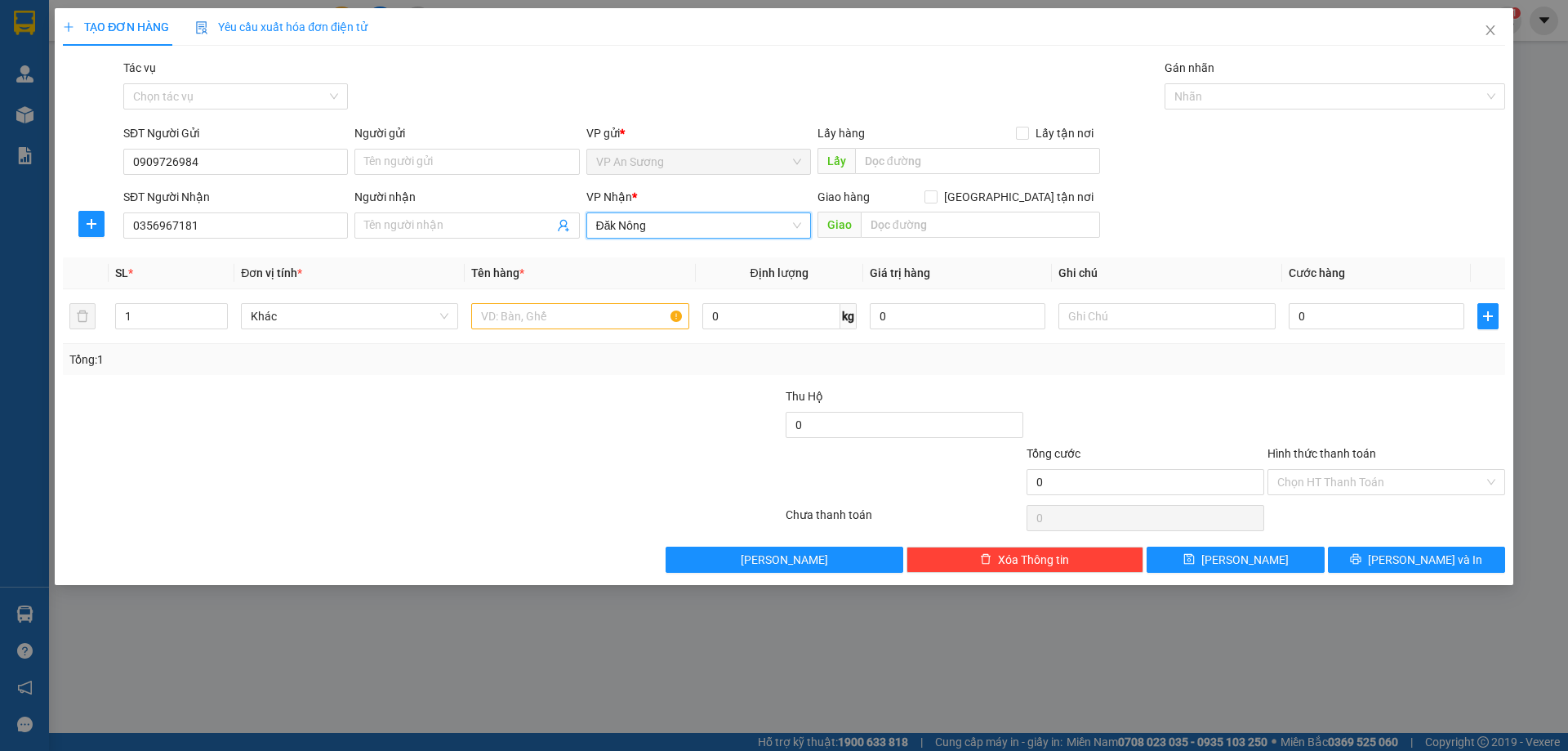
click at [671, 219] on span "Đăk Nông" at bounding box center [699, 225] width 205 height 25
type input "GIA"
click at [704, 262] on div "Gia Lai" at bounding box center [699, 258] width 205 height 18
click at [974, 231] on input "text" at bounding box center [981, 224] width 239 height 26
type input "CHƯ SÊ"
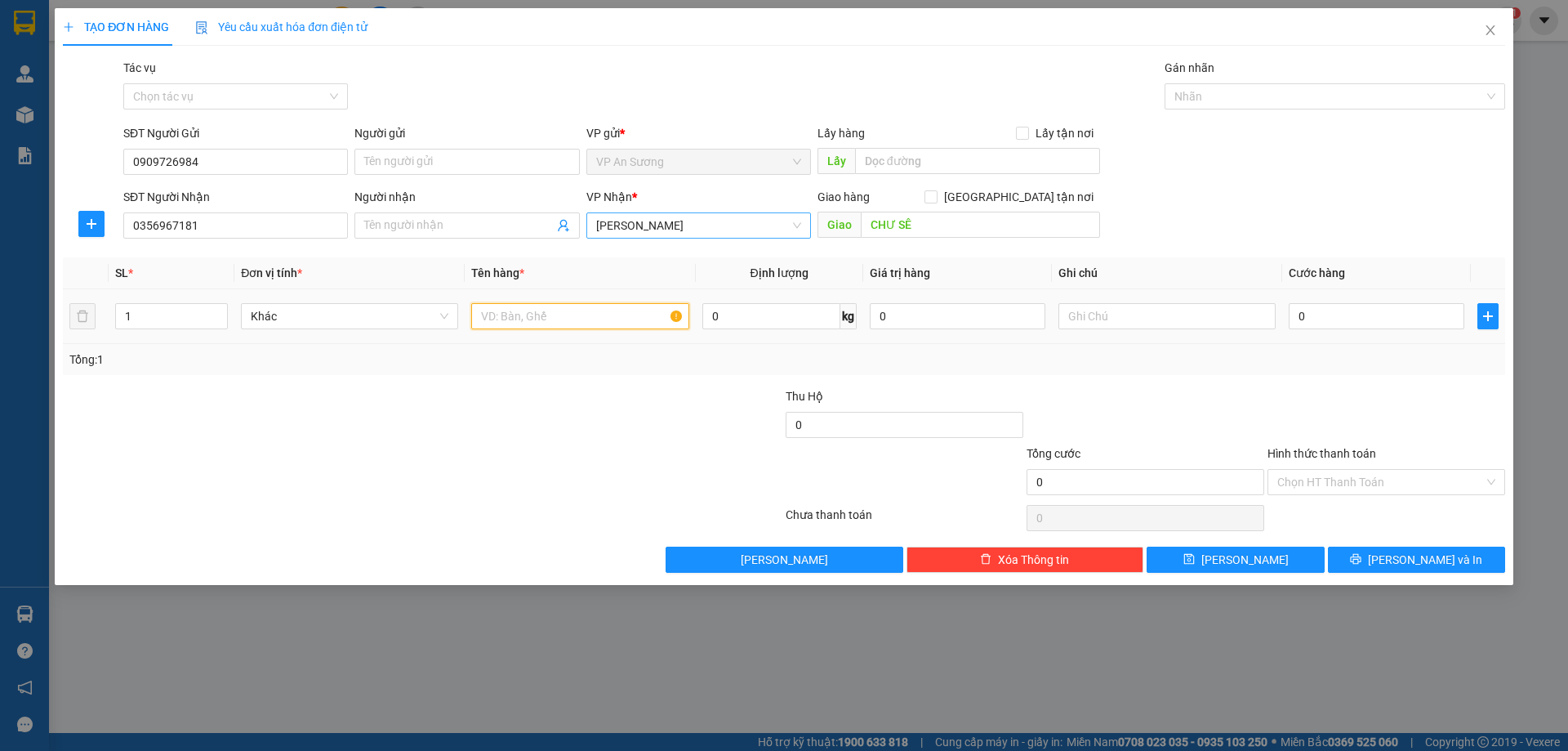
click at [530, 316] on input "text" at bounding box center [579, 316] width 217 height 26
type input "2 KIỆN TỬ ĐIỆN"
click at [177, 299] on td "1" at bounding box center [172, 317] width 126 height 54
click at [176, 314] on input "1" at bounding box center [172, 316] width 111 height 25
type input "2"
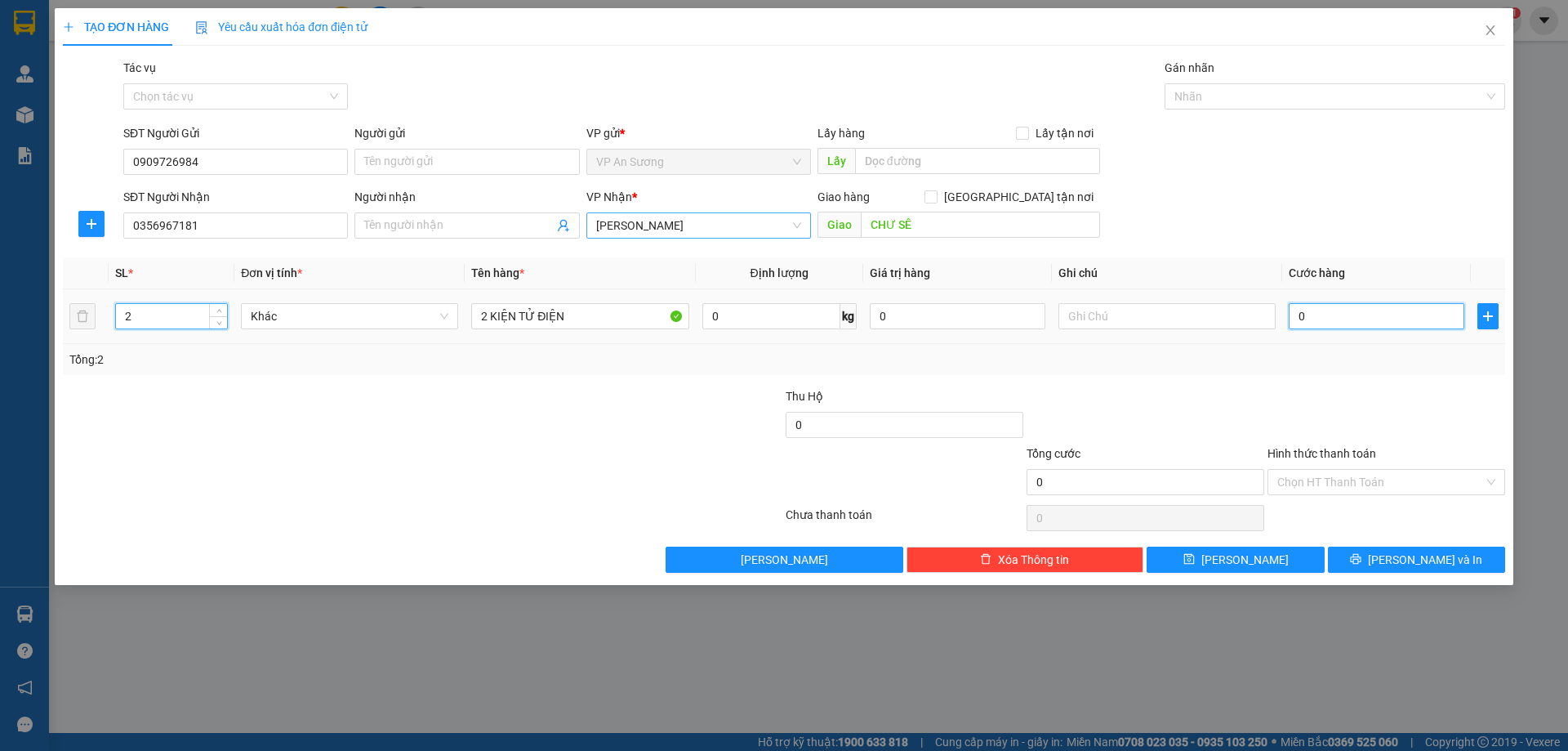
click at [1321, 324] on input "0" at bounding box center [1377, 316] width 176 height 26
type input "3"
type input "30"
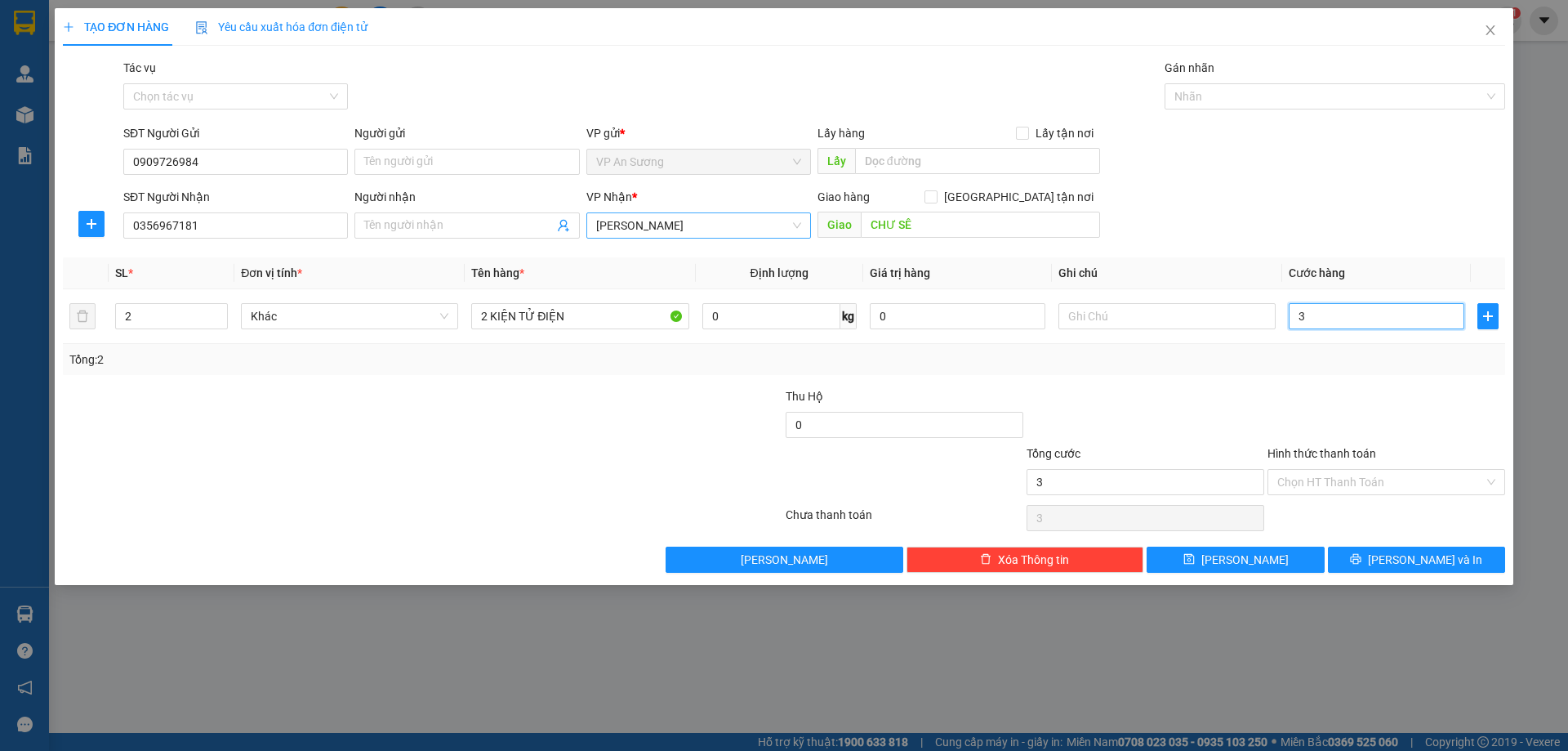
type input "30"
type input "300"
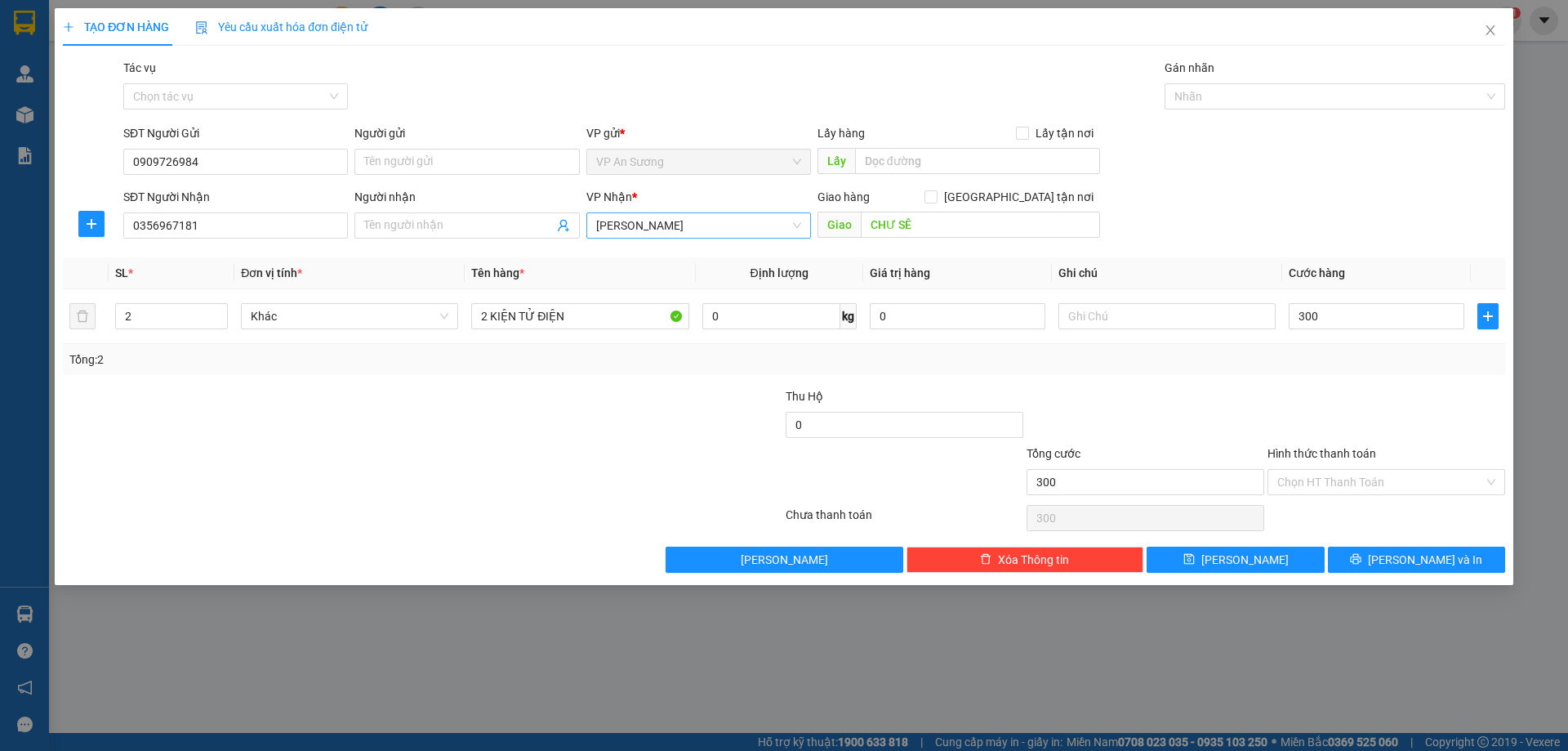
type input "300.000"
click at [1325, 414] on div at bounding box center [1387, 415] width 241 height 57
drag, startPoint x: 1408, startPoint y: 470, endPoint x: 1396, endPoint y: 489, distance: 22.5
click at [1406, 471] on input "Hình thức thanh toán" at bounding box center [1381, 482] width 207 height 25
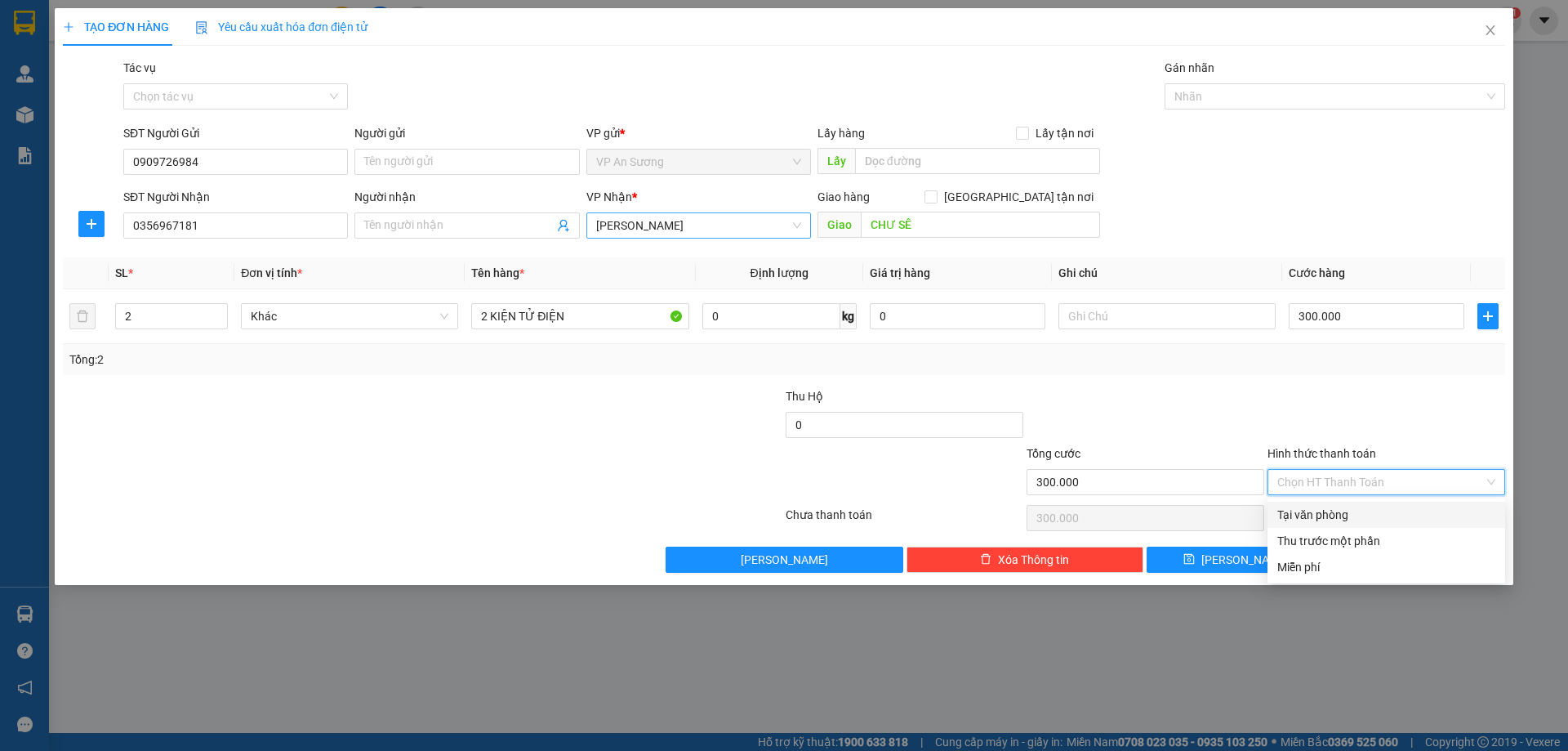
click at [1374, 508] on div "Tại văn phòng" at bounding box center [1387, 515] width 218 height 18
type input "0"
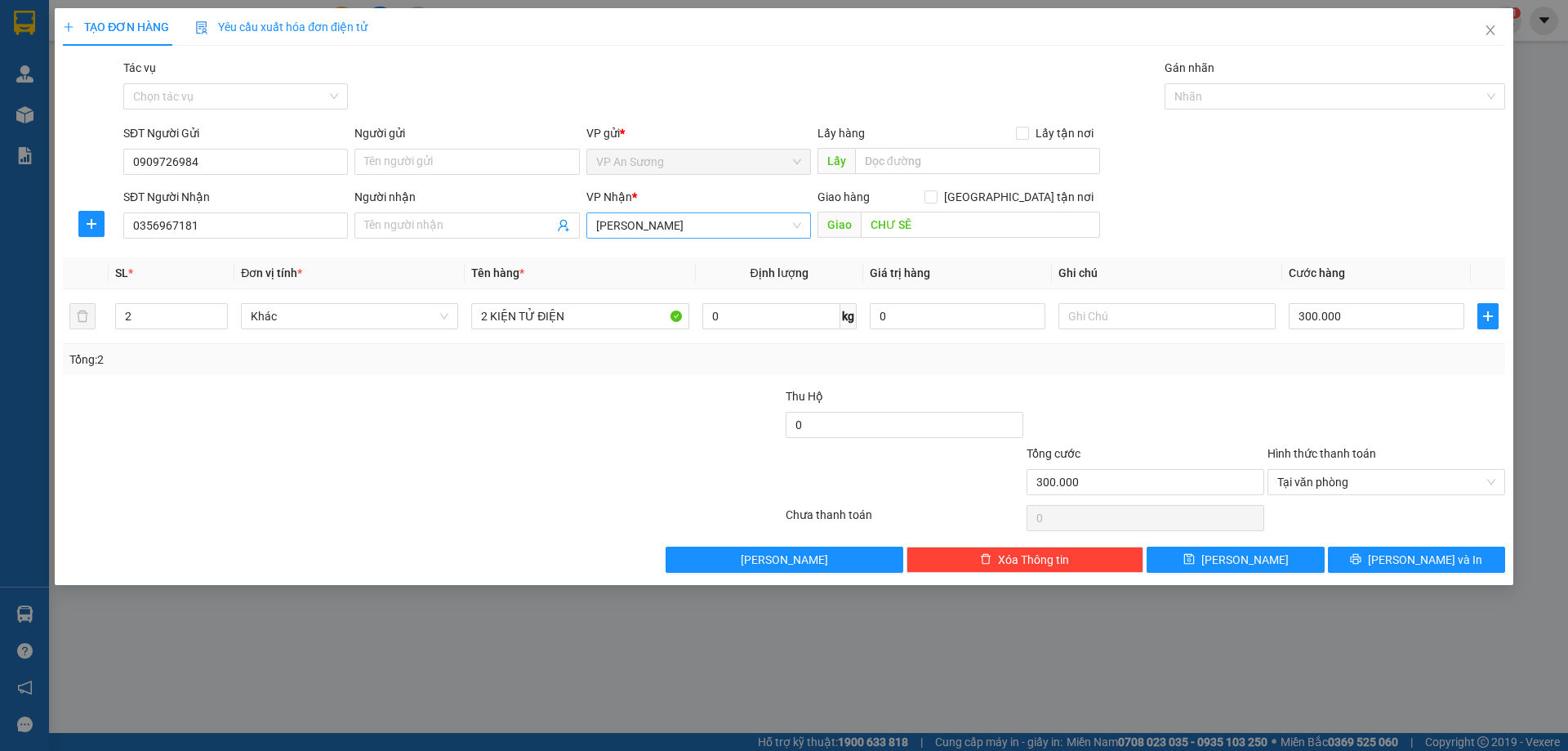
click at [1401, 424] on div at bounding box center [1387, 415] width 241 height 57
click at [1455, 563] on button "Lưu và In" at bounding box center [1416, 560] width 177 height 26
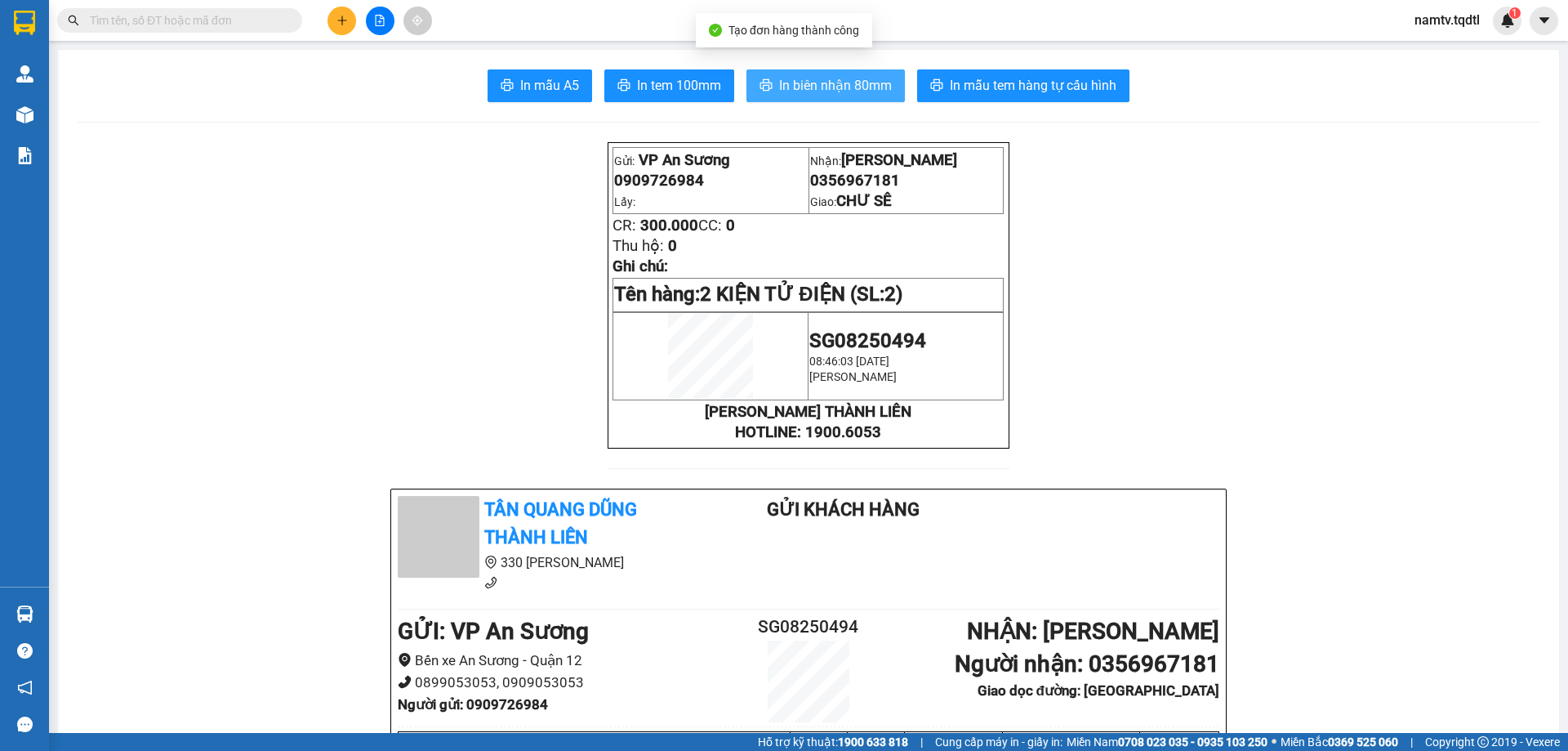
drag, startPoint x: 825, startPoint y: 74, endPoint x: 819, endPoint y: 65, distance: 10.8
click at [824, 75] on button "In biên nhận 80mm" at bounding box center [826, 86] width 158 height 33
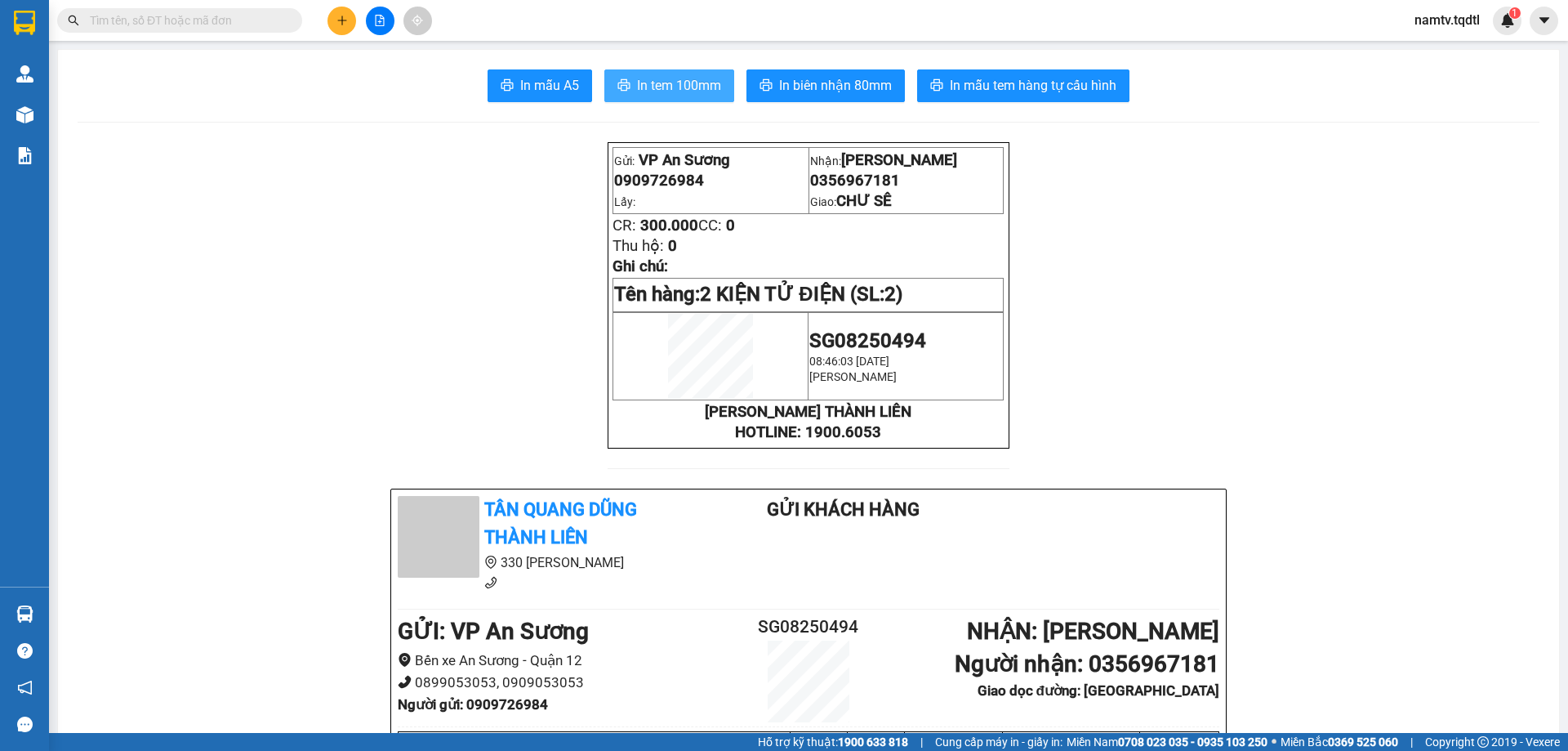
click at [680, 78] on span "In tem 100mm" at bounding box center [679, 85] width 84 height 21
click at [384, 26] on icon "file-add" at bounding box center [380, 21] width 9 height 12
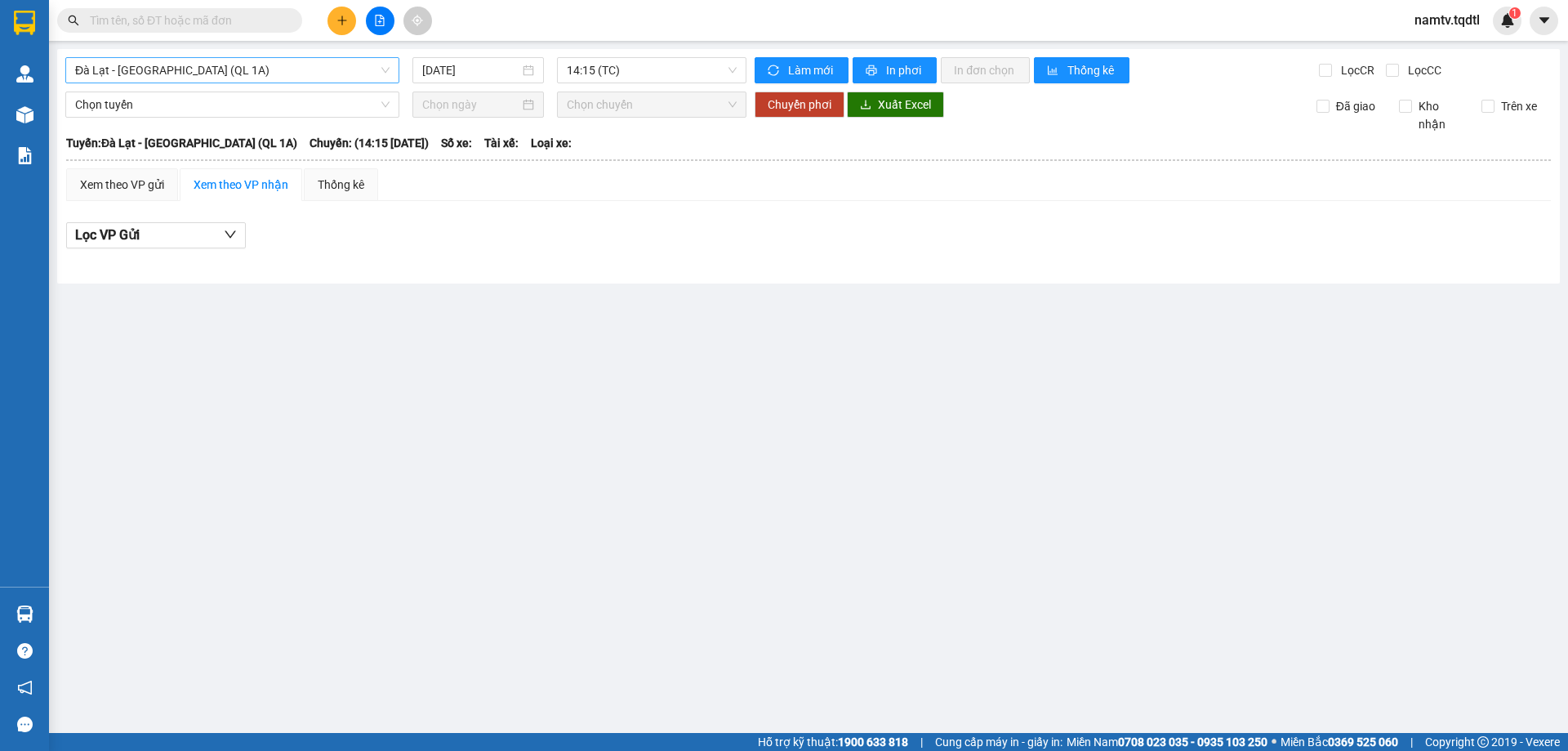
click at [333, 73] on span "Đà Lạt - [GEOGRAPHIC_DATA] (QL 1A)" at bounding box center [232, 70] width 314 height 25
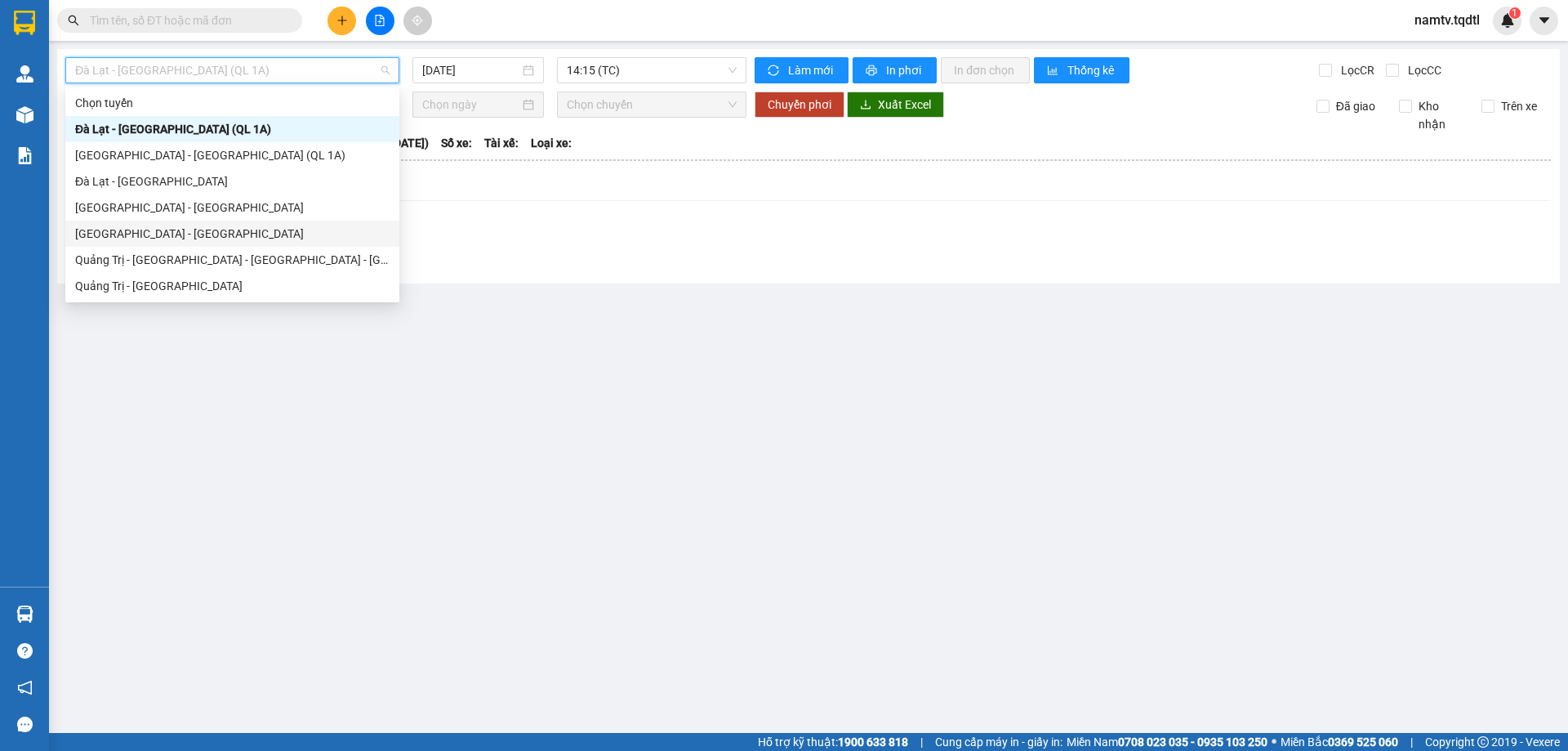
click at [181, 227] on div "[GEOGRAPHIC_DATA] - [GEOGRAPHIC_DATA]" at bounding box center [232, 234] width 314 height 18
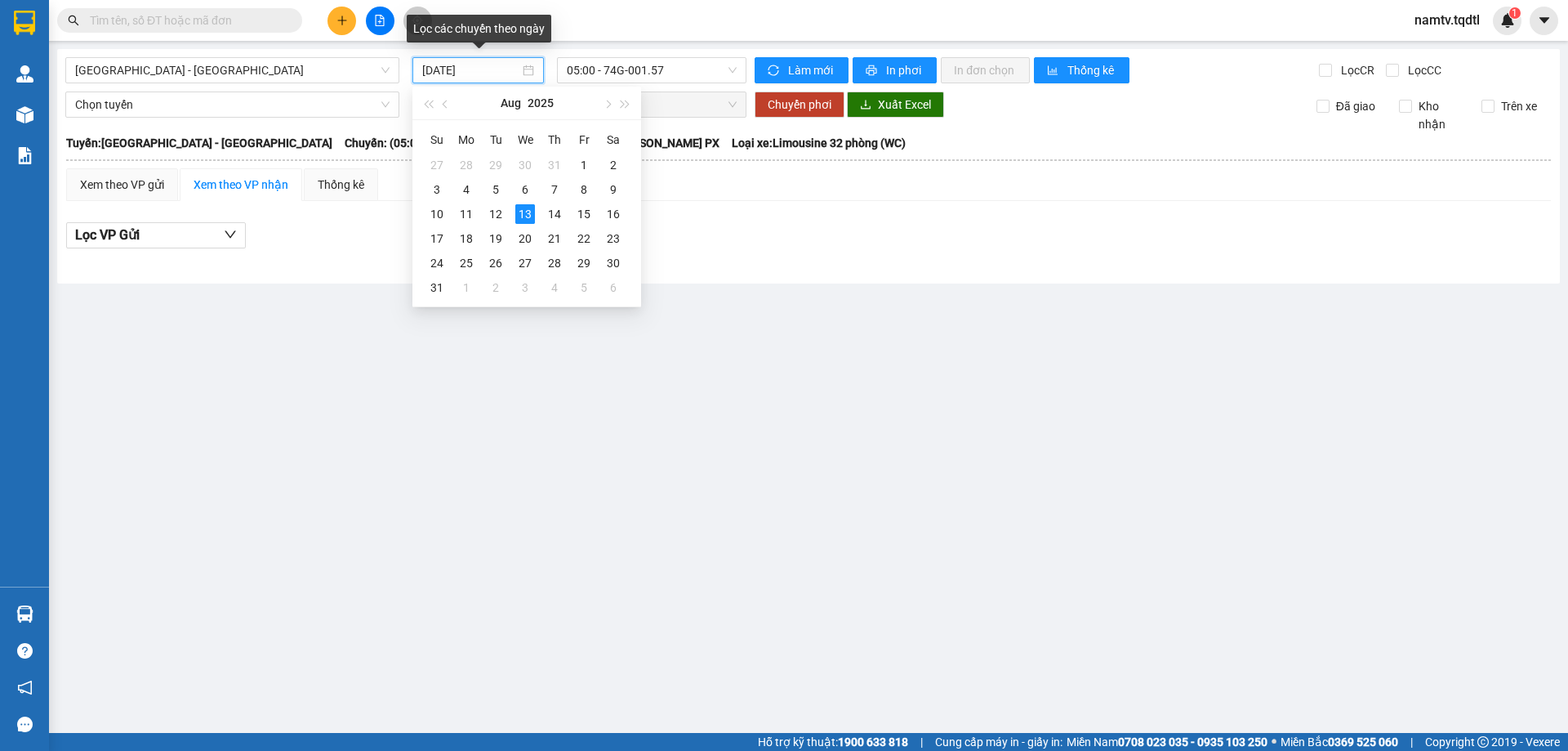
drag, startPoint x: 491, startPoint y: 67, endPoint x: 498, endPoint y: 93, distance: 26.9
click at [492, 67] on input "[DATE]" at bounding box center [471, 70] width 97 height 18
drag, startPoint x: 495, startPoint y: 210, endPoint x: 531, endPoint y: 89, distance: 126.2
click at [495, 210] on div "12" at bounding box center [496, 215] width 20 height 20
type input "[DATE]"
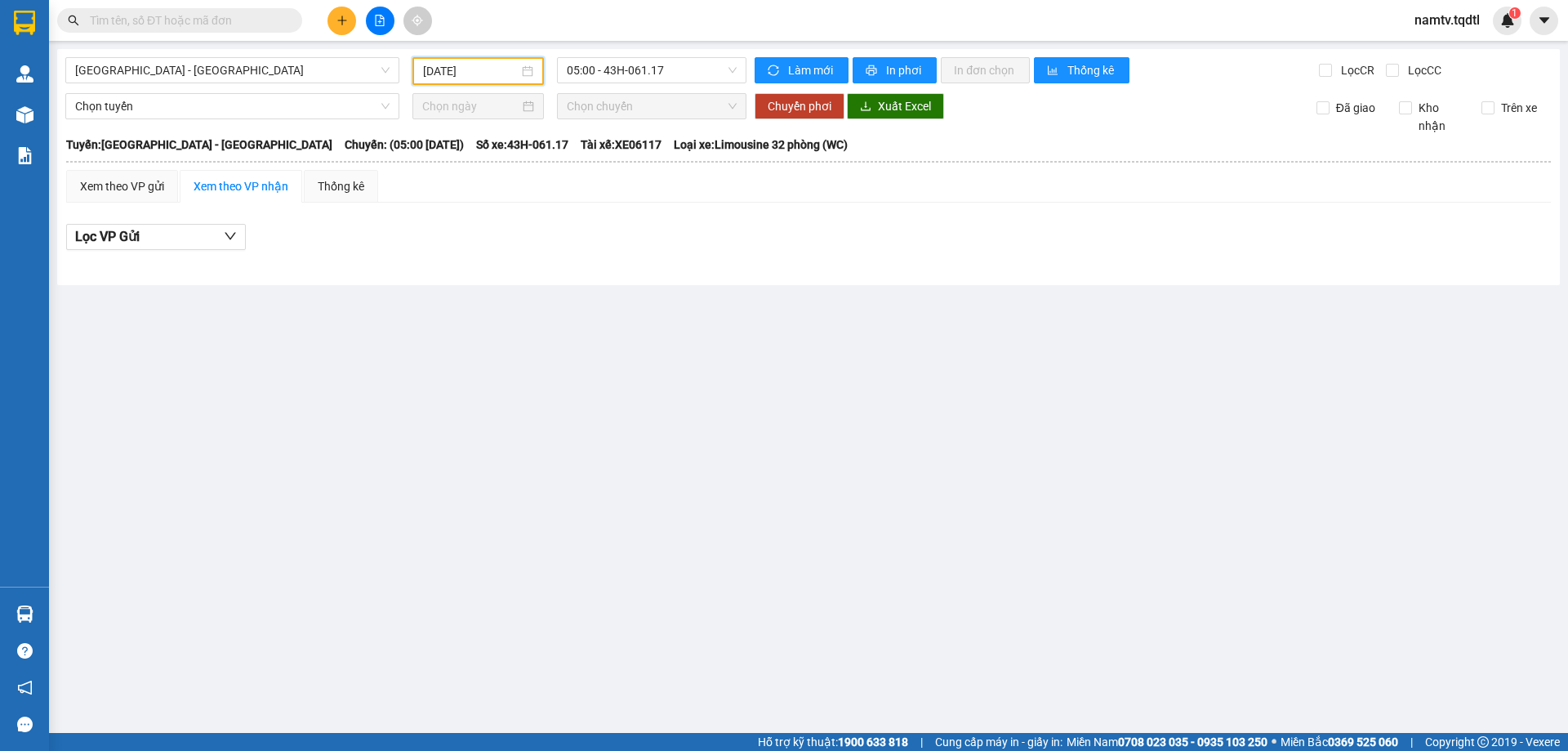
drag, startPoint x: 670, startPoint y: 72, endPoint x: 671, endPoint y: 84, distance: 12.0
click at [671, 73] on span "05:00 - 43H-061.17" at bounding box center [652, 70] width 170 height 25
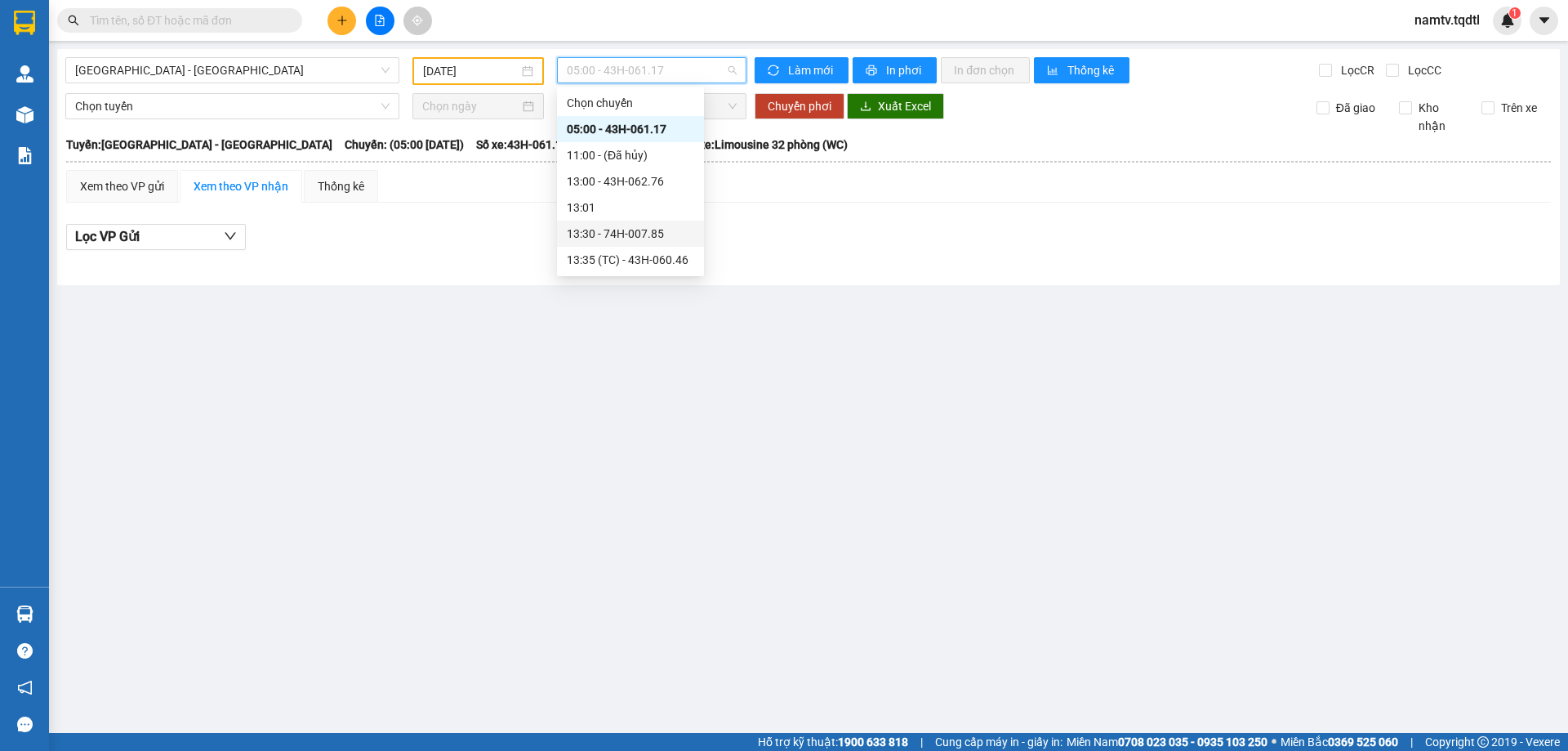
click at [636, 229] on div "13:30 - 74H-007.85" at bounding box center [630, 234] width 127 height 18
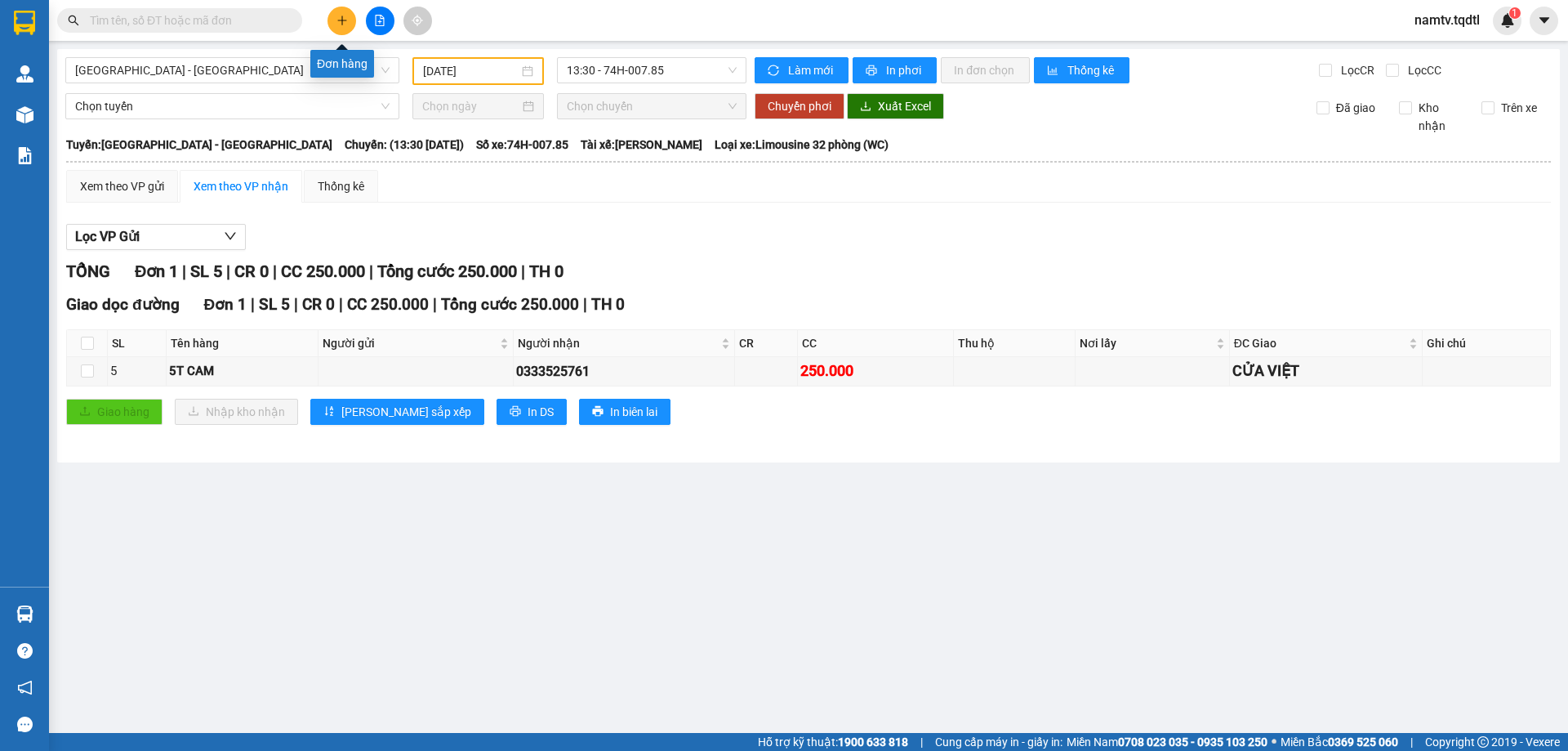
click at [347, 19] on icon "plus" at bounding box center [342, 21] width 12 height 12
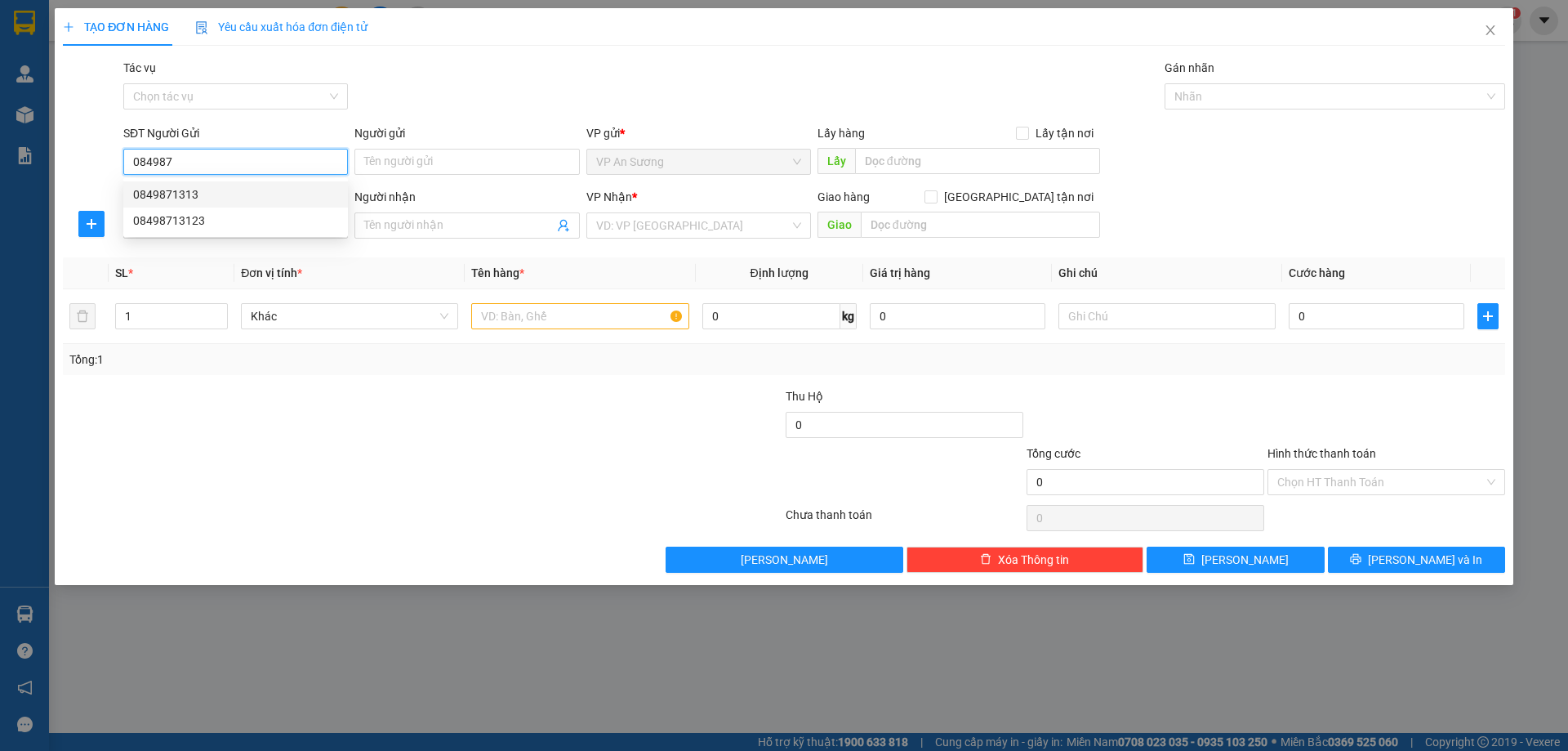
click at [178, 193] on div "0849871313" at bounding box center [235, 195] width 205 height 18
type input "0849871313"
type input "0942355579"
type input "100.000"
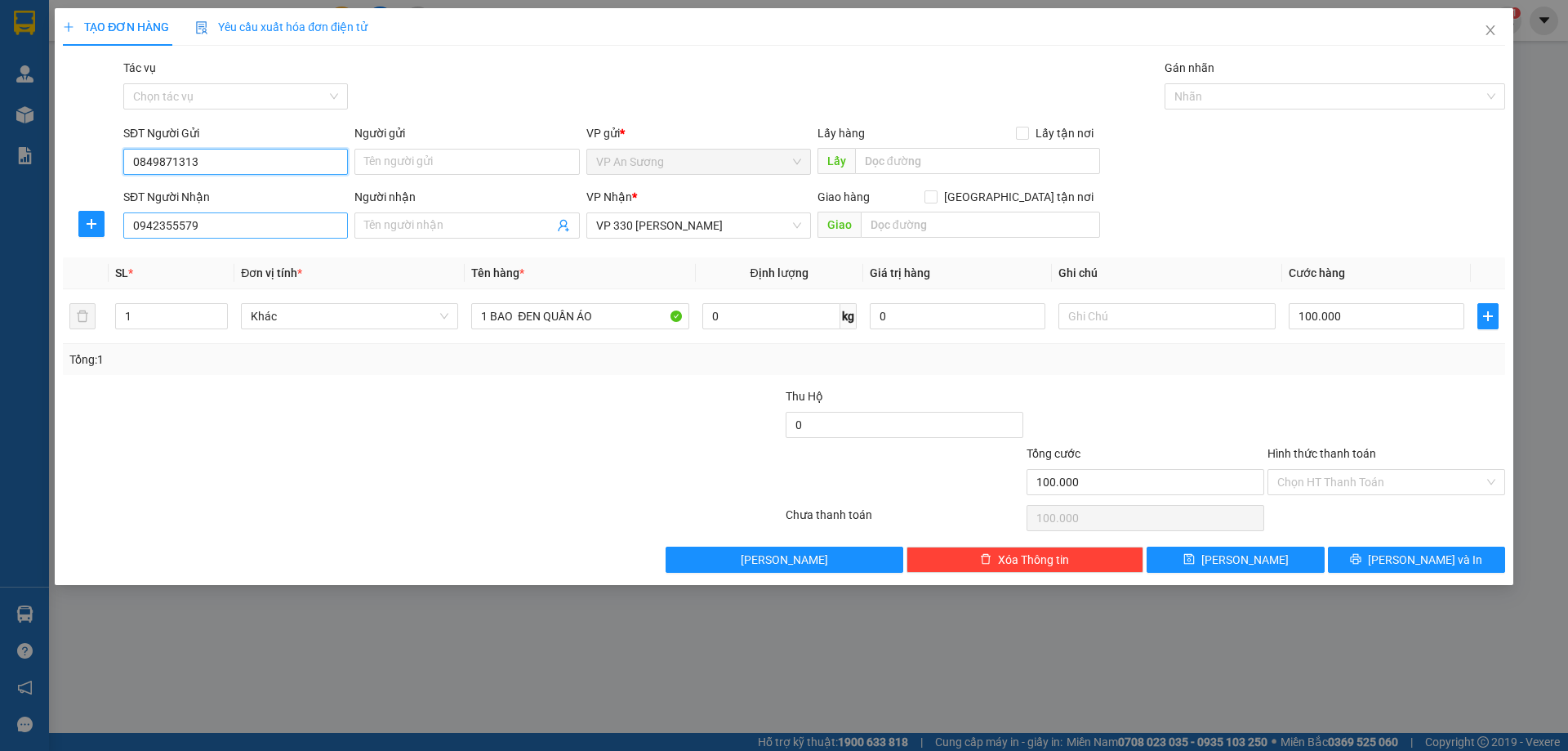
type input "0849871313"
click at [196, 223] on input "0942355579" at bounding box center [236, 225] width 224 height 26
type input "0"
type input "0847089032"
click at [170, 259] on div "0847089032" at bounding box center [235, 258] width 205 height 18
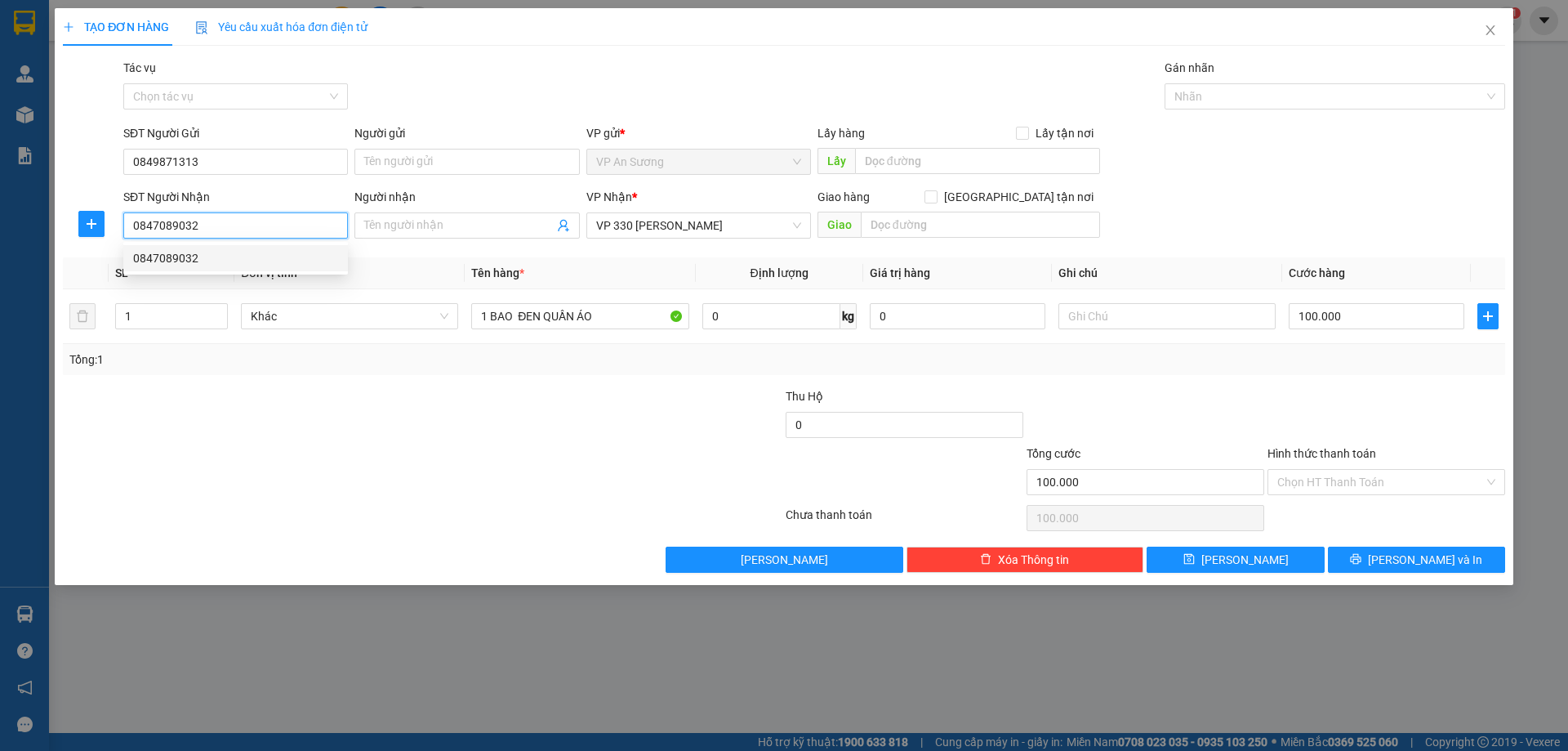
type input "TX PHONG ĐIỀN HUẾ"
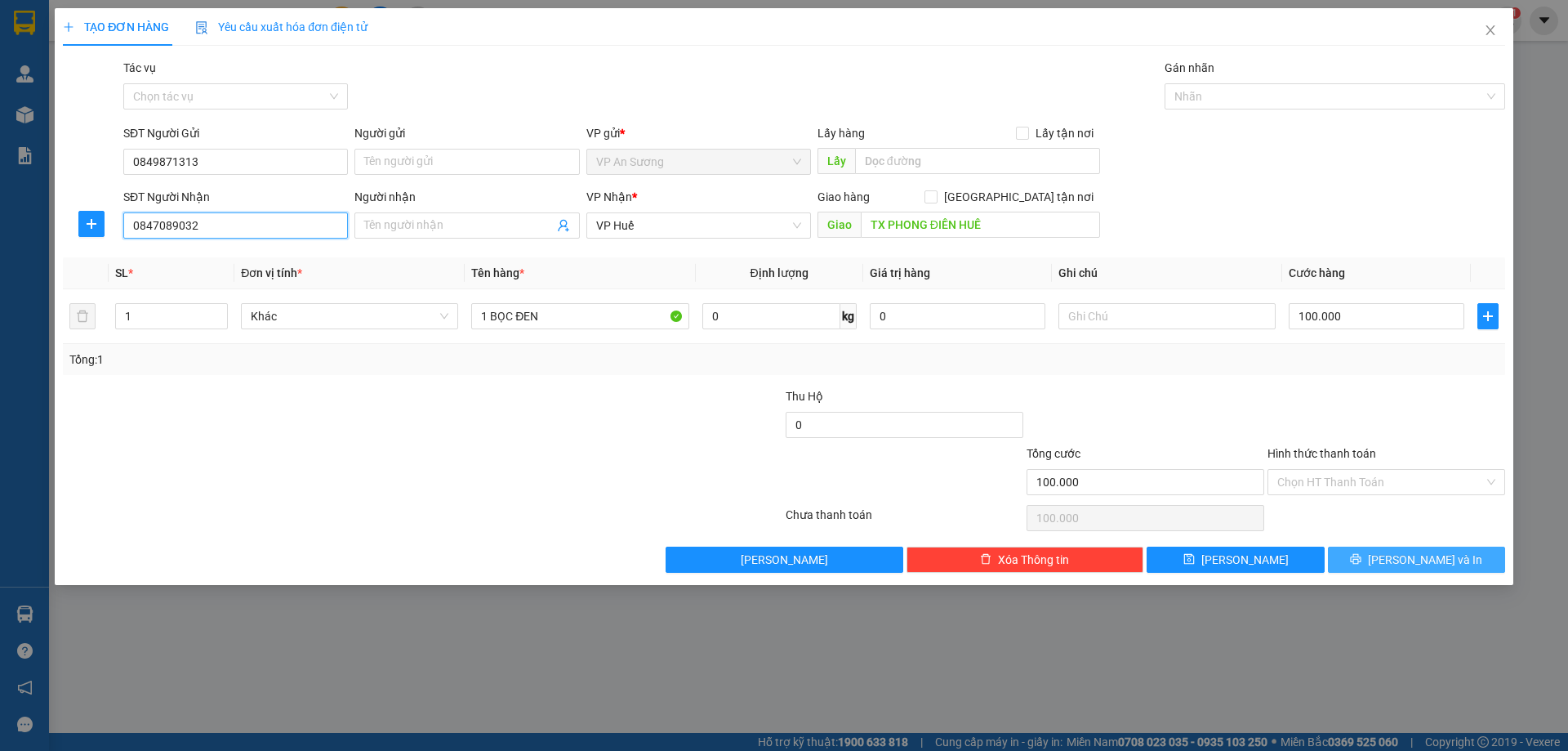
type input "0847089032"
click at [1370, 562] on button "Lưu và In" at bounding box center [1416, 560] width 177 height 26
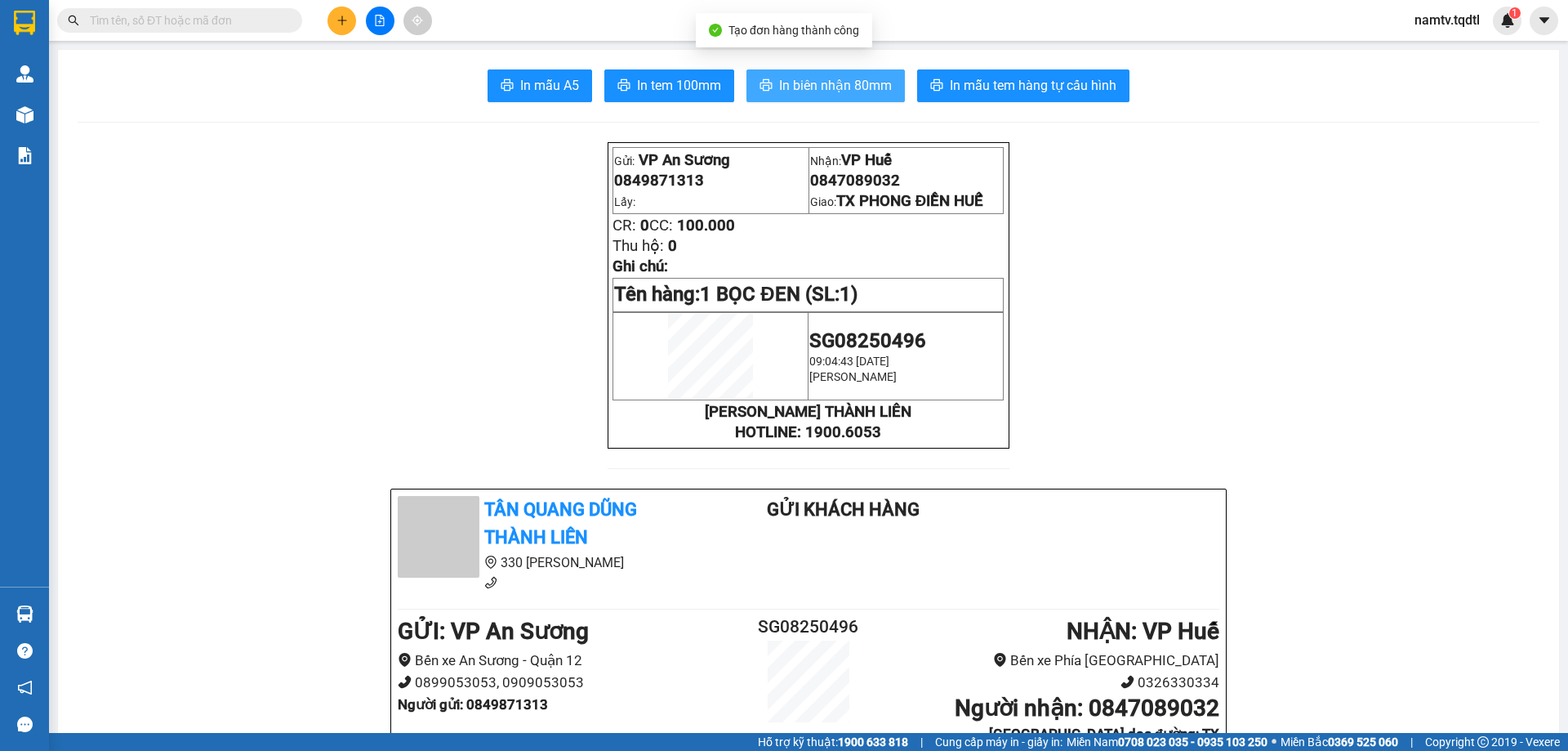
click at [823, 80] on span "In biên nhận 80mm" at bounding box center [836, 85] width 113 height 21
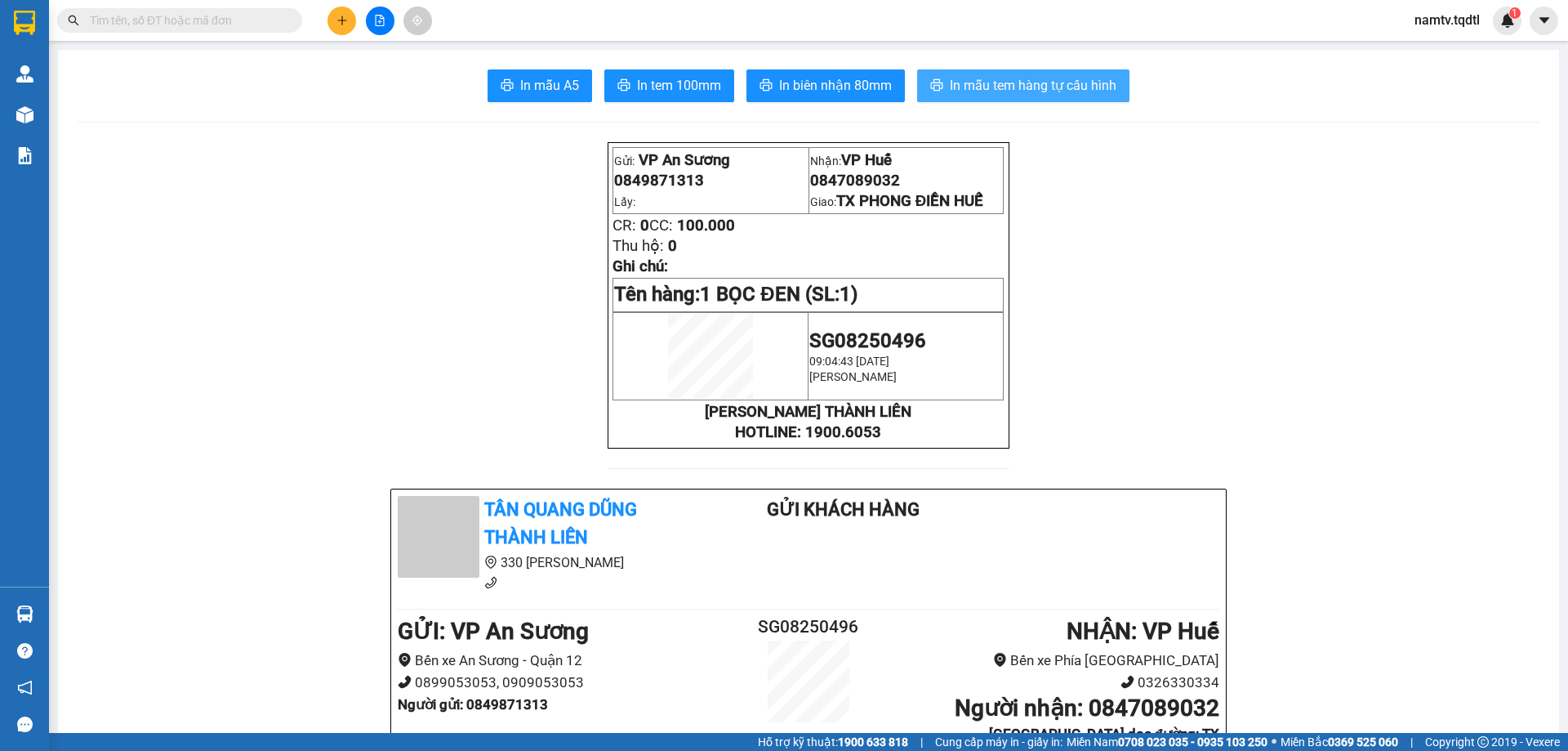
click at [1020, 77] on span "In mẫu tem hàng tự cấu hình" at bounding box center [1034, 85] width 167 height 21
click at [988, 79] on span "In mẫu tem hàng tự cấu hình" at bounding box center [1034, 85] width 167 height 21
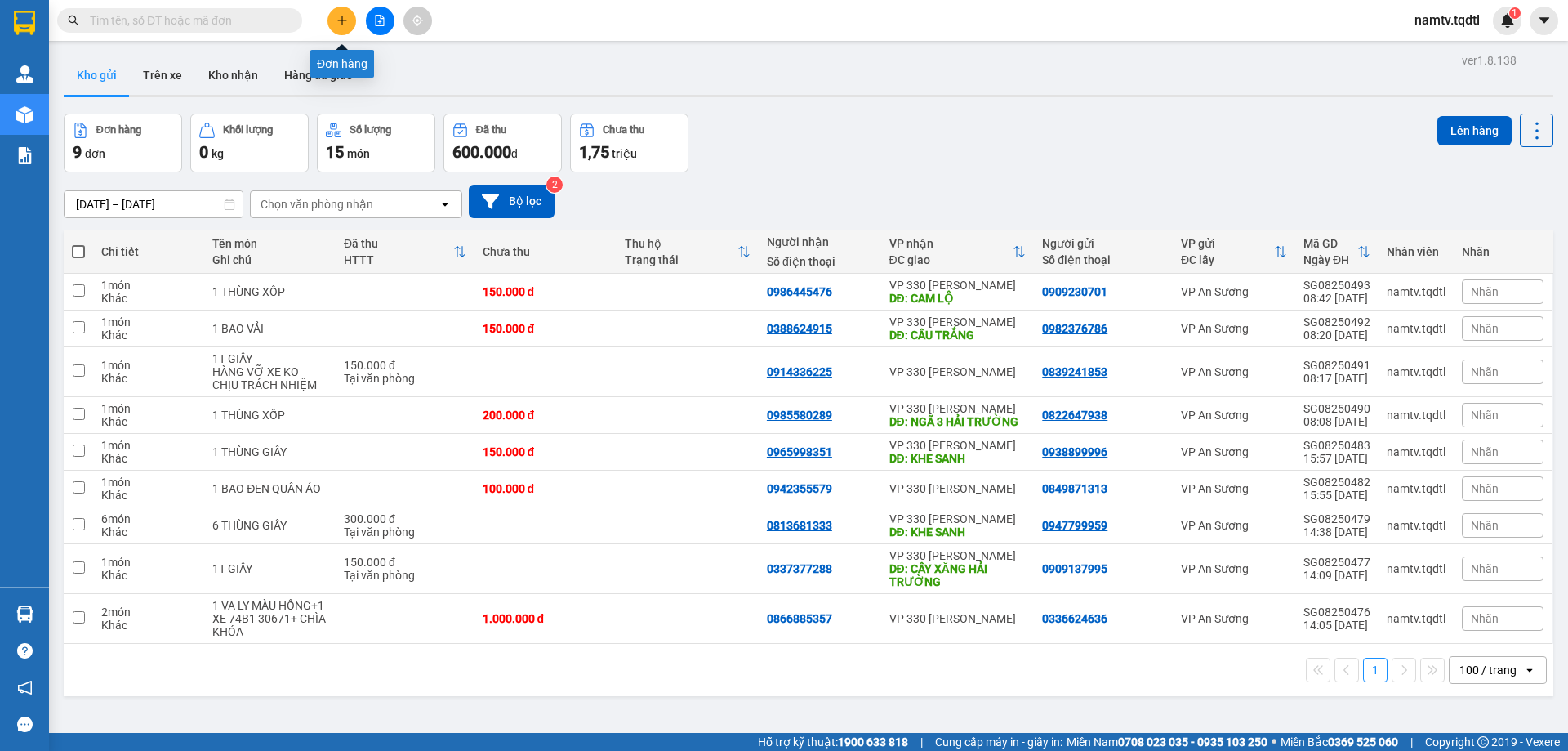
click at [340, 26] on button at bounding box center [341, 21] width 29 height 29
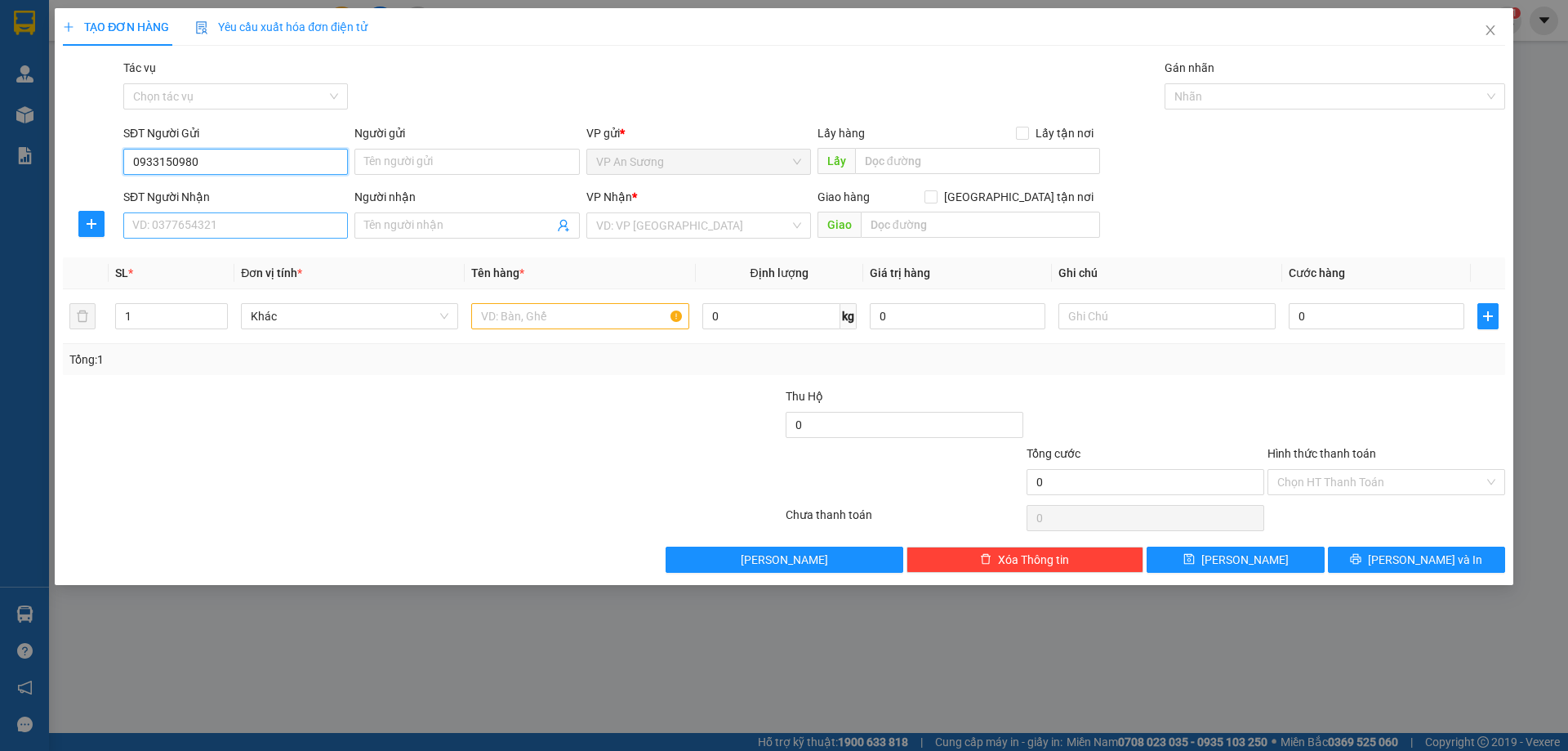
type input "0933150980"
click at [205, 230] on input "SĐT Người Nhận" at bounding box center [236, 225] width 224 height 26
type input "0911696368"
click at [195, 257] on div "0911696368" at bounding box center [235, 258] width 205 height 18
type input "400.000"
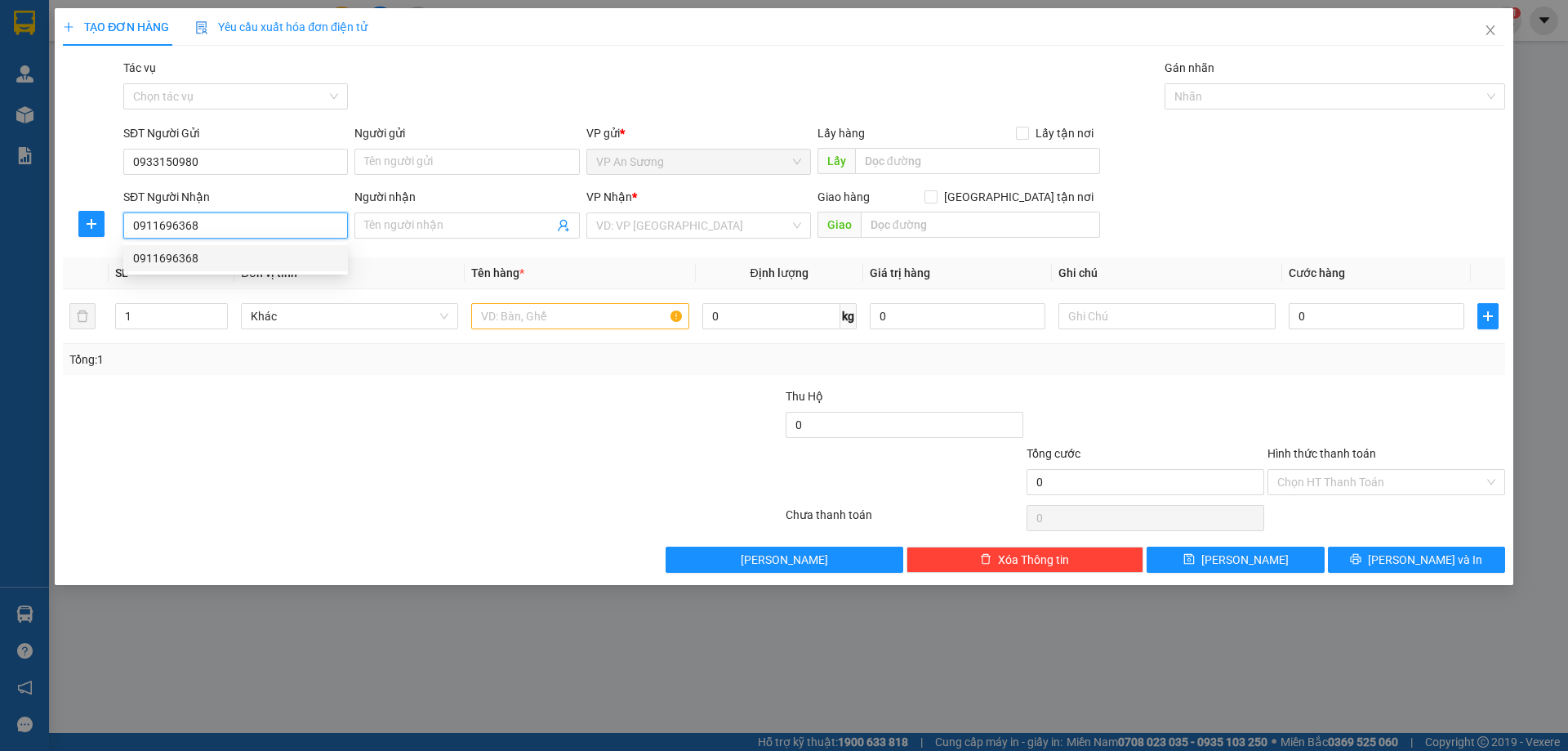
type input "400.000"
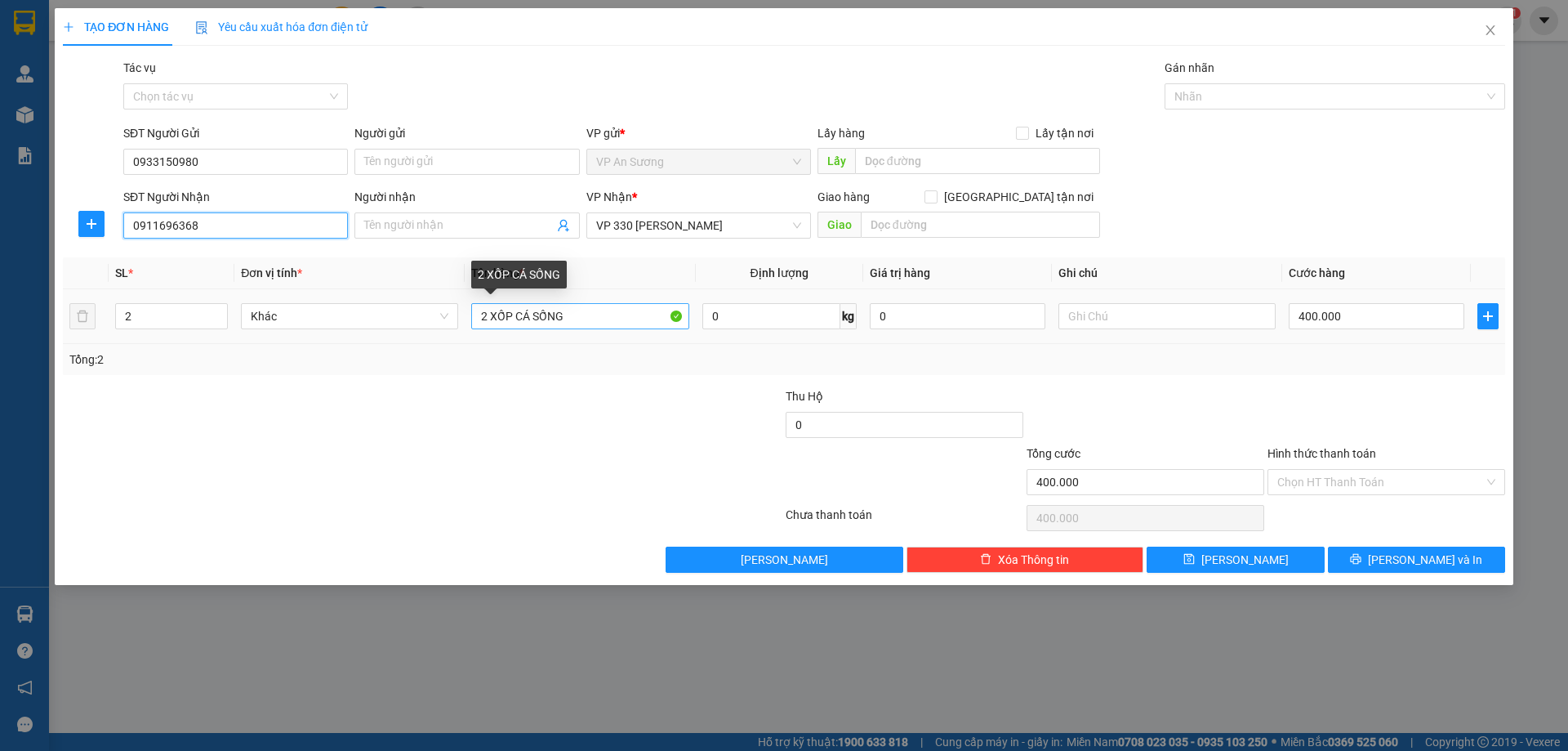
type input "0911696368"
drag, startPoint x: 607, startPoint y: 316, endPoint x: 464, endPoint y: 335, distance: 144.3
click at [470, 335] on td "2 XỐP CÁ SỐNG" at bounding box center [579, 317] width 230 height 54
type input "1 XỐP"
click at [158, 294] on td "2" at bounding box center [172, 317] width 126 height 54
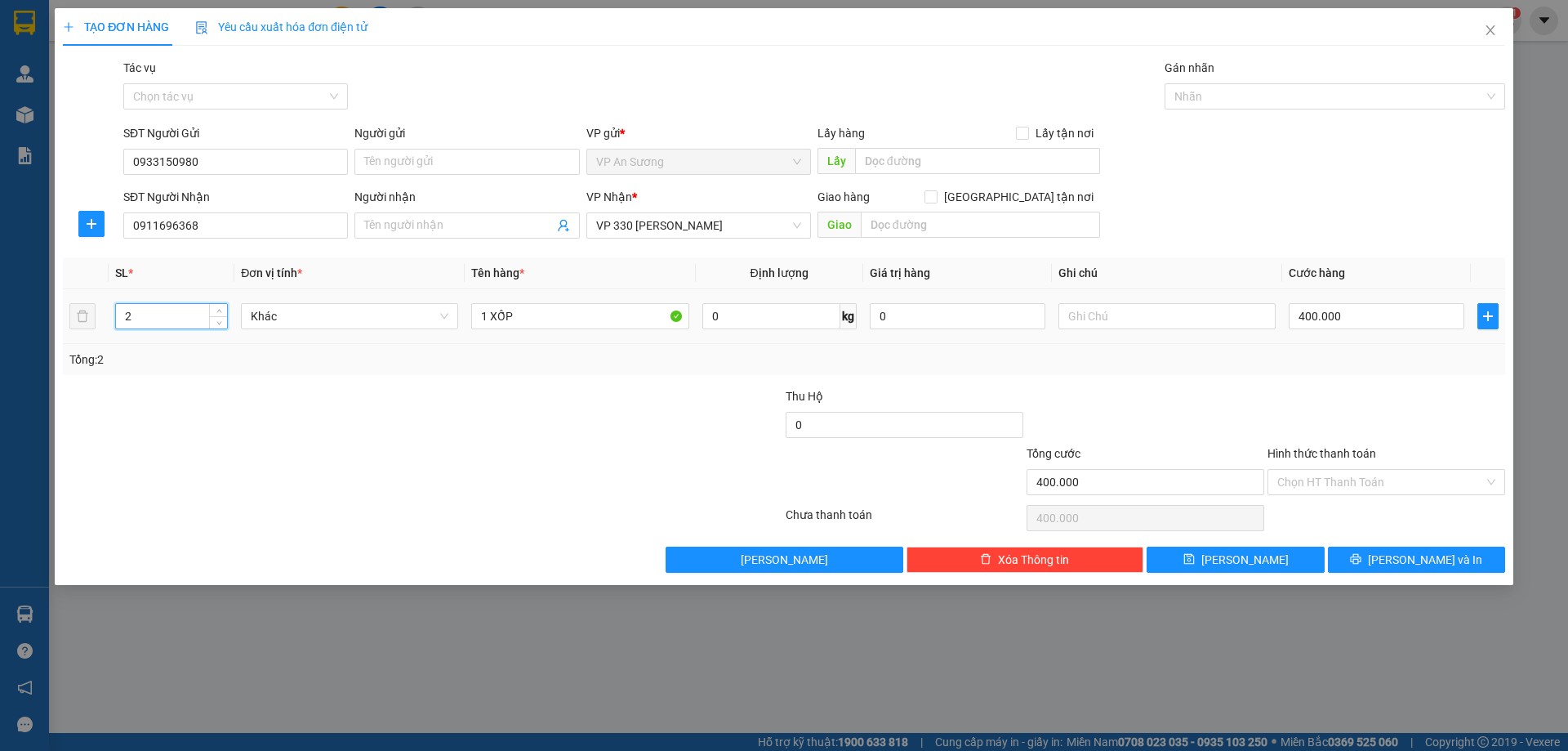
click at [153, 313] on input "2" at bounding box center [172, 316] width 111 height 25
type input "1"
click at [1377, 311] on input "400.000" at bounding box center [1377, 316] width 176 height 26
type input "2"
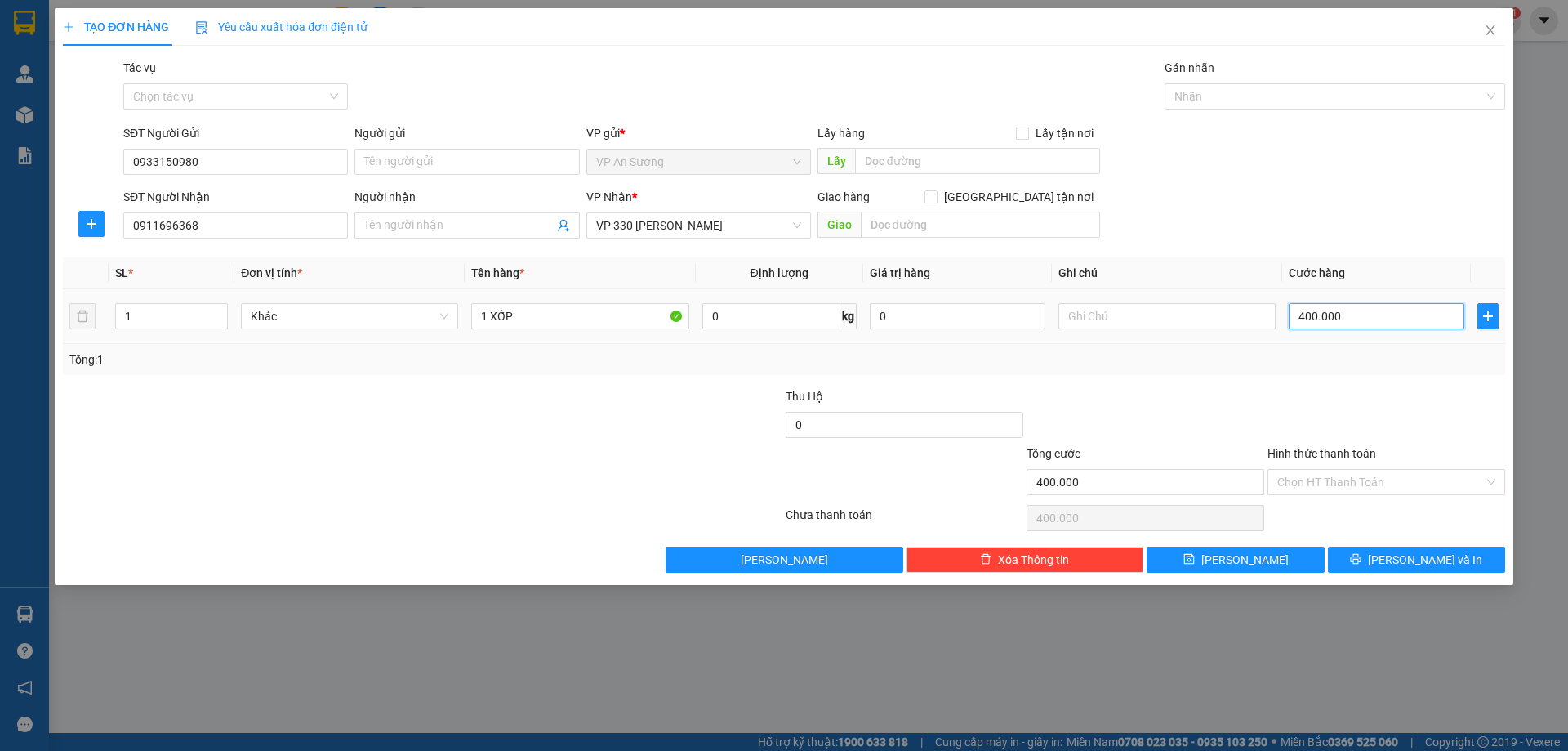
type input "2"
type input "20"
type input "200"
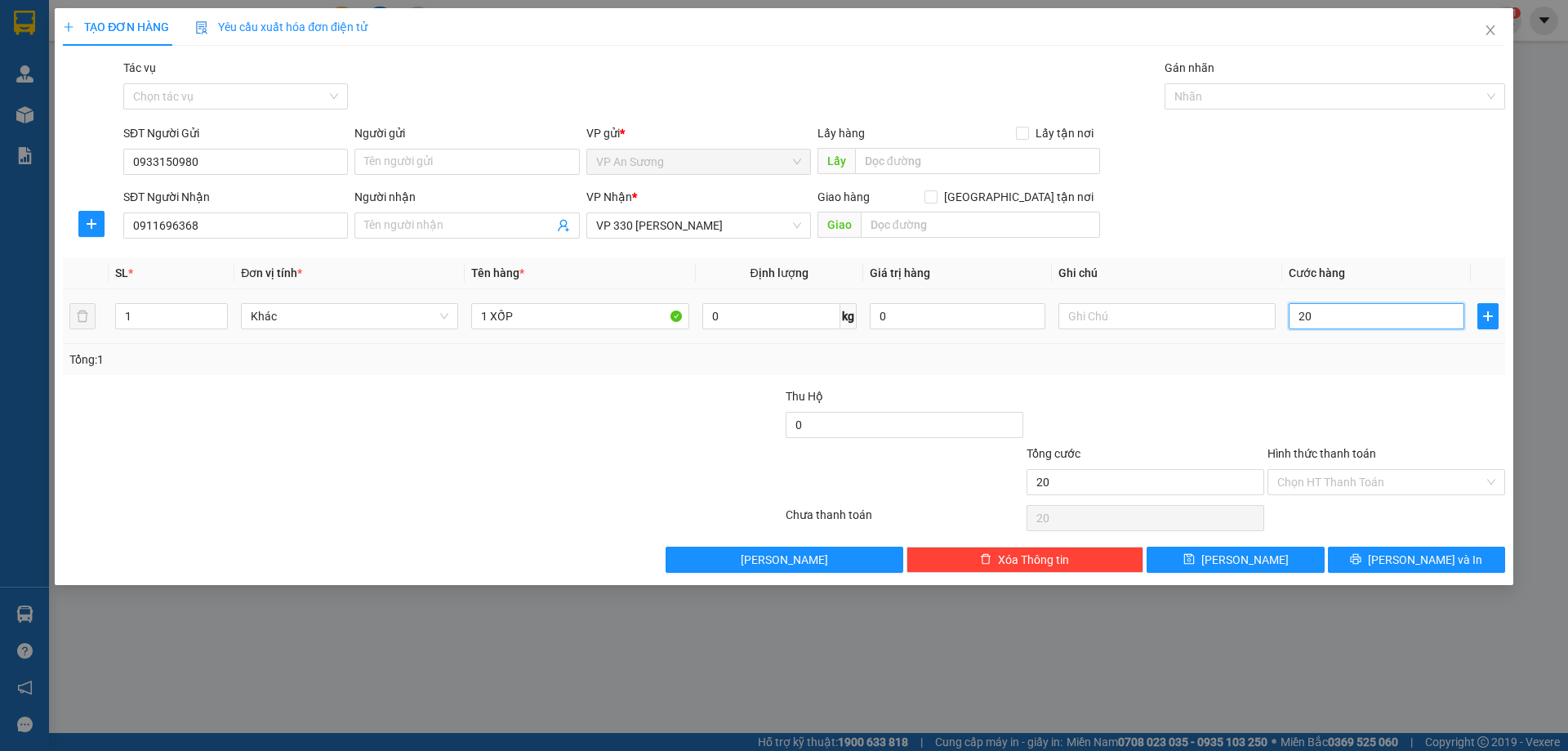
type input "200"
type input "200.000"
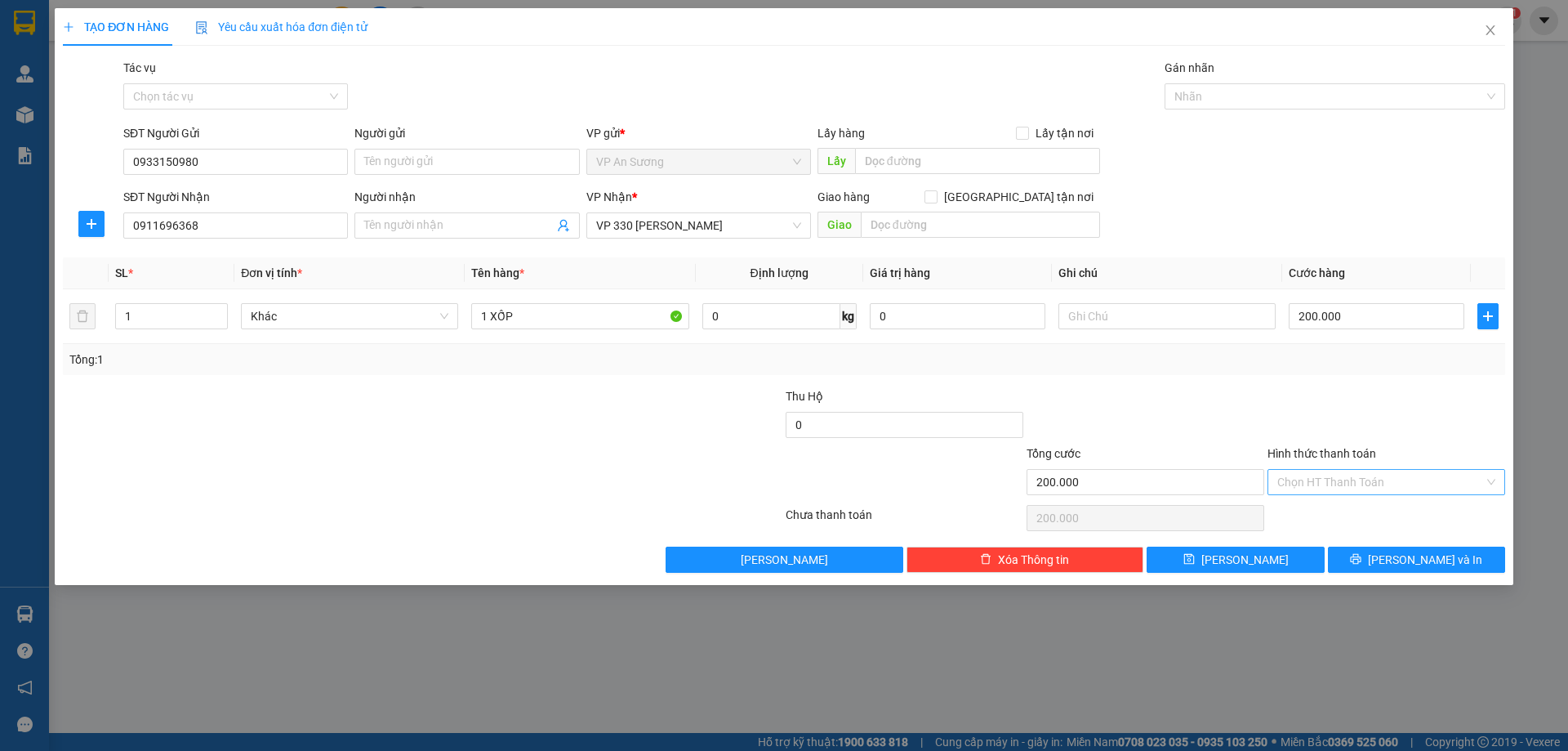
drag, startPoint x: 1357, startPoint y: 371, endPoint x: 1363, endPoint y: 479, distance: 108.2
click at [1357, 372] on div "Tổng: 1" at bounding box center [784, 360] width 1443 height 31
click at [1396, 558] on button "Lưu và In" at bounding box center [1416, 560] width 177 height 26
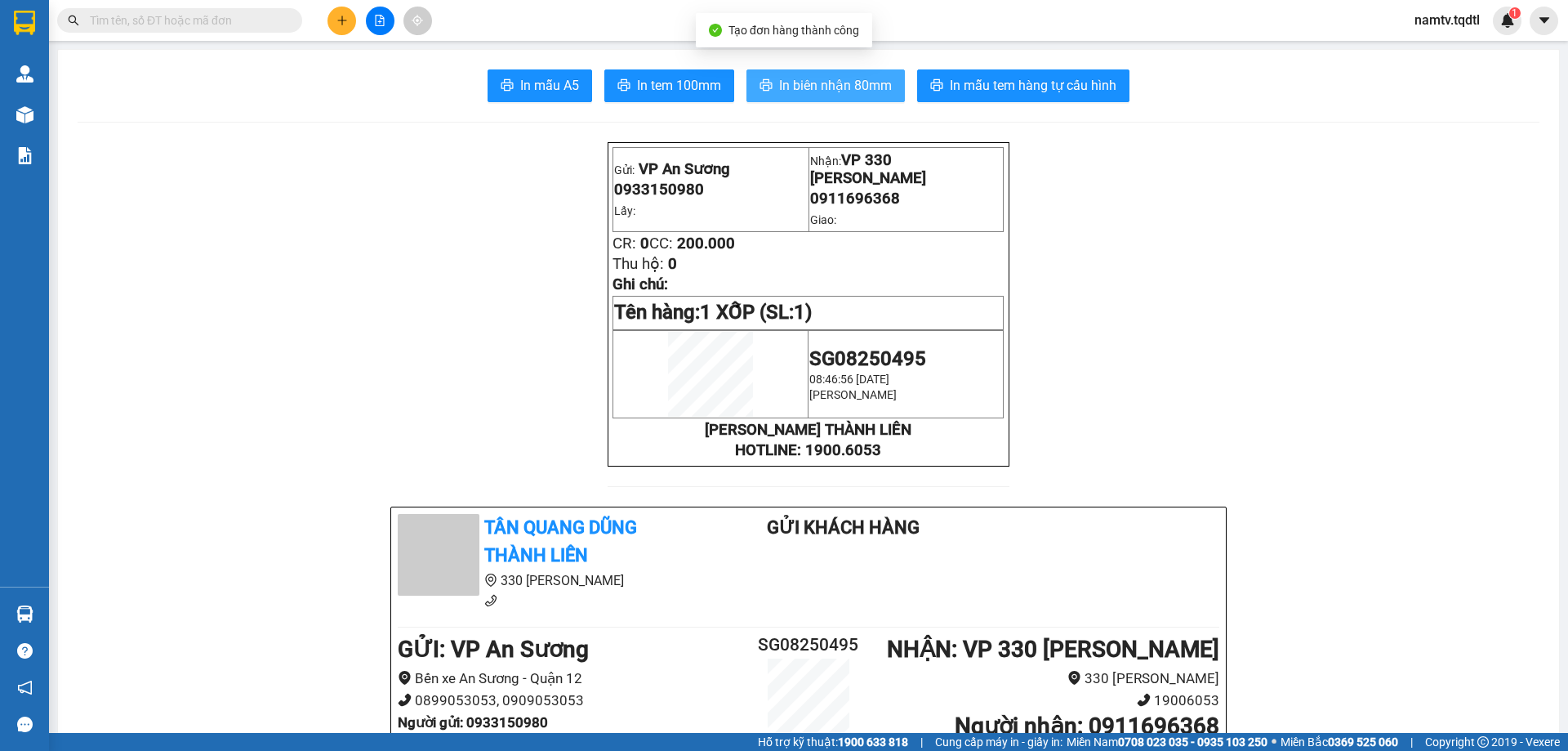
click at [839, 93] on button "In biên nhận 80mm" at bounding box center [826, 86] width 158 height 33
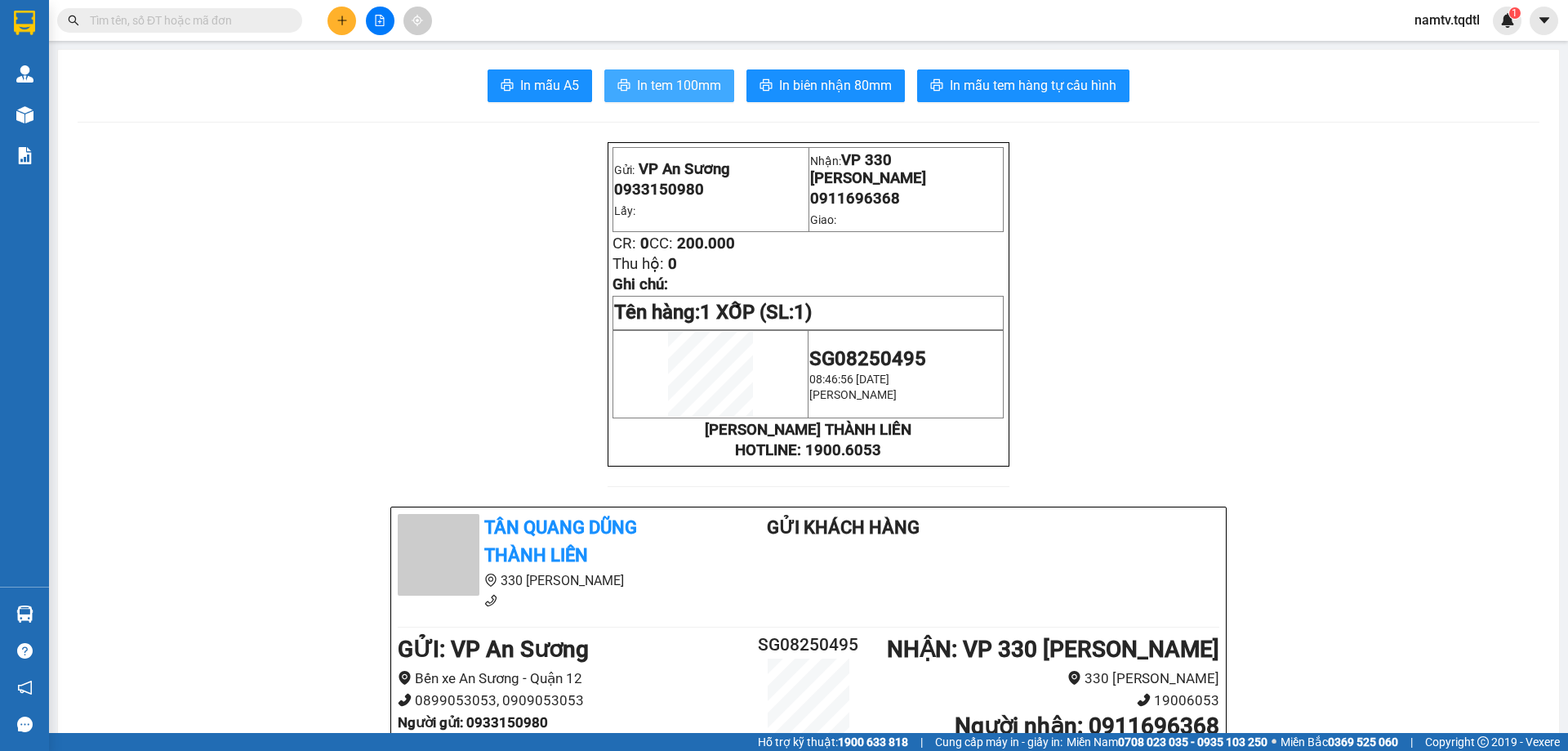
drag, startPoint x: 651, startPoint y: 79, endPoint x: 639, endPoint y: 65, distance: 18.4
click at [648, 74] on button "In tem 100mm" at bounding box center [669, 86] width 129 height 33
